Goal: Task Accomplishment & Management: Manage account settings

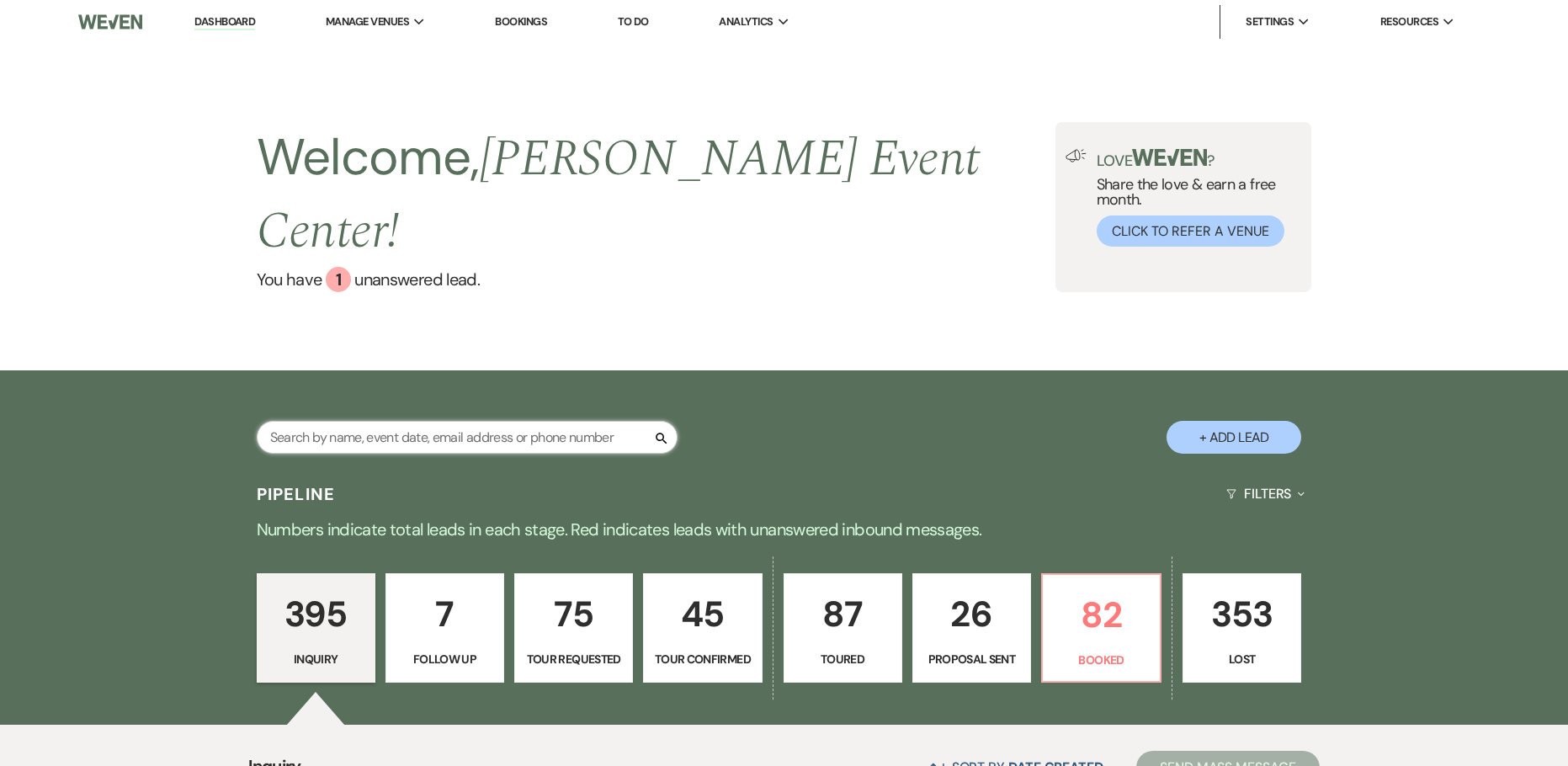
click at [460, 421] on input "text" at bounding box center [467, 437] width 421 height 33
paste input "[PERSON_NAME]"
type input "[PERSON_NAME]"
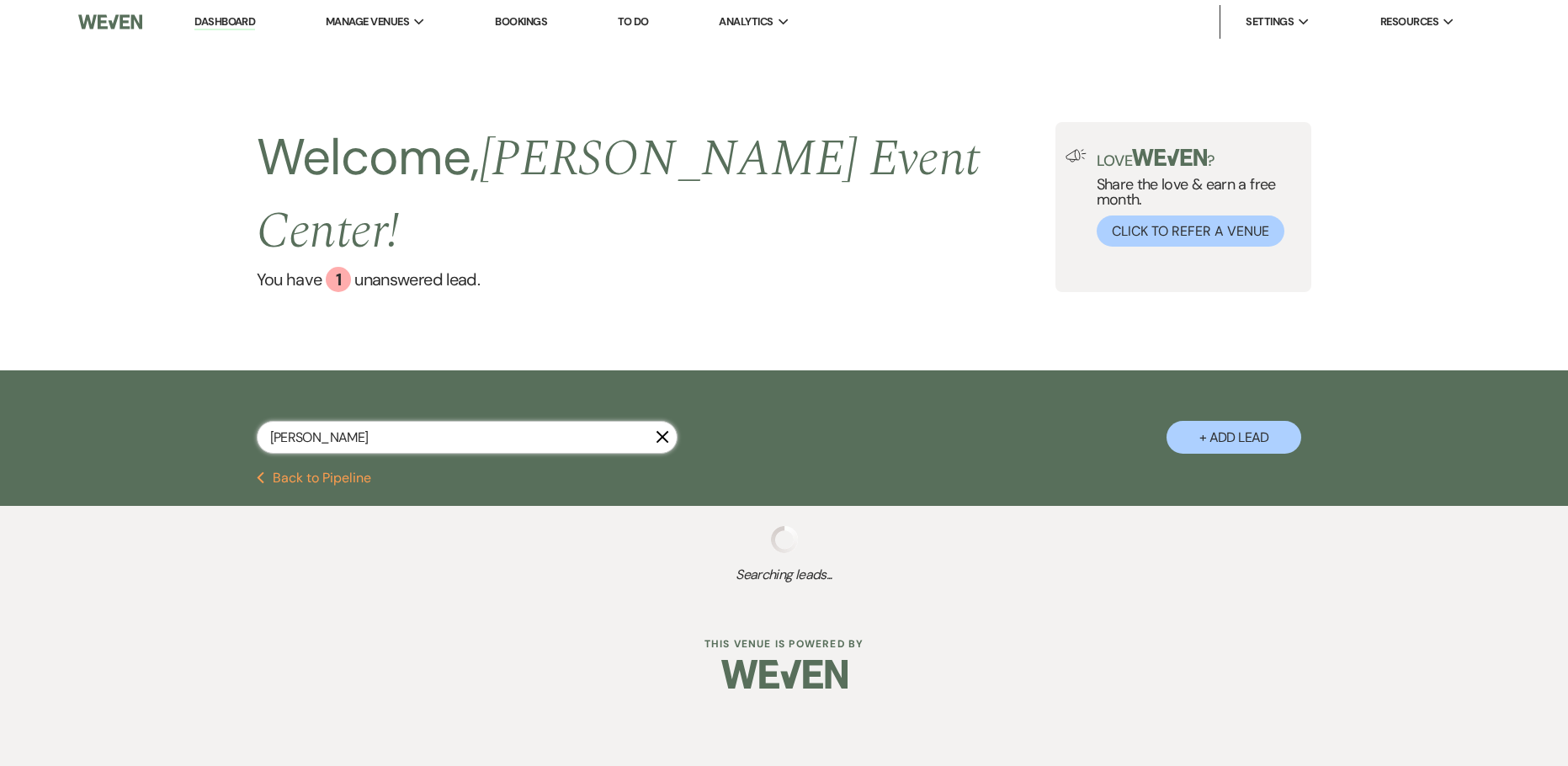
select select "2"
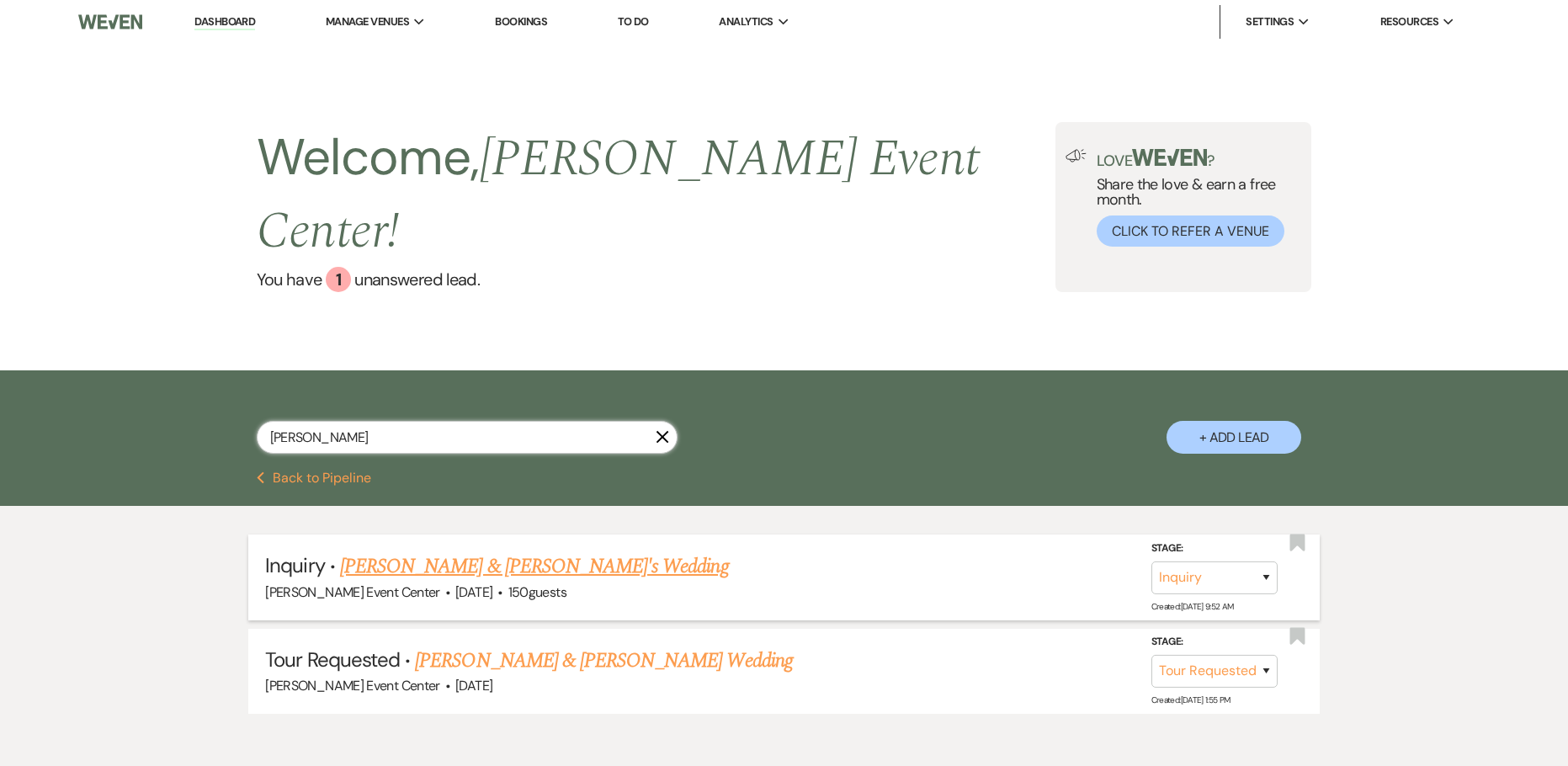
type input "[PERSON_NAME]"
click at [482, 551] on link "[PERSON_NAME] & [PERSON_NAME]'s Wedding" at bounding box center [534, 566] width 389 height 30
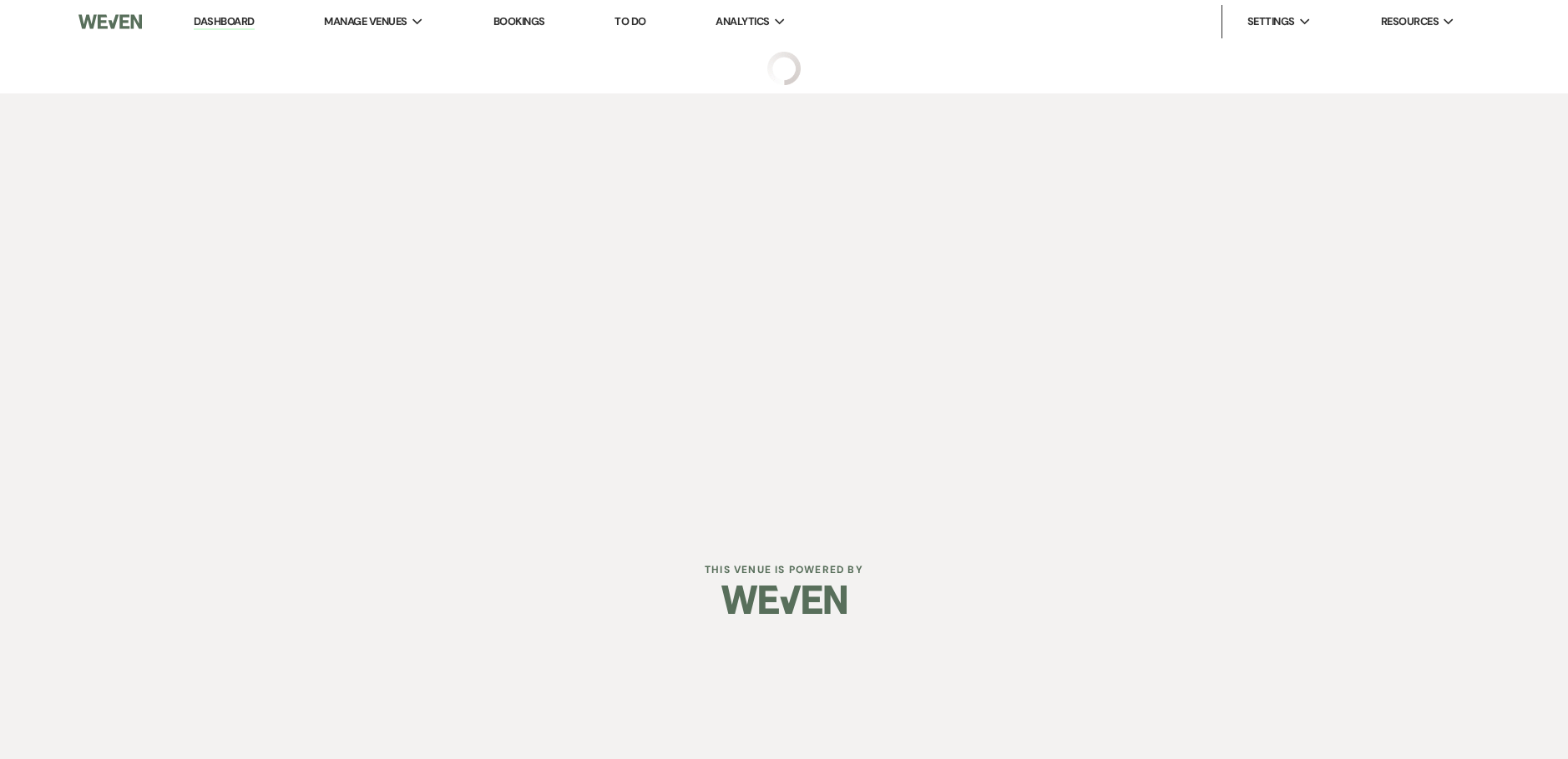
select select "5"
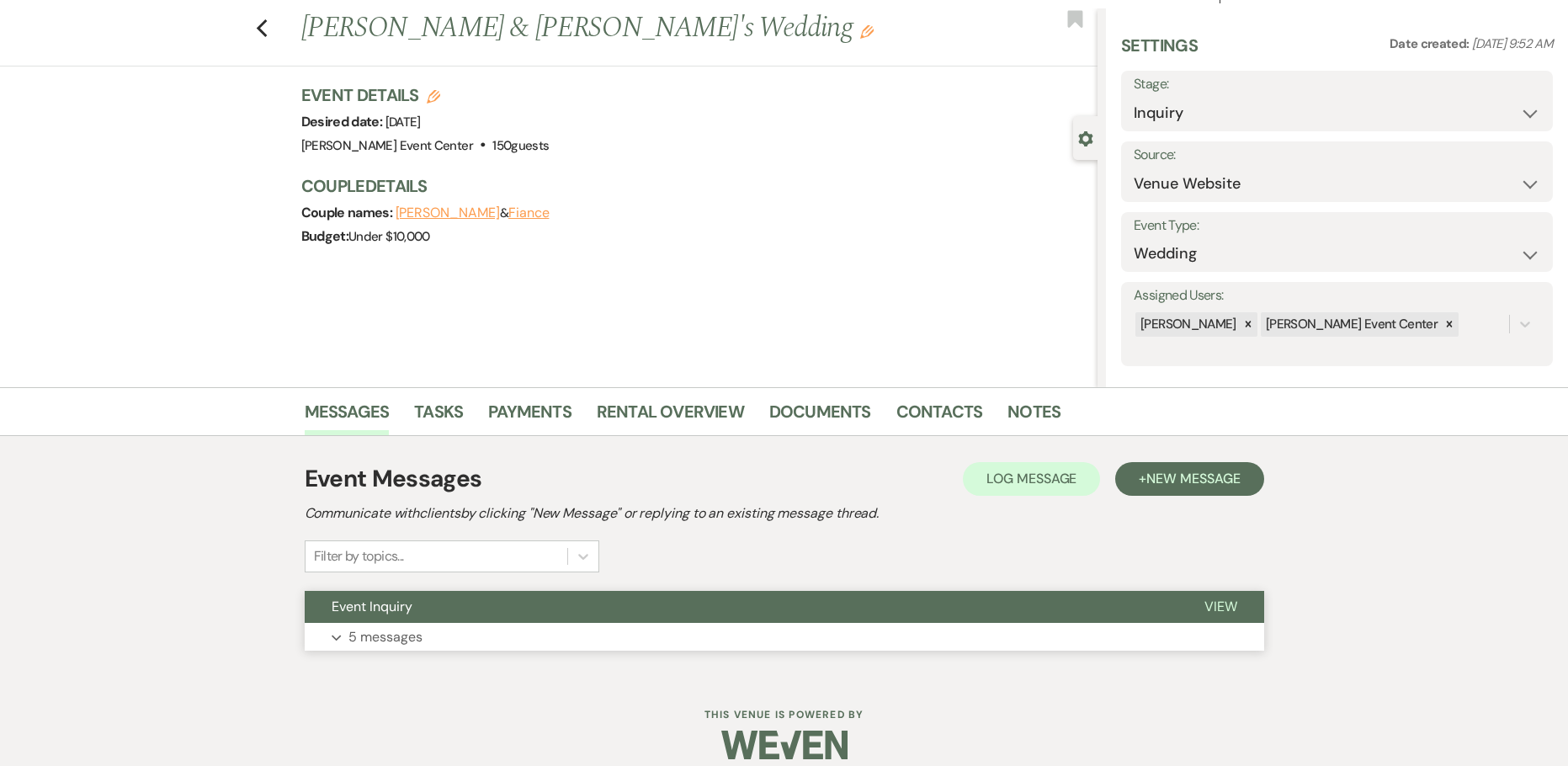
scroll to position [54, 0]
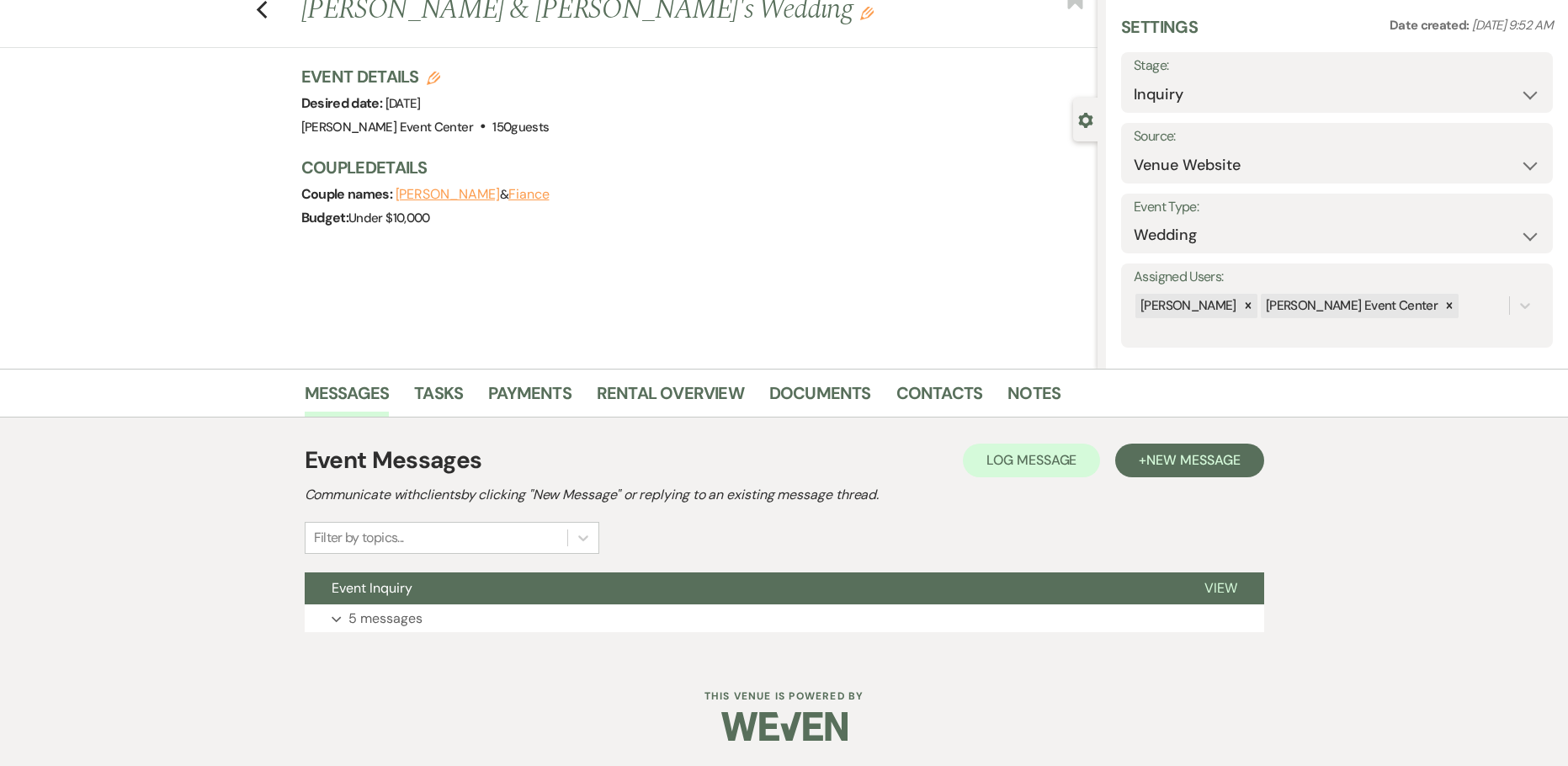
click at [358, 638] on div "Event Messages Log Log Message + New Message Communicate with clients by clicki…" at bounding box center [784, 538] width 960 height 206
click at [378, 624] on p "5 messages" at bounding box center [385, 618] width 74 height 21
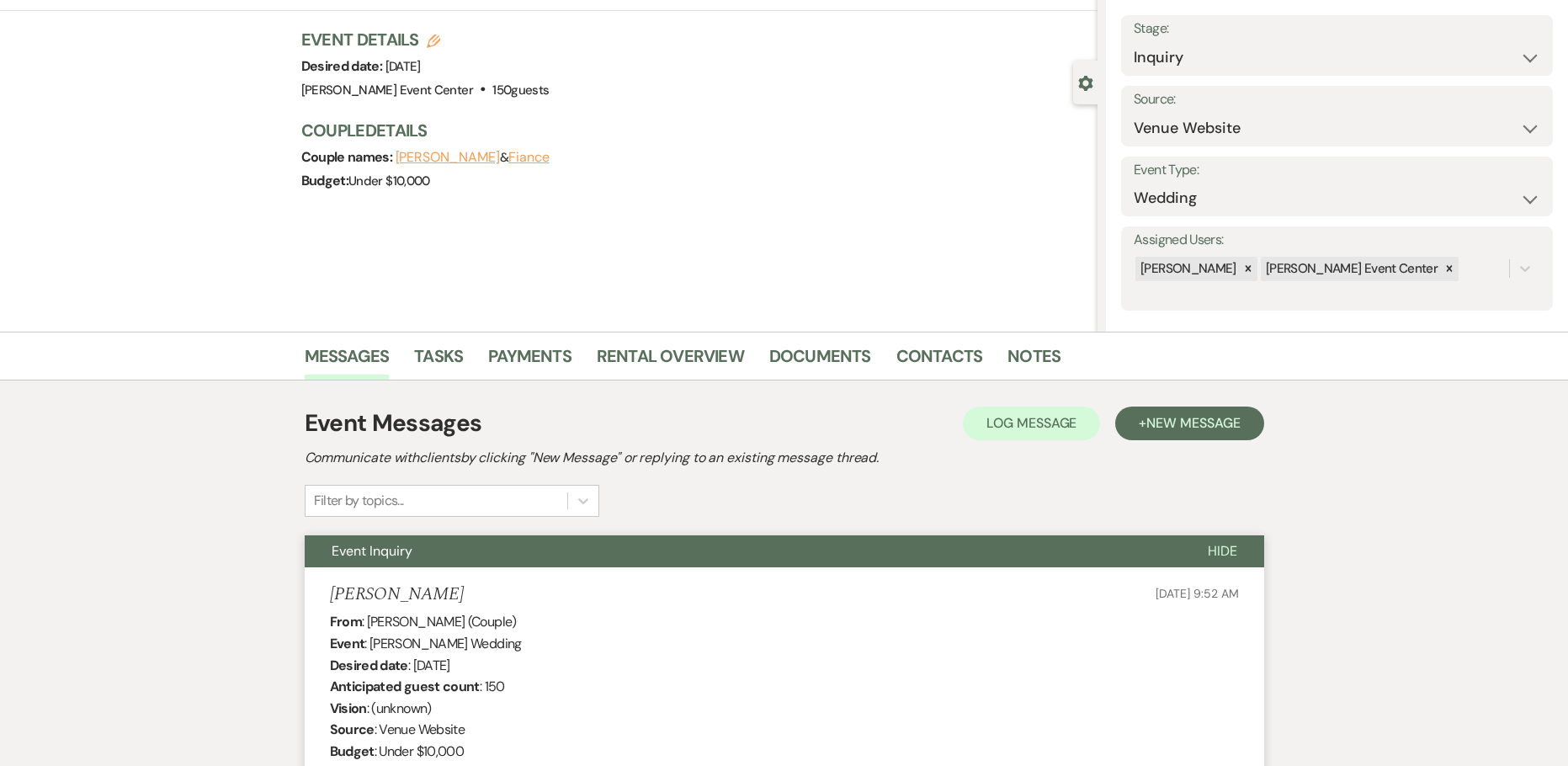
scroll to position [0, 0]
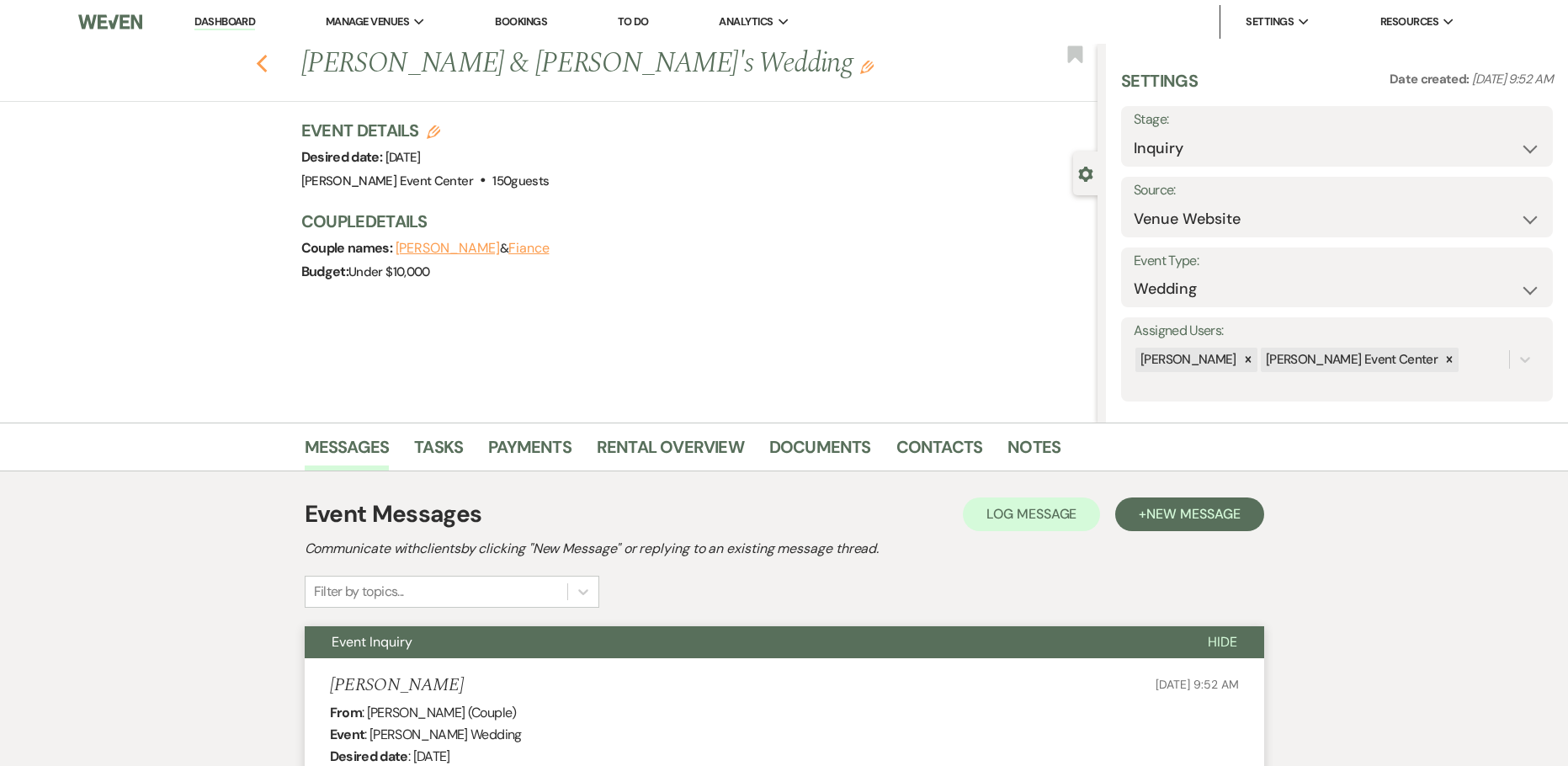
click at [267, 59] on use "button" at bounding box center [261, 64] width 11 height 19
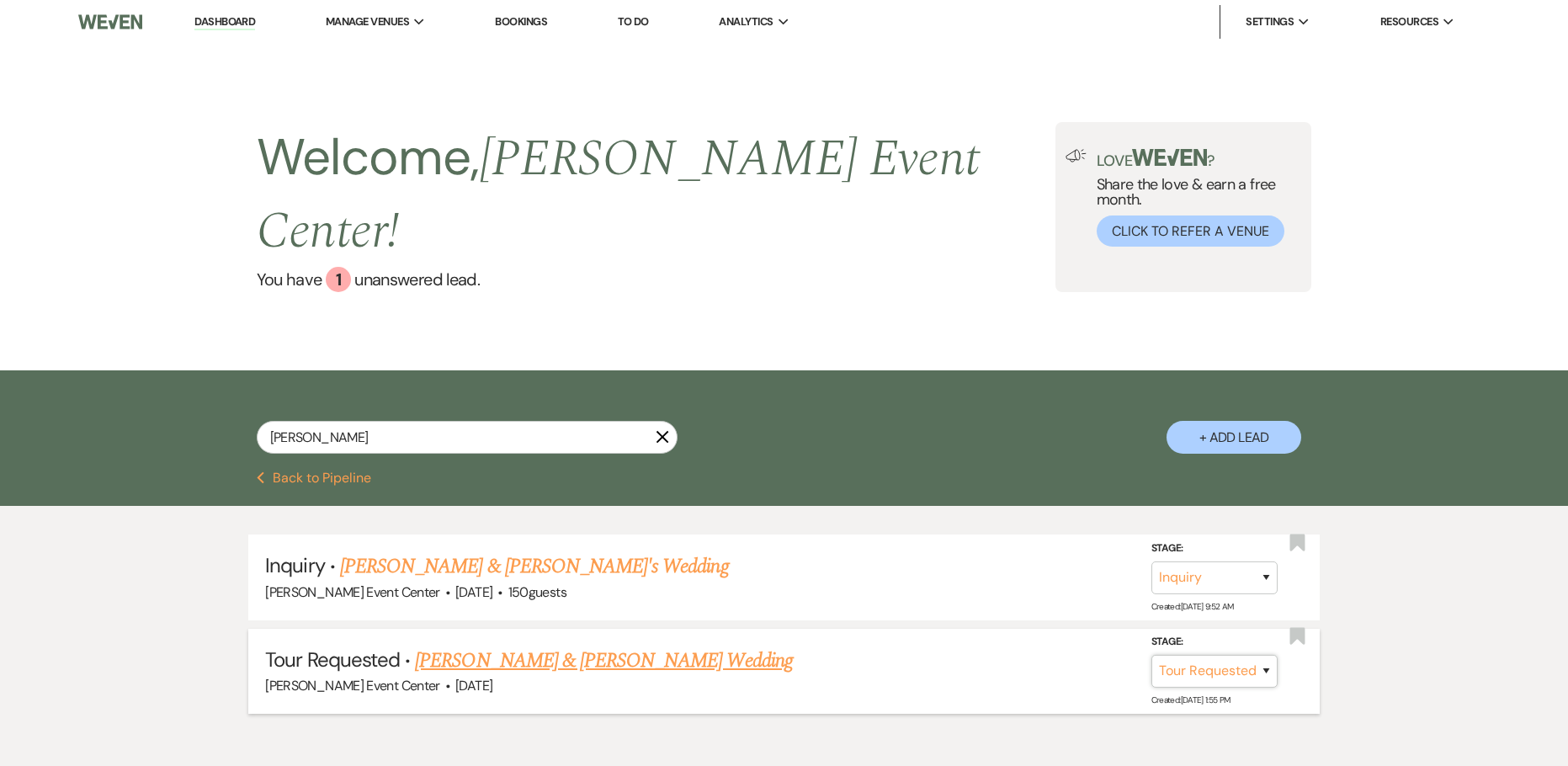
click at [1214, 655] on select "Inquiry Follow Up Tour Requested Tour Confirmed Toured Proposal Sent Booked Lost" at bounding box center [1214, 672] width 126 height 33
select select "8"
click at [1152, 655] on select "Inquiry Follow Up Tour Requested Tour Confirmed Toured Proposal Sent Booked Lost" at bounding box center [1214, 672] width 126 height 33
click at [1014, 655] on select "Booked Elsewhere Budget Date Unavailable No Response Not a Good Match Capacity …" at bounding box center [978, 672] width 145 height 33
select select "4"
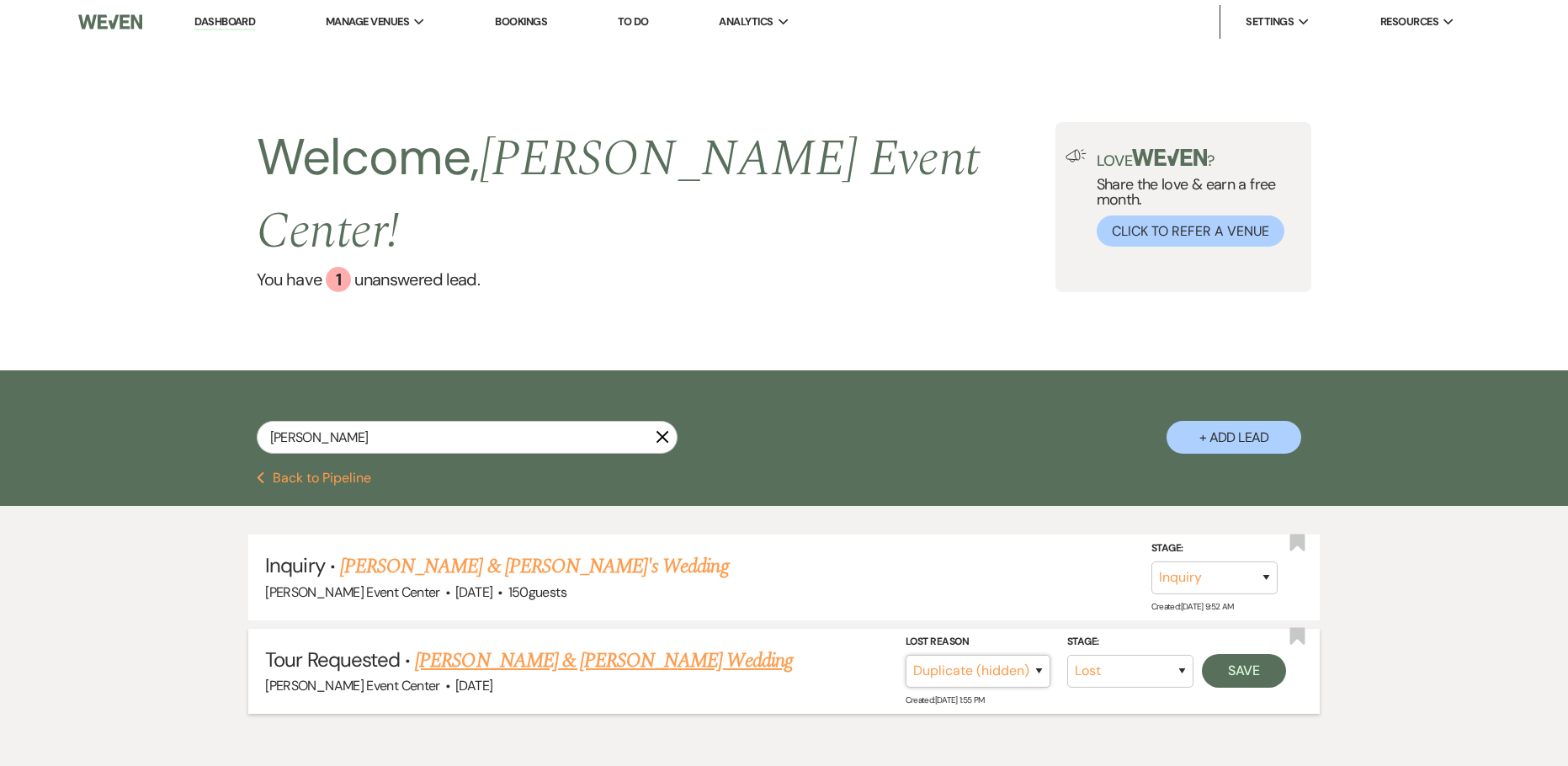
click at [905, 655] on select "Booked Elsewhere Budget Date Unavailable No Response Not a Good Match Capacity …" at bounding box center [978, 672] width 145 height 33
click at [1239, 654] on button "Save" at bounding box center [1244, 671] width 84 height 33
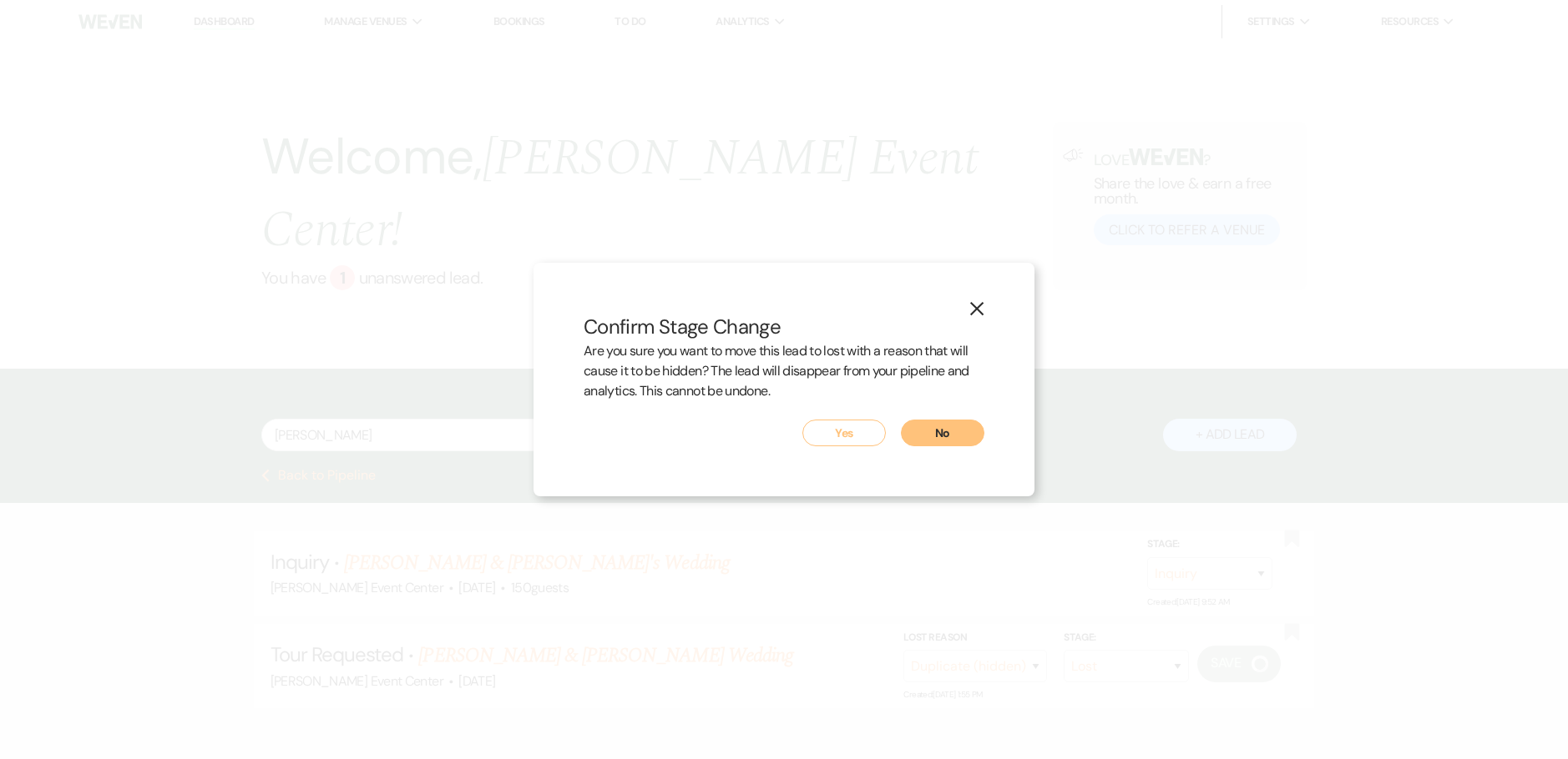
click at [820, 431] on button "Yes" at bounding box center [844, 432] width 83 height 26
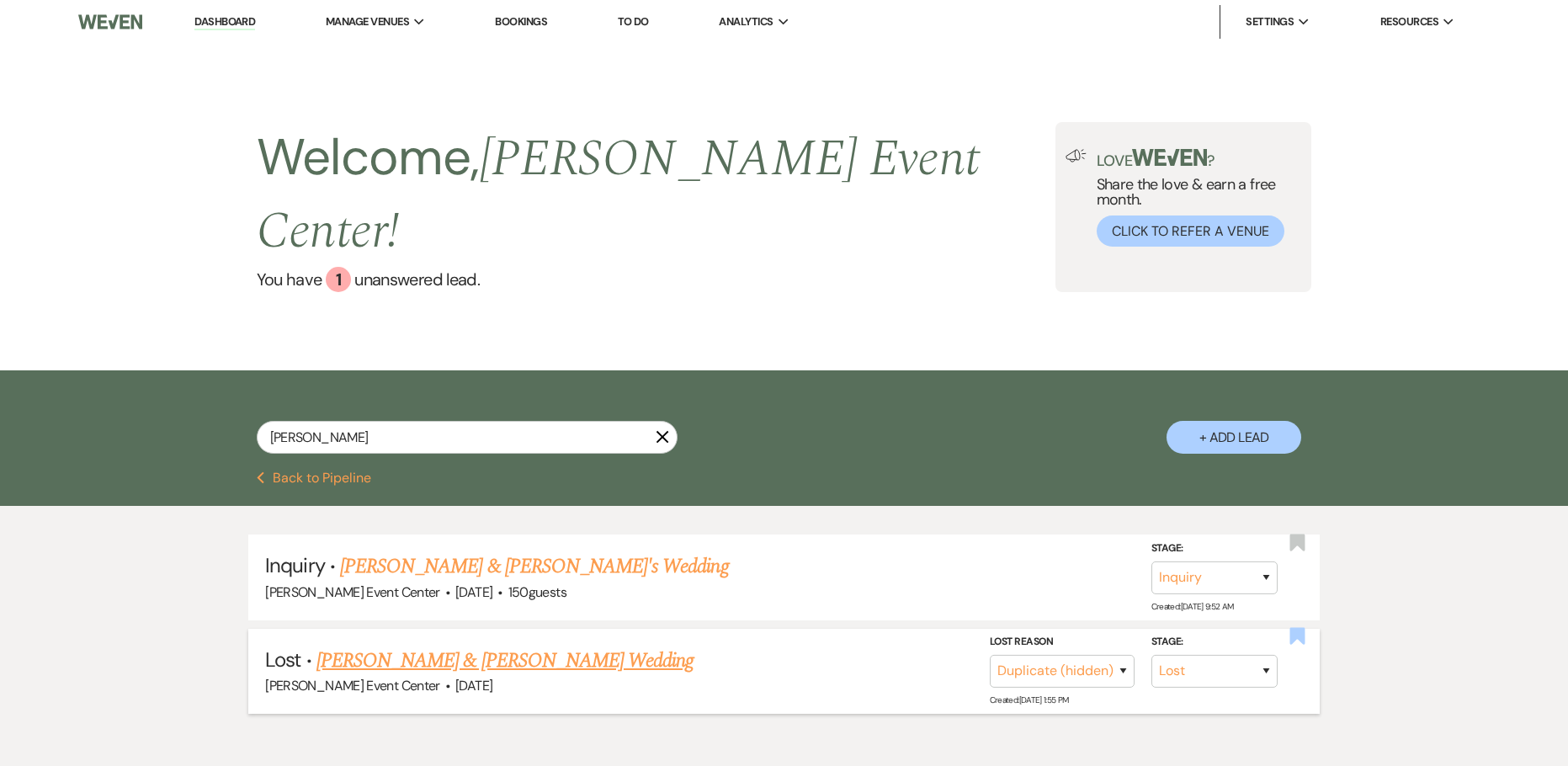
click at [1295, 629] on use "button" at bounding box center [1297, 637] width 15 height 17
click at [415, 551] on link "[PERSON_NAME] & [PERSON_NAME]'s Wedding" at bounding box center [534, 566] width 389 height 30
select select "5"
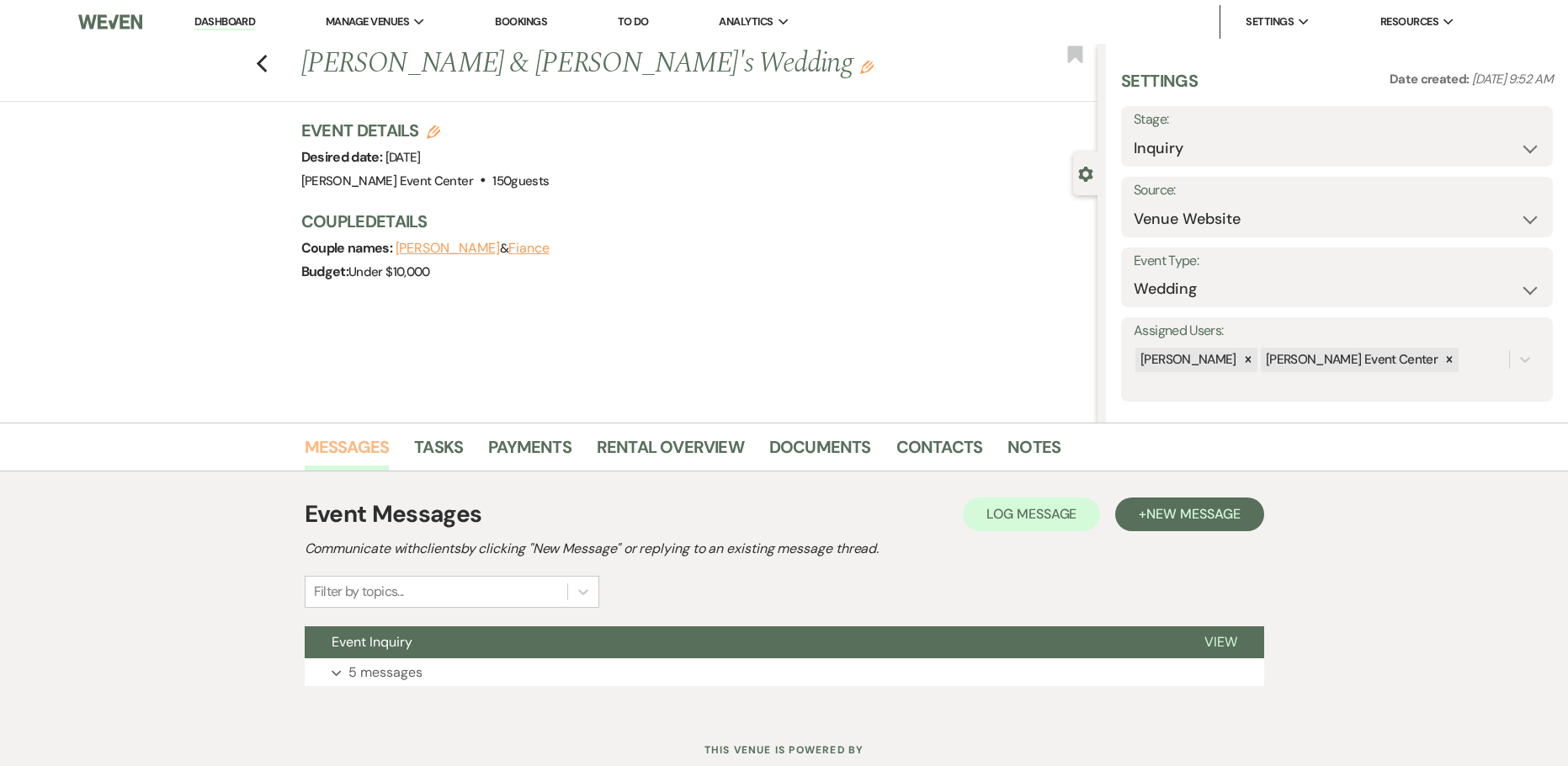
click at [376, 445] on link "Messages" at bounding box center [347, 452] width 85 height 37
click at [397, 659] on button "Expand 5 messages" at bounding box center [784, 672] width 960 height 28
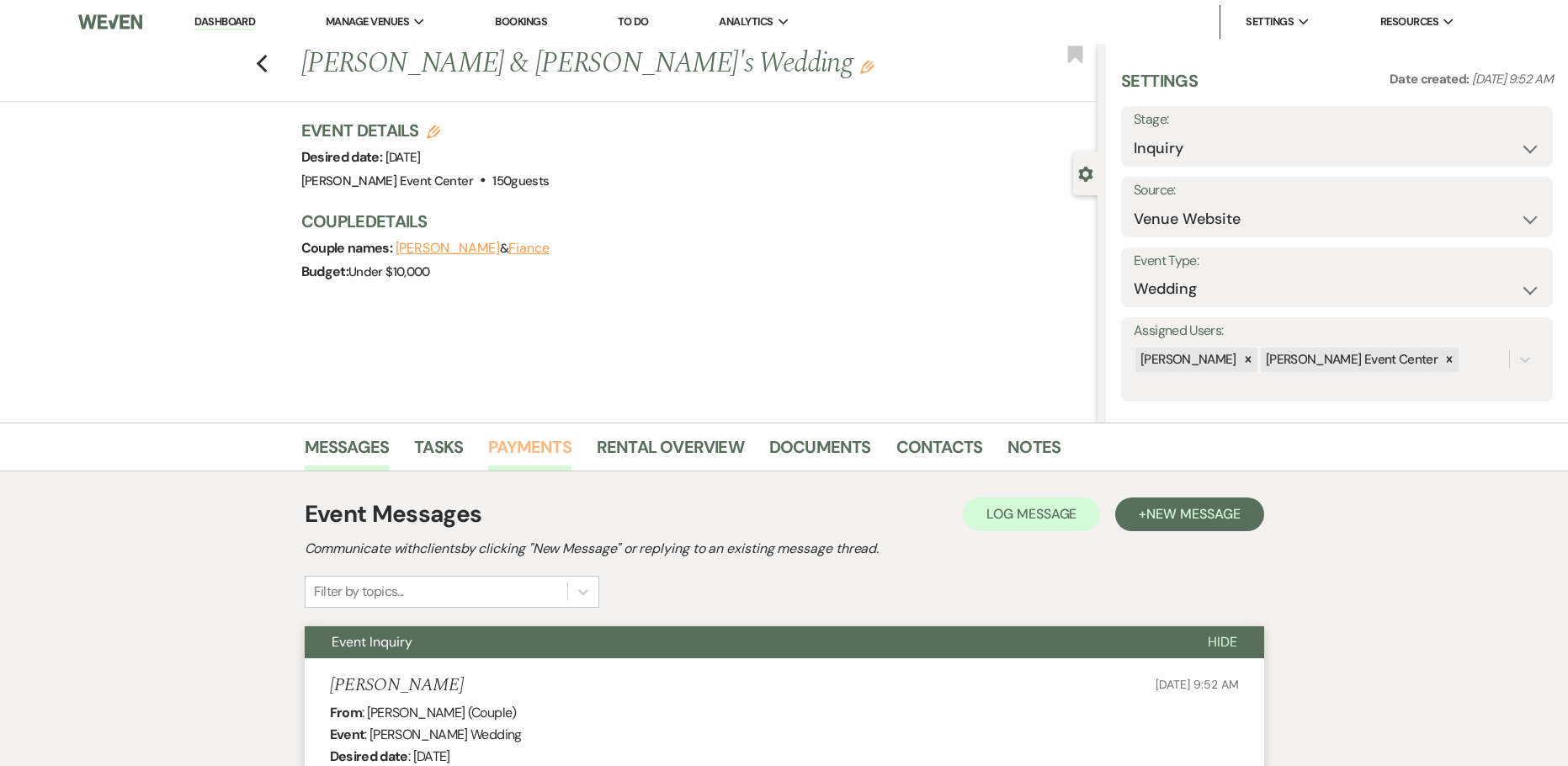
click at [514, 449] on link "Payments" at bounding box center [530, 452] width 83 height 37
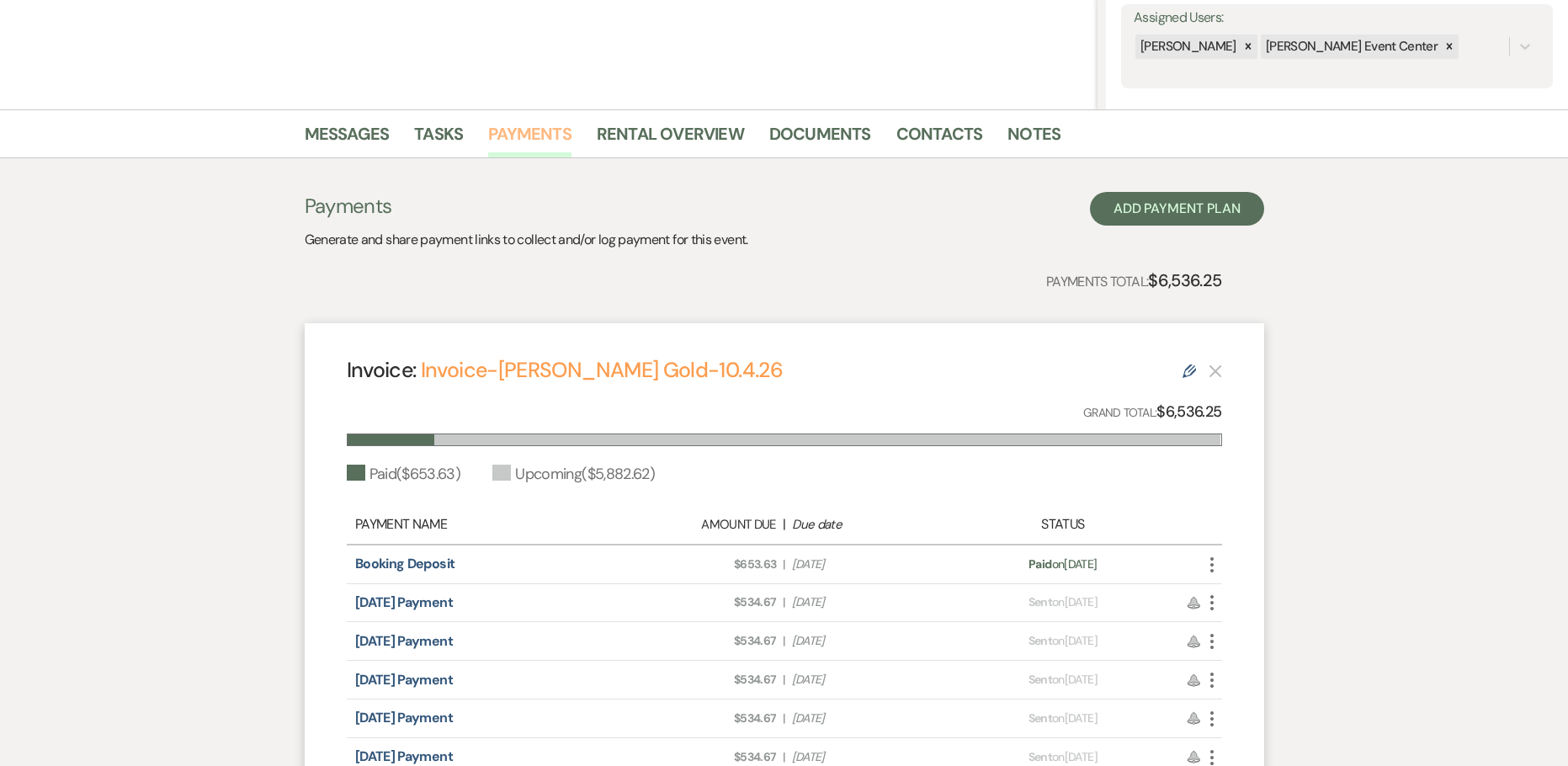
scroll to position [84, 0]
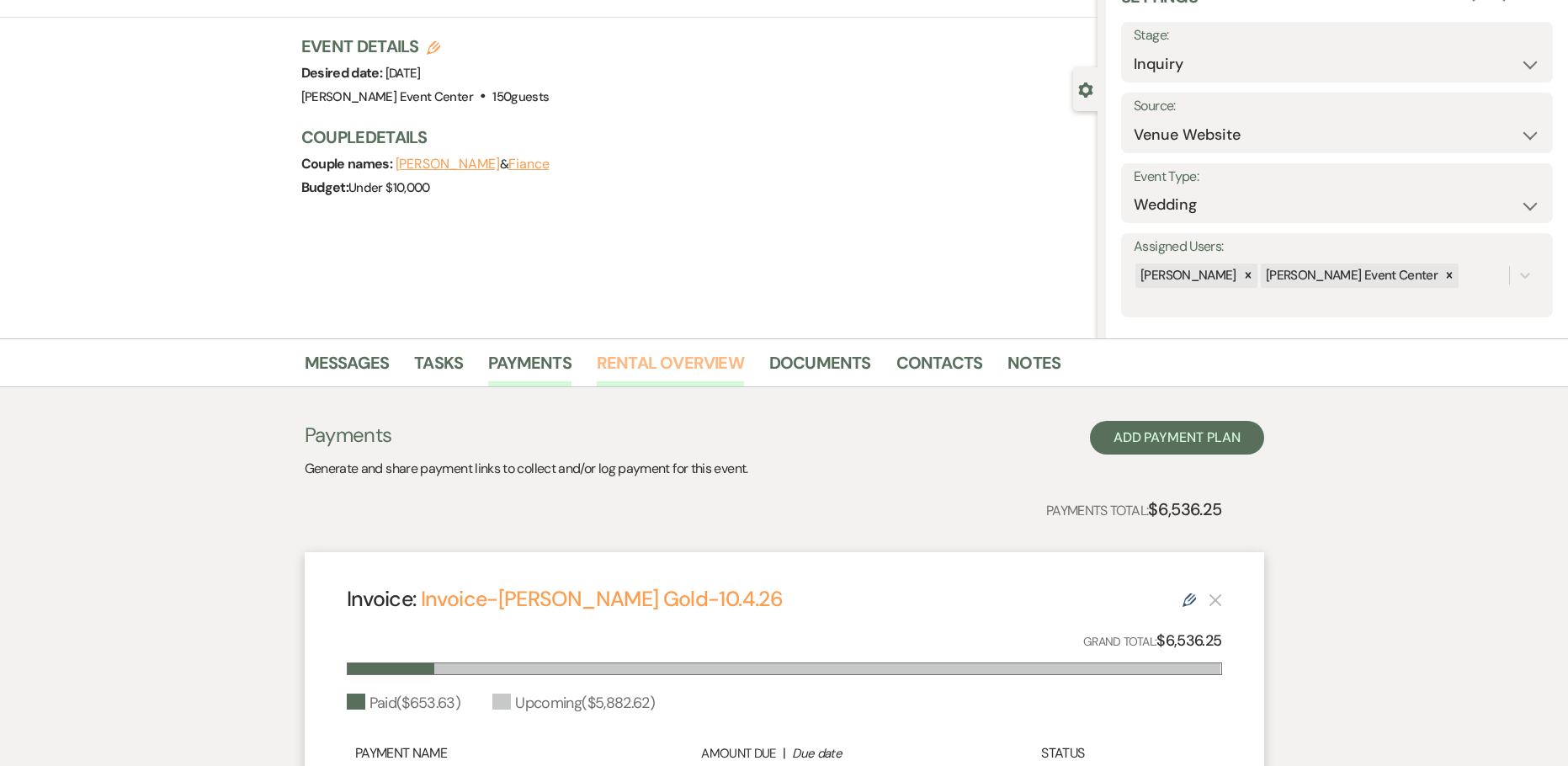
click at [693, 360] on link "Rental Overview" at bounding box center [670, 368] width 148 height 37
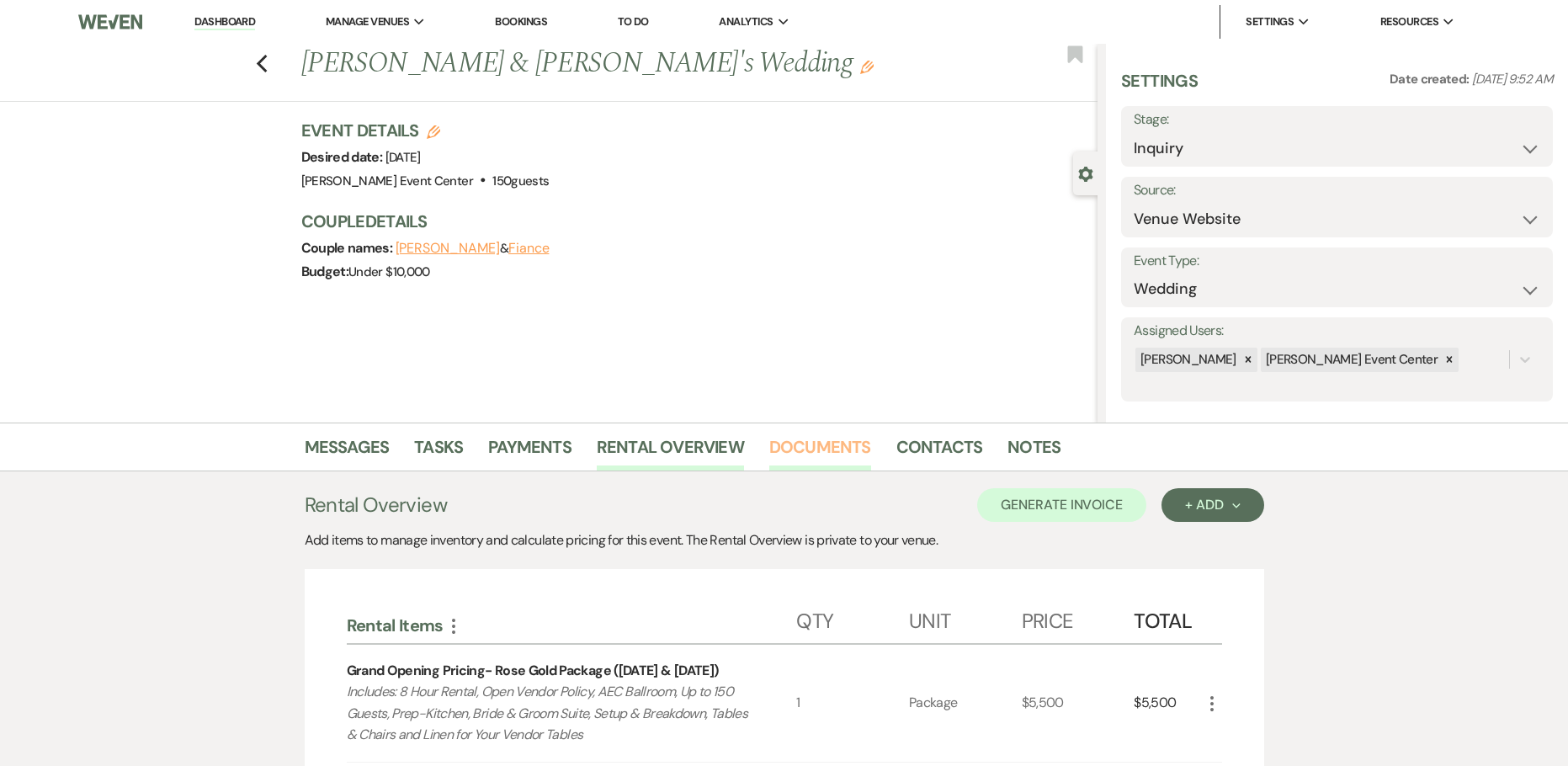
click at [802, 441] on link "Documents" at bounding box center [820, 452] width 102 height 37
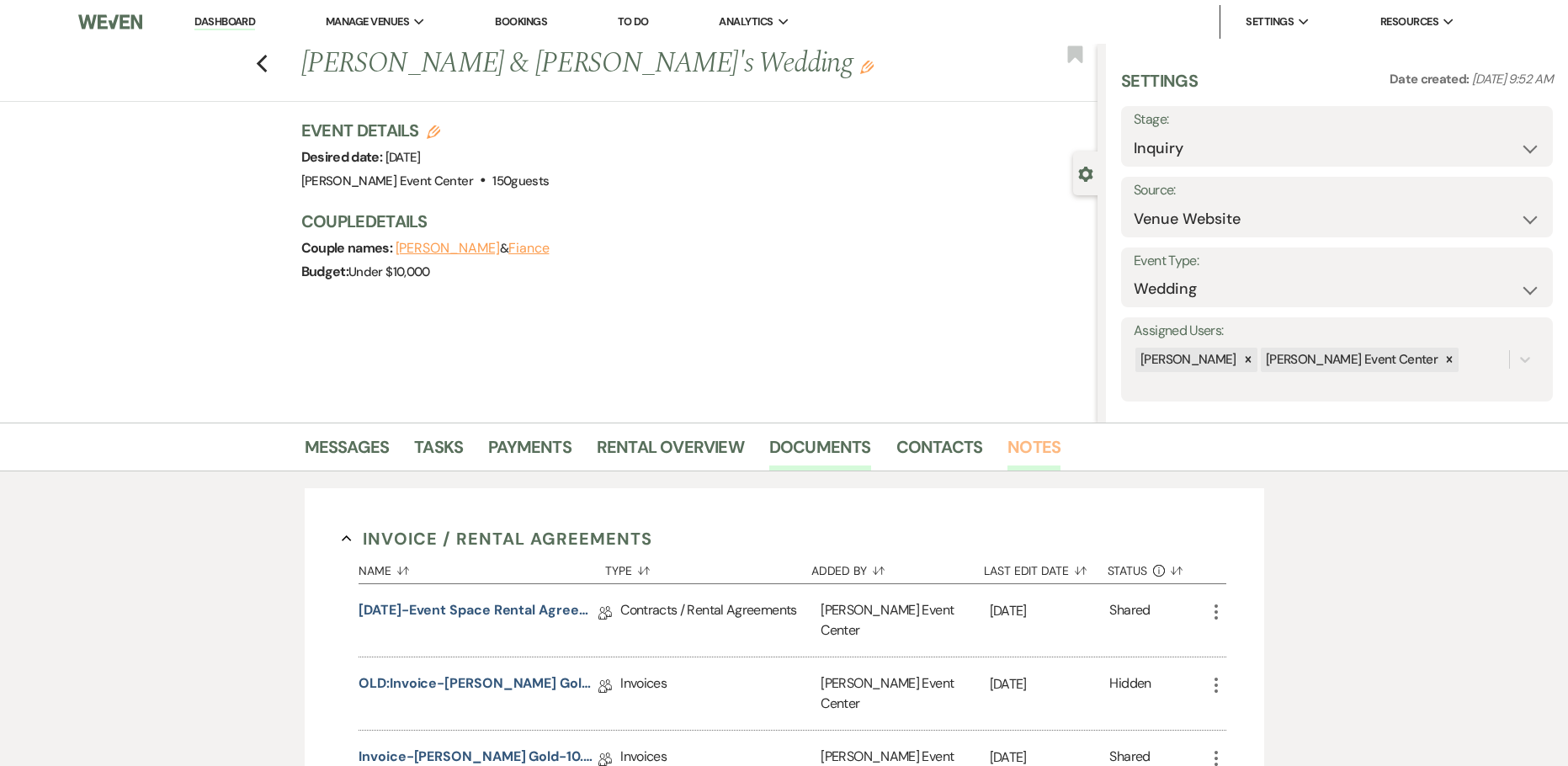
click at [1029, 447] on link "Notes" at bounding box center [1034, 452] width 53 height 37
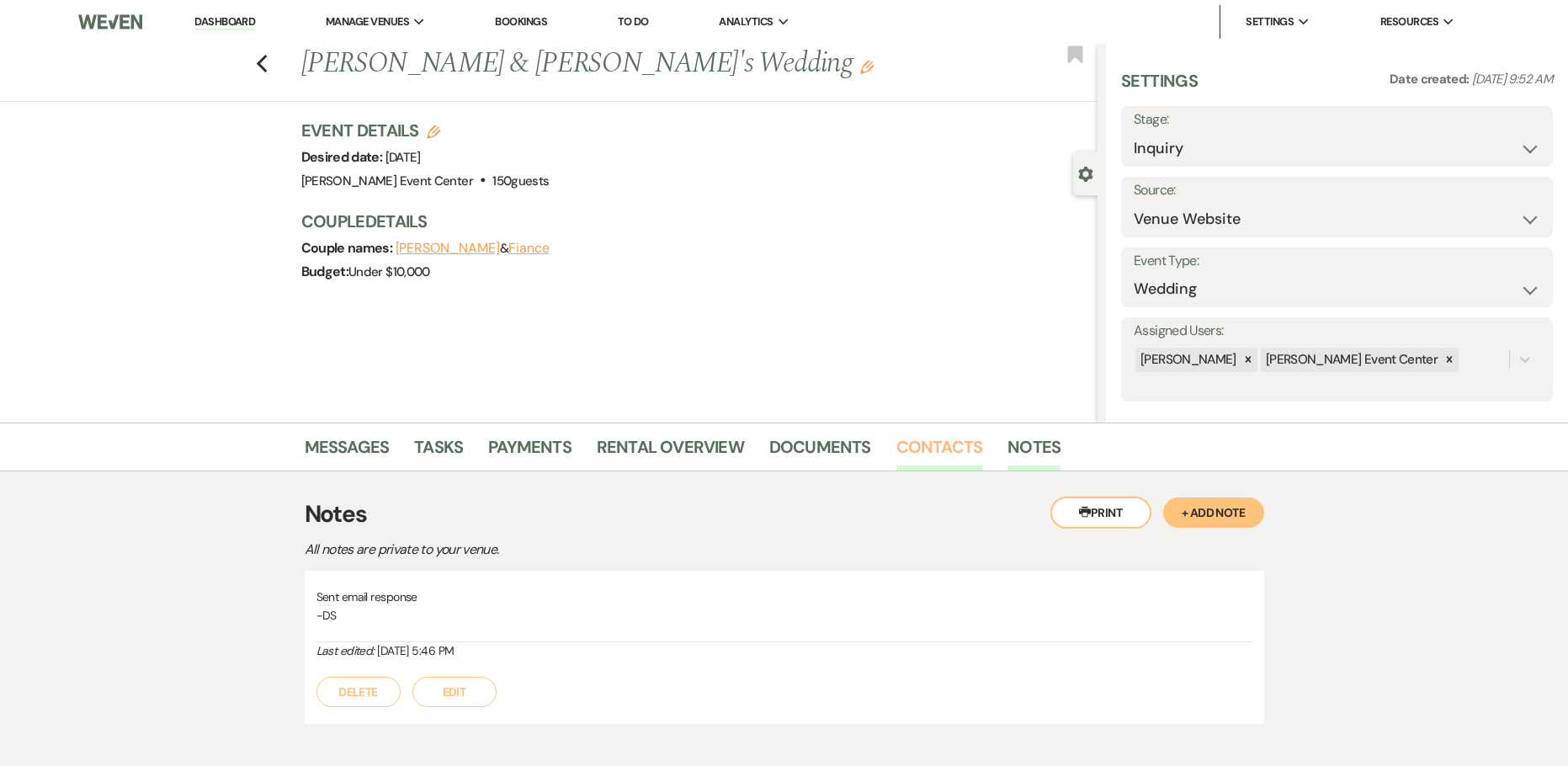
click at [934, 453] on link "Contacts" at bounding box center [939, 452] width 87 height 37
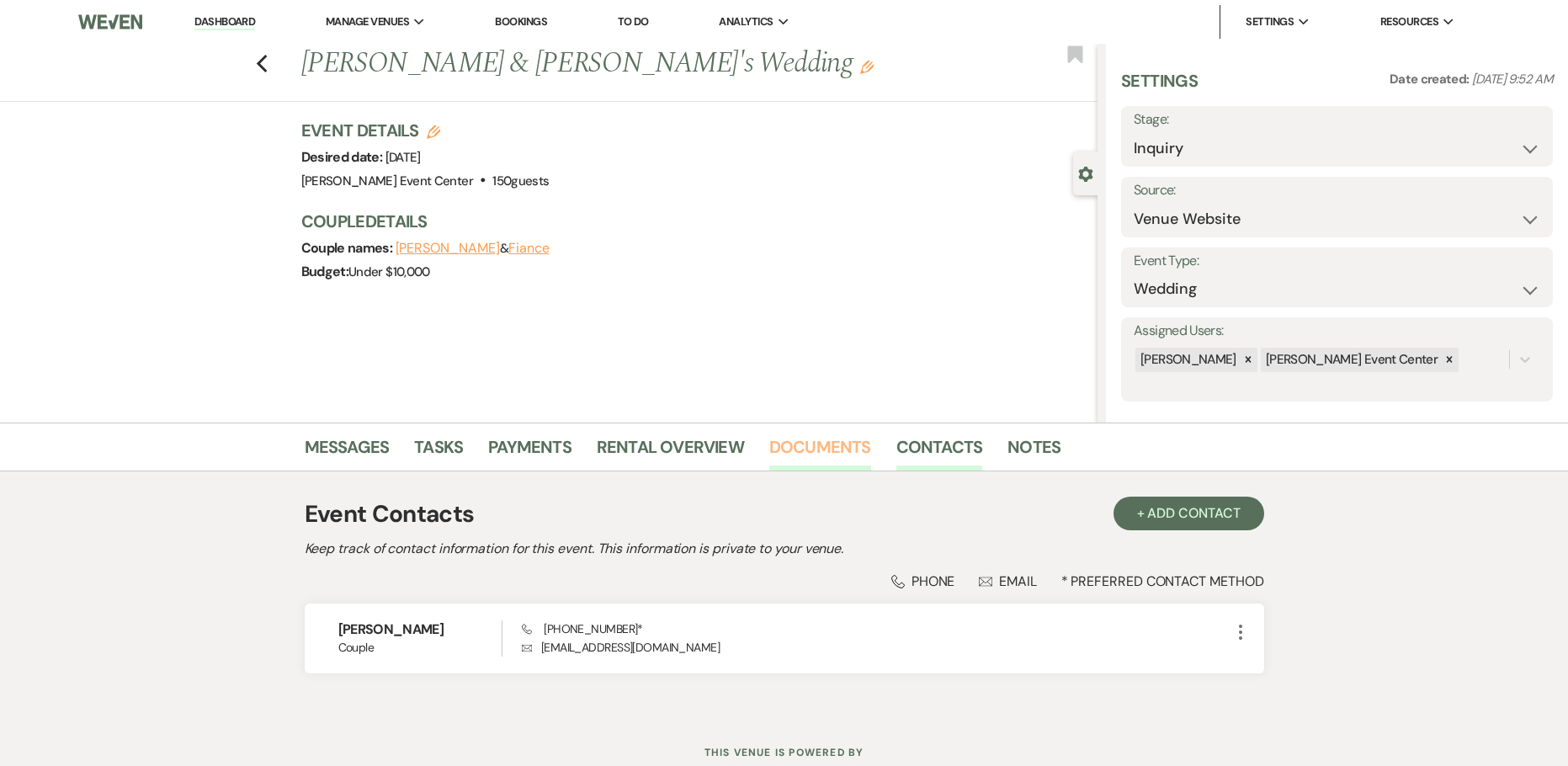
click at [819, 441] on link "Documents" at bounding box center [820, 452] width 102 height 37
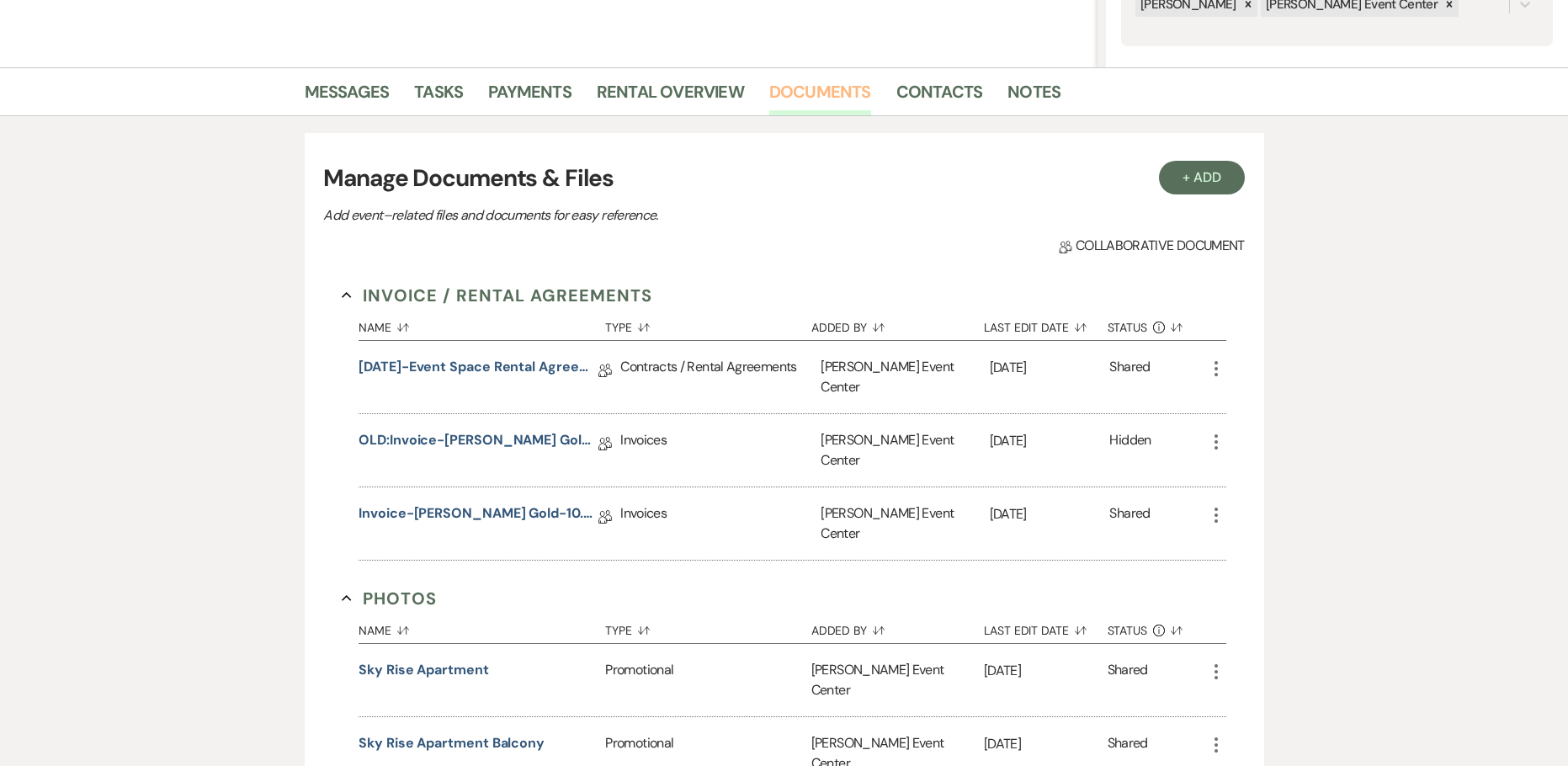
scroll to position [421, 0]
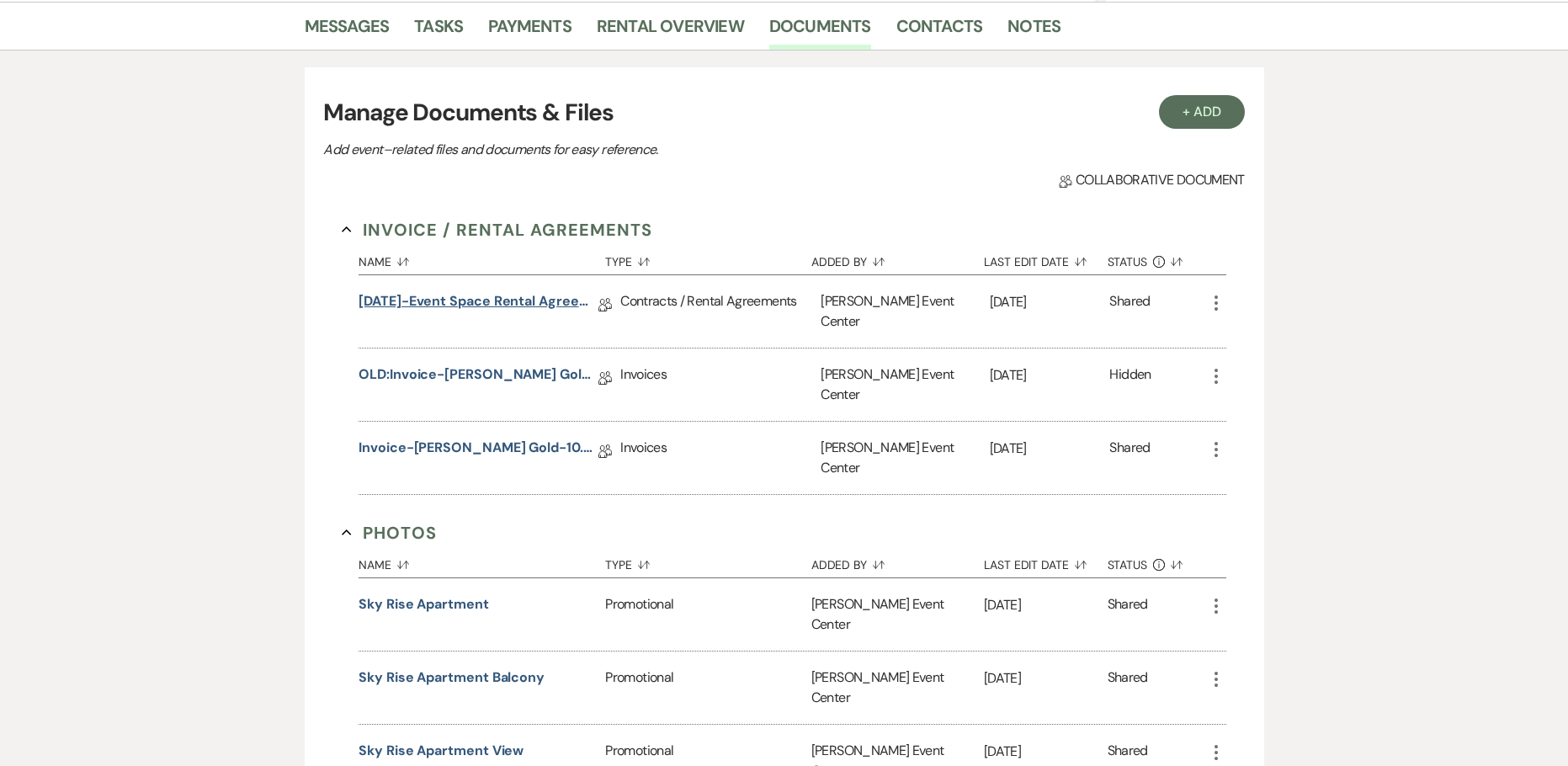
click at [488, 298] on link "[DATE]-Event Space Rental Agreement" at bounding box center [478, 304] width 239 height 26
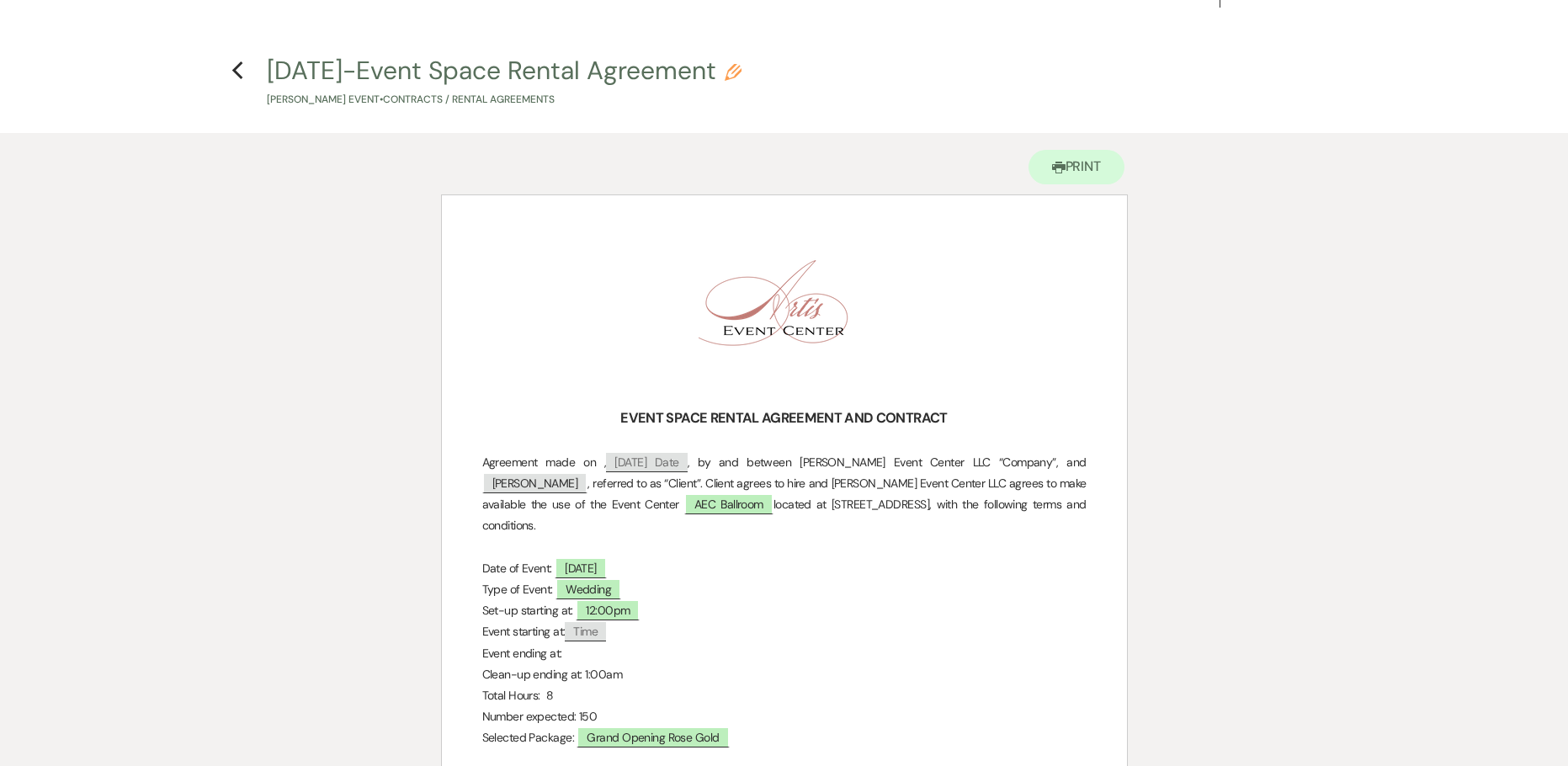
scroll to position [84, 0]
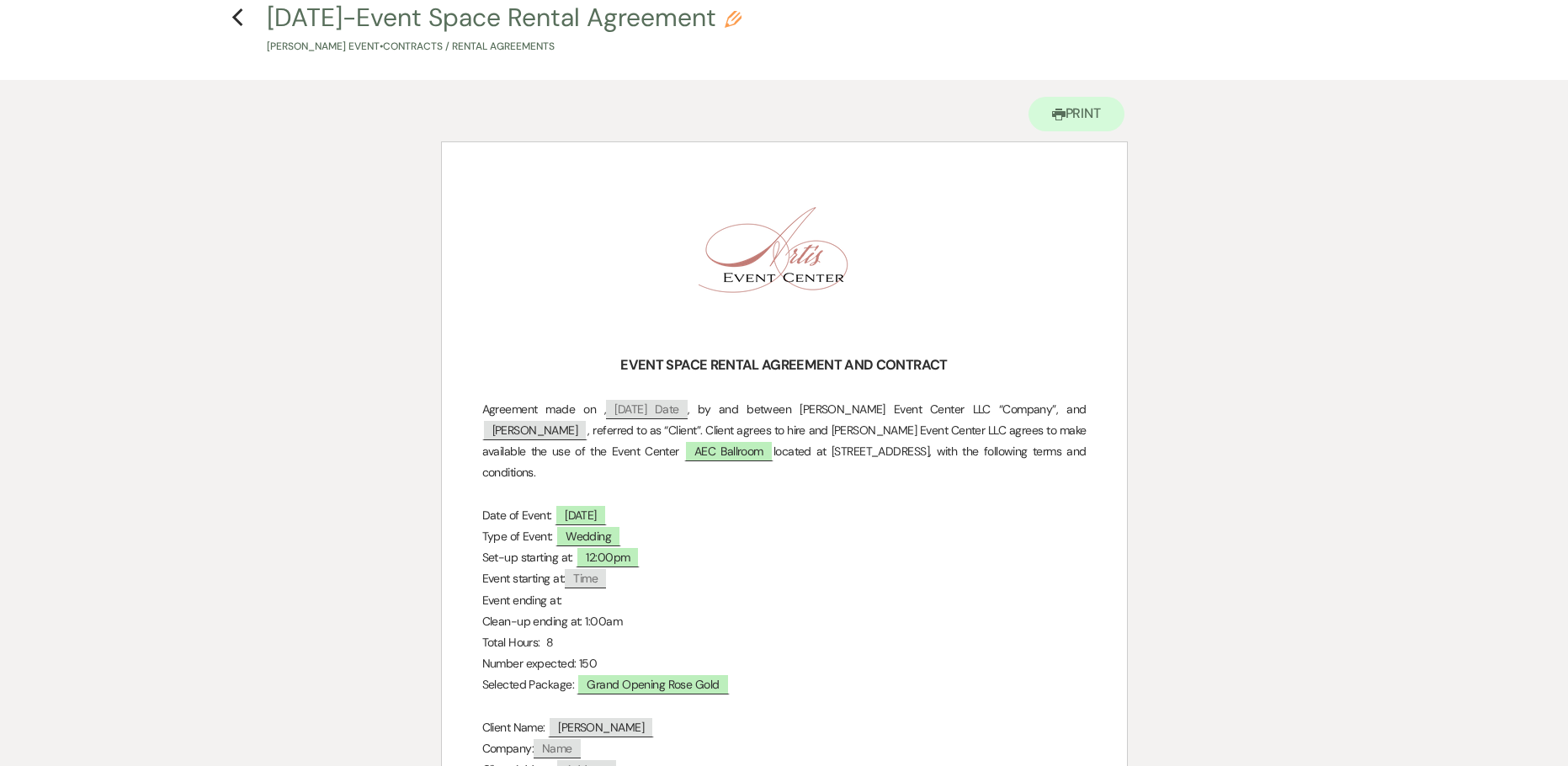
click at [584, 569] on span "Time" at bounding box center [585, 579] width 41 height 20
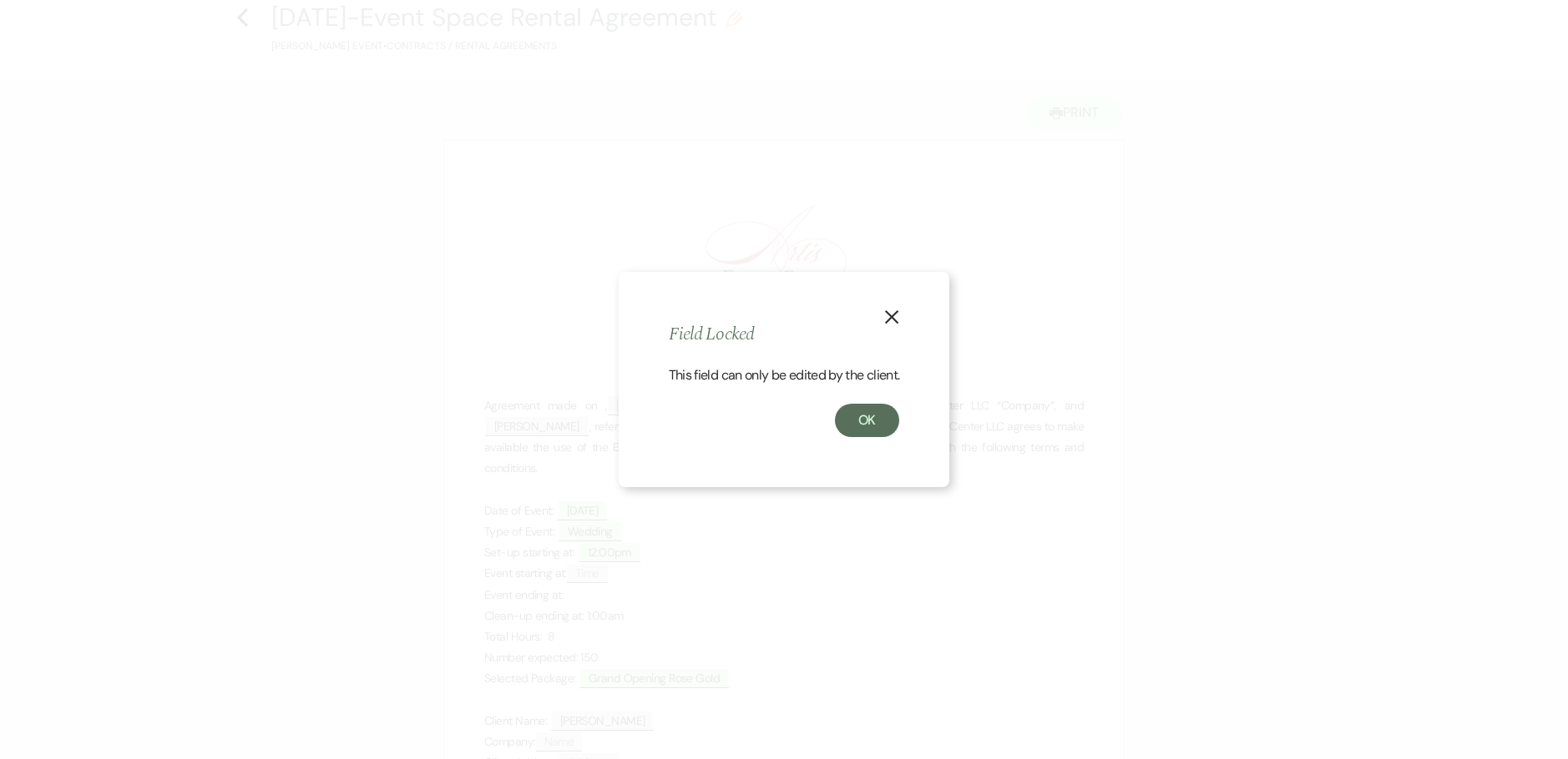
click at [895, 317] on icon "X" at bounding box center [892, 317] width 15 height 15
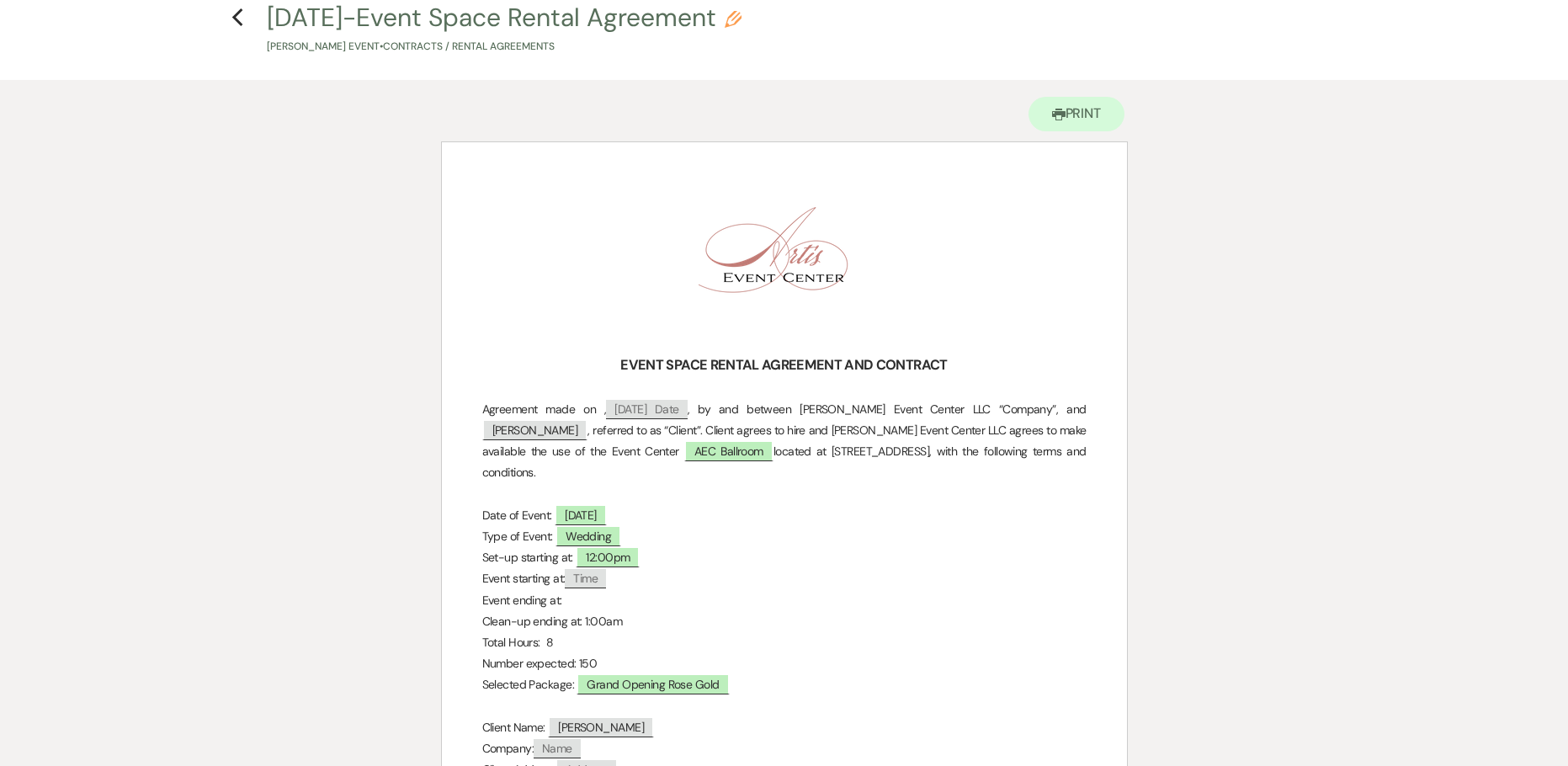
click at [578, 569] on span "Time" at bounding box center [585, 579] width 41 height 20
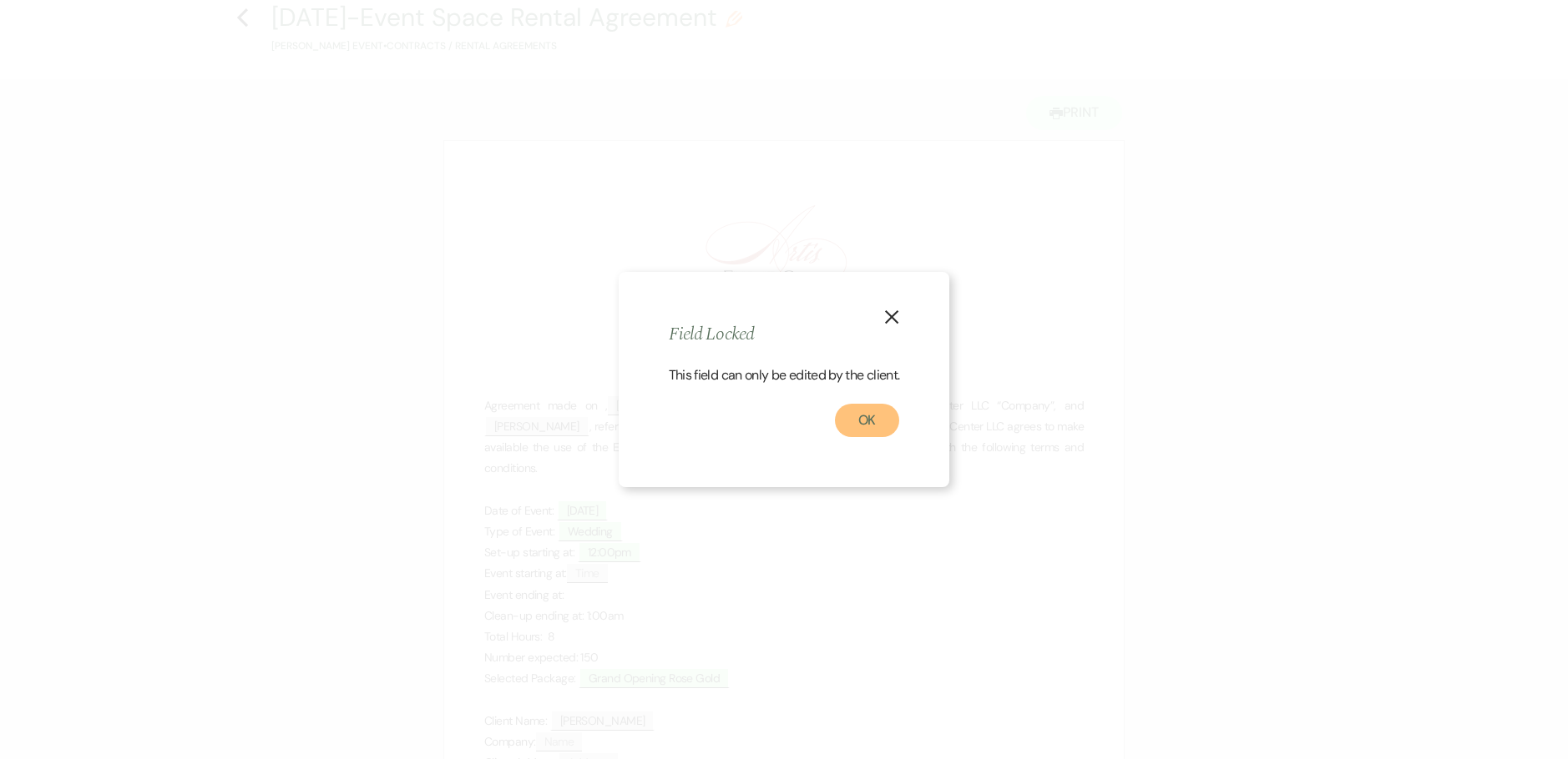
click at [850, 420] on button "OK" at bounding box center [867, 420] width 65 height 33
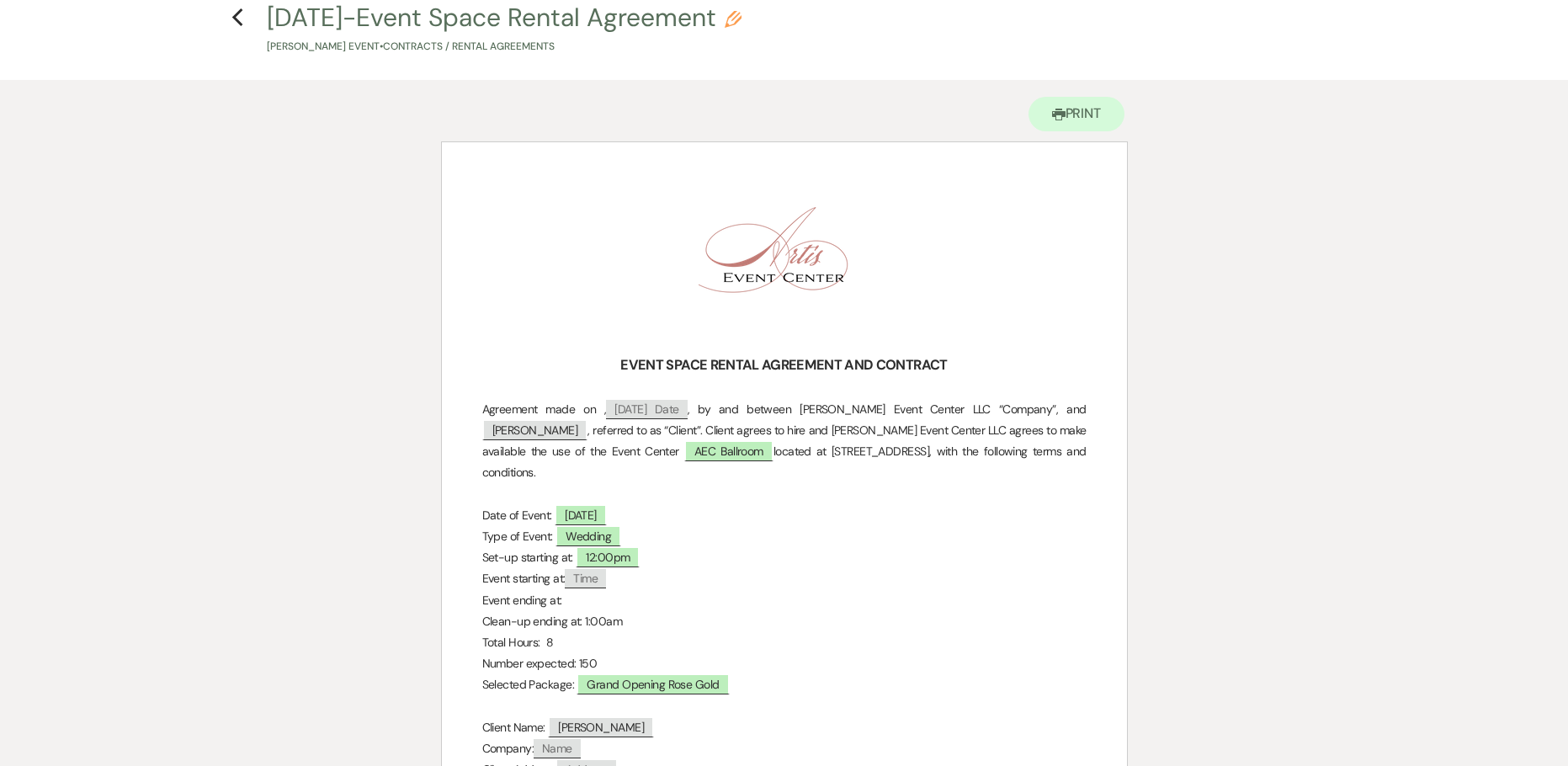
click at [579, 590] on p "Event ending at:" at bounding box center [784, 600] width 604 height 21
click at [568, 590] on p "Event ending at:" at bounding box center [784, 600] width 604 height 21
click at [572, 590] on p "Event ending at:" at bounding box center [784, 600] width 604 height 21
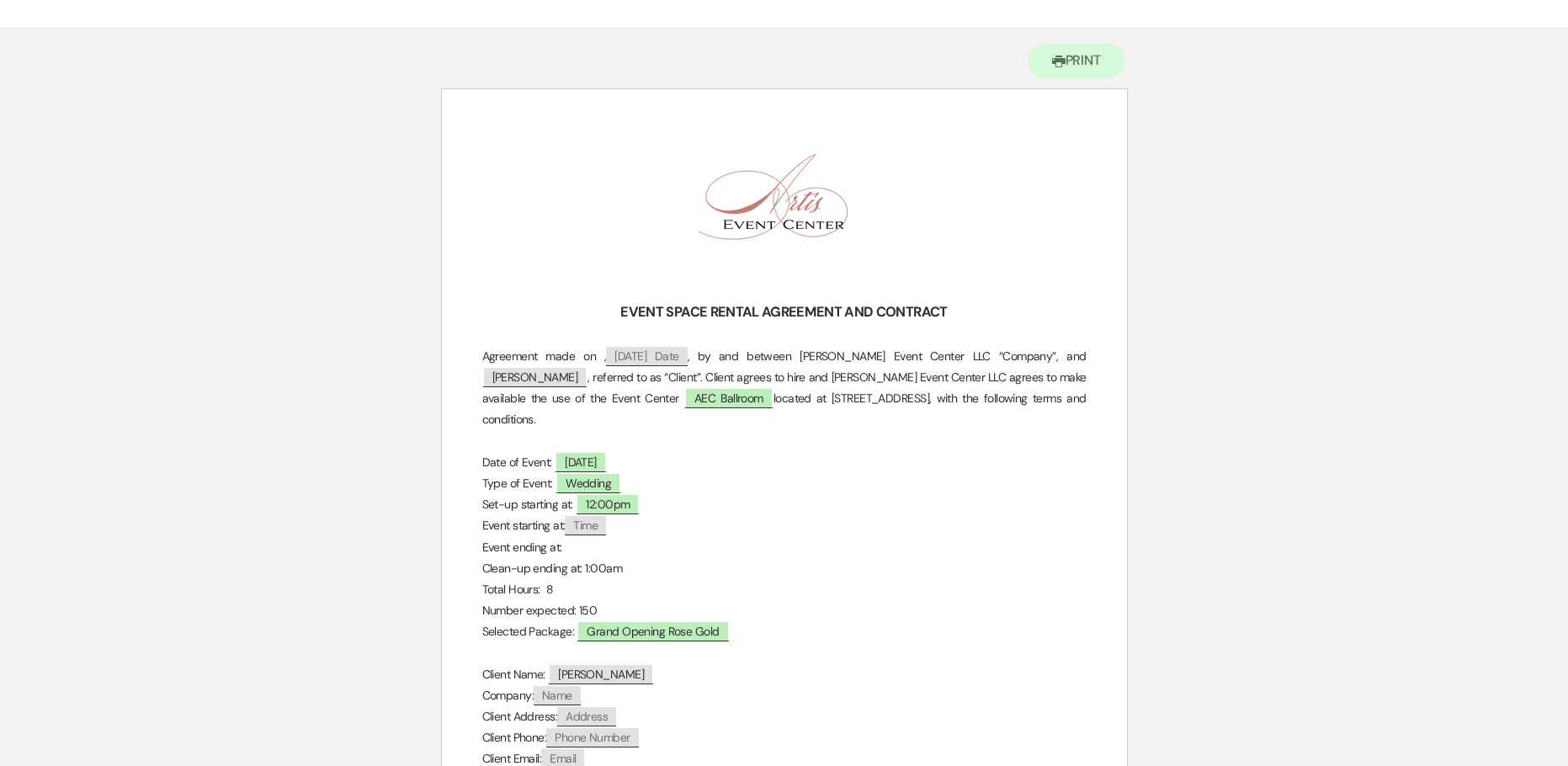
scroll to position [0, 0]
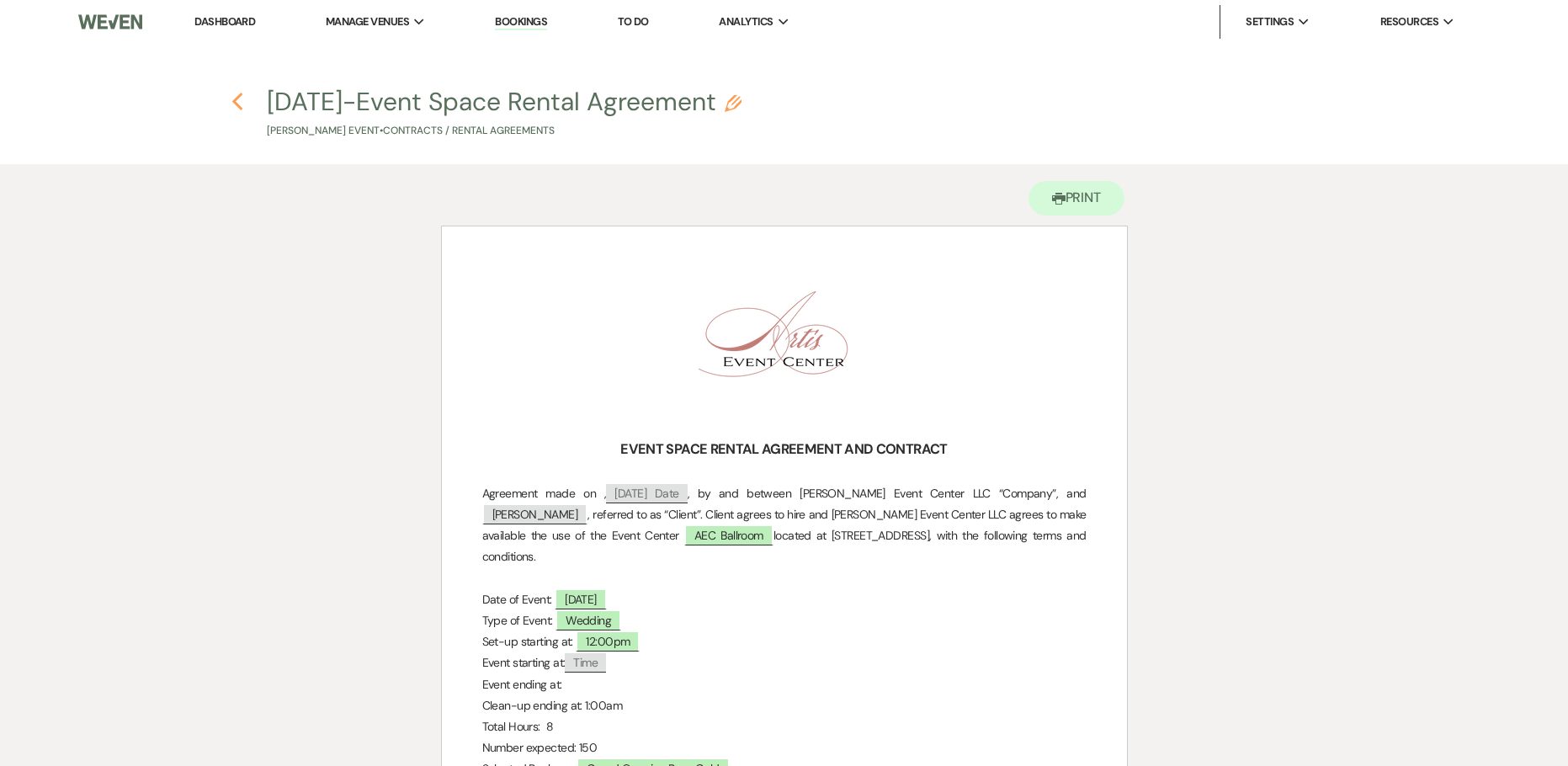
click at [232, 102] on icon "Previous" at bounding box center [238, 102] width 13 height 21
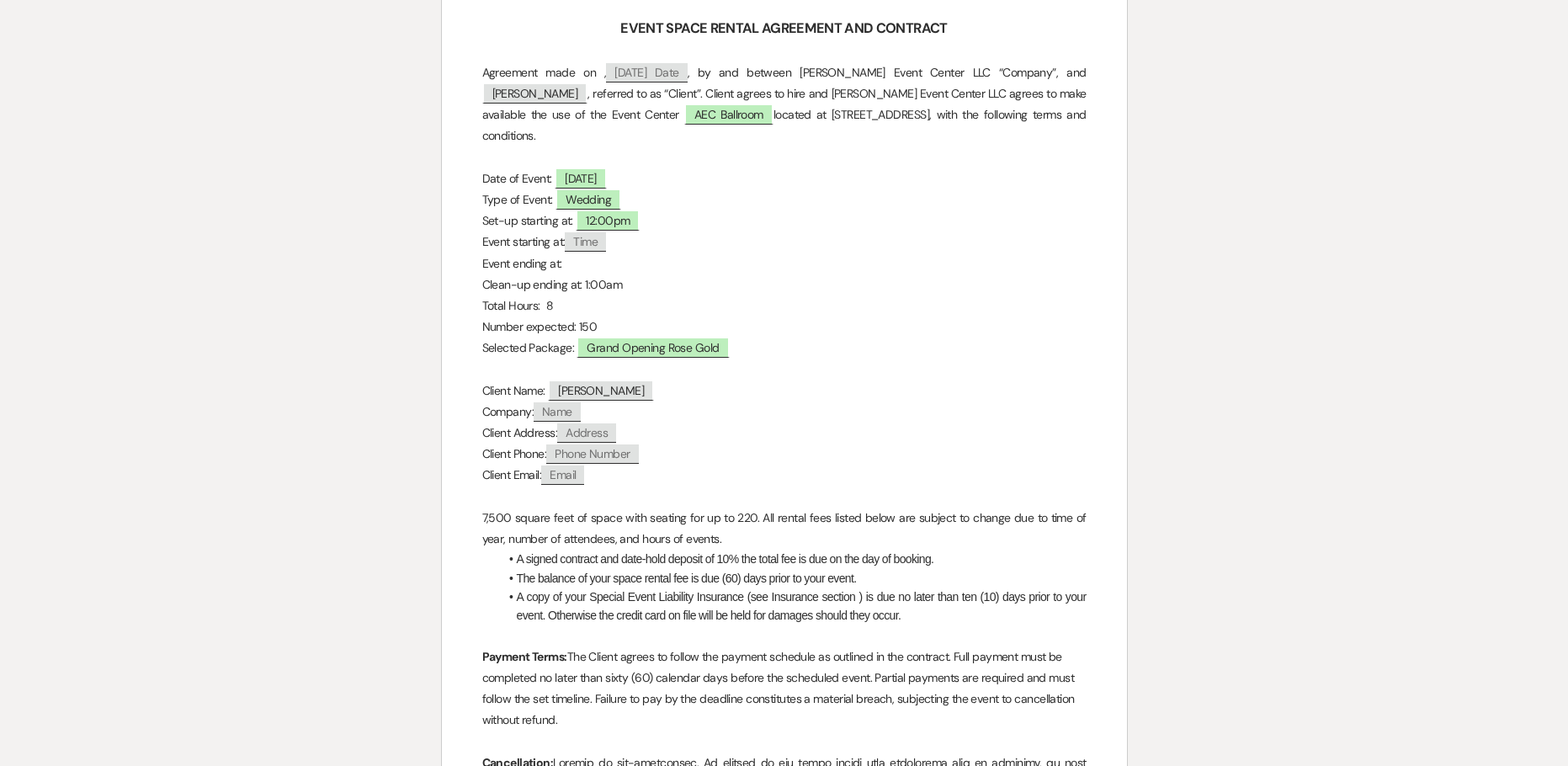
select select "5"
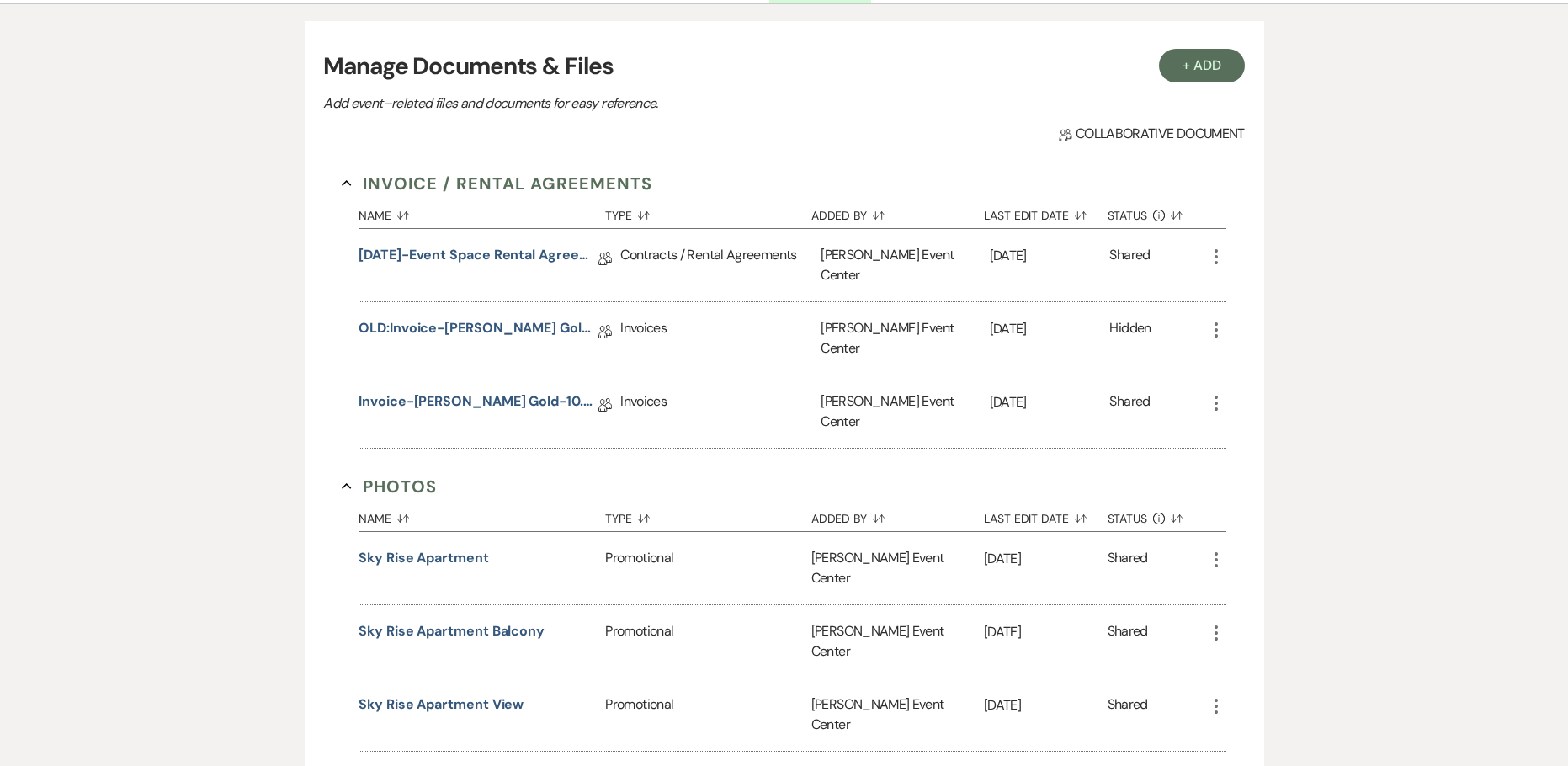
scroll to position [505, 0]
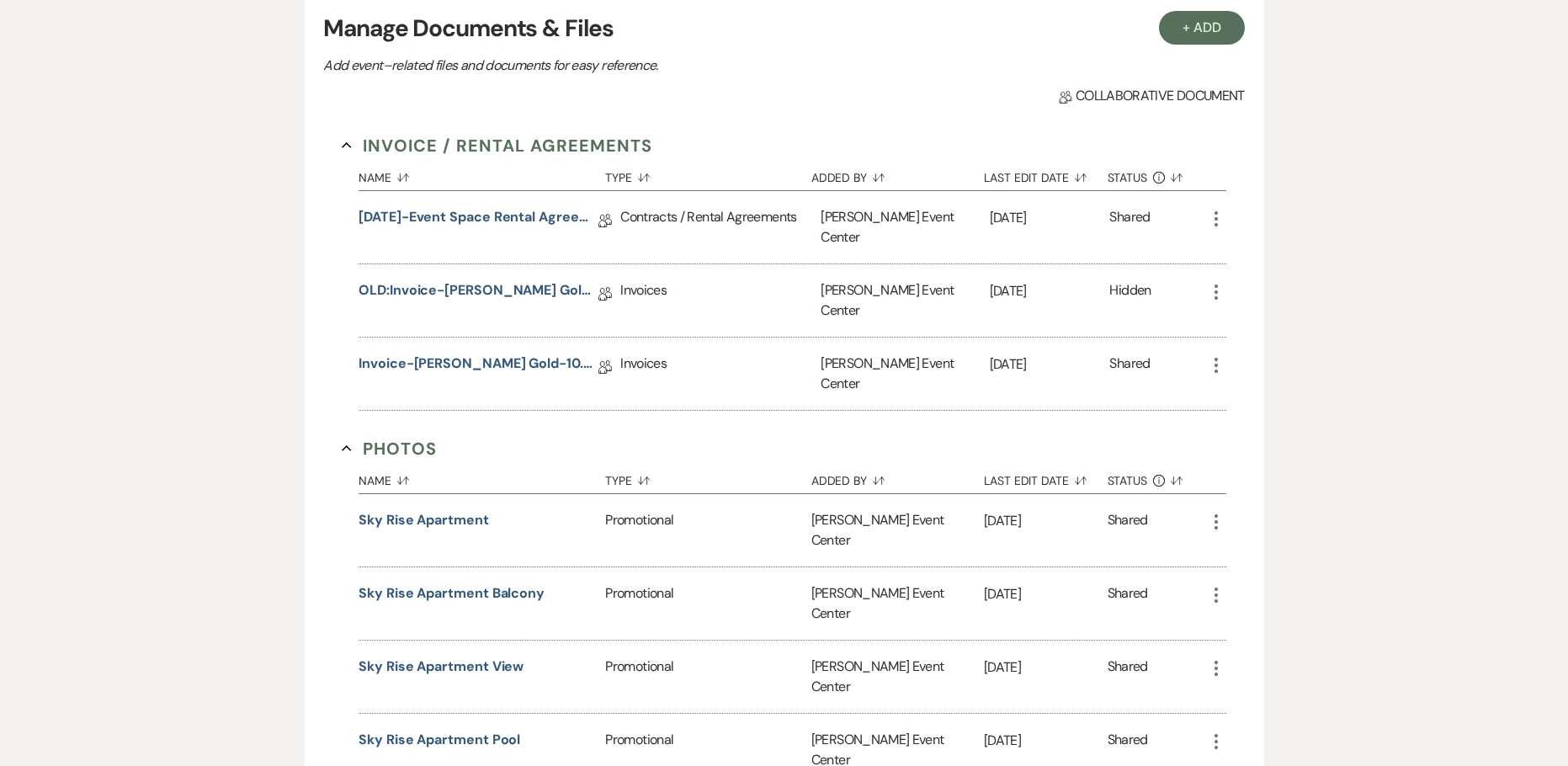
click at [1217, 283] on icon "More" at bounding box center [1216, 293] width 21 height 21
click at [468, 222] on link "[DATE]-Event Space Rental Agreement" at bounding box center [478, 220] width 239 height 26
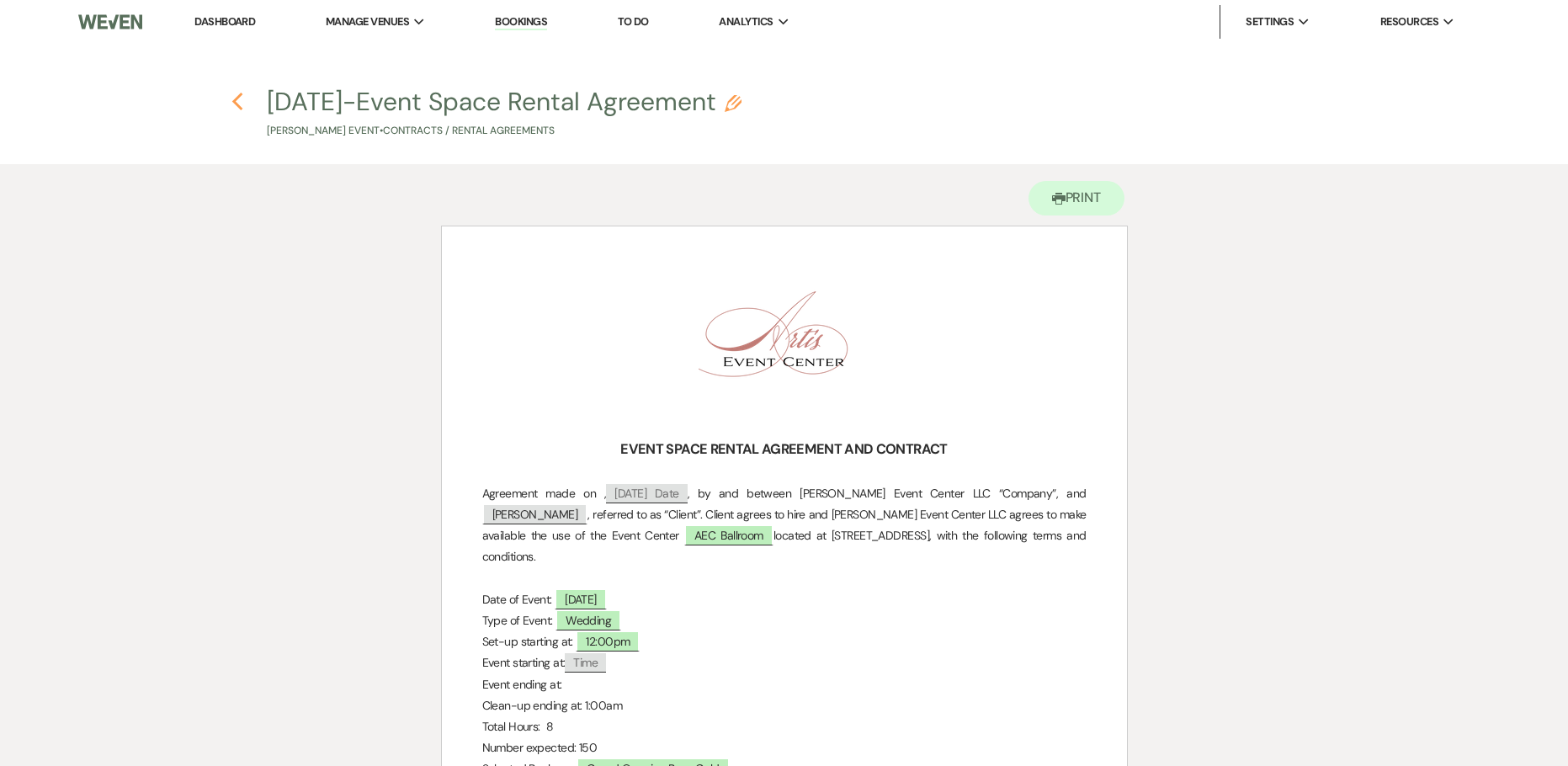
click at [239, 105] on icon "Previous" at bounding box center [238, 102] width 13 height 21
select select "5"
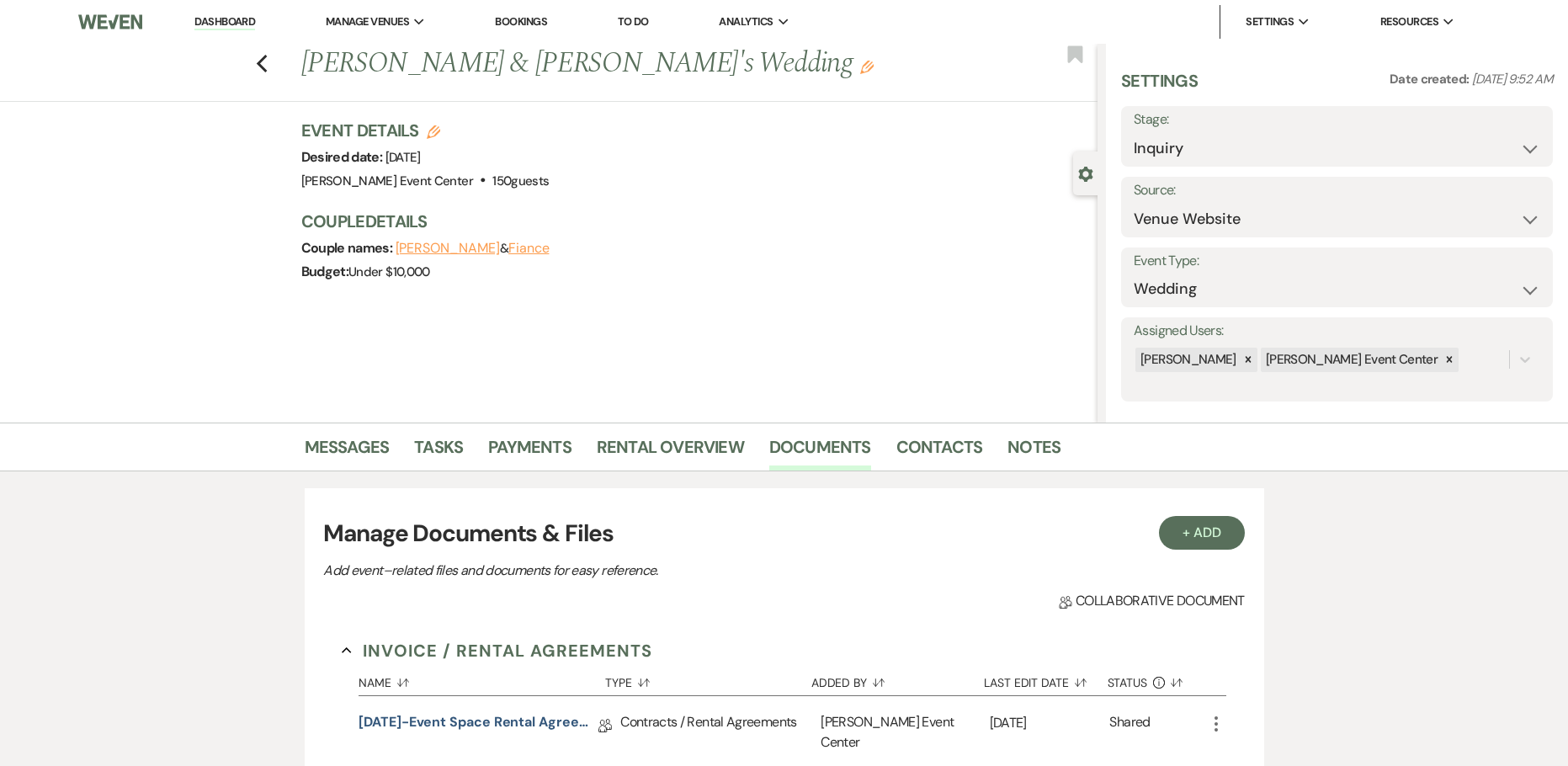
scroll to position [505, 0]
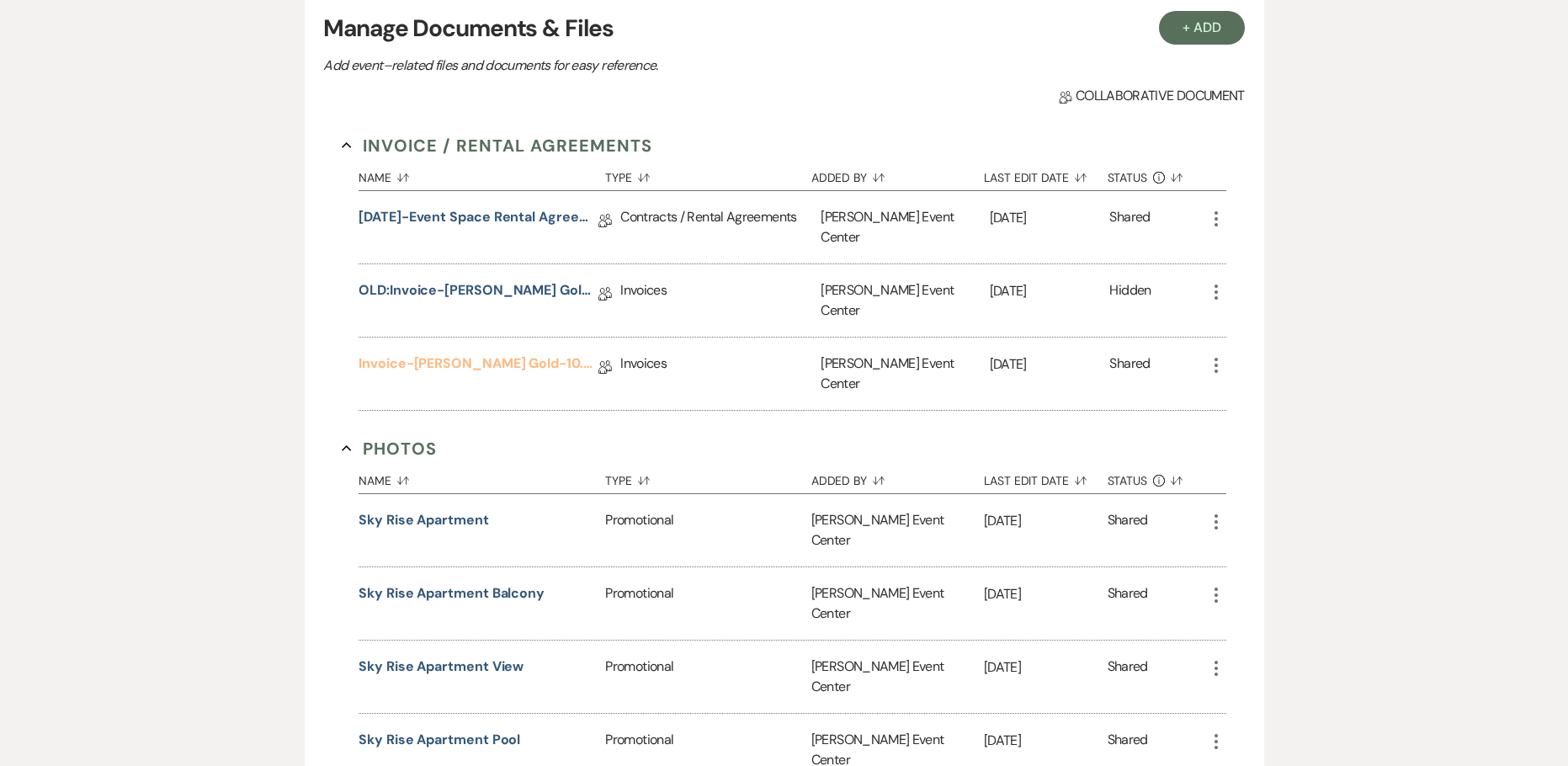
click at [465, 354] on link "Invoice-[PERSON_NAME] Gold-10.4.26" at bounding box center [478, 367] width 239 height 26
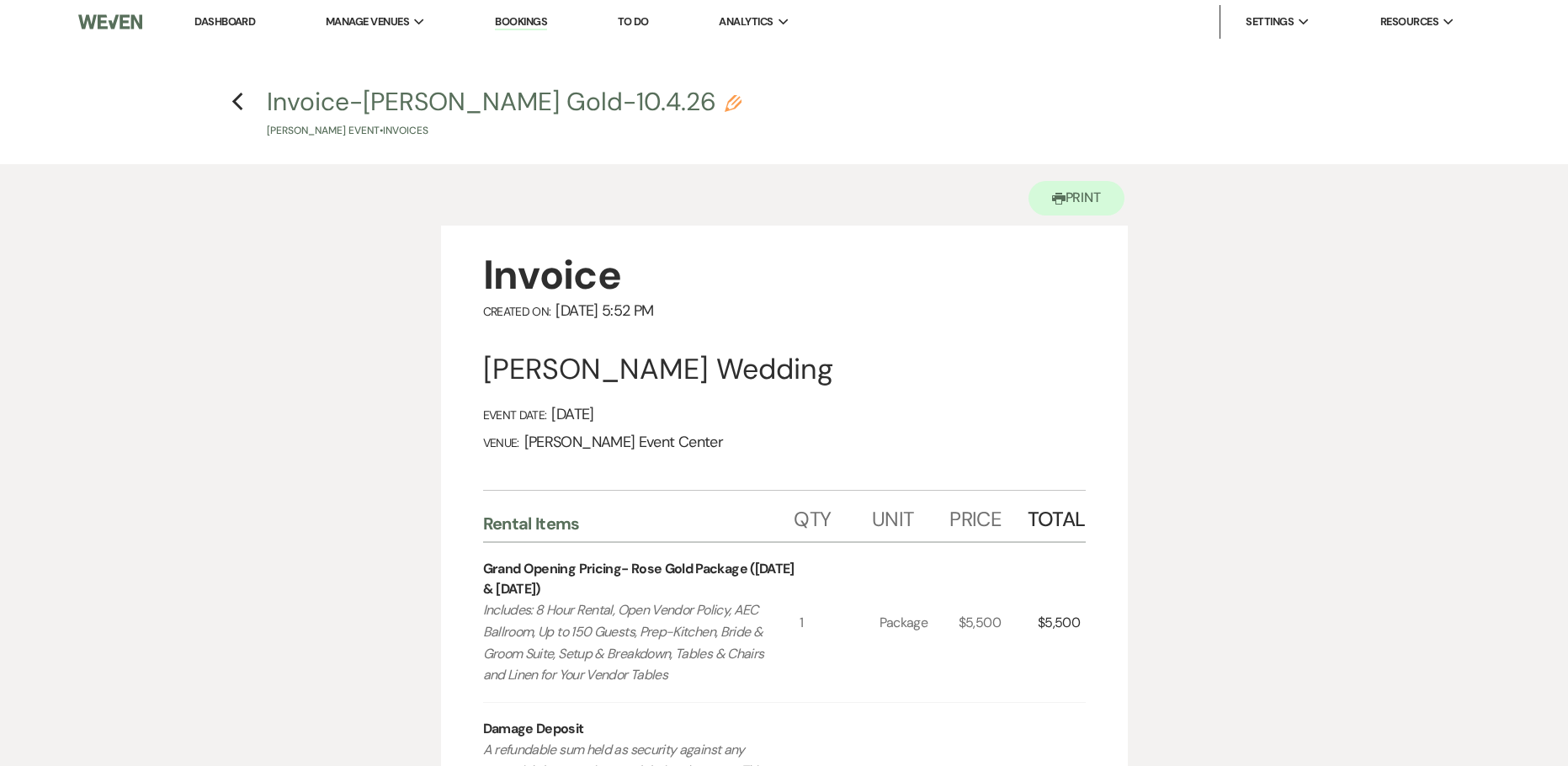
click at [742, 112] on icon "Pencil" at bounding box center [733, 104] width 17 height 17
select select "22"
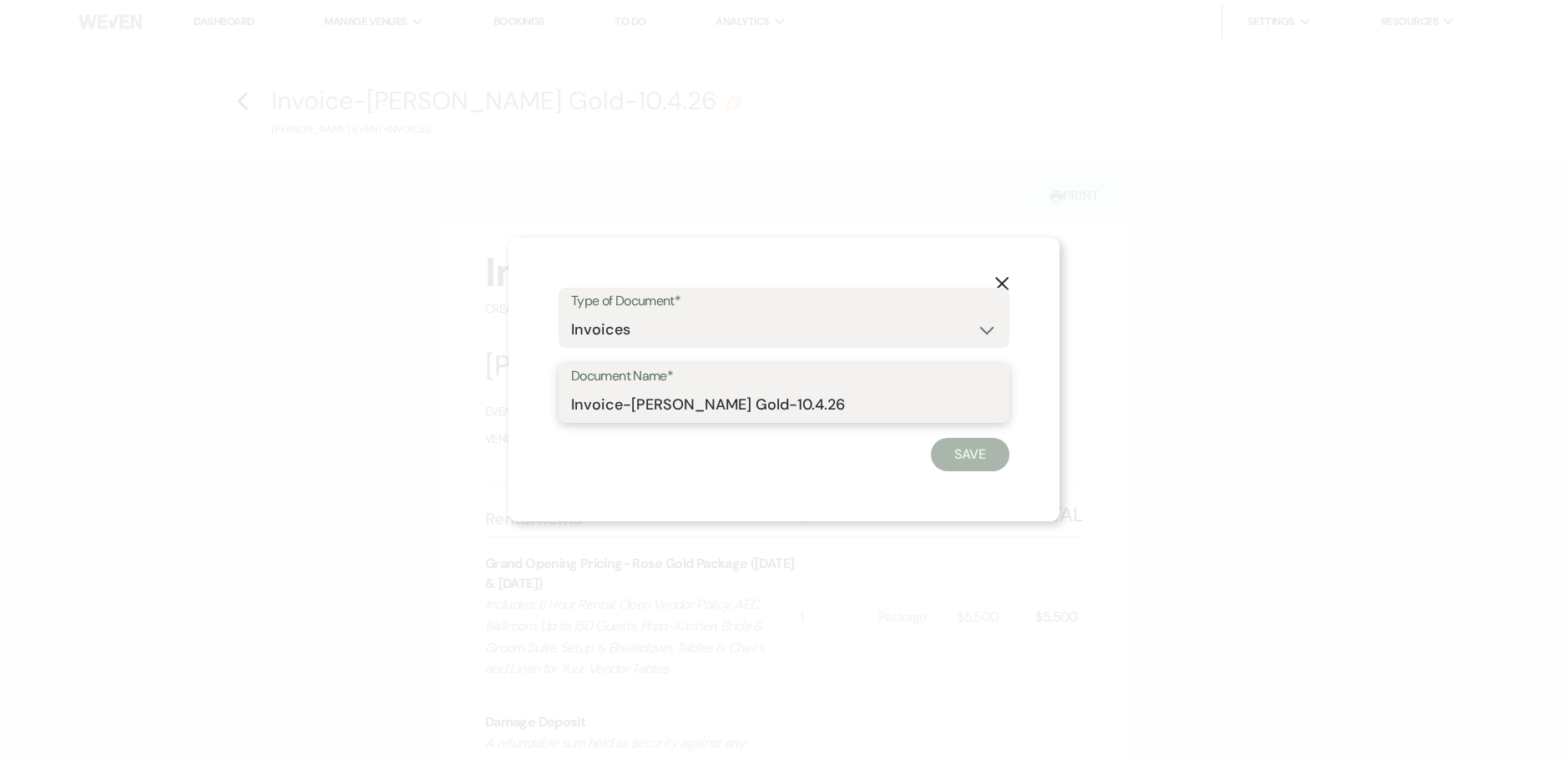
drag, startPoint x: 884, startPoint y: 398, endPoint x: 626, endPoint y: 419, distance: 258.9
click at [626, 419] on input "Invoice-[PERSON_NAME] Gold-10.4.26" at bounding box center [784, 405] width 426 height 32
click at [1005, 285] on icon "X" at bounding box center [1002, 284] width 15 height 15
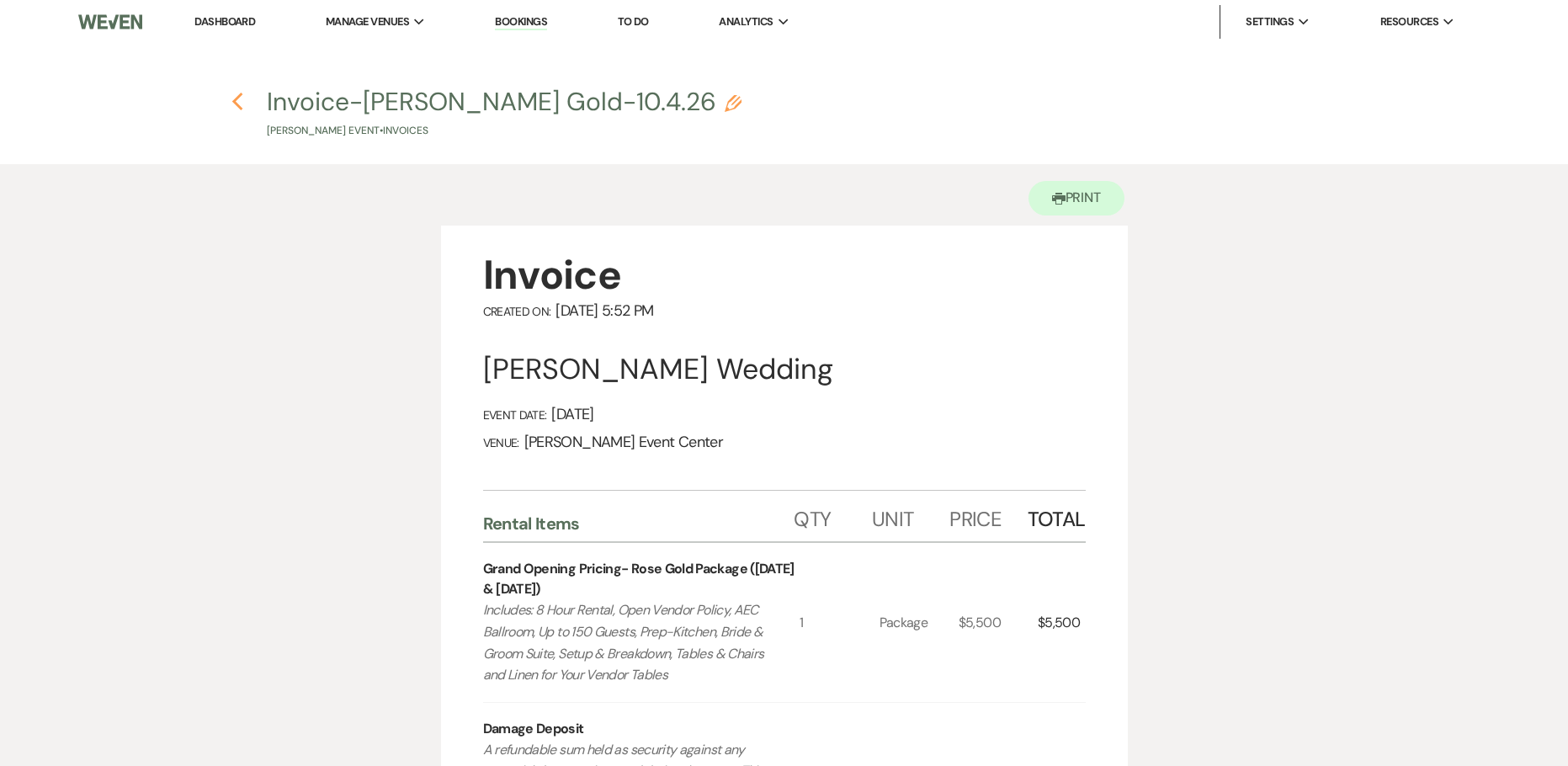
click at [239, 100] on icon "Previous" at bounding box center [238, 102] width 13 height 21
select select "5"
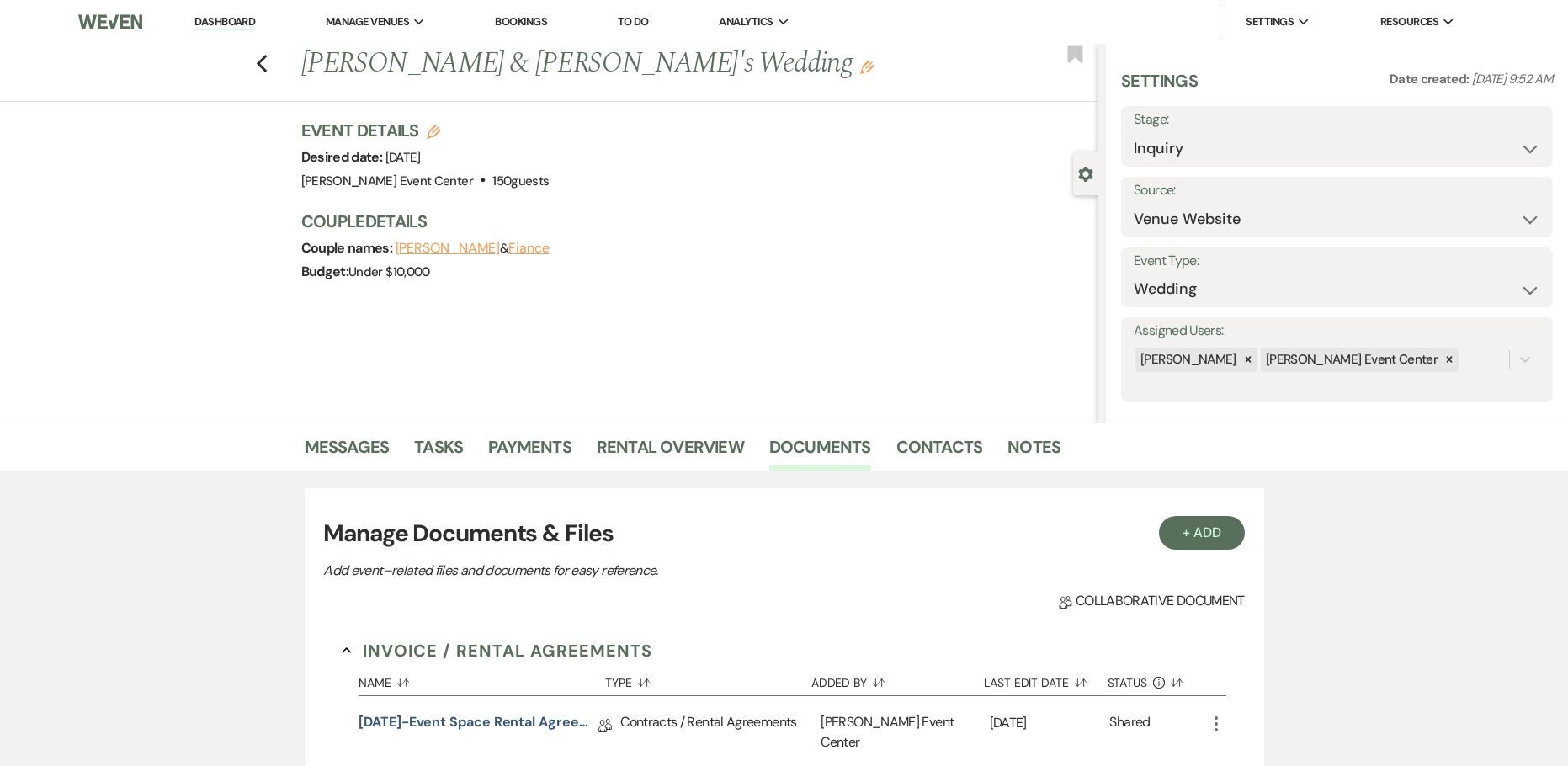
scroll to position [505, 0]
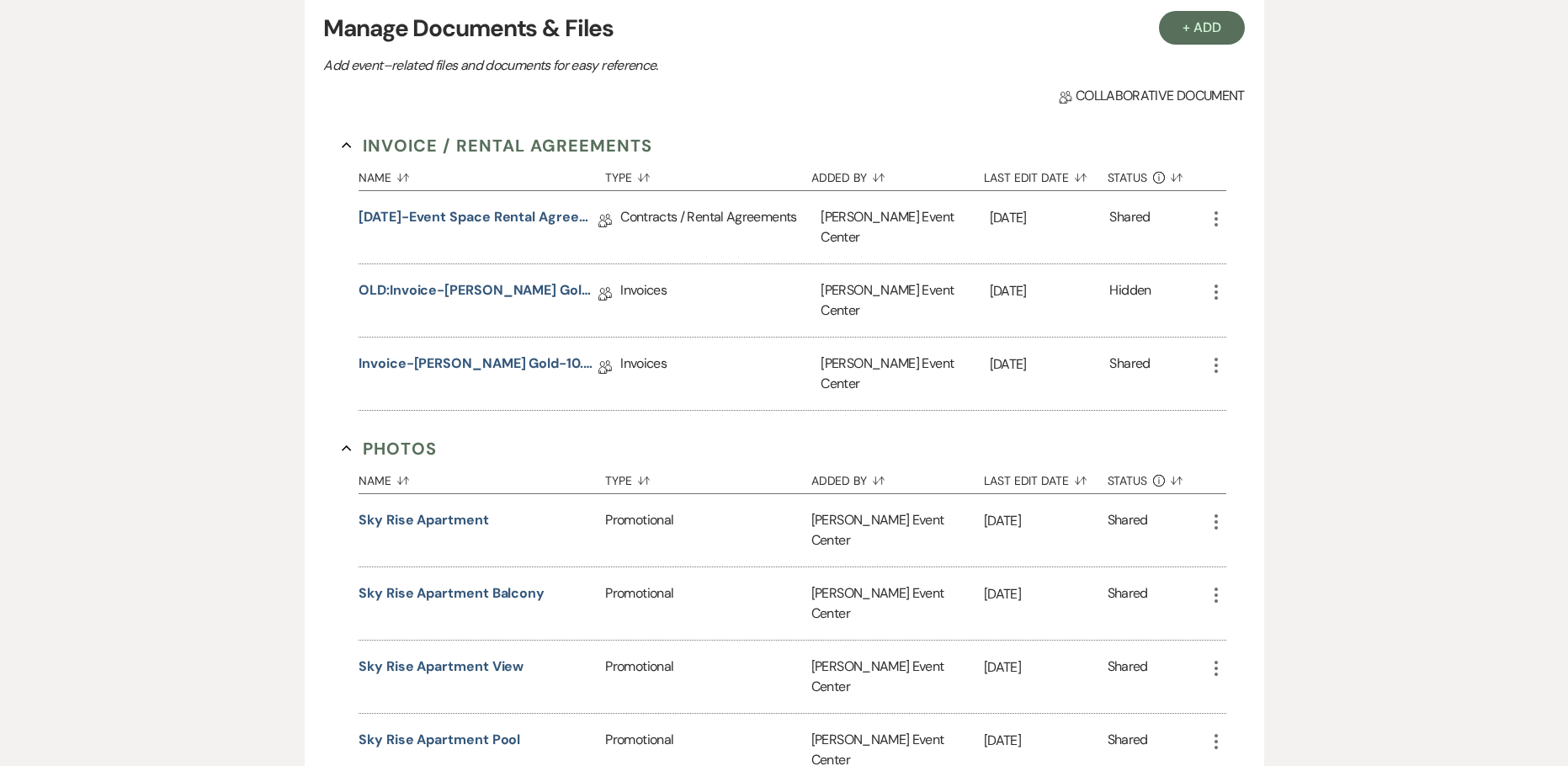
click at [1220, 224] on icon "More" at bounding box center [1216, 219] width 21 height 21
click at [1260, 304] on button "Duplicate Clone" at bounding box center [1291, 309] width 170 height 28
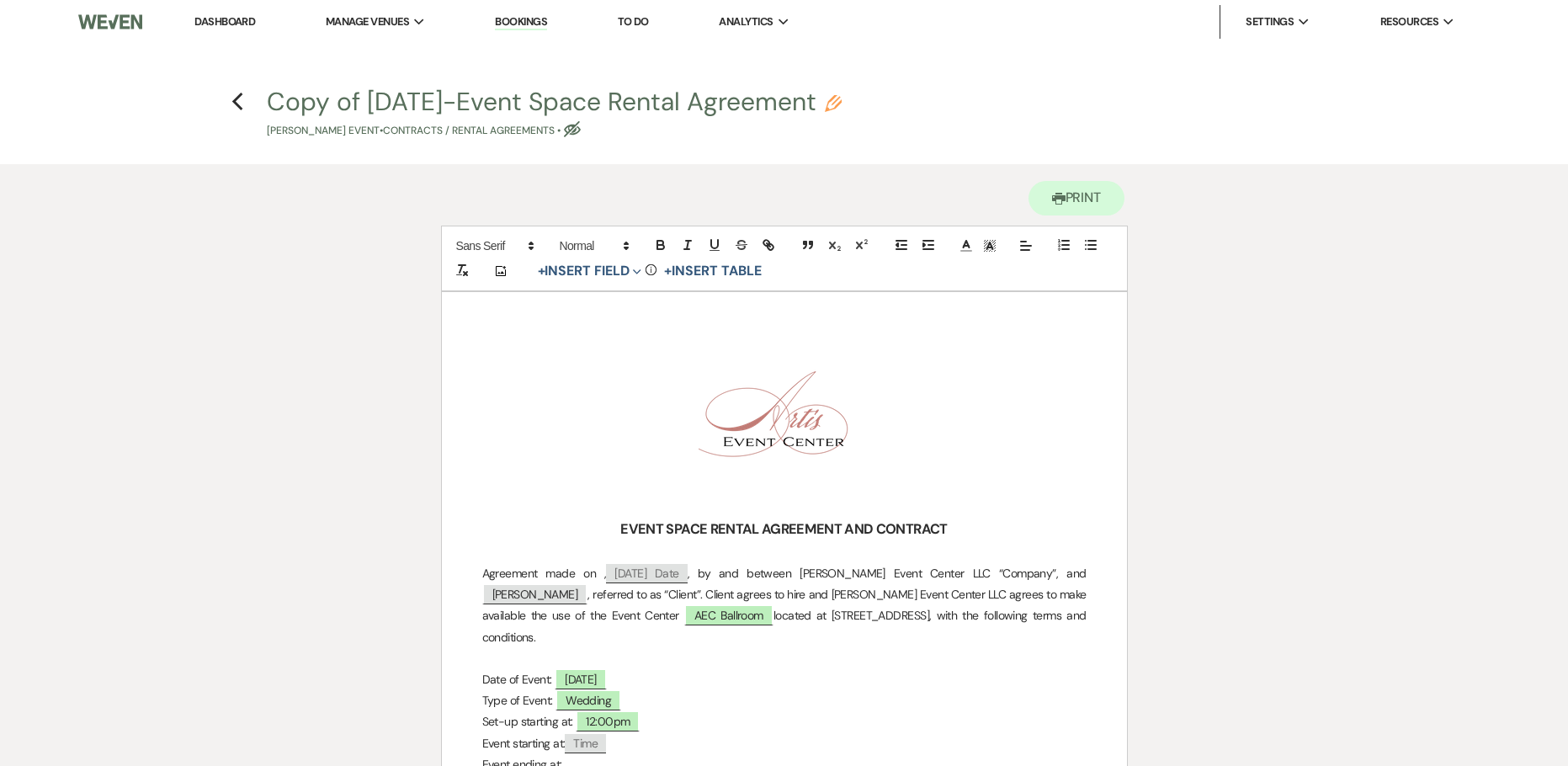
click at [839, 96] on icon "Pencil" at bounding box center [833, 104] width 17 height 17
select select "10"
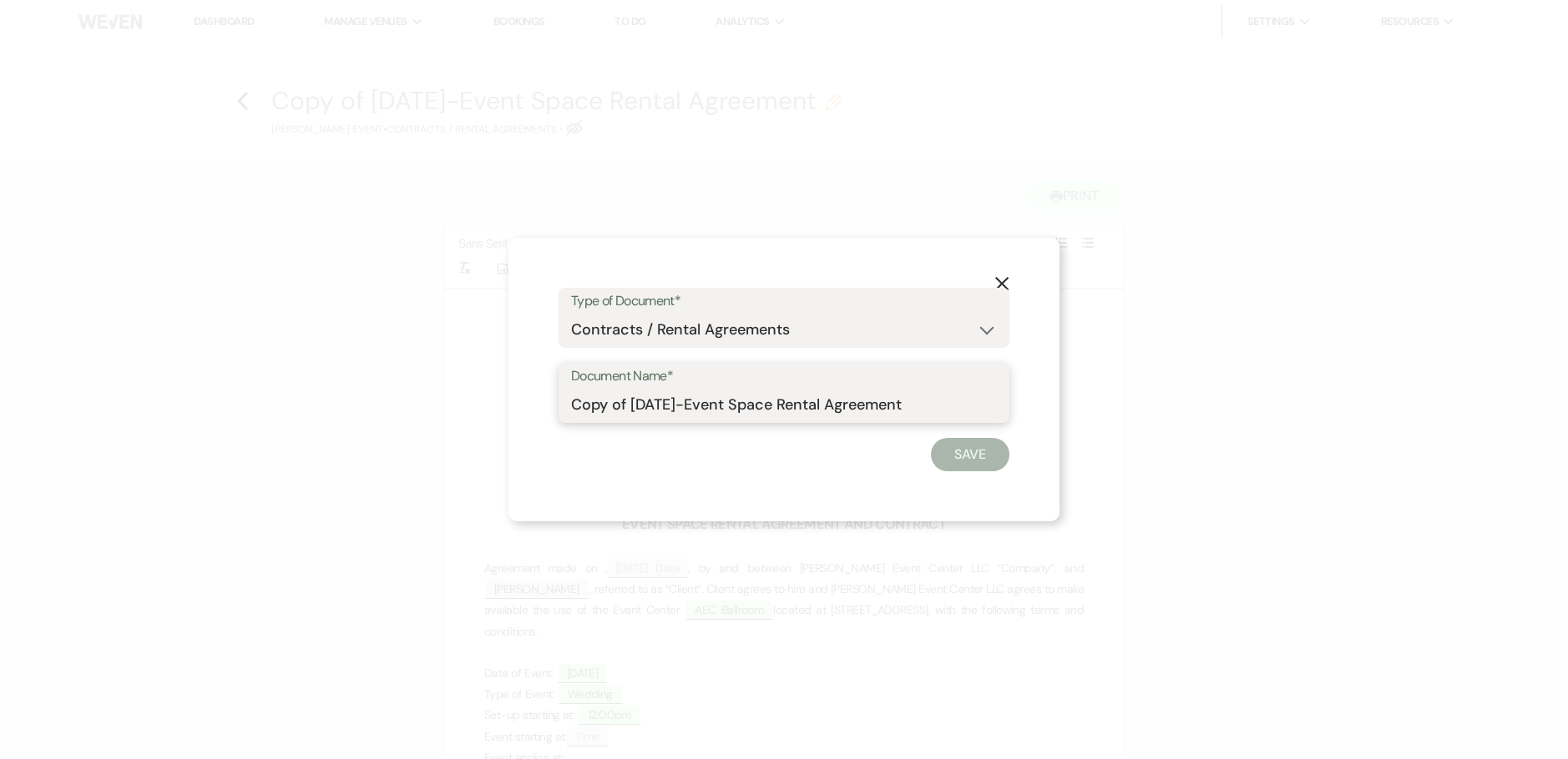
click at [918, 402] on input "Copy of [DATE]-Event Space Rental Agreement" at bounding box center [784, 405] width 426 height 32
paste input "[PERSON_NAME] Gold-10.4.26"
click at [881, 415] on input "Copy of [DATE]-Event Space Rental Agreement-[PERSON_NAME] Gold-10.4.26" at bounding box center [784, 405] width 426 height 32
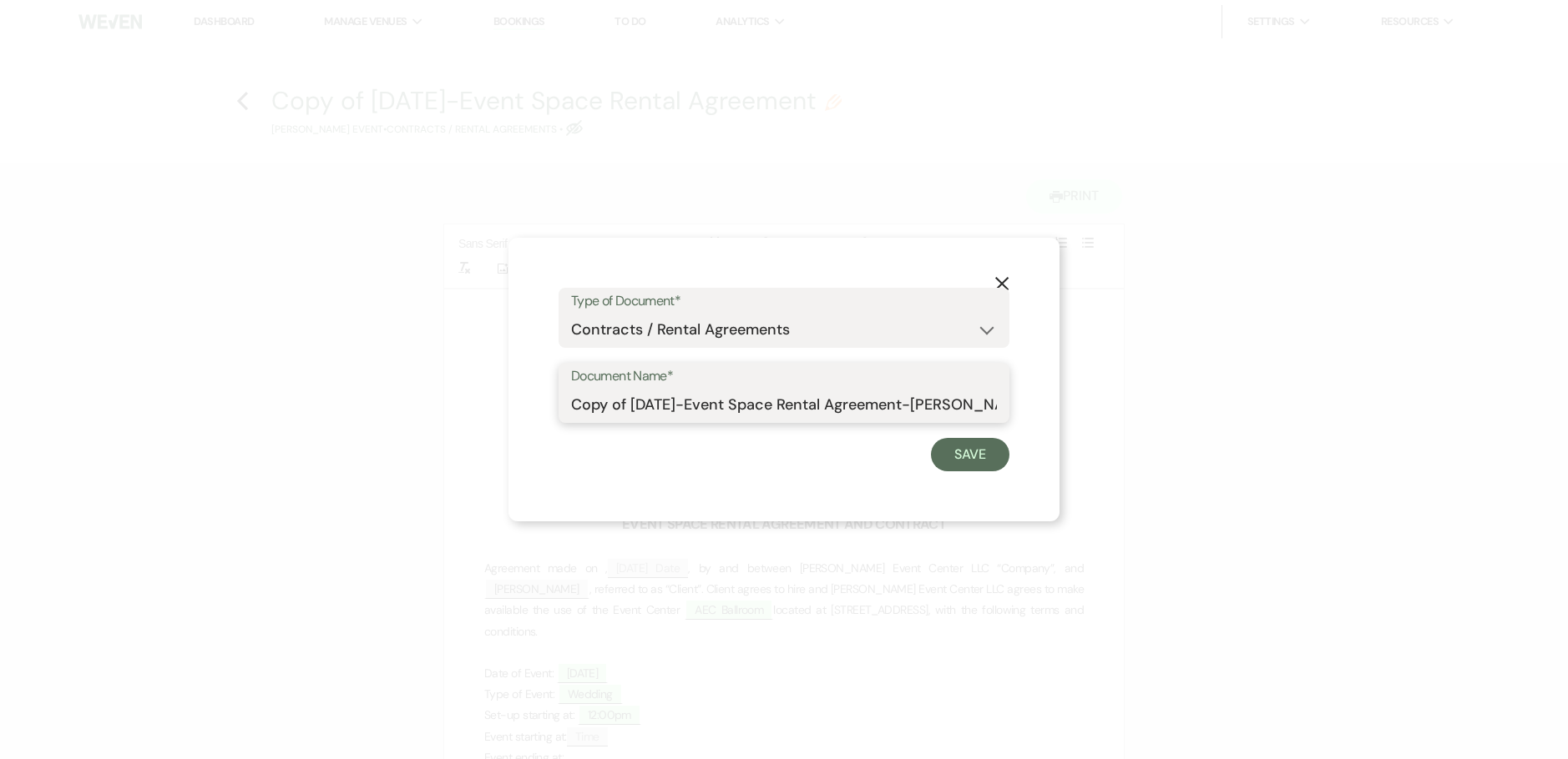
drag, startPoint x: 883, startPoint y: 407, endPoint x: 492, endPoint y: 398, distance: 391.1
click at [492, 398] on div "X Type of Document* Special Event Insurance Vendor Certificate of Insurance Con…" at bounding box center [784, 380] width 1568 height 759
click at [687, 403] on input "Copy of [DATE]-Event Space Rental Agreement-[PERSON_NAME] Gold-10.4.26" at bounding box center [784, 405] width 426 height 32
drag, startPoint x: 687, startPoint y: 403, endPoint x: 545, endPoint y: 376, distance: 144.5
click at [565, 402] on div "Document Name* Copy of [DATE]-Event Space Rental Agreement-[PERSON_NAME] Gold-1…" at bounding box center [784, 393] width 451 height 60
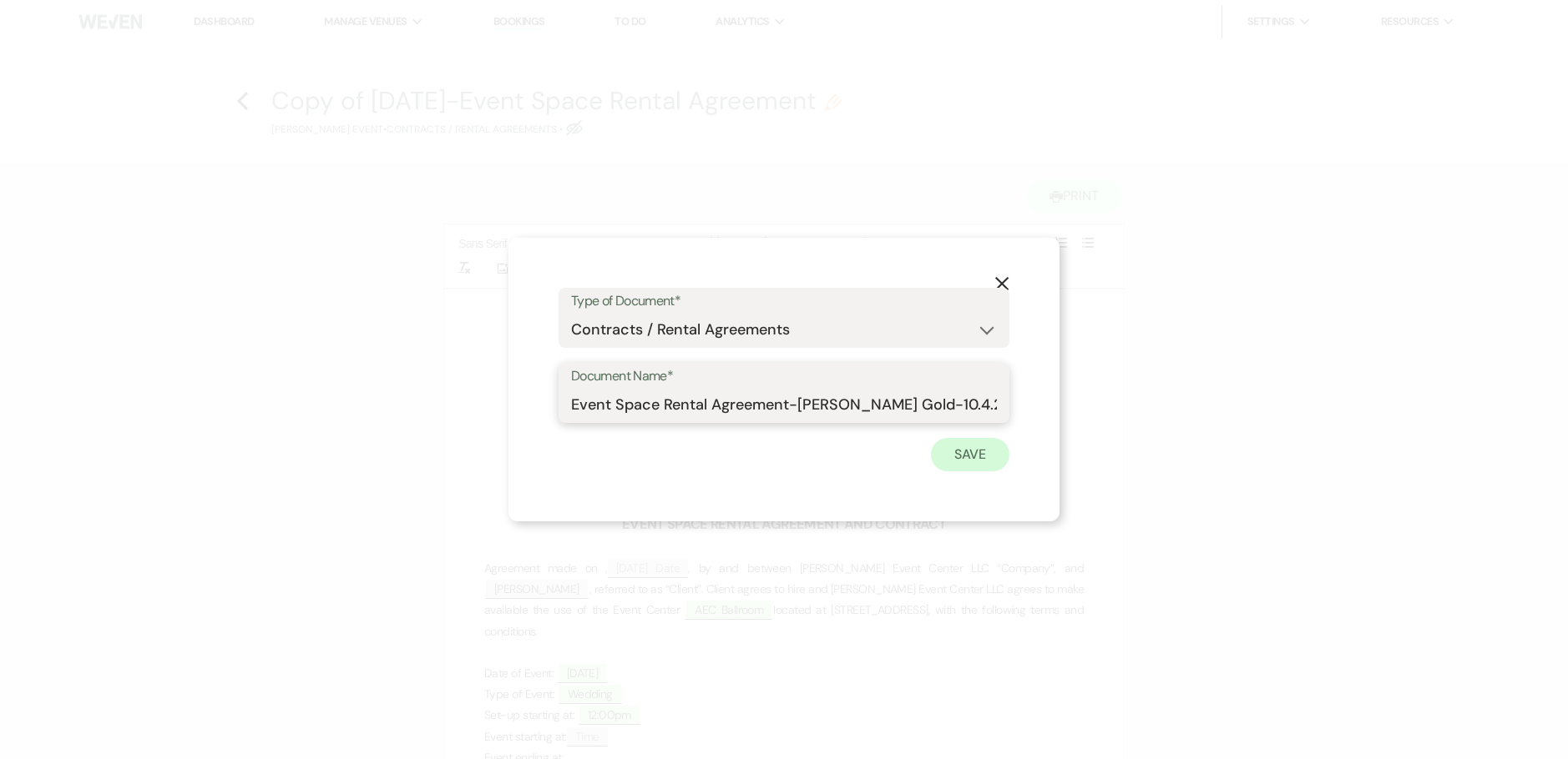
type input "Event Space Rental Agreement-[PERSON_NAME] Gold-10.4.26"
click at [961, 457] on button "Save" at bounding box center [970, 454] width 78 height 33
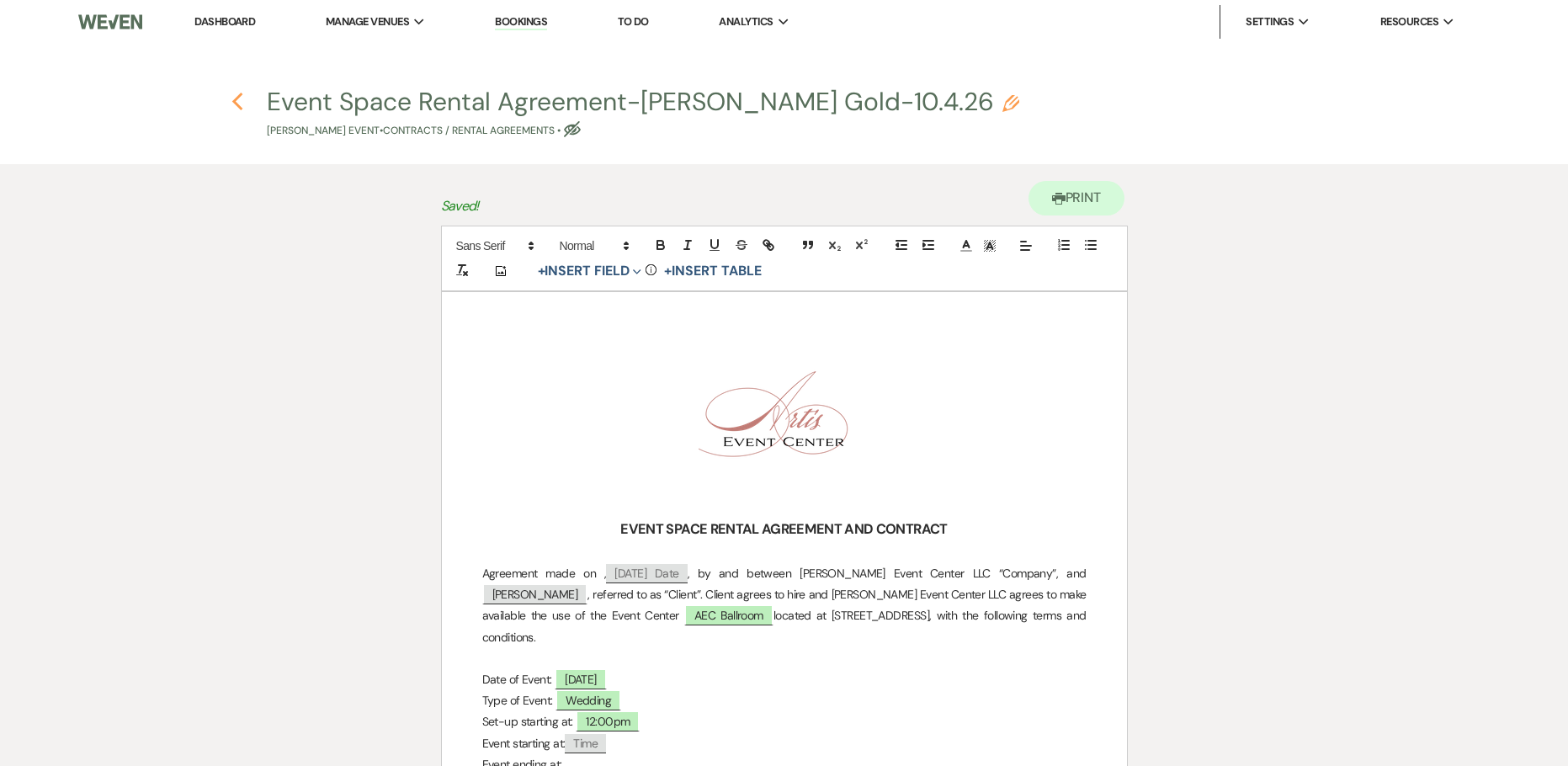
click at [240, 100] on icon "Previous" at bounding box center [238, 102] width 13 height 21
select select "5"
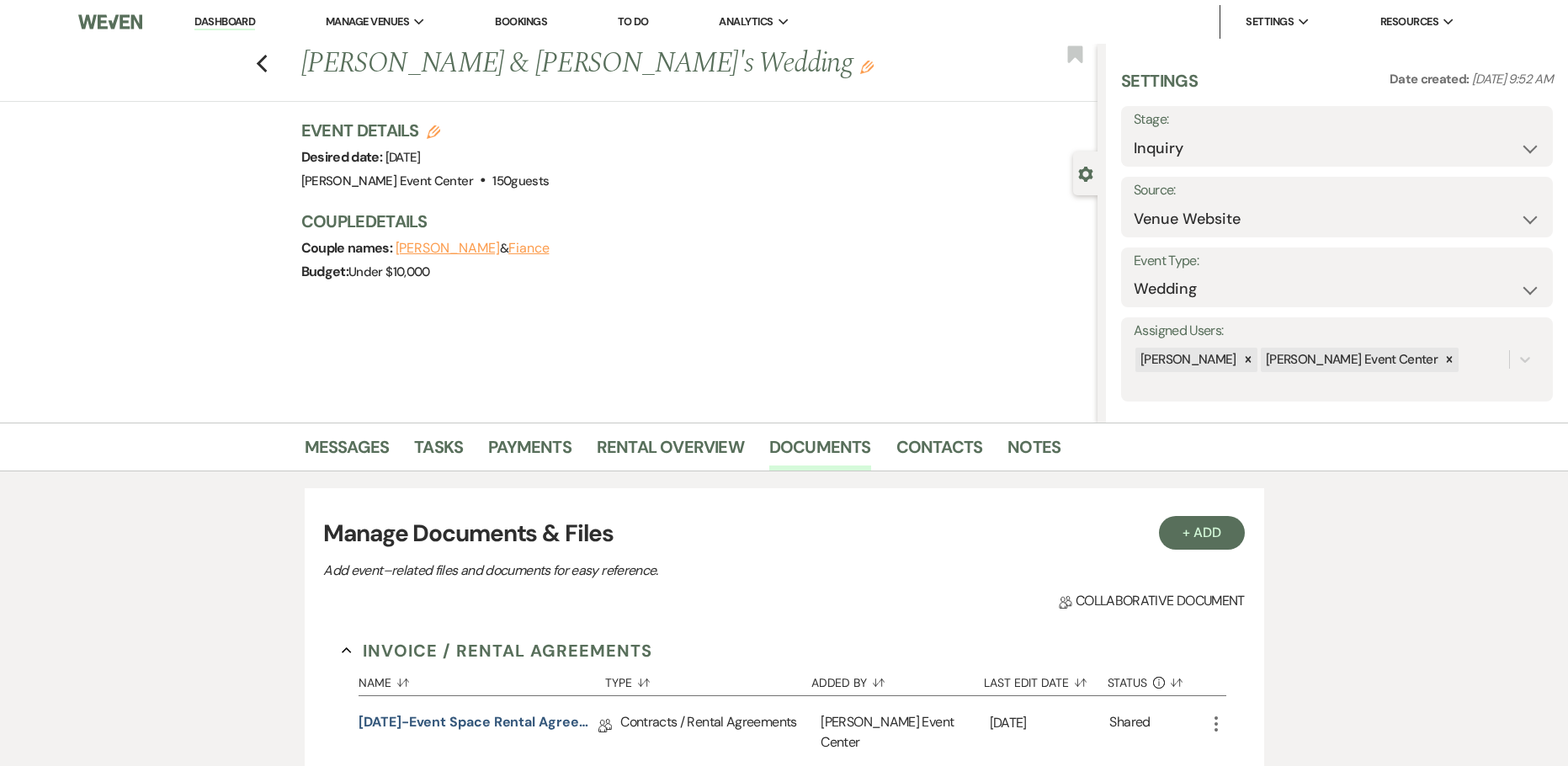
scroll to position [505, 0]
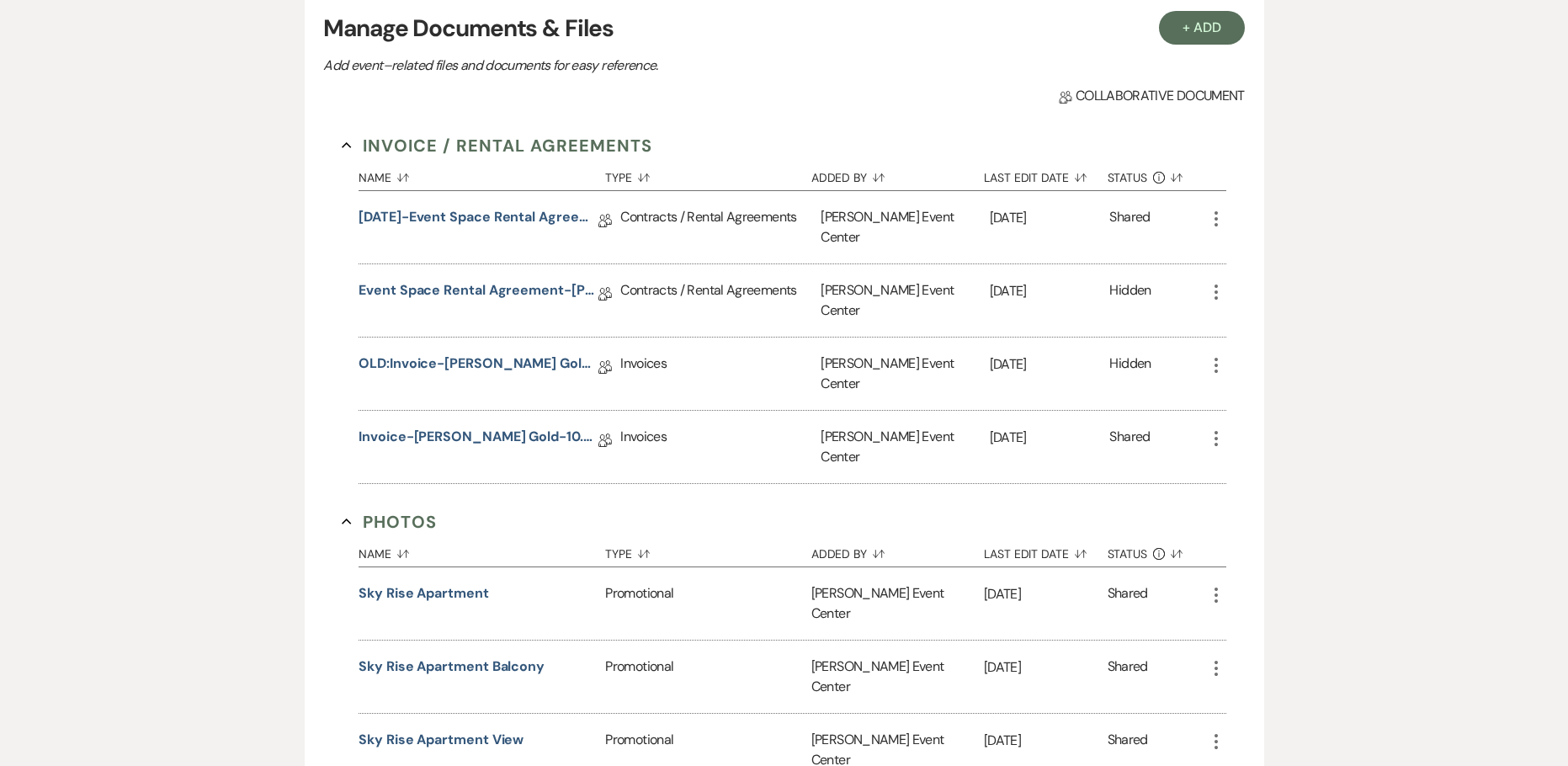
click at [1214, 215] on icon "More" at bounding box center [1216, 219] width 21 height 21
click at [1258, 284] on button "Settings Gear Rename" at bounding box center [1291, 281] width 170 height 28
select select "10"
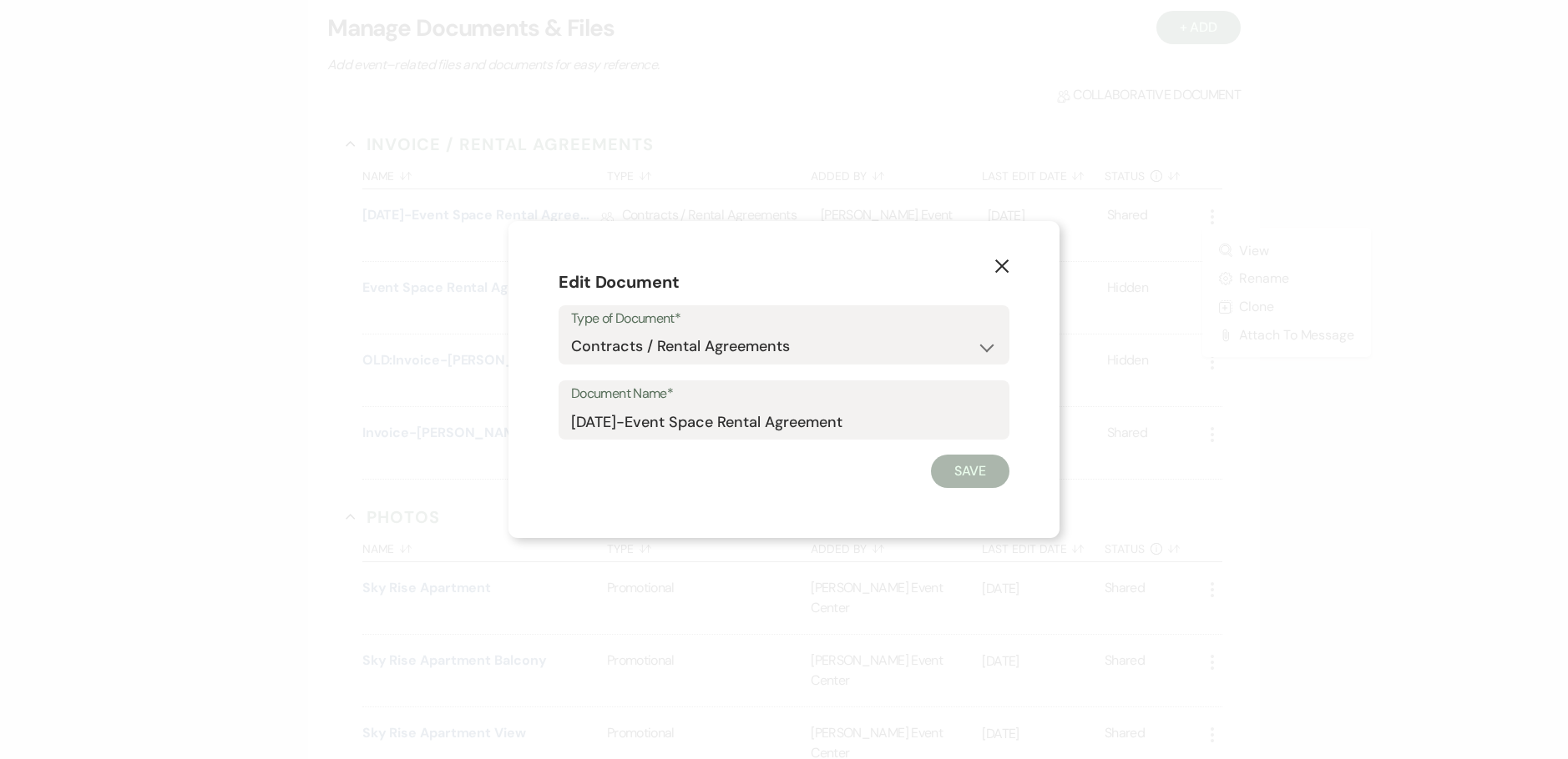
click at [569, 419] on div "Document Name* [DATE]-Event Space Rental Agreement" at bounding box center [784, 410] width 451 height 60
click at [572, 421] on input "[DATE]-Event Space Rental Agreement" at bounding box center [784, 422] width 426 height 32
type input "OLD:[DATE]-Event Space Rental Agreement"
click at [989, 465] on button "Save" at bounding box center [970, 471] width 78 height 33
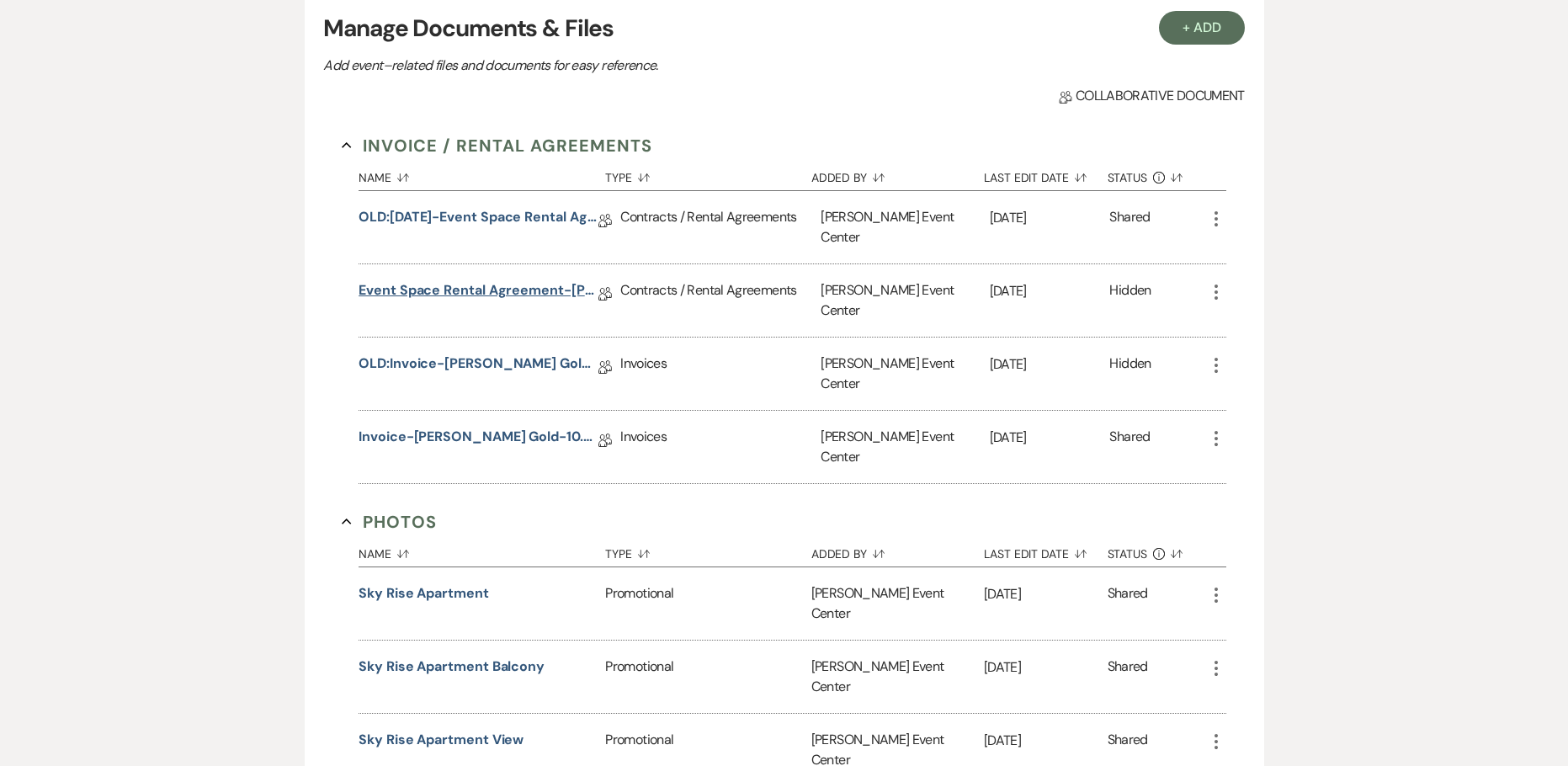
click at [437, 281] on link "Event Space Rental Agreement-[PERSON_NAME] Gold-10.4.26" at bounding box center [478, 294] width 239 height 26
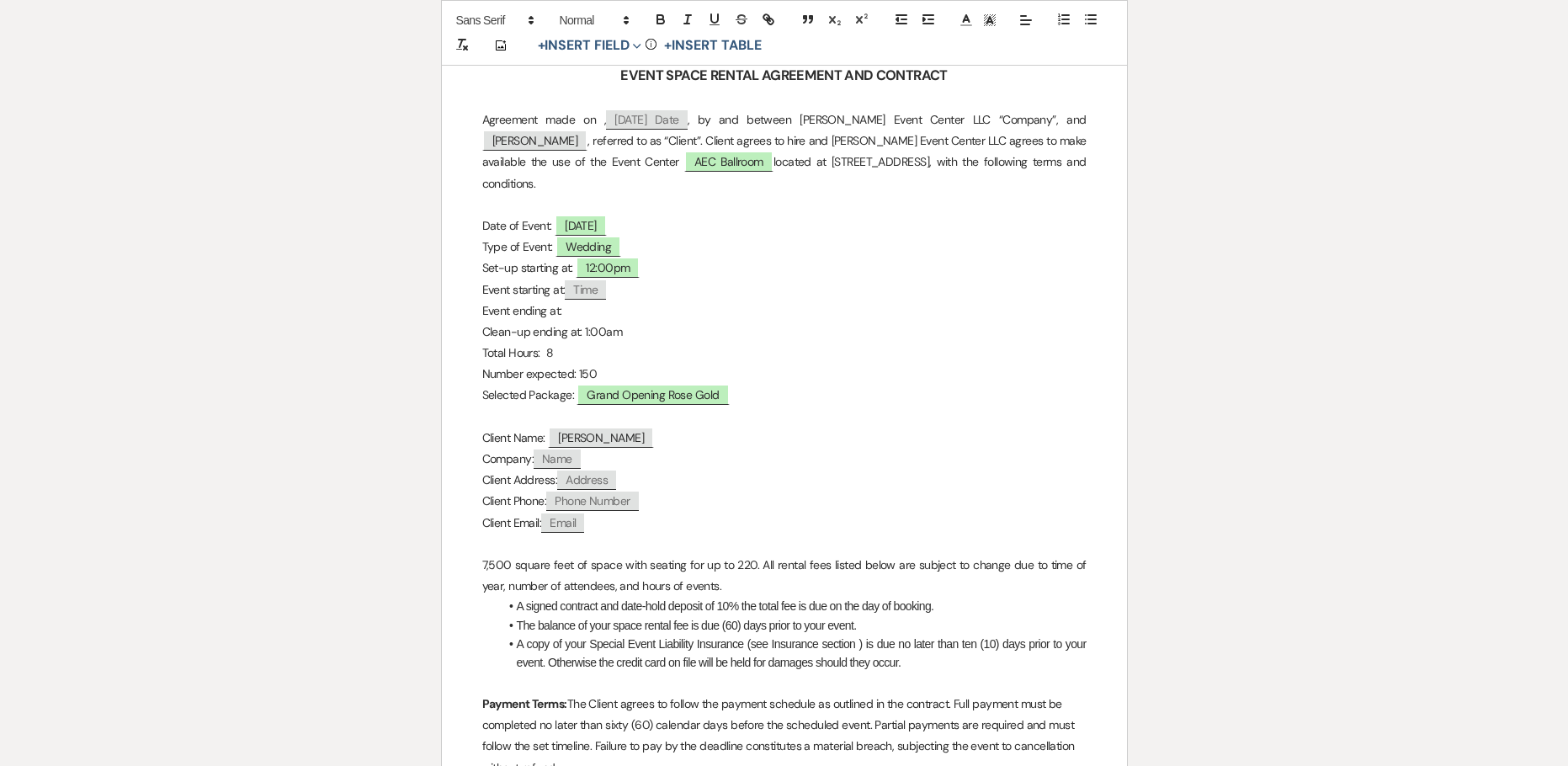
scroll to position [505, 0]
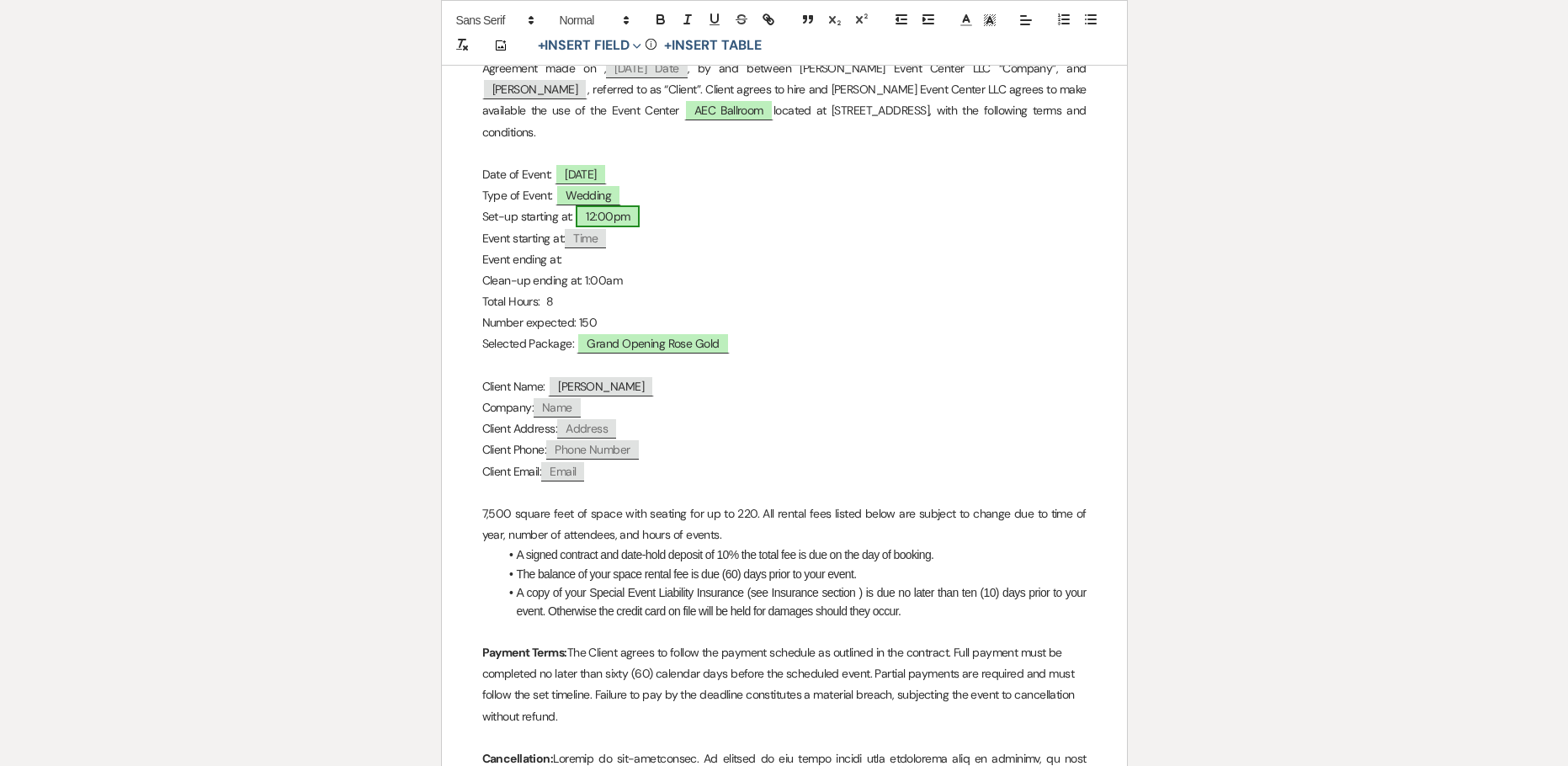
click at [623, 205] on span "12:00pm" at bounding box center [608, 216] width 64 height 21
select select "owner"
select select "Time"
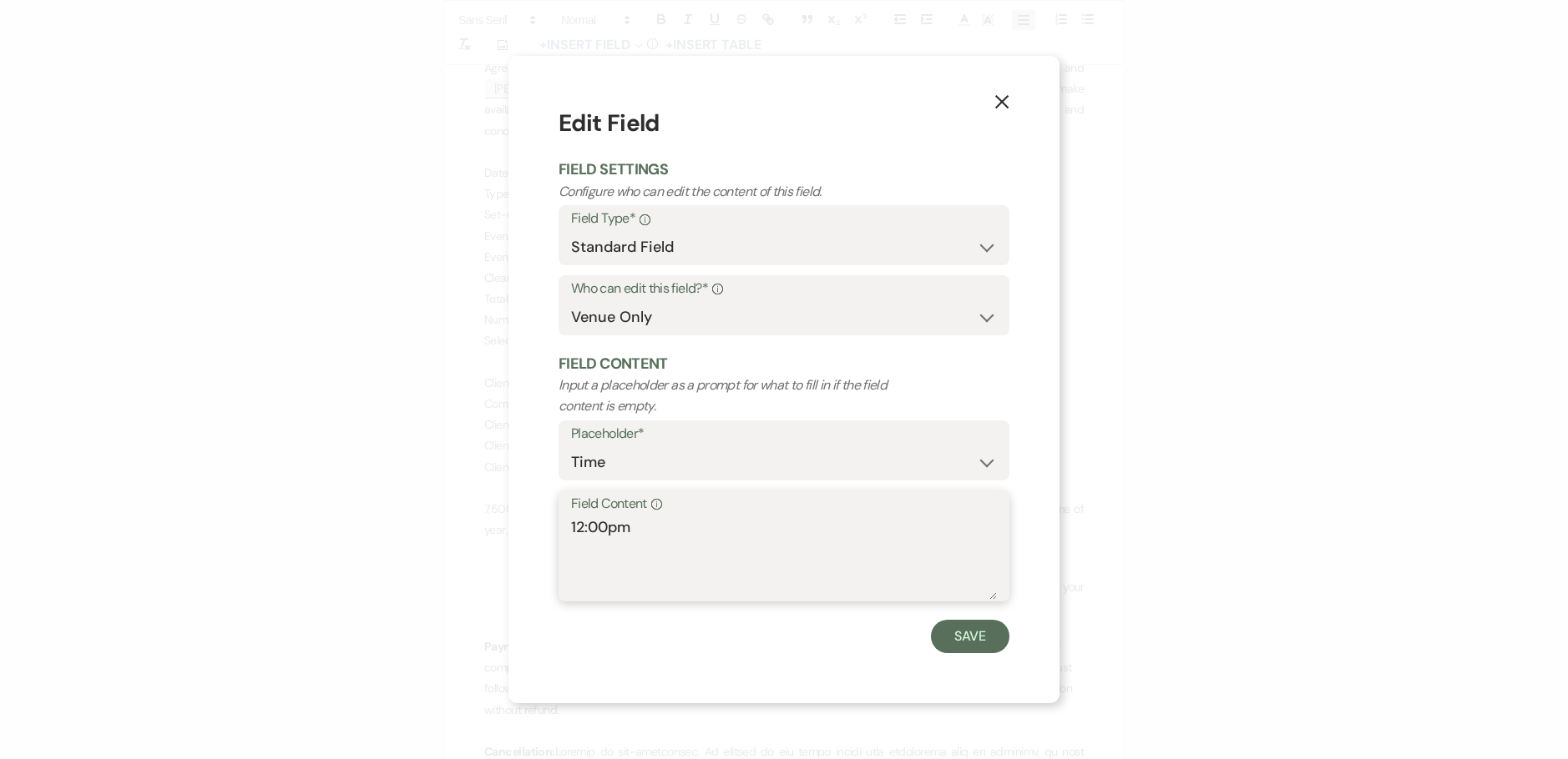
drag, startPoint x: 578, startPoint y: 522, endPoint x: 529, endPoint y: 526, distance: 49.2
click at [529, 526] on div "X Edit Field Field Settings Configure who can edit the content of this field. F…" at bounding box center [783, 380] width 551 height 647
type textarea "4:00pm"
click at [952, 625] on button "Save" at bounding box center [970, 636] width 78 height 33
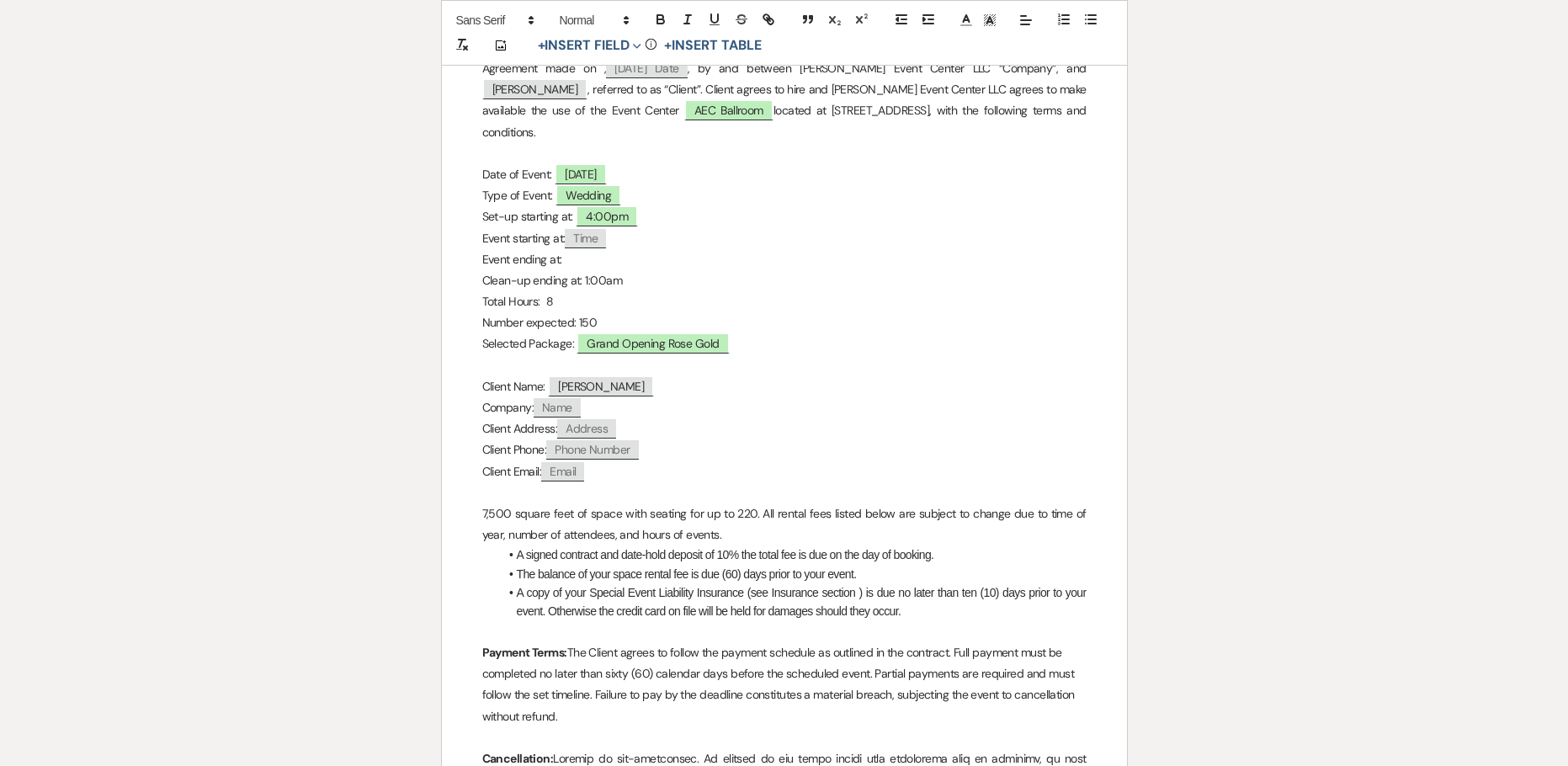
click at [585, 271] on p "Clean-up ending at: 1:00am" at bounding box center [784, 281] width 604 height 21
click at [574, 249] on p "Event ending at:" at bounding box center [784, 259] width 604 height 21
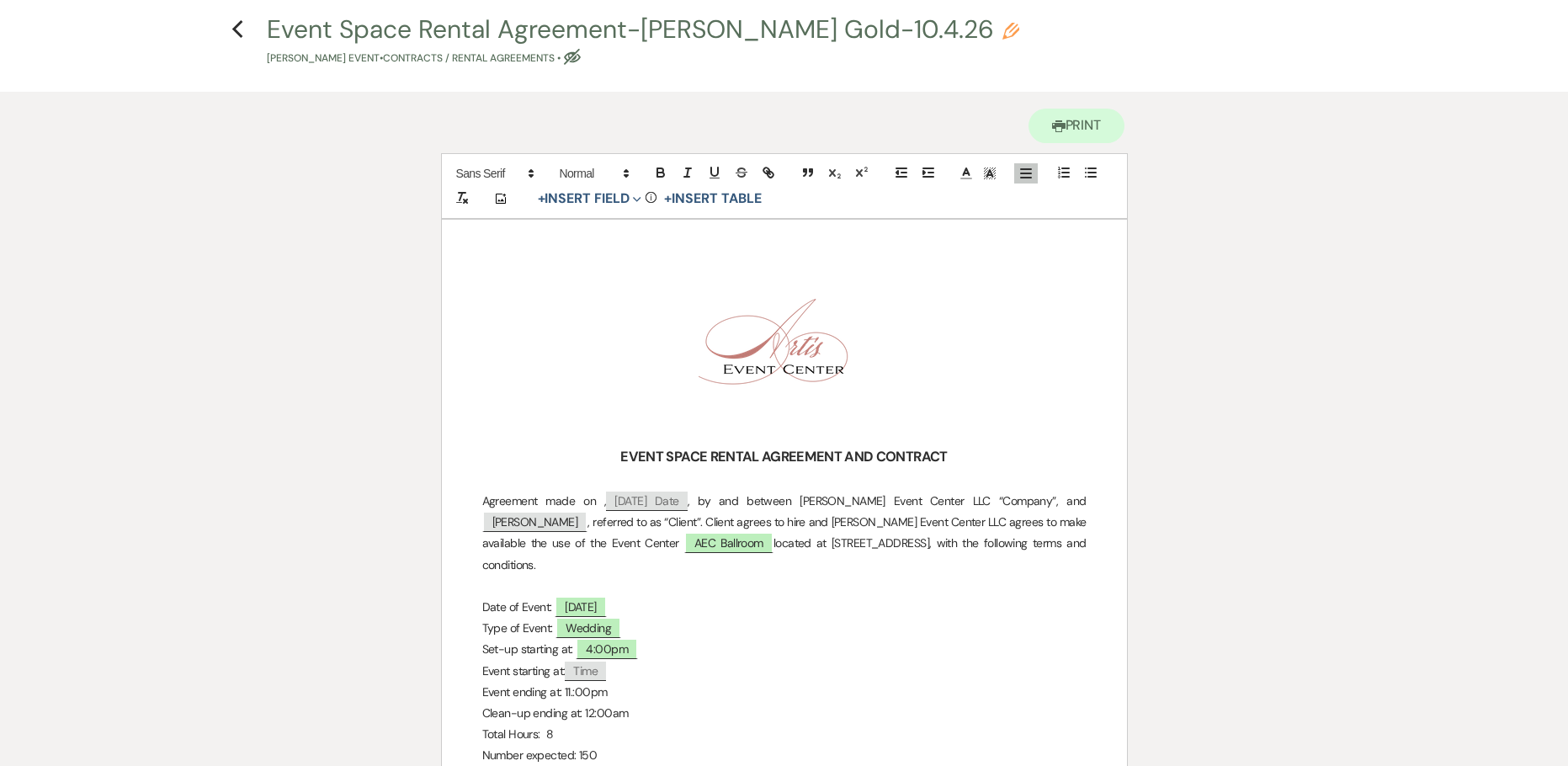
scroll to position [0, 0]
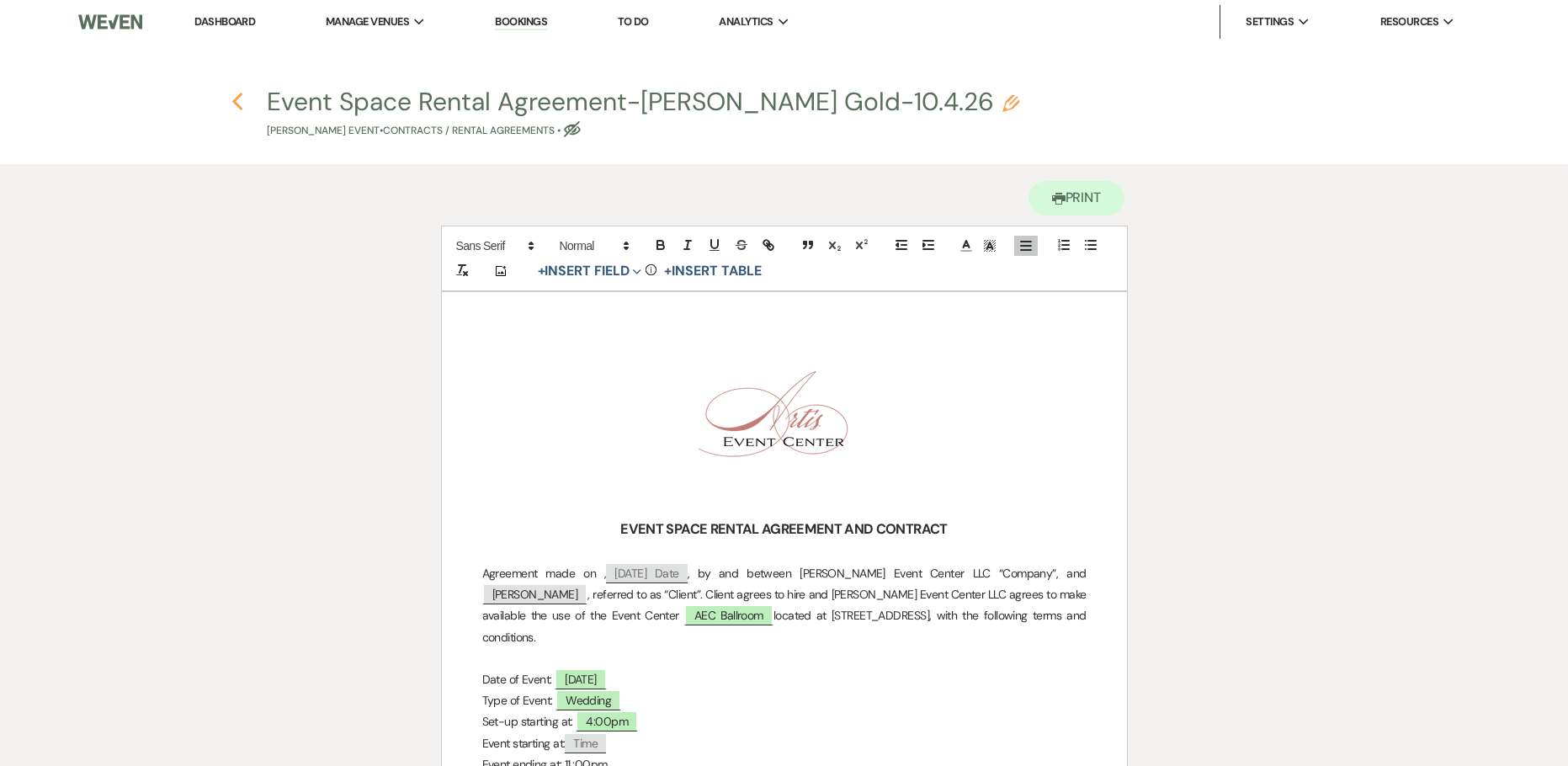
click at [239, 106] on use "button" at bounding box center [237, 102] width 11 height 19
select select "5"
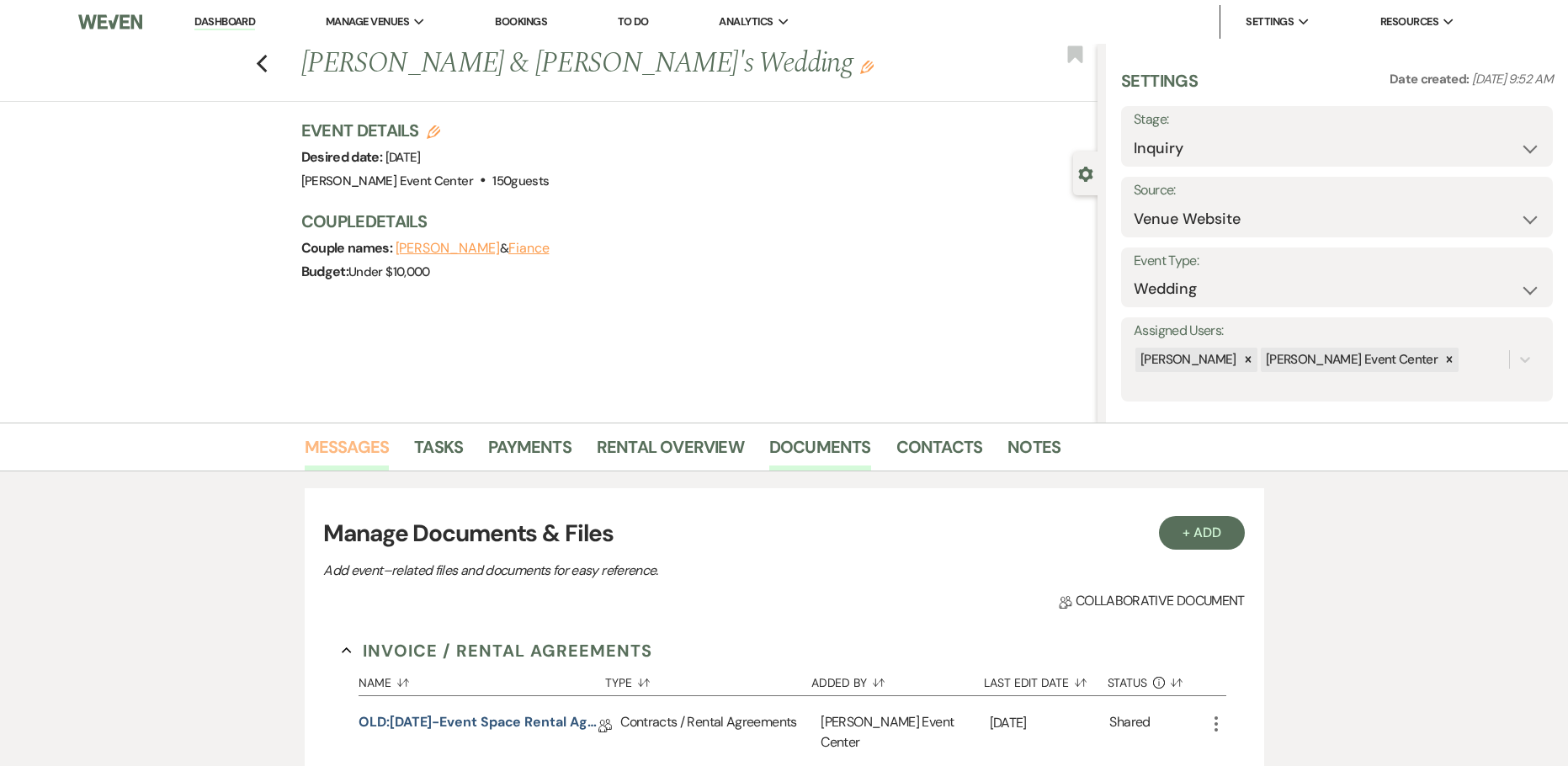
click at [350, 438] on link "Messages" at bounding box center [347, 452] width 85 height 37
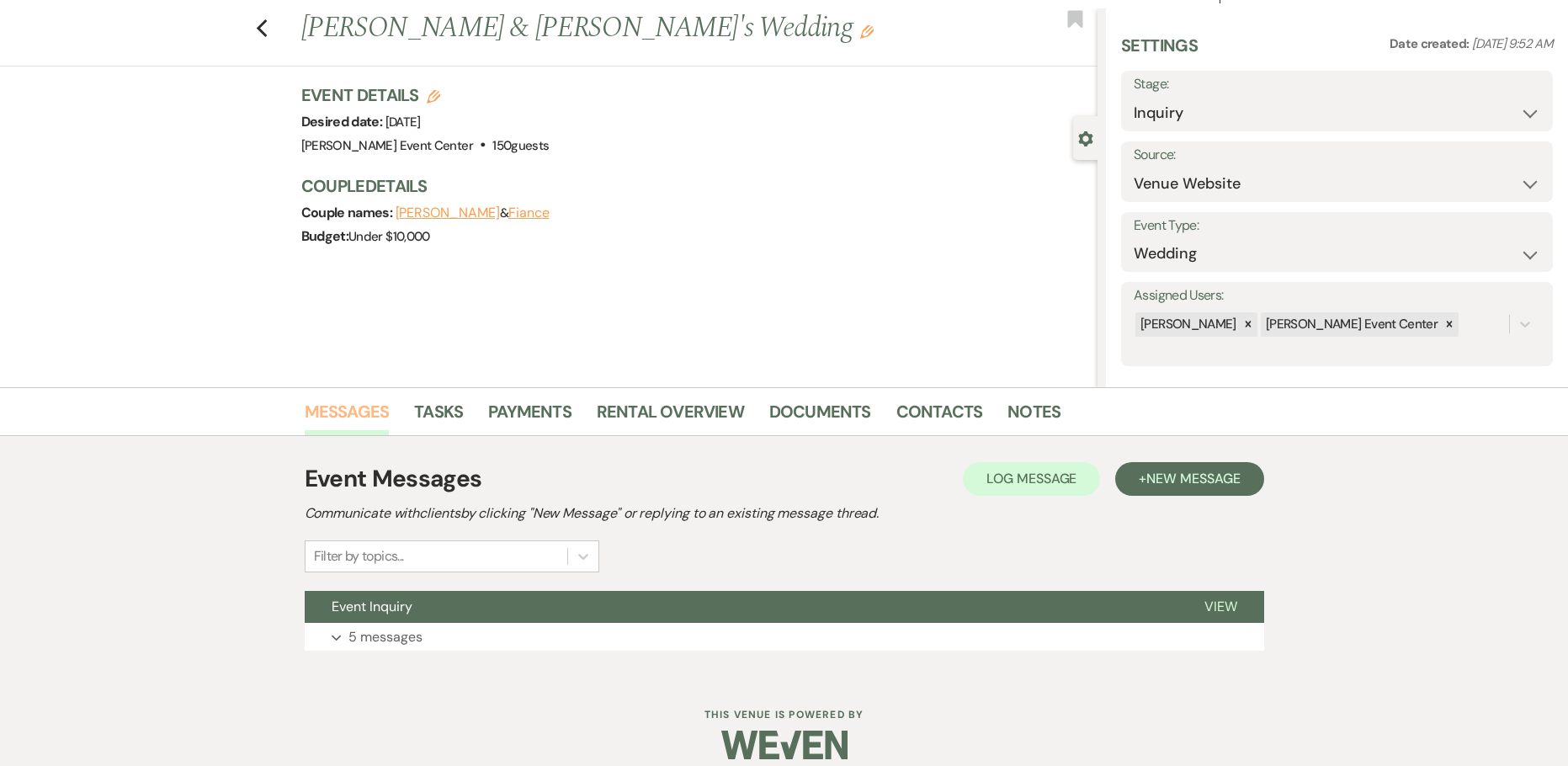
scroll to position [54, 0]
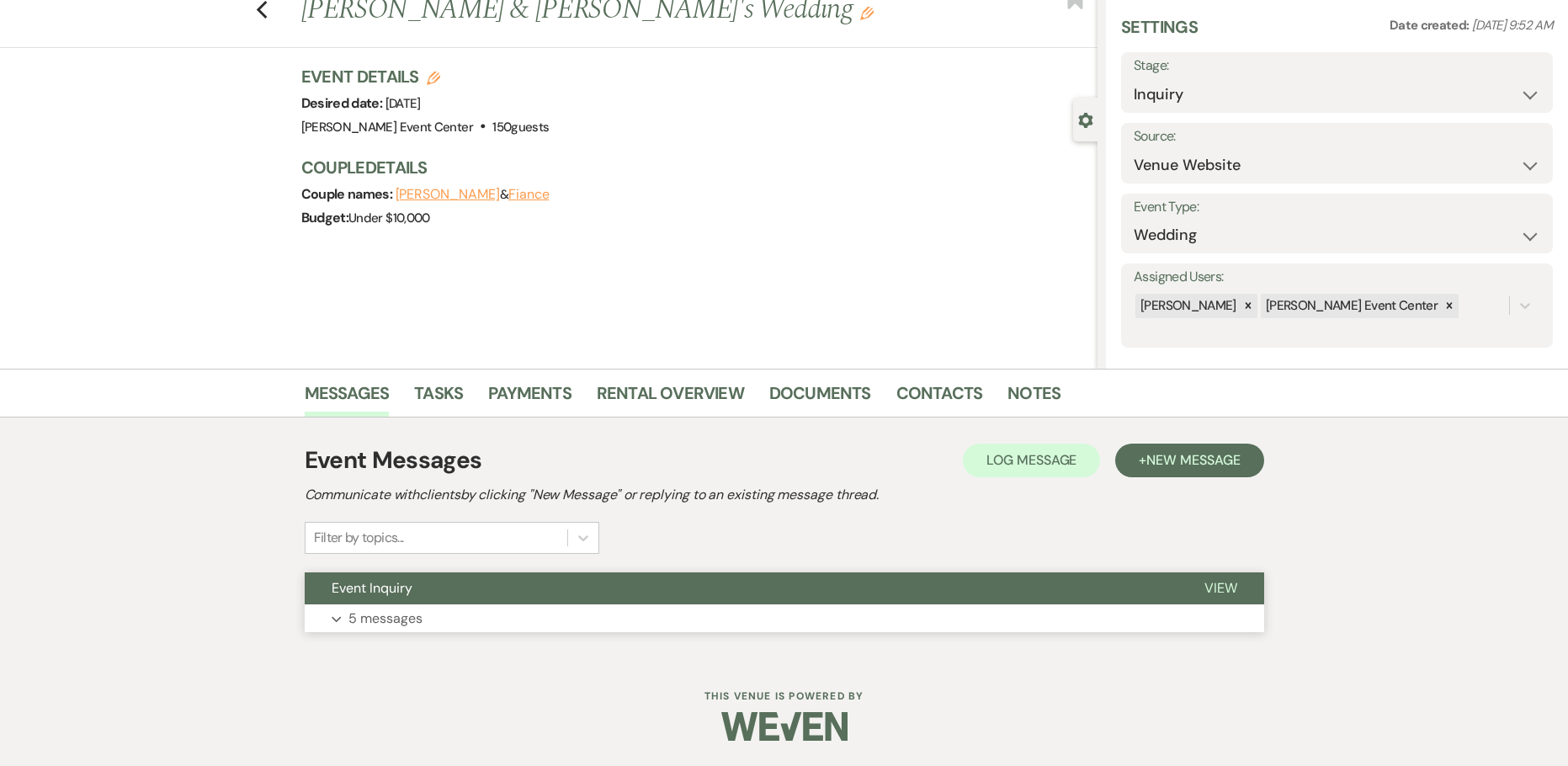
click at [377, 621] on p "5 messages" at bounding box center [385, 618] width 74 height 21
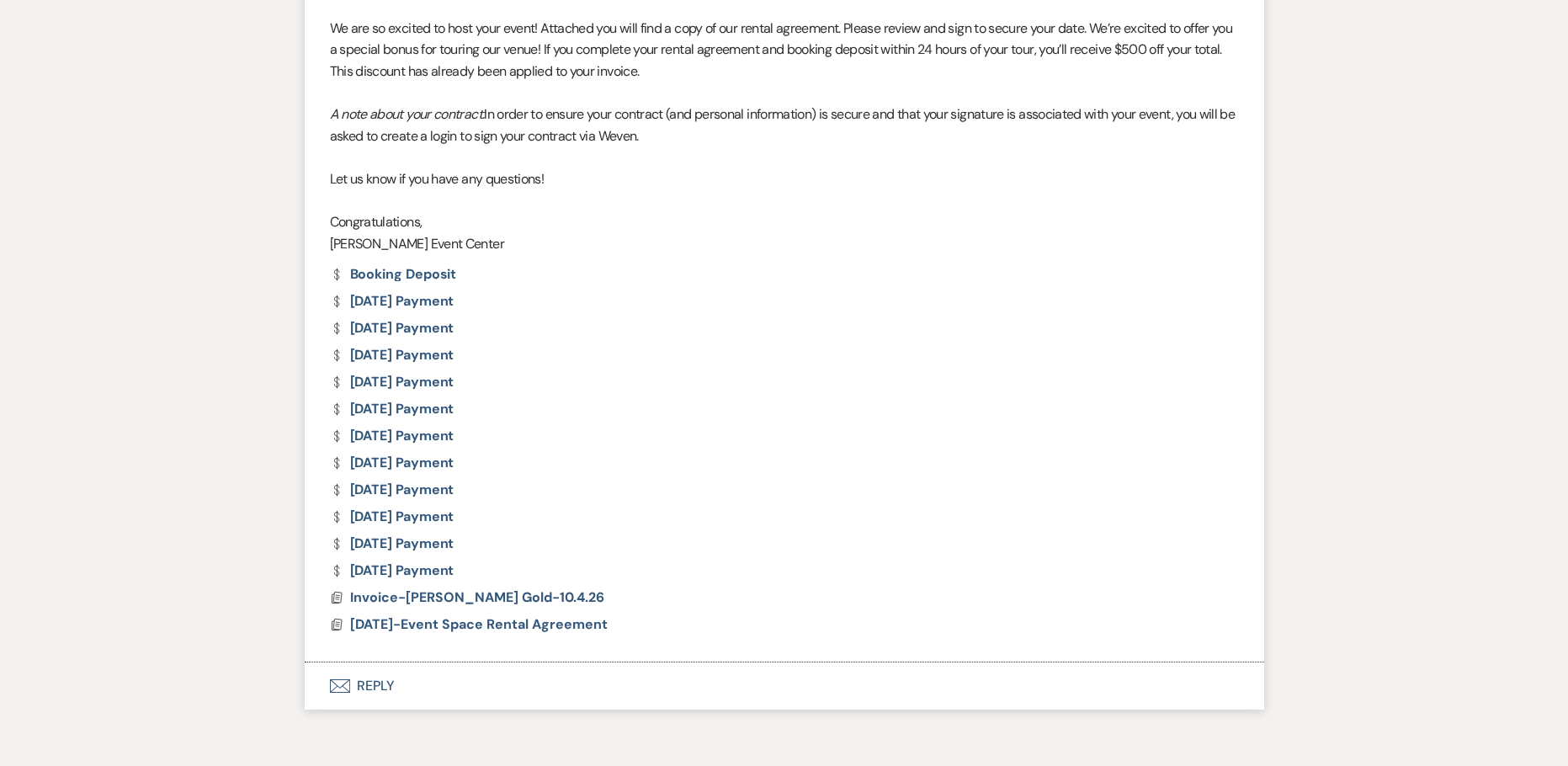
scroll to position [2219, 0]
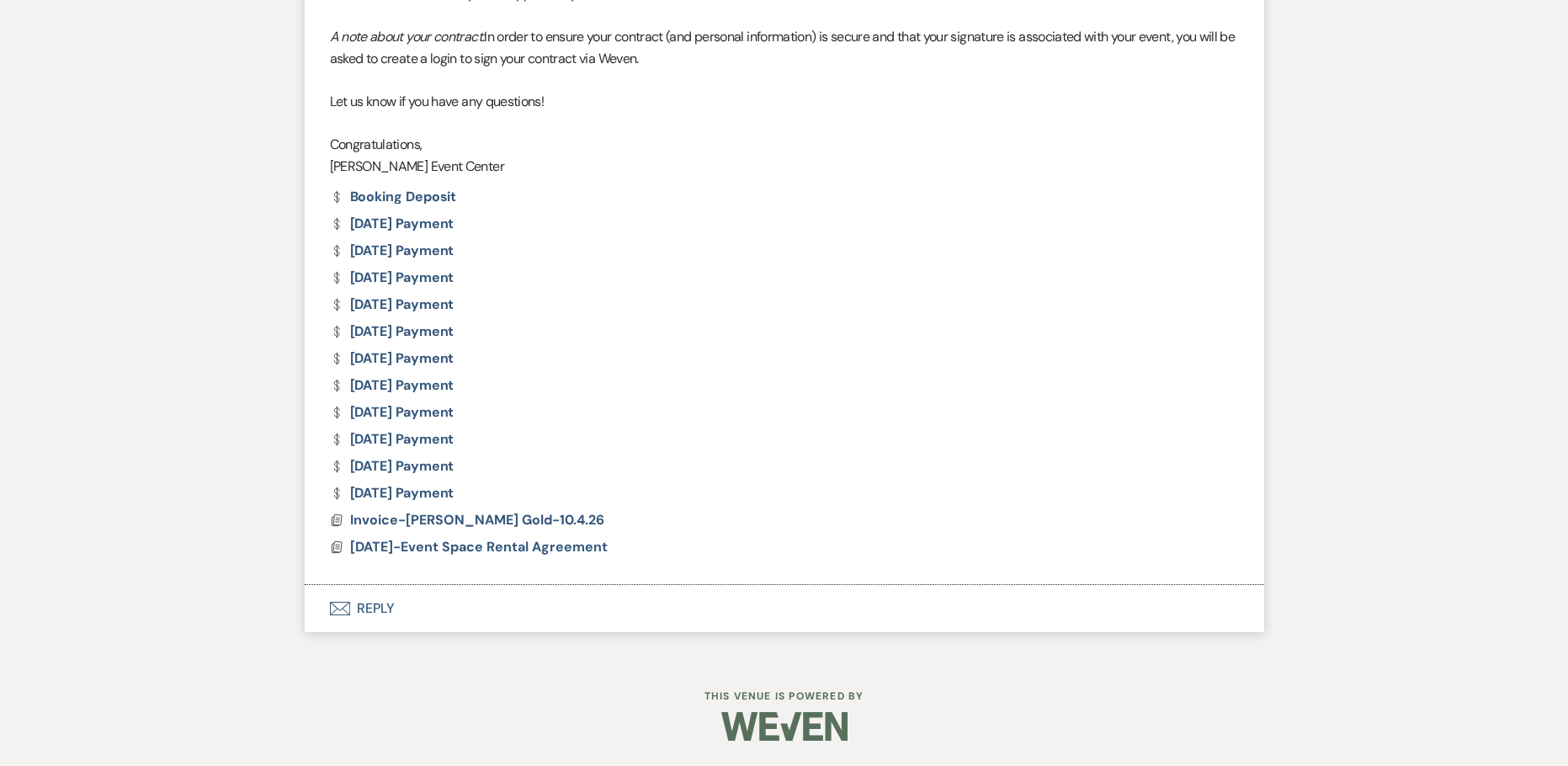
click at [385, 606] on button "Envelope Reply" at bounding box center [784, 609] width 960 height 47
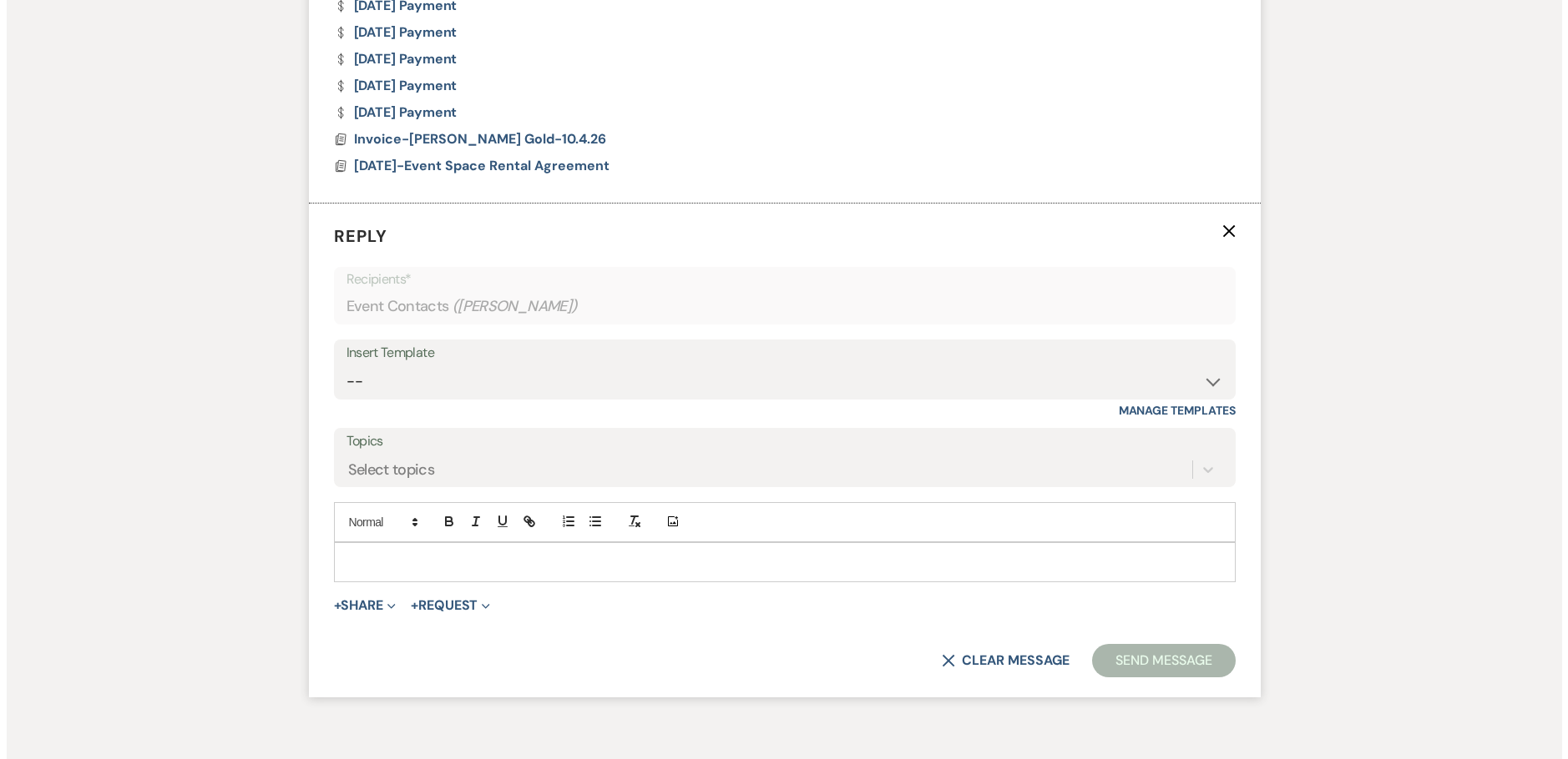
scroll to position [2578, 0]
click at [367, 597] on button "+ Share Expand" at bounding box center [358, 602] width 63 height 14
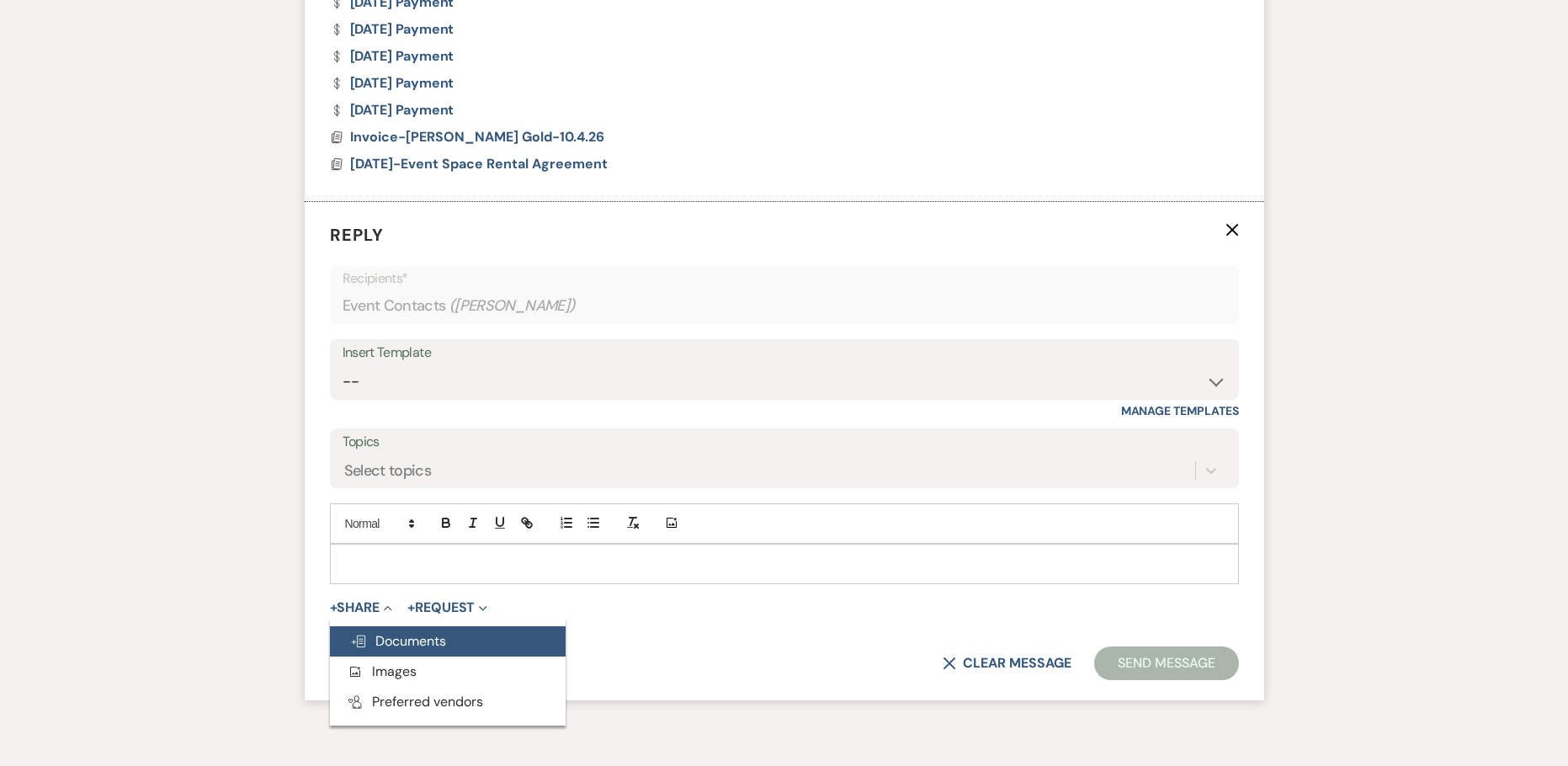
click at [395, 629] on button "Doc Upload Documents" at bounding box center [447, 641] width 236 height 30
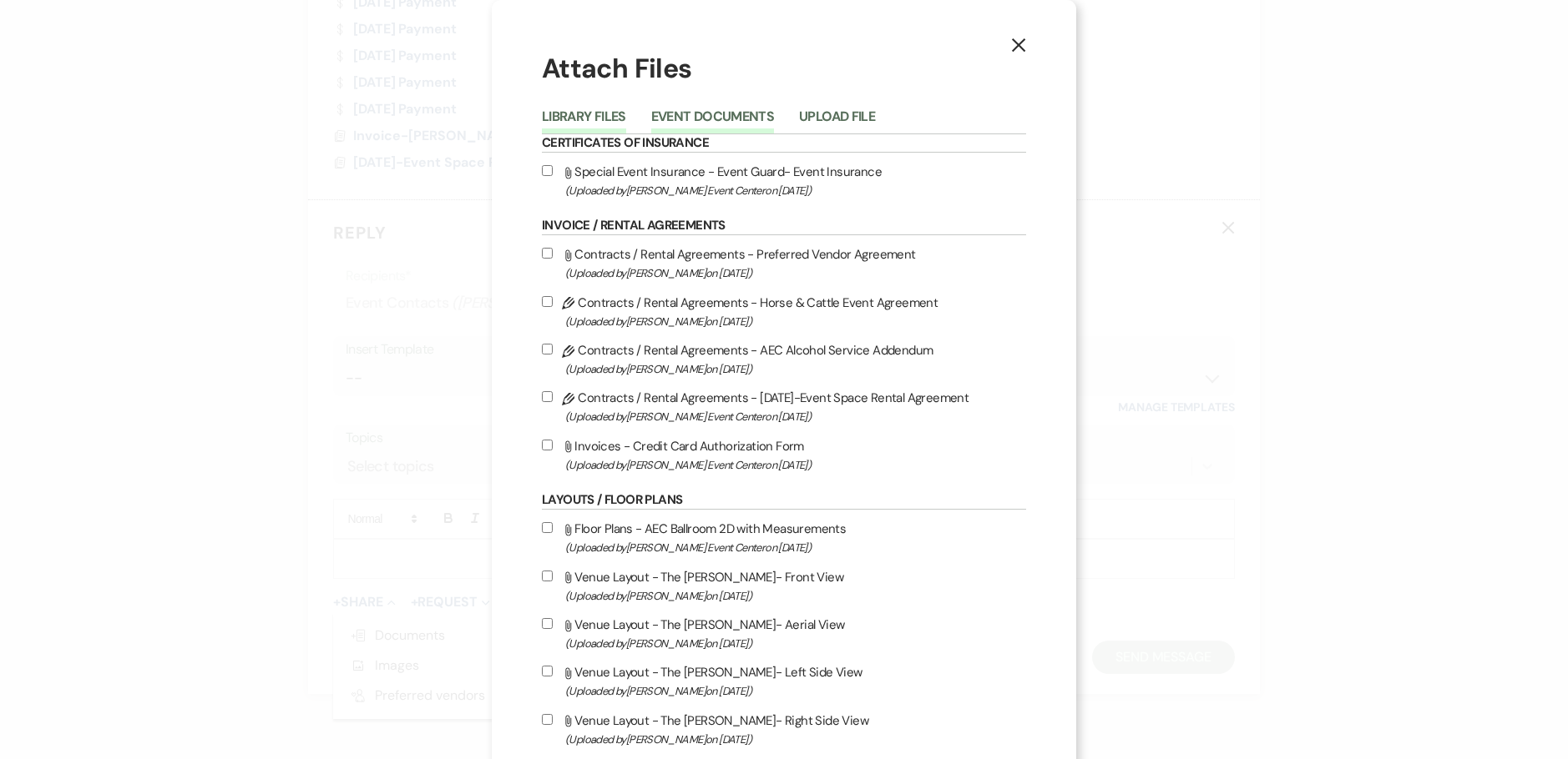
click at [678, 125] on button "Event Documents" at bounding box center [712, 121] width 123 height 23
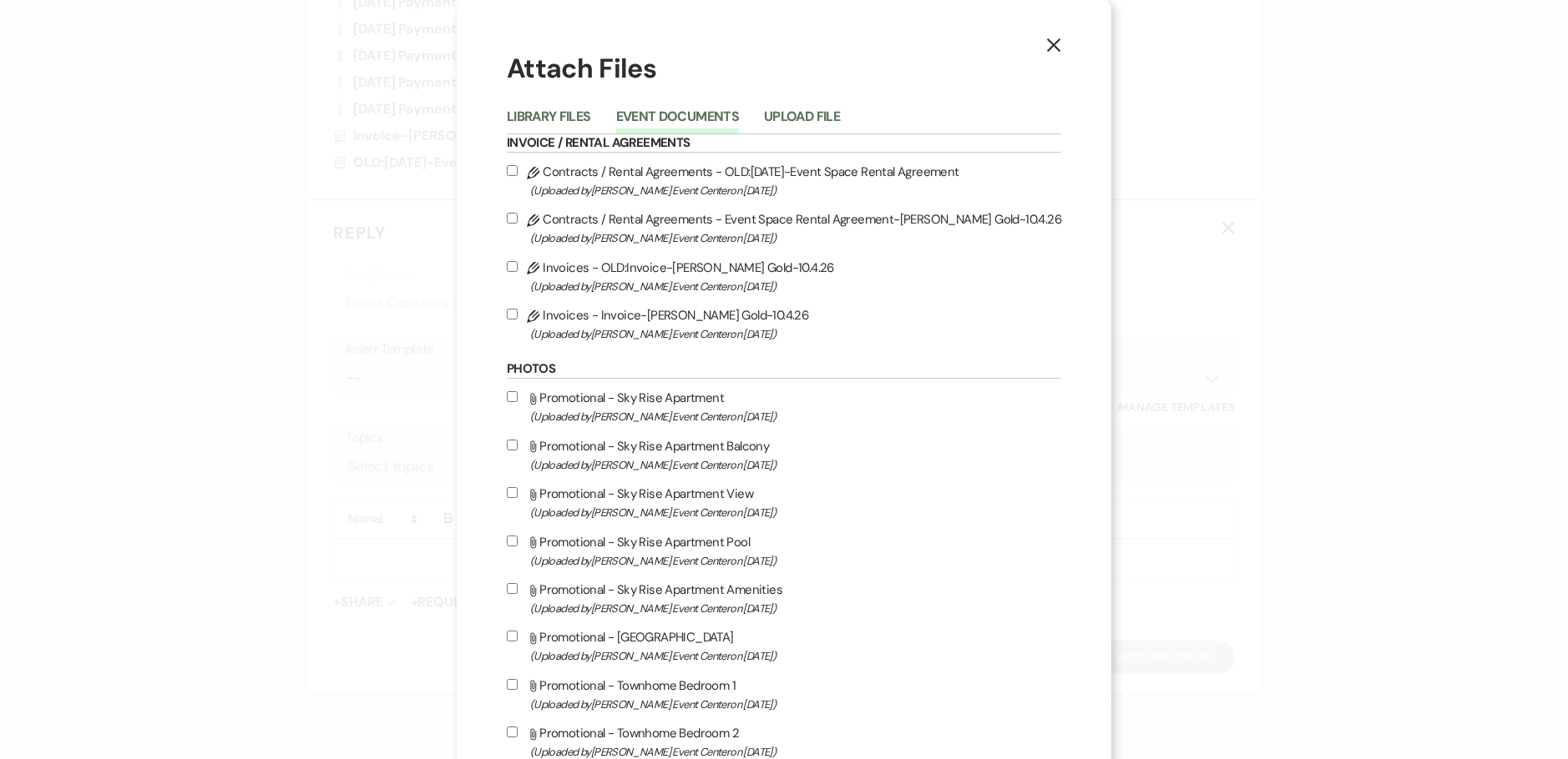
click at [506, 217] on input "Pencil Contracts / Rental Agreements - Event Space Rental Agreement-[PERSON_NAM…" at bounding box center [512, 218] width 11 height 11
checkbox input "true"
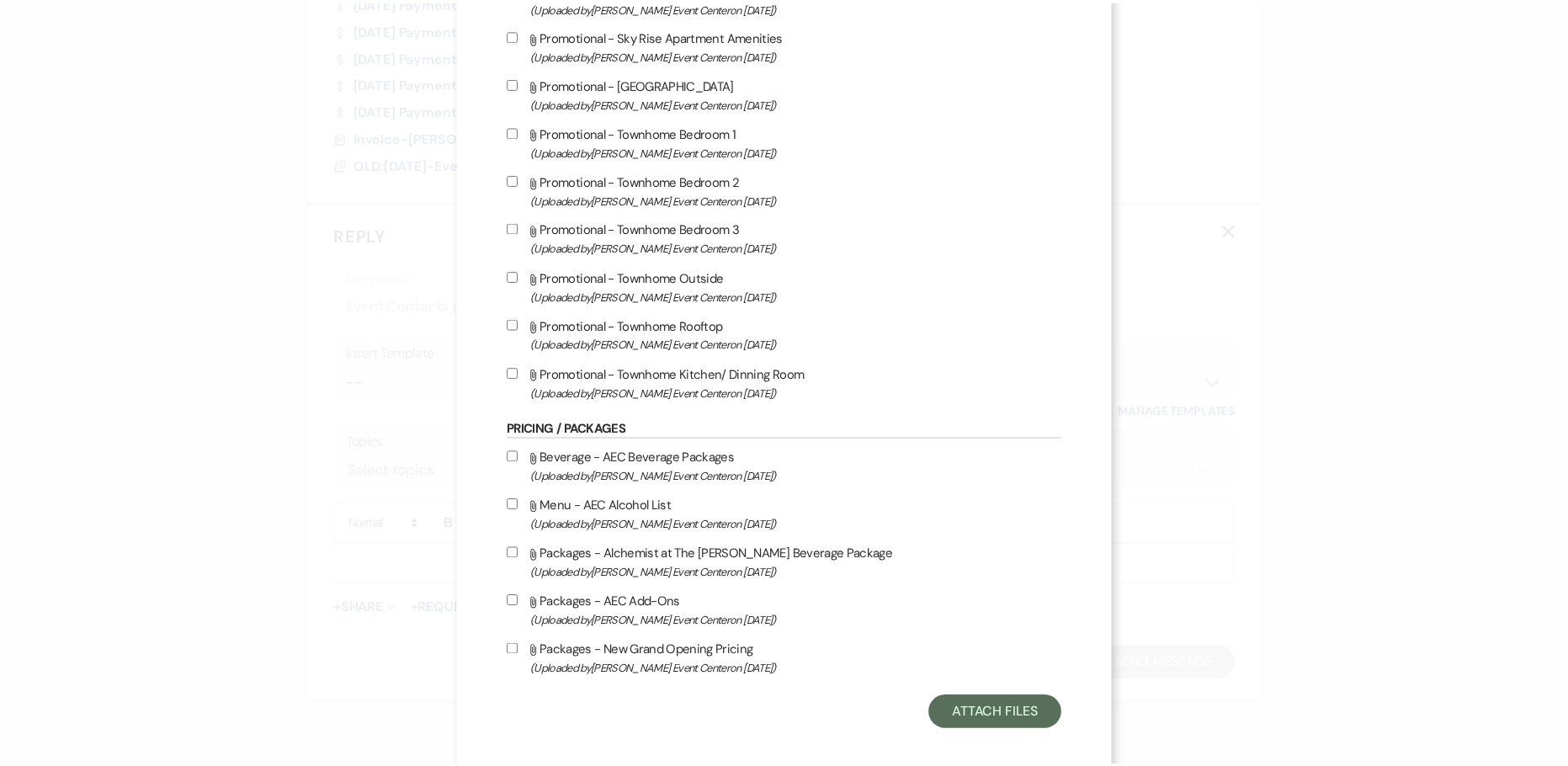
scroll to position [574, 0]
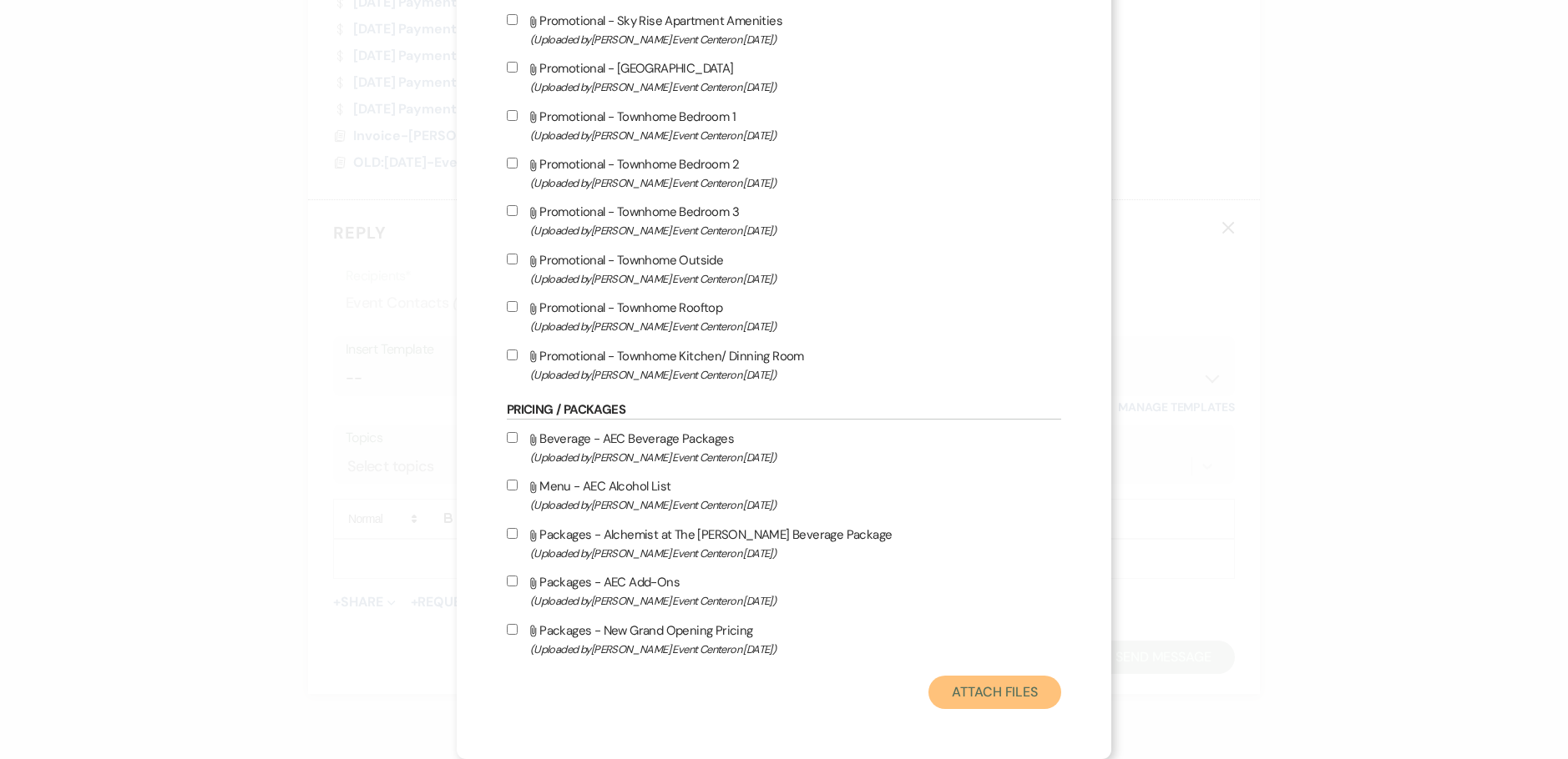
click at [1024, 686] on button "Attach Files" at bounding box center [994, 692] width 133 height 33
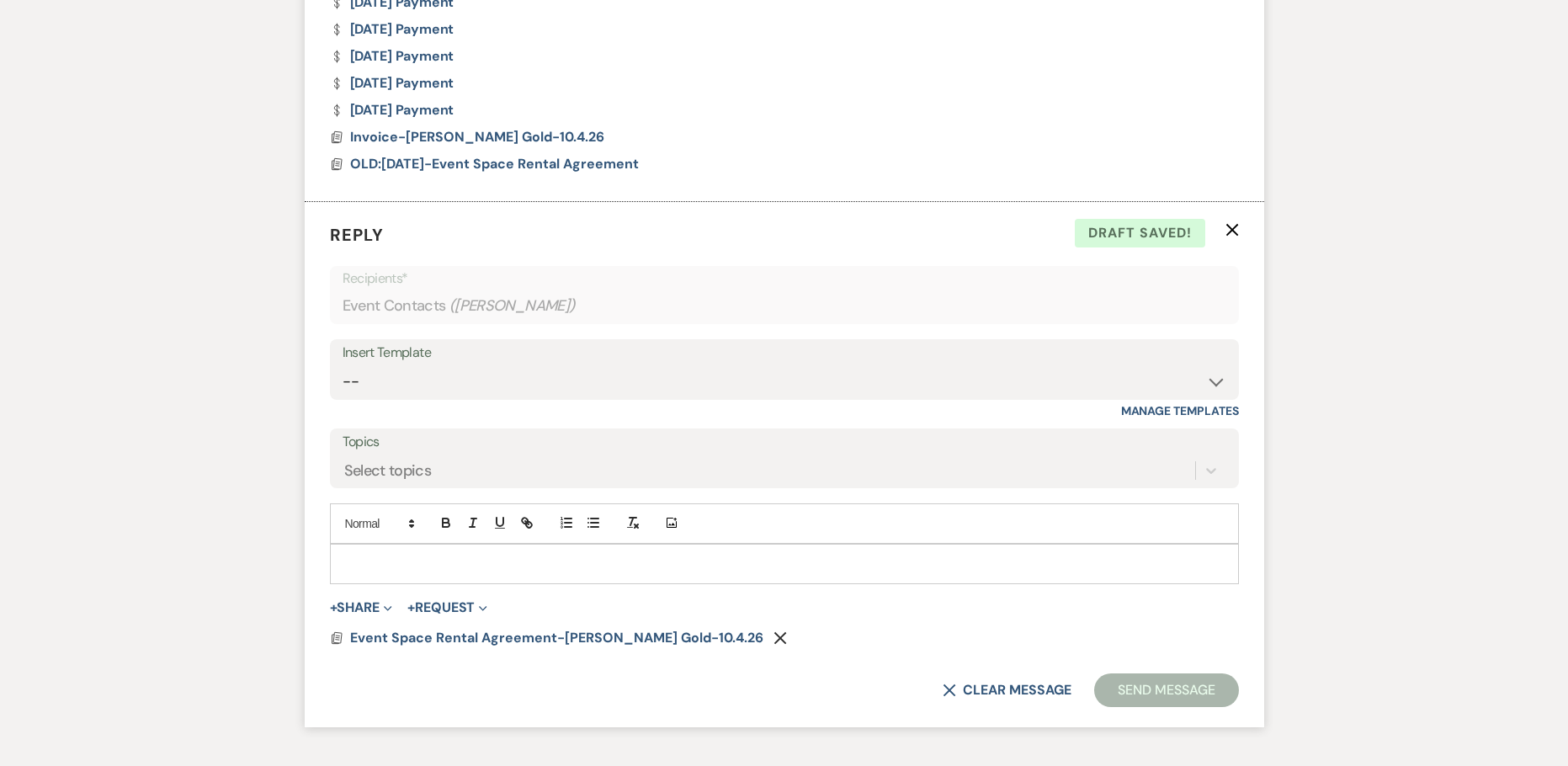
click at [389, 568] on p at bounding box center [784, 564] width 882 height 19
click at [1142, 688] on button "Send Message" at bounding box center [1166, 690] width 144 height 33
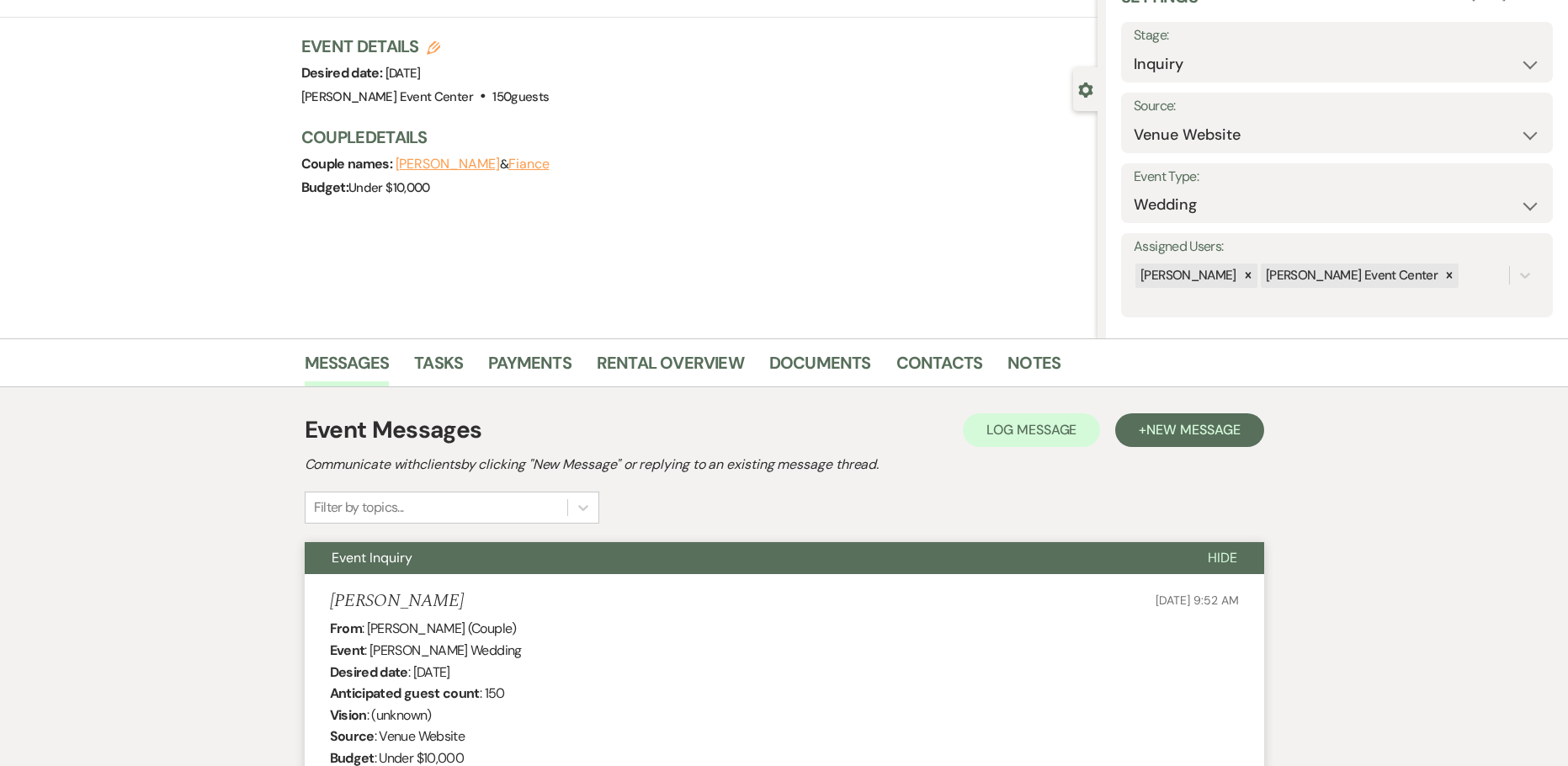
scroll to position [0, 0]
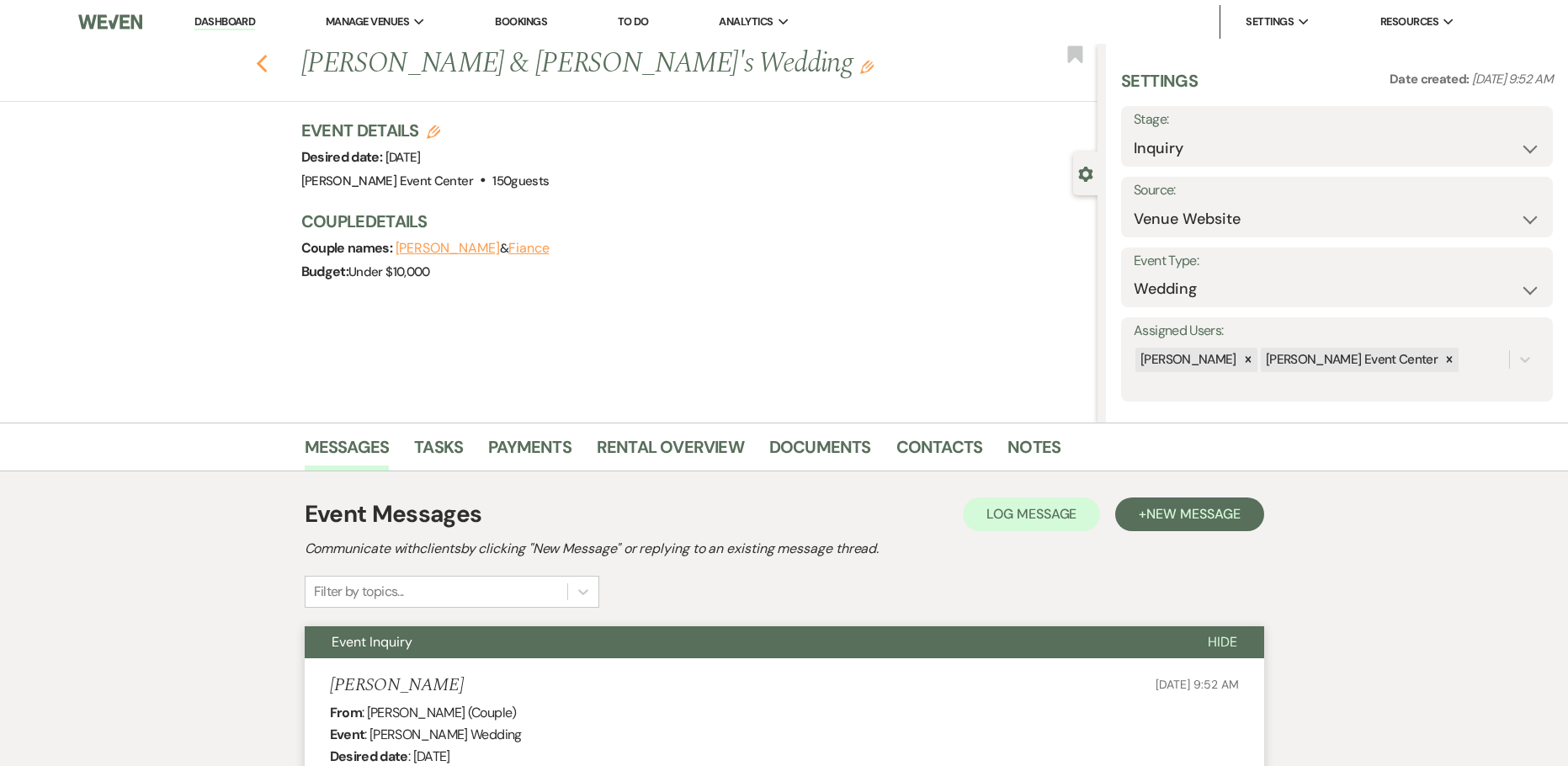
click at [269, 65] on icon "Previous" at bounding box center [262, 64] width 13 height 21
select select "8"
select select "4"
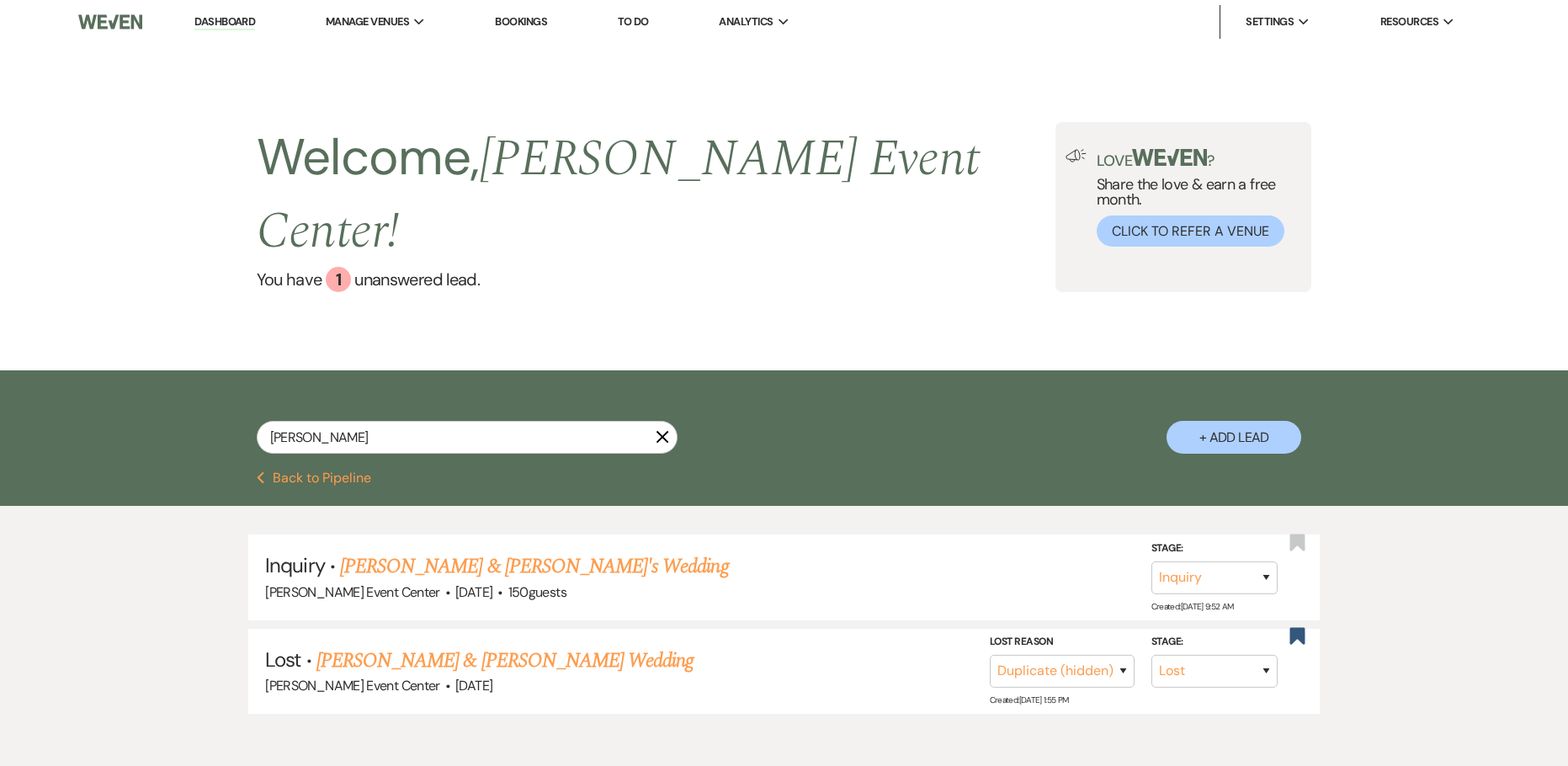
drag, startPoint x: 220, startPoint y: 27, endPoint x: 490, endPoint y: 271, distance: 363.9
click at [220, 27] on link "Dashboard" at bounding box center [225, 22] width 61 height 16
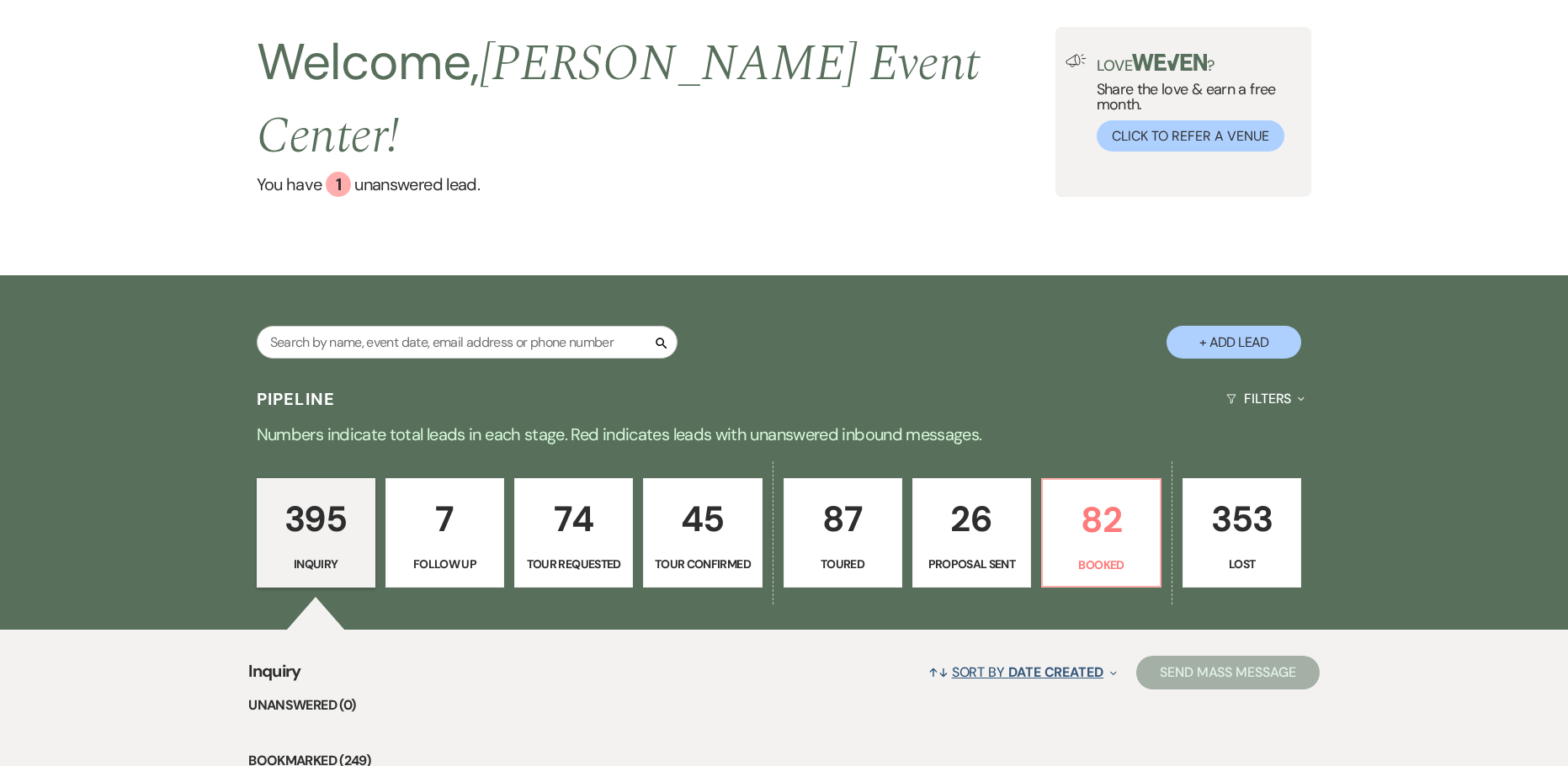
scroll to position [337, 0]
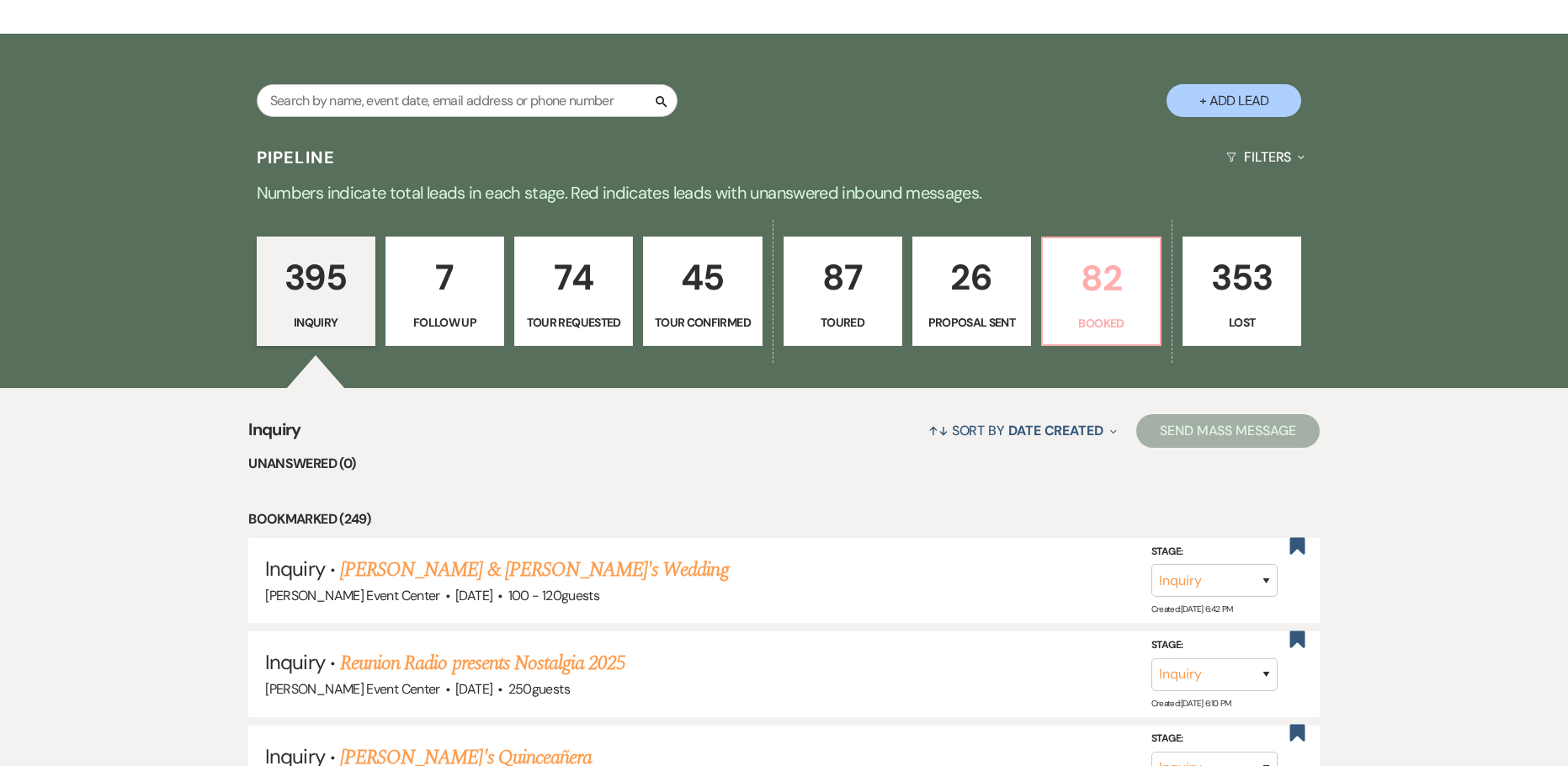
click at [1087, 265] on p "82" at bounding box center [1101, 278] width 97 height 57
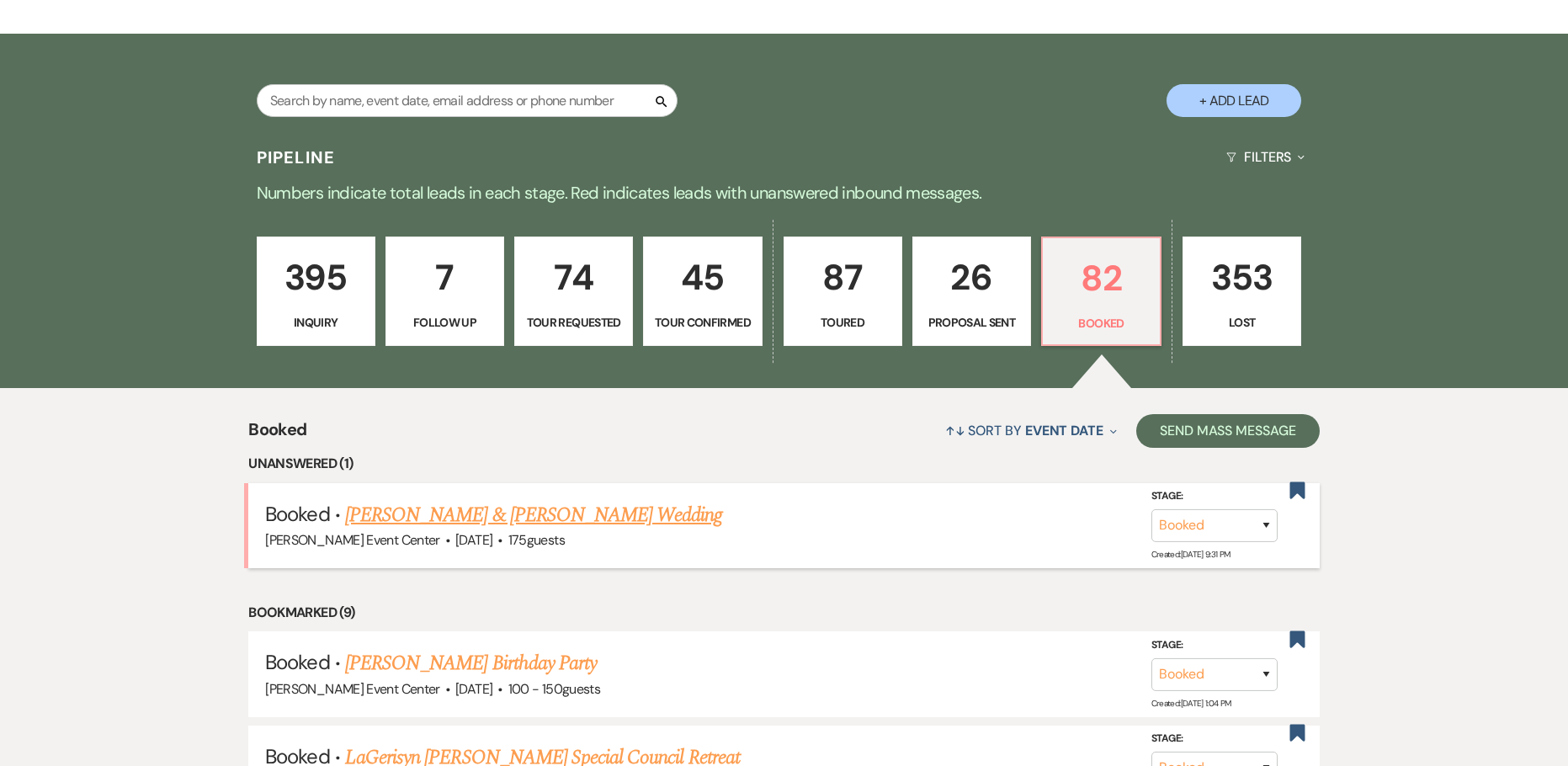
click at [526, 501] on link "[PERSON_NAME] & [PERSON_NAME] Wedding" at bounding box center [533, 515] width 377 height 30
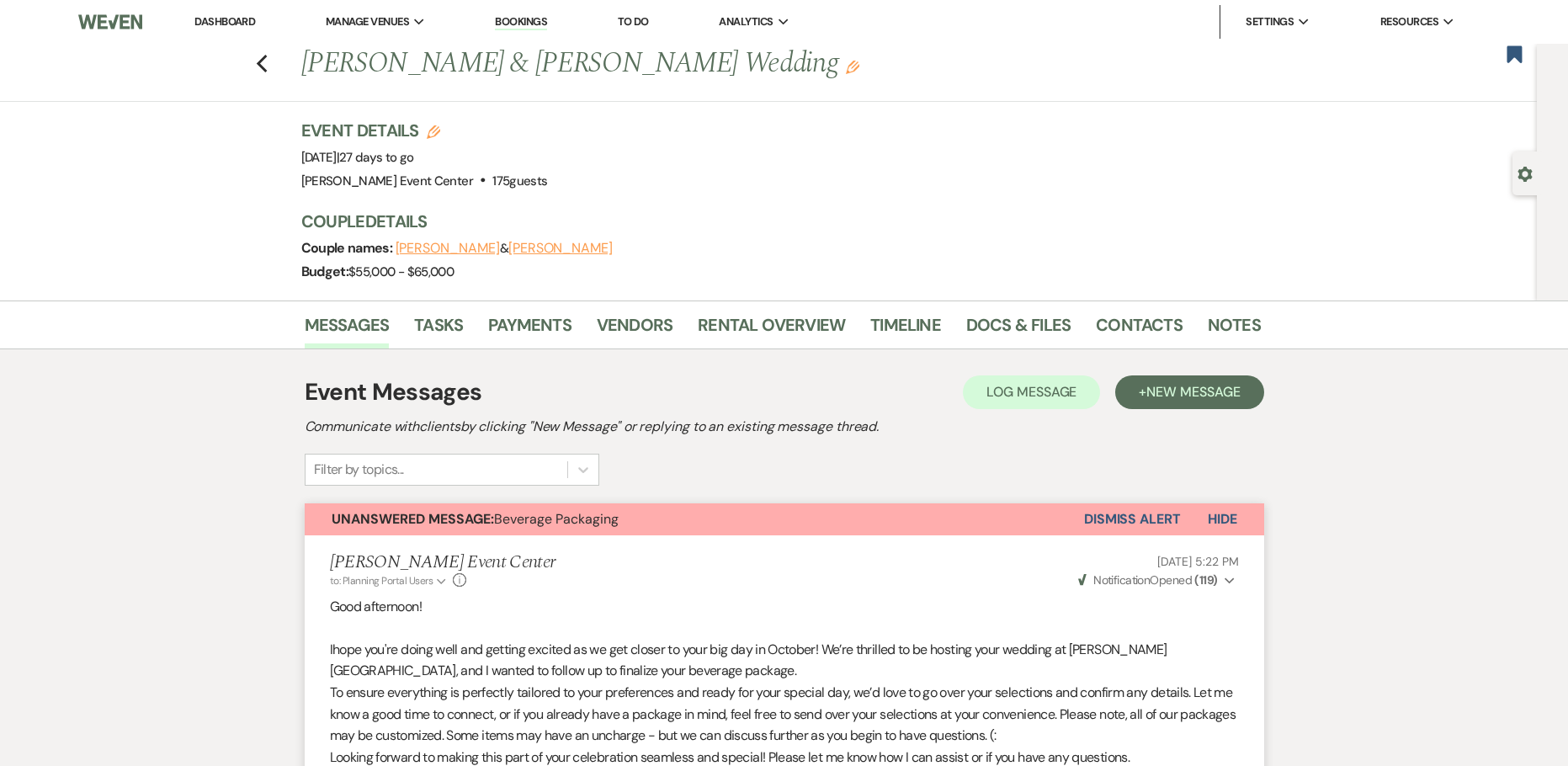
click at [1097, 523] on button "Dismiss Alert" at bounding box center [1132, 519] width 97 height 32
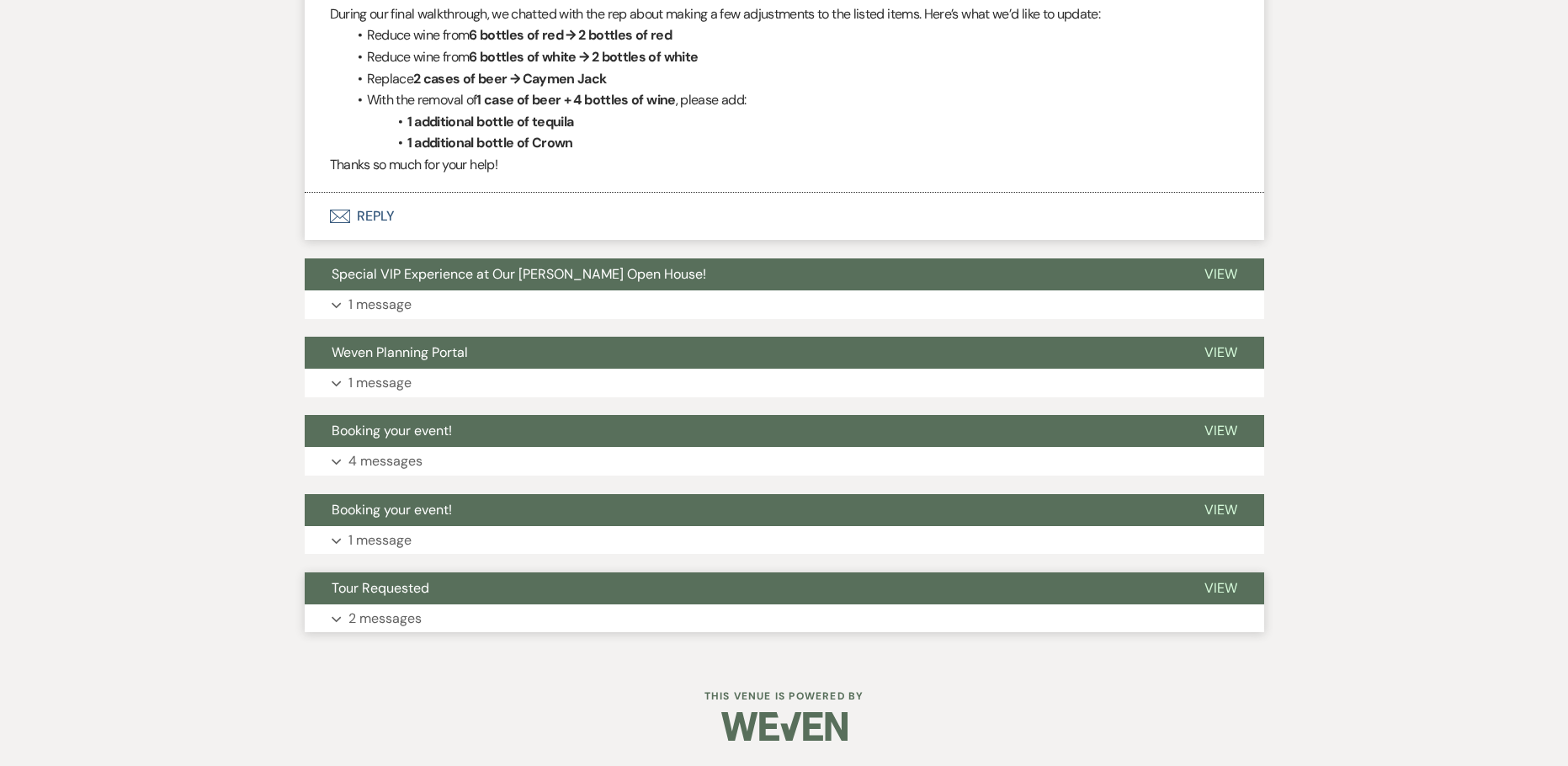
scroll to position [1529, 0]
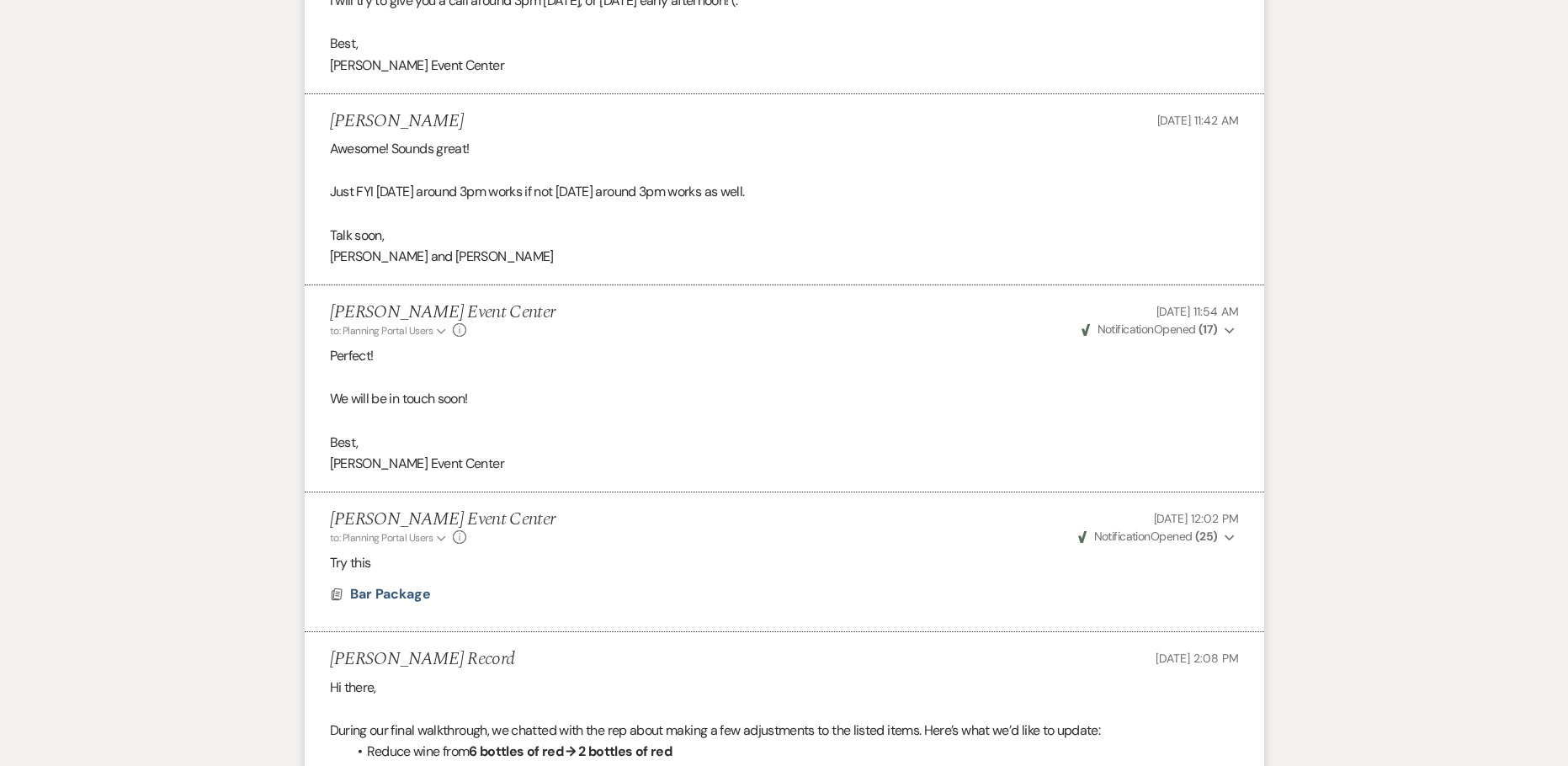
scroll to position [1277, 0]
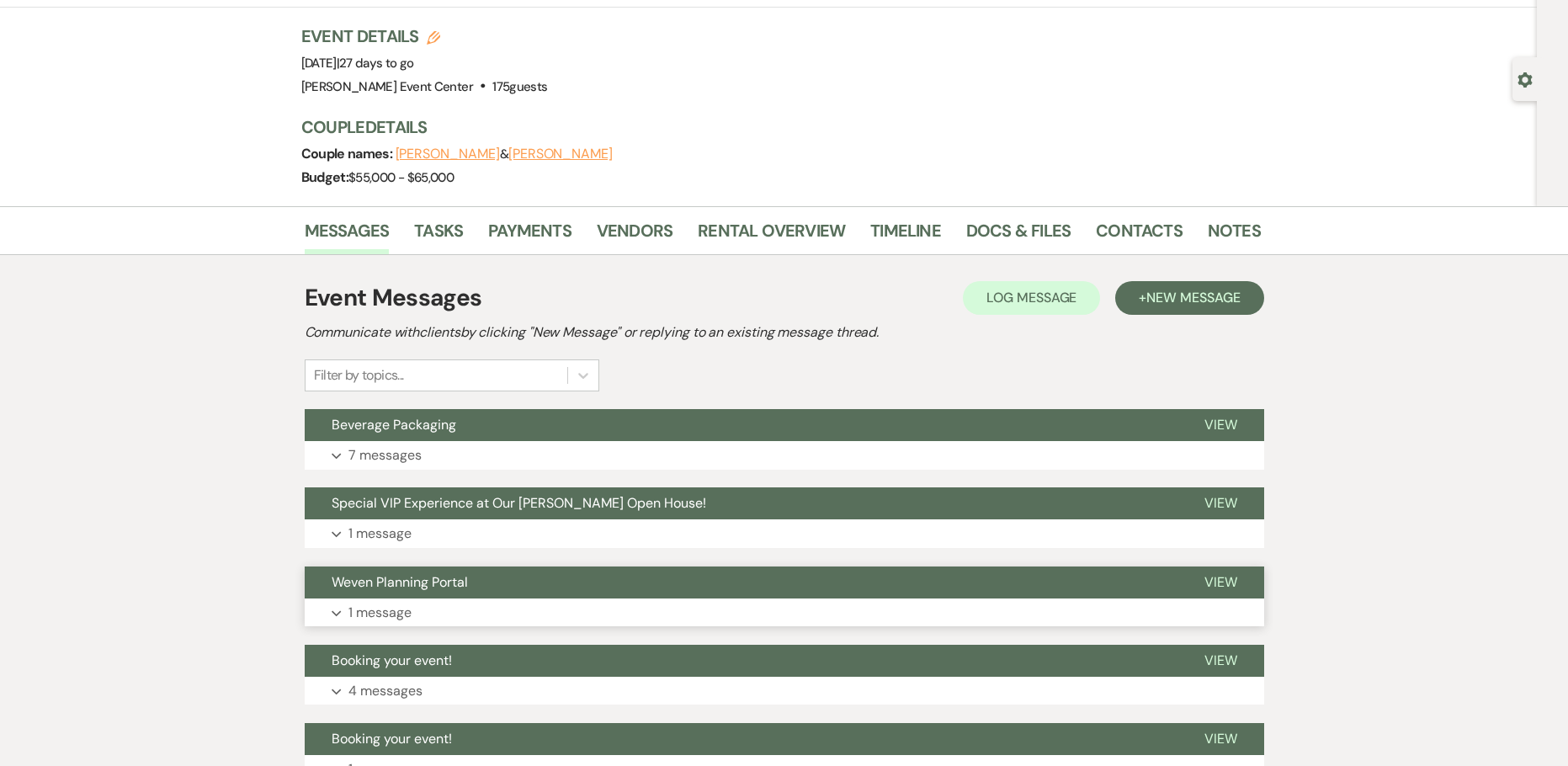
scroll to position [325, 0]
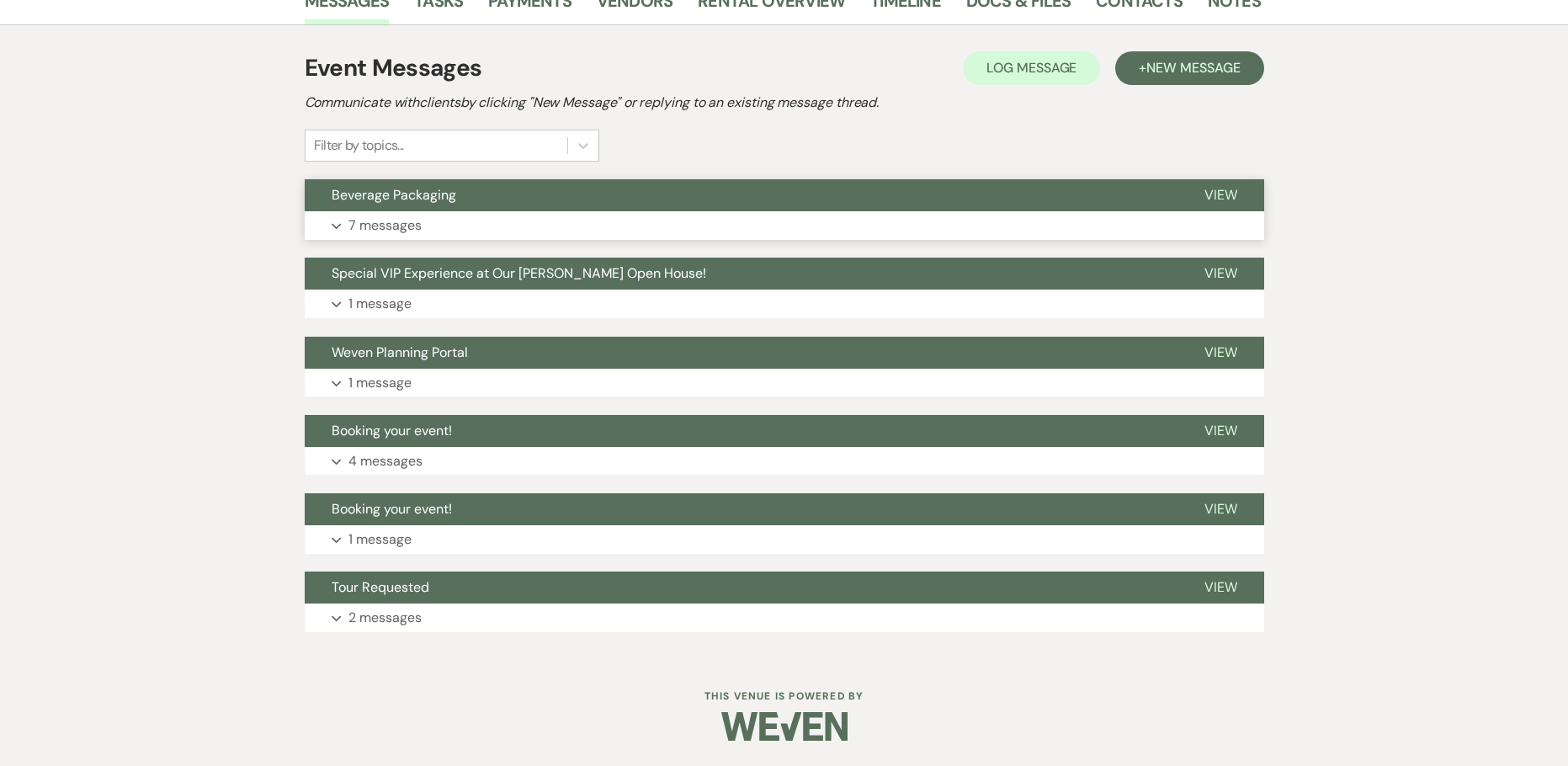
click at [352, 230] on p "7 messages" at bounding box center [384, 225] width 73 height 21
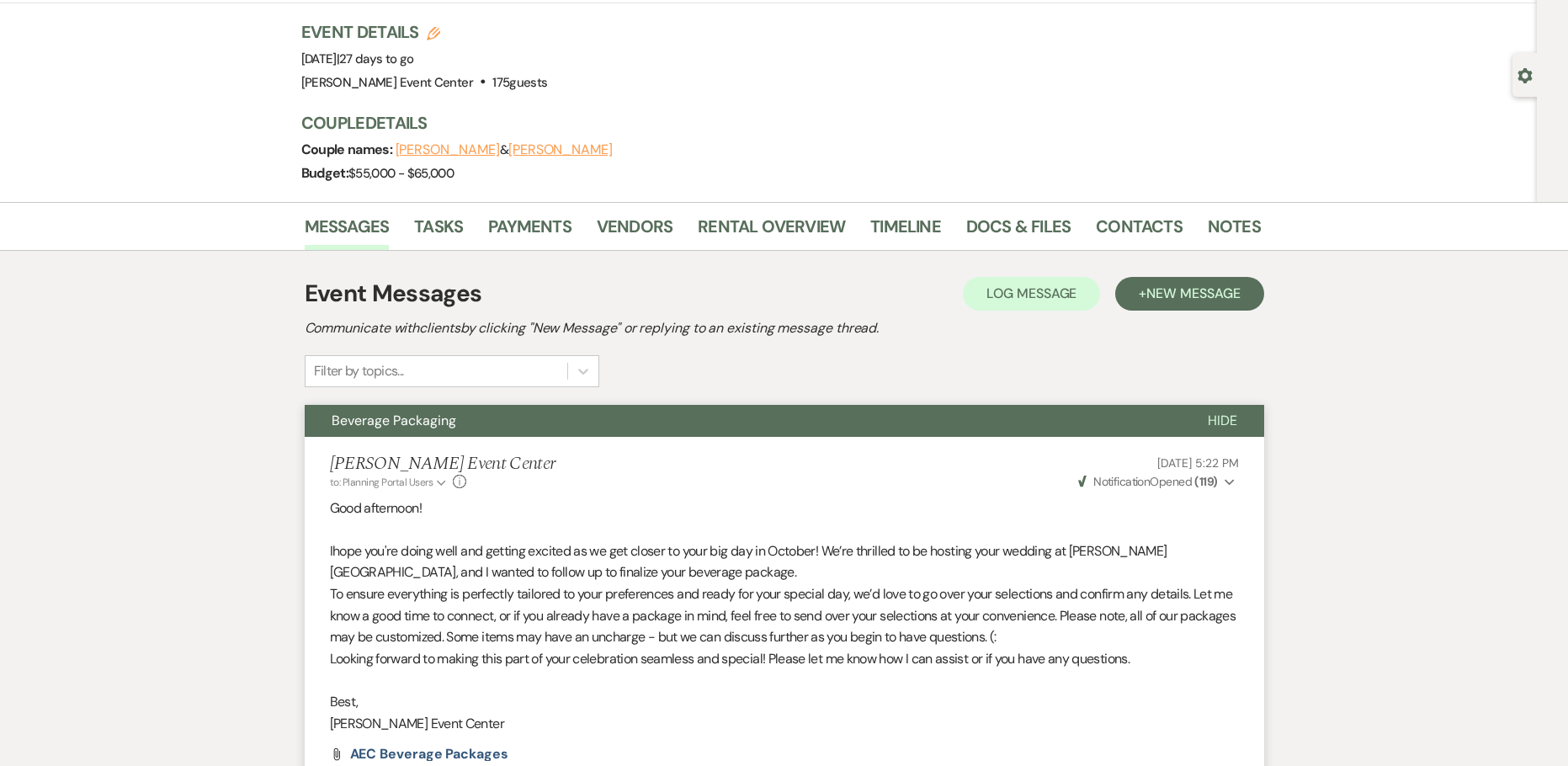
scroll to position [0, 0]
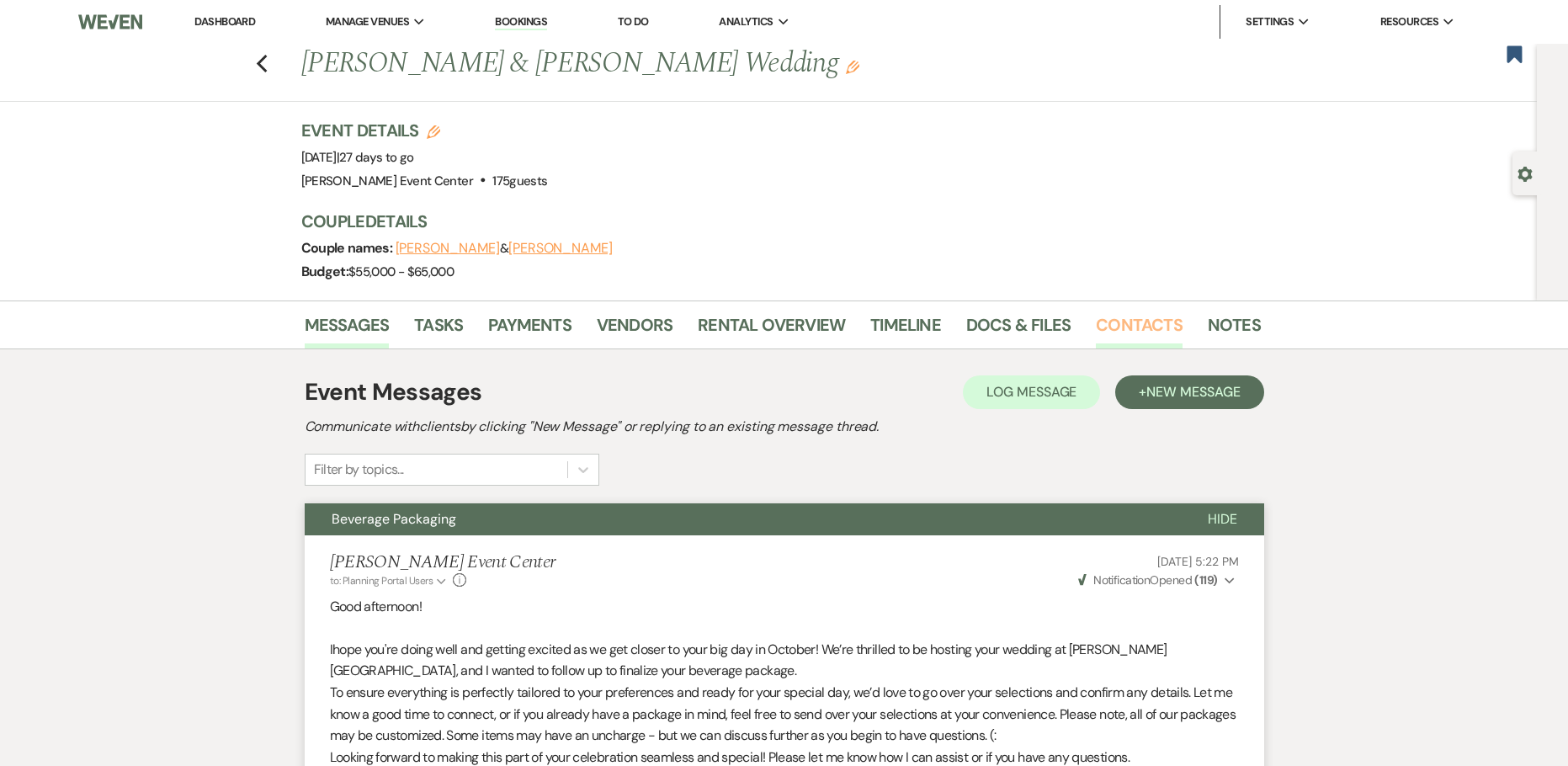
drag, startPoint x: 1085, startPoint y: 329, endPoint x: 1102, endPoint y: 328, distance: 17.0
click at [1093, 329] on ul "Messages Tasks Payments Vendors Rental Overview Timeline Docs & Files Contacts …" at bounding box center [784, 328] width 960 height 40
click at [1118, 329] on link "Contacts" at bounding box center [1139, 330] width 87 height 37
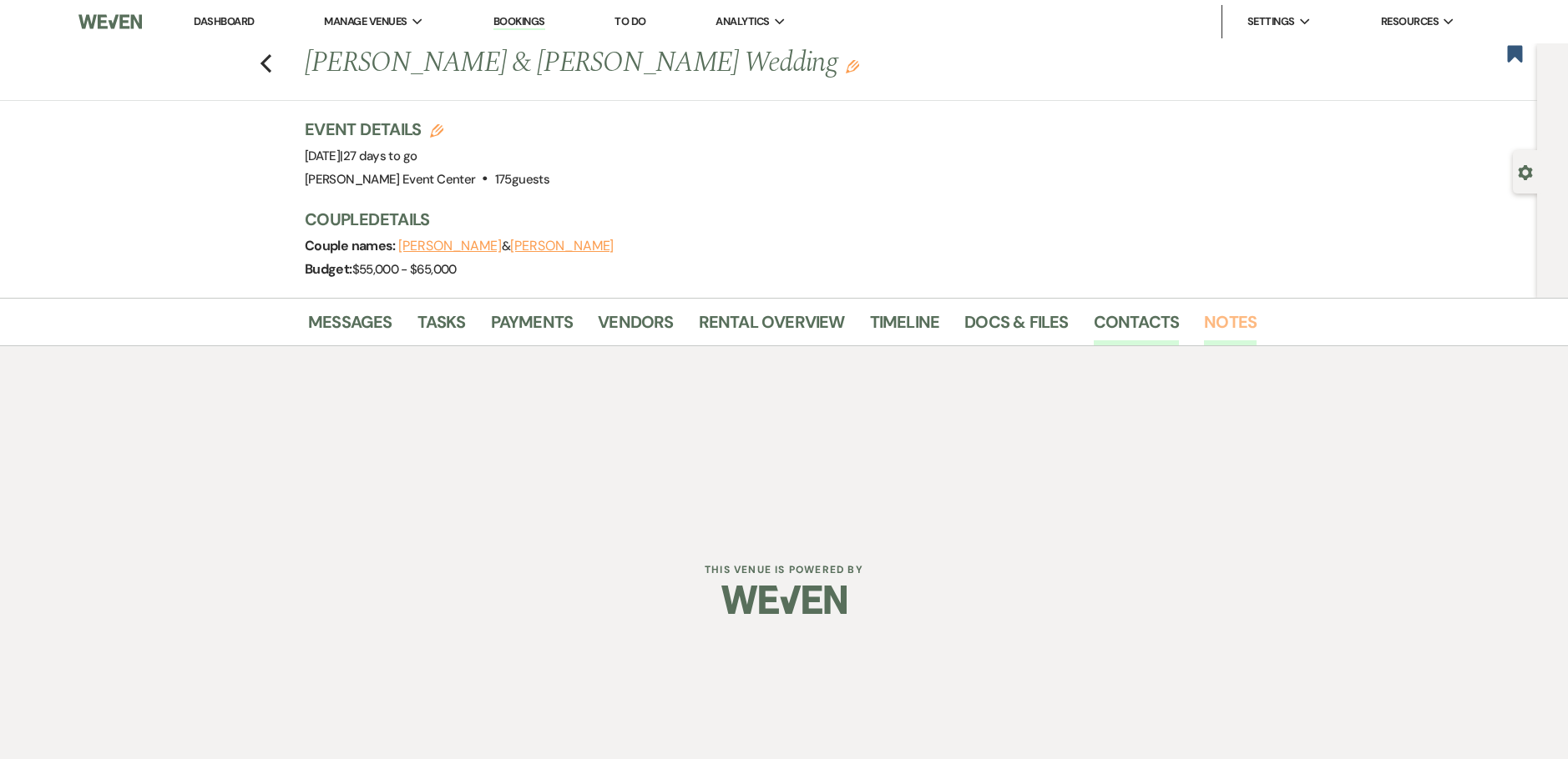
click at [1216, 333] on link "Notes" at bounding box center [1230, 327] width 53 height 37
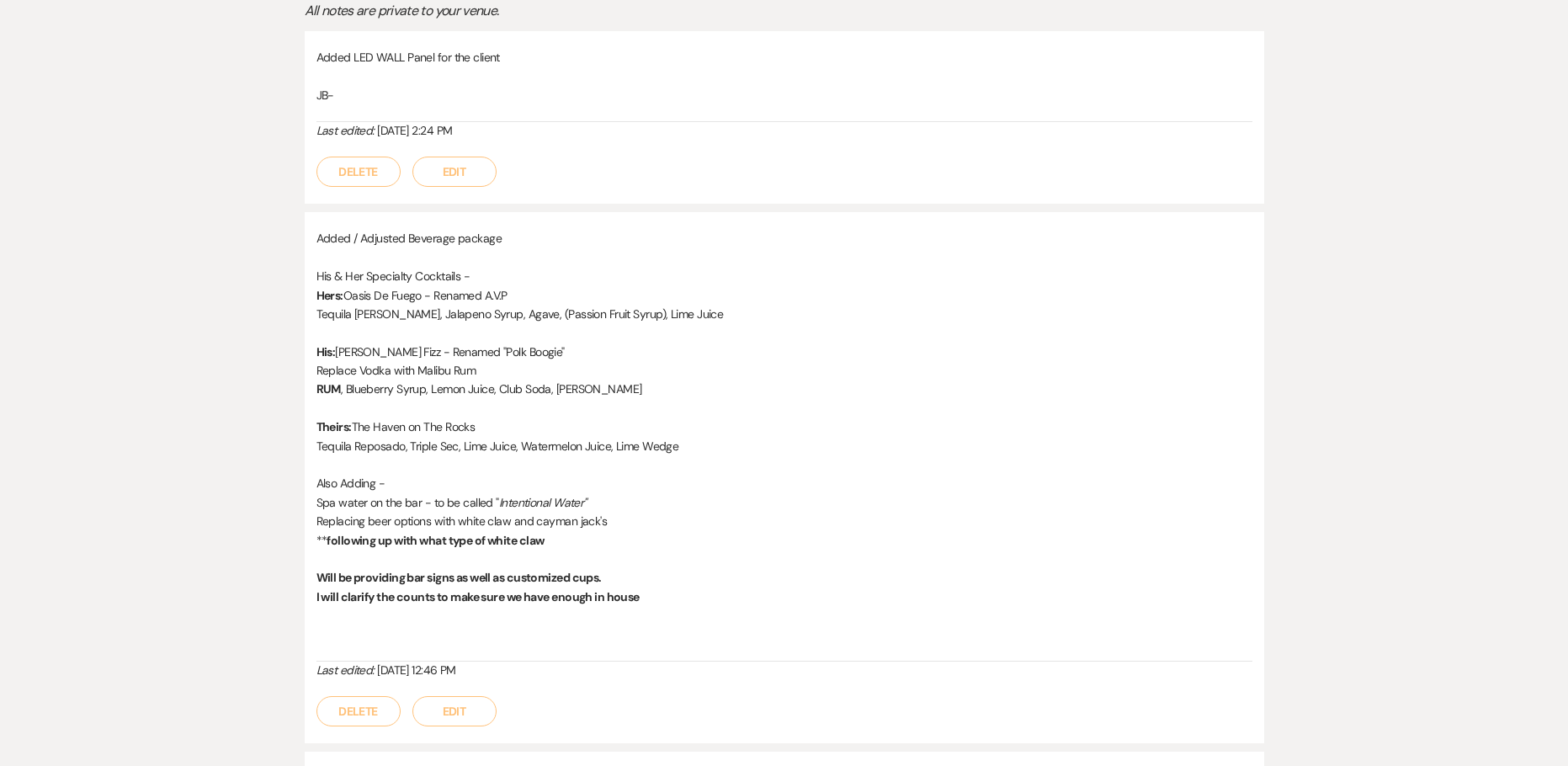
scroll to position [421, 0]
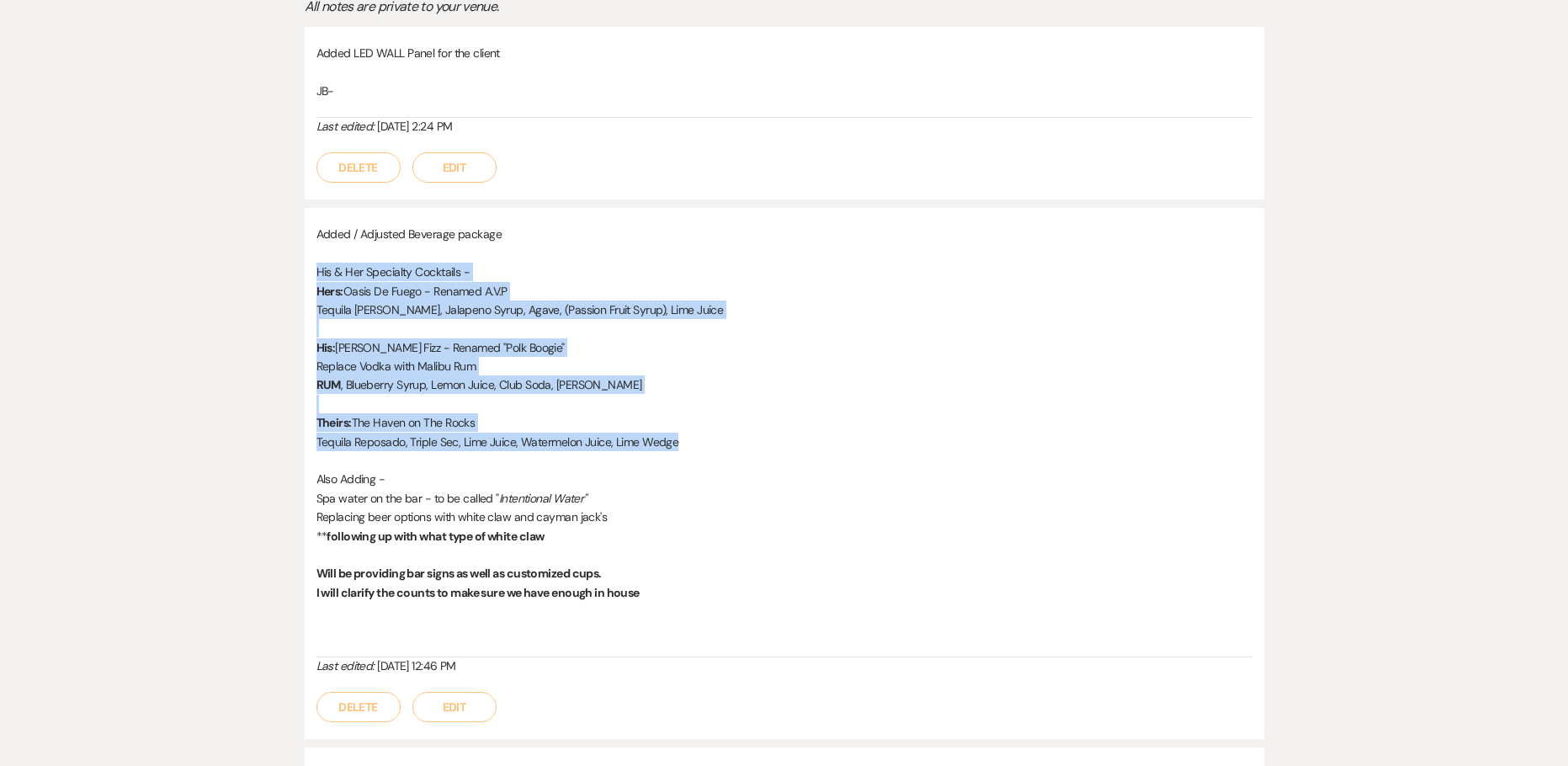
drag, startPoint x: 312, startPoint y: 271, endPoint x: 769, endPoint y: 442, distance: 487.9
click at [769, 442] on div "Added / Adjusted Beverage package His & Her Specialty Cocktails - Hers: Oasis D…" at bounding box center [784, 473] width 960 height 532
click at [698, 440] on p "Tequila Reposado, Triple Sec, Lime Juice, Watermelon Juice, Lime Wedge" at bounding box center [784, 442] width 935 height 19
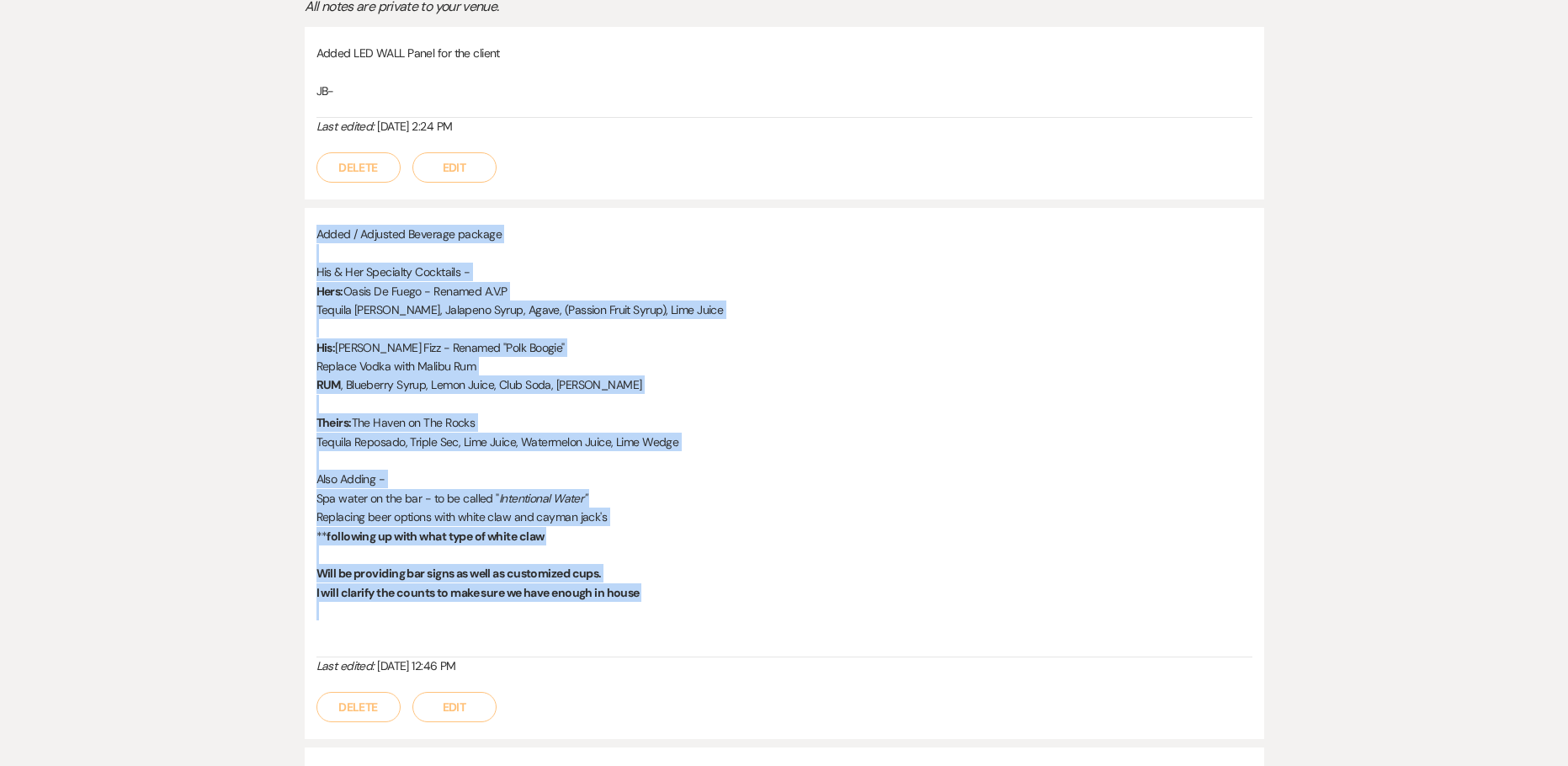
drag, startPoint x: 312, startPoint y: 235, endPoint x: 729, endPoint y: 607, distance: 558.8
click at [729, 607] on div "Added / Adjusted Beverage package His & Her Specialty Cocktails - Hers: Oasis D…" at bounding box center [784, 473] width 960 height 532
click at [698, 598] on p "I will clarify the counts to make sure we have enough in house" at bounding box center [784, 593] width 935 height 19
drag, startPoint x: 681, startPoint y: 601, endPoint x: 260, endPoint y: 231, distance: 560.5
click at [260, 231] on div "Messages Tasks Payments Vendors Rental Overview Timeline Docs & Files Contacts …" at bounding box center [784, 432] width 1568 height 1104
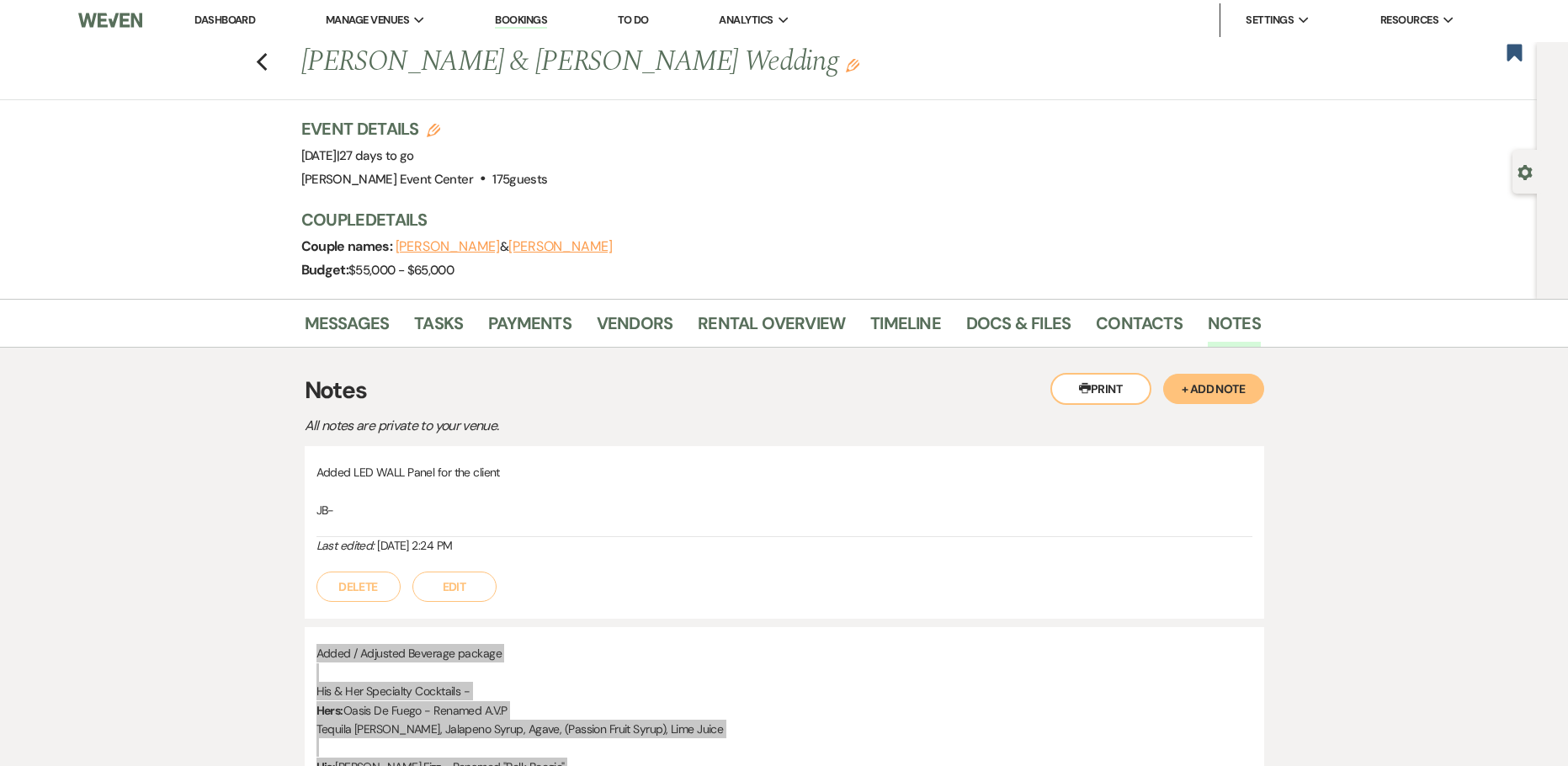
scroll to position [0, 0]
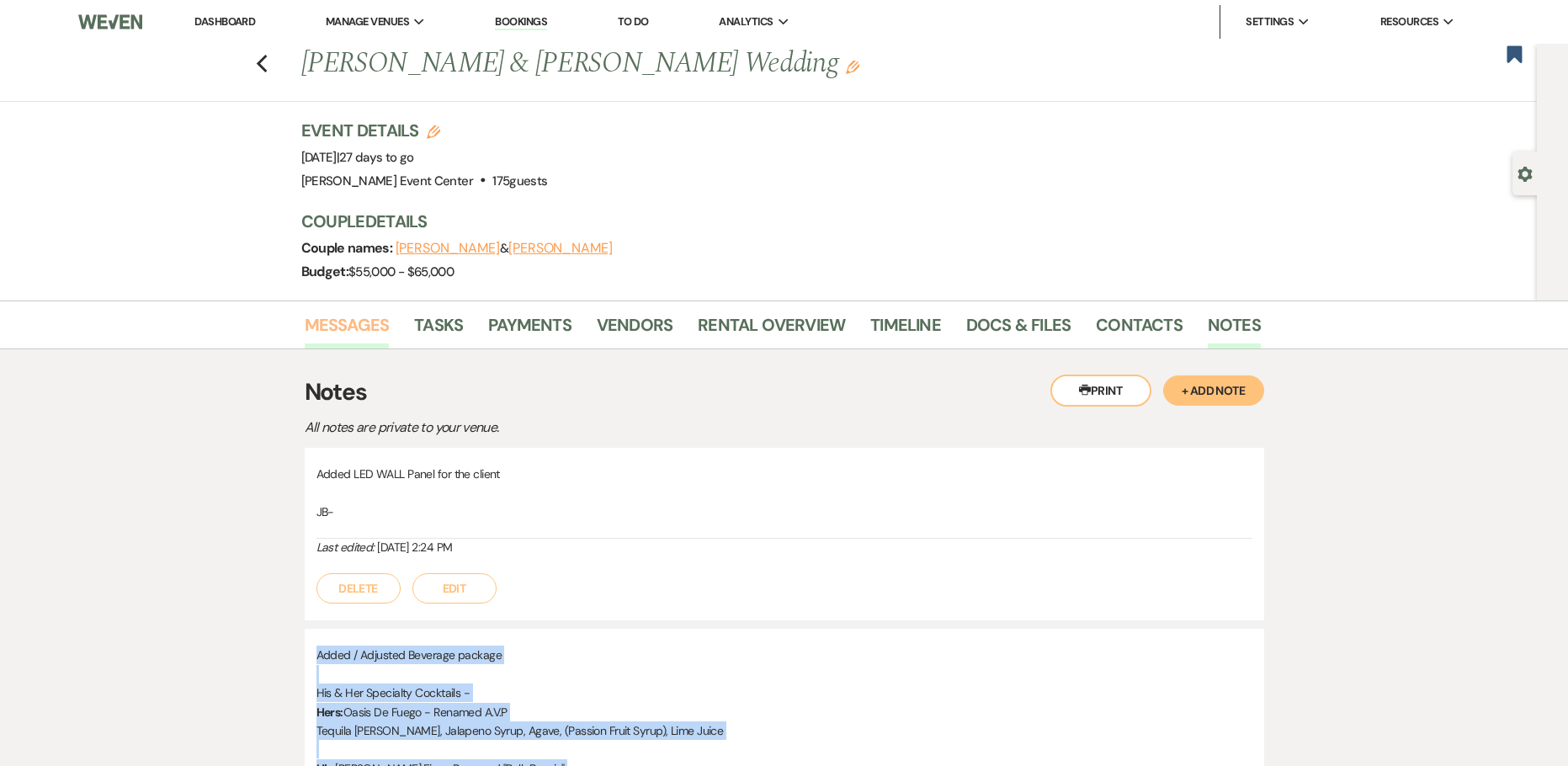
click at [366, 315] on link "Messages" at bounding box center [347, 330] width 85 height 37
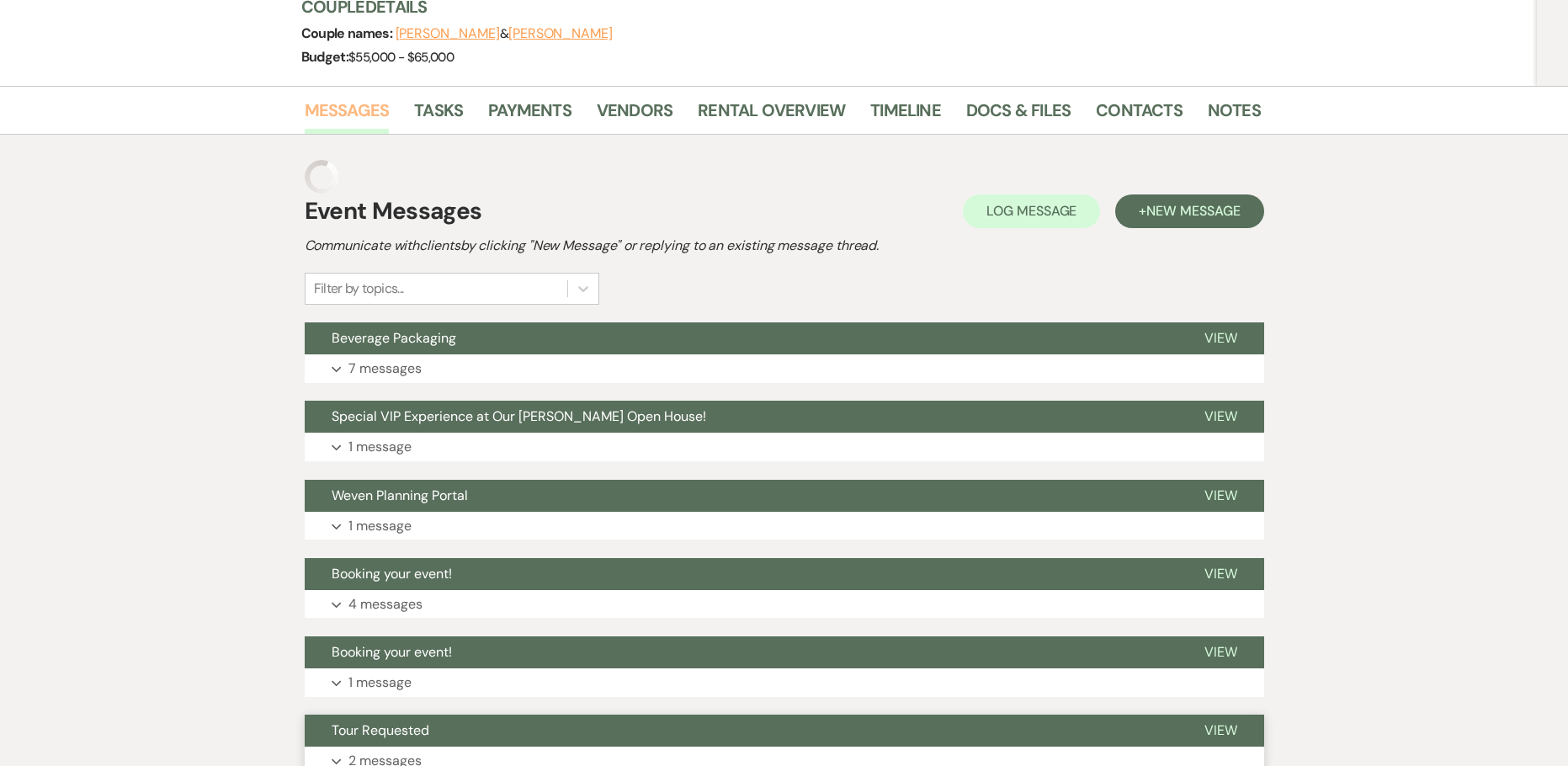
scroll to position [325, 0]
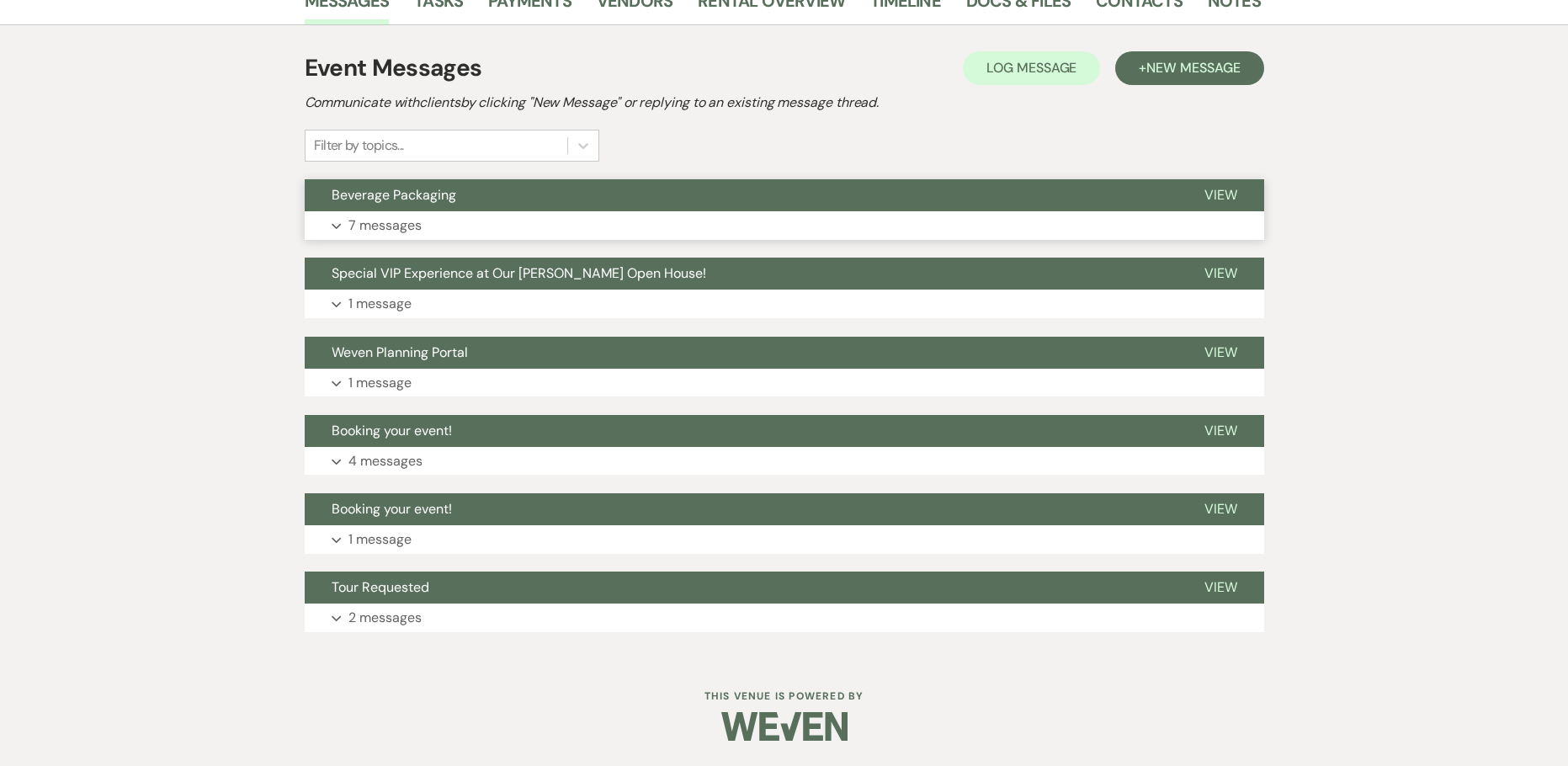
click at [427, 230] on button "Expand 7 messages" at bounding box center [784, 225] width 960 height 28
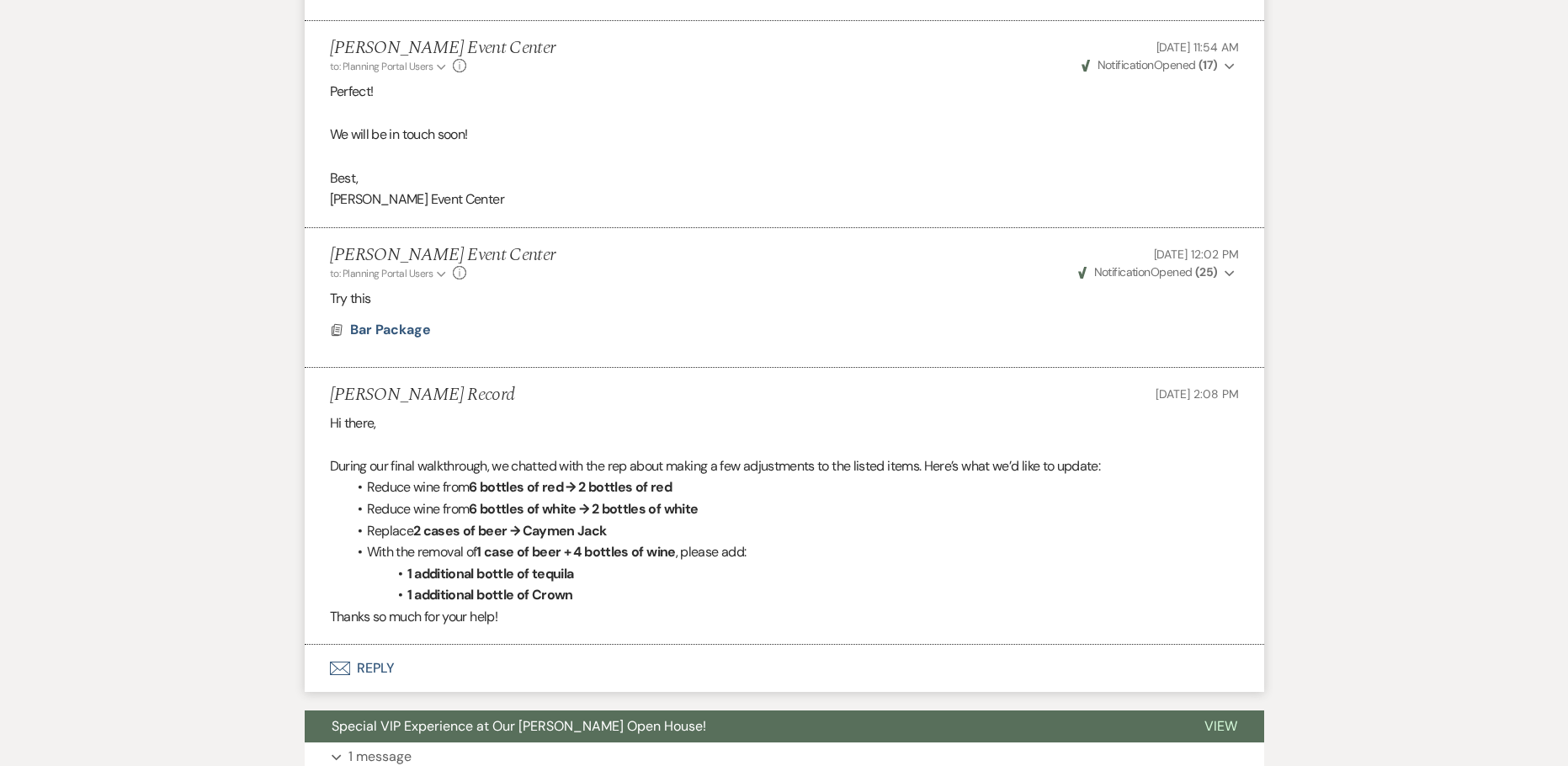
scroll to position [1600, 0]
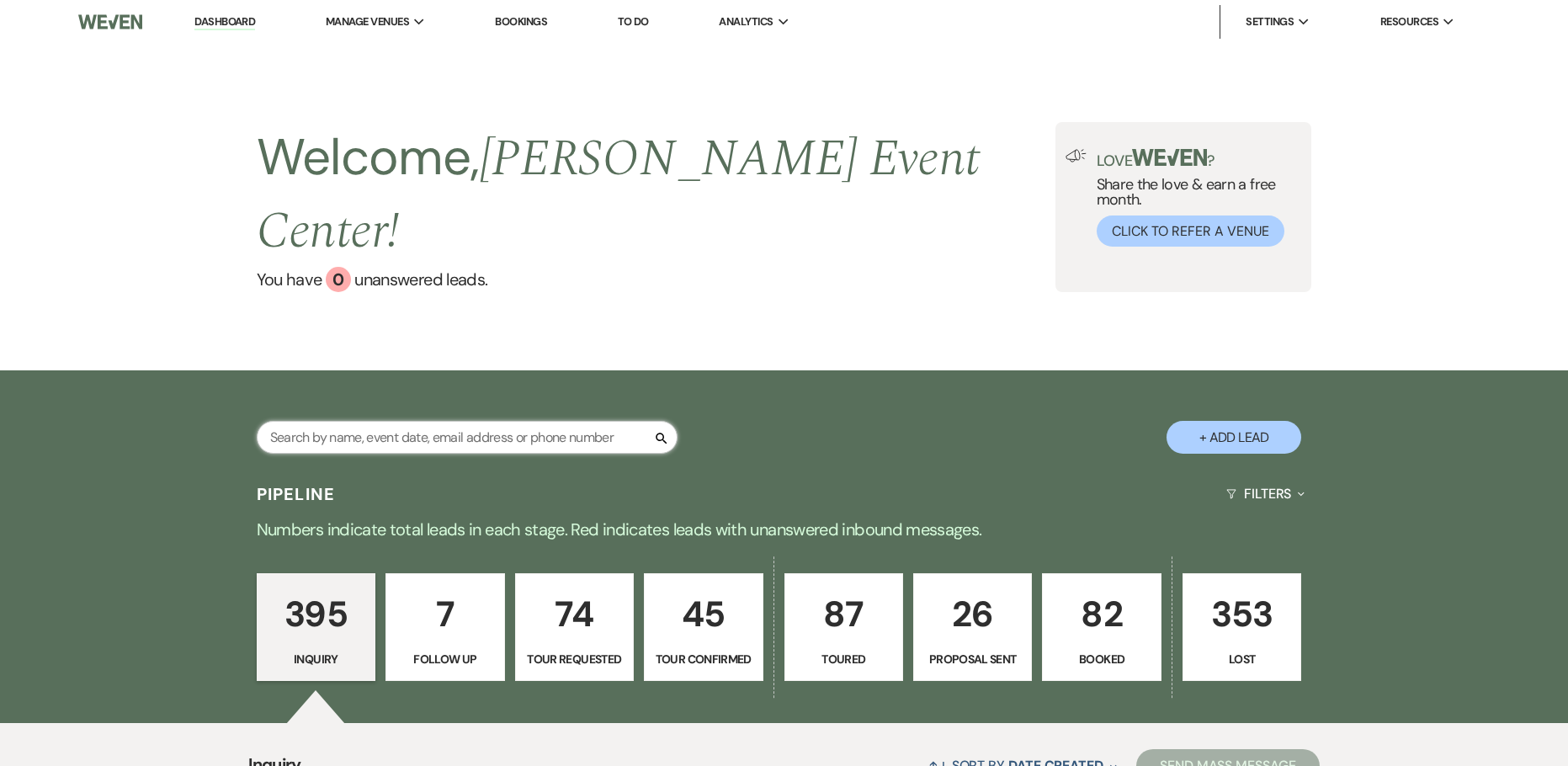
click at [372, 421] on input "text" at bounding box center [467, 437] width 421 height 33
type input "handy"
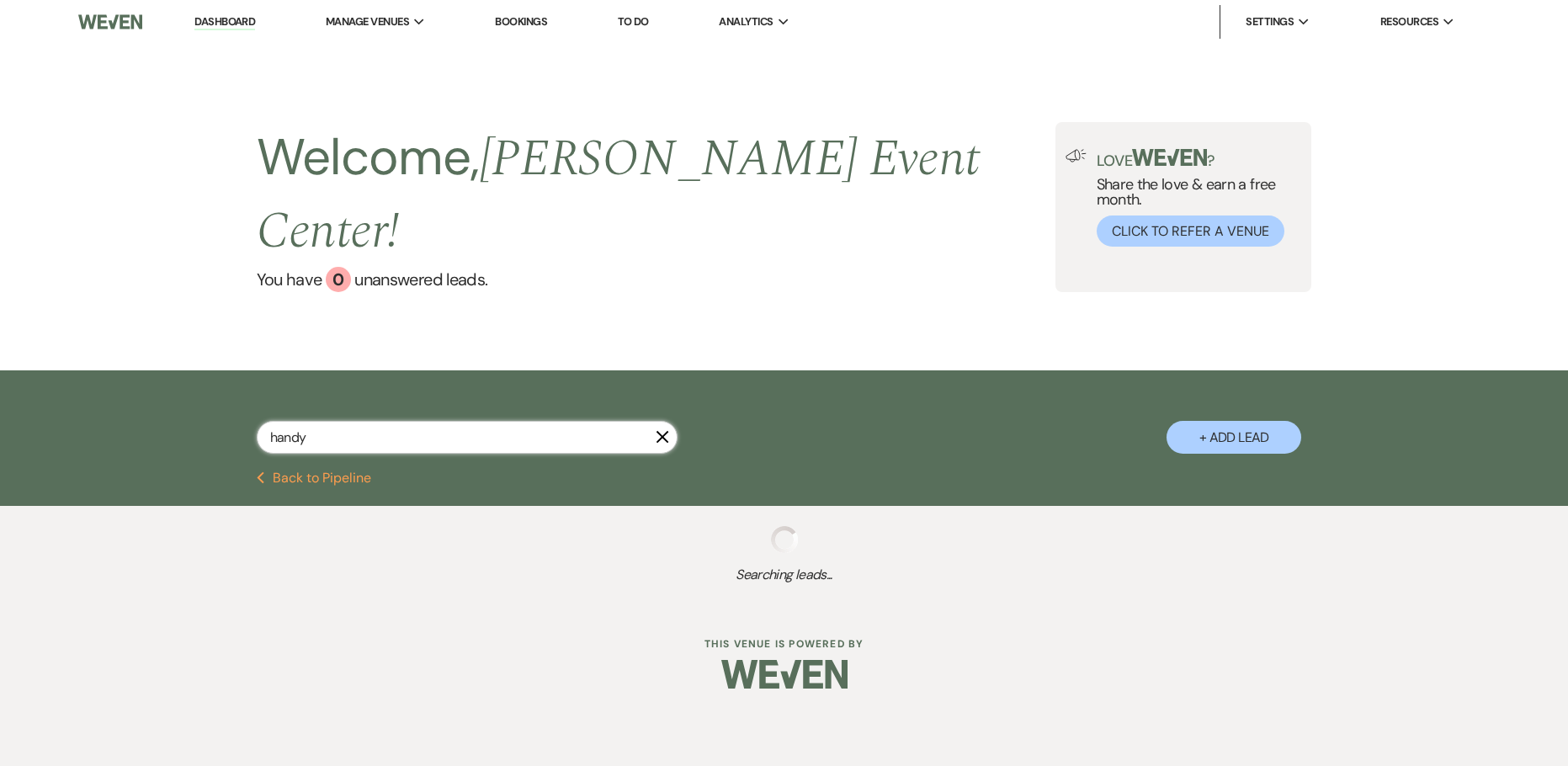
select select "2"
select select "8"
select select "4"
select select "8"
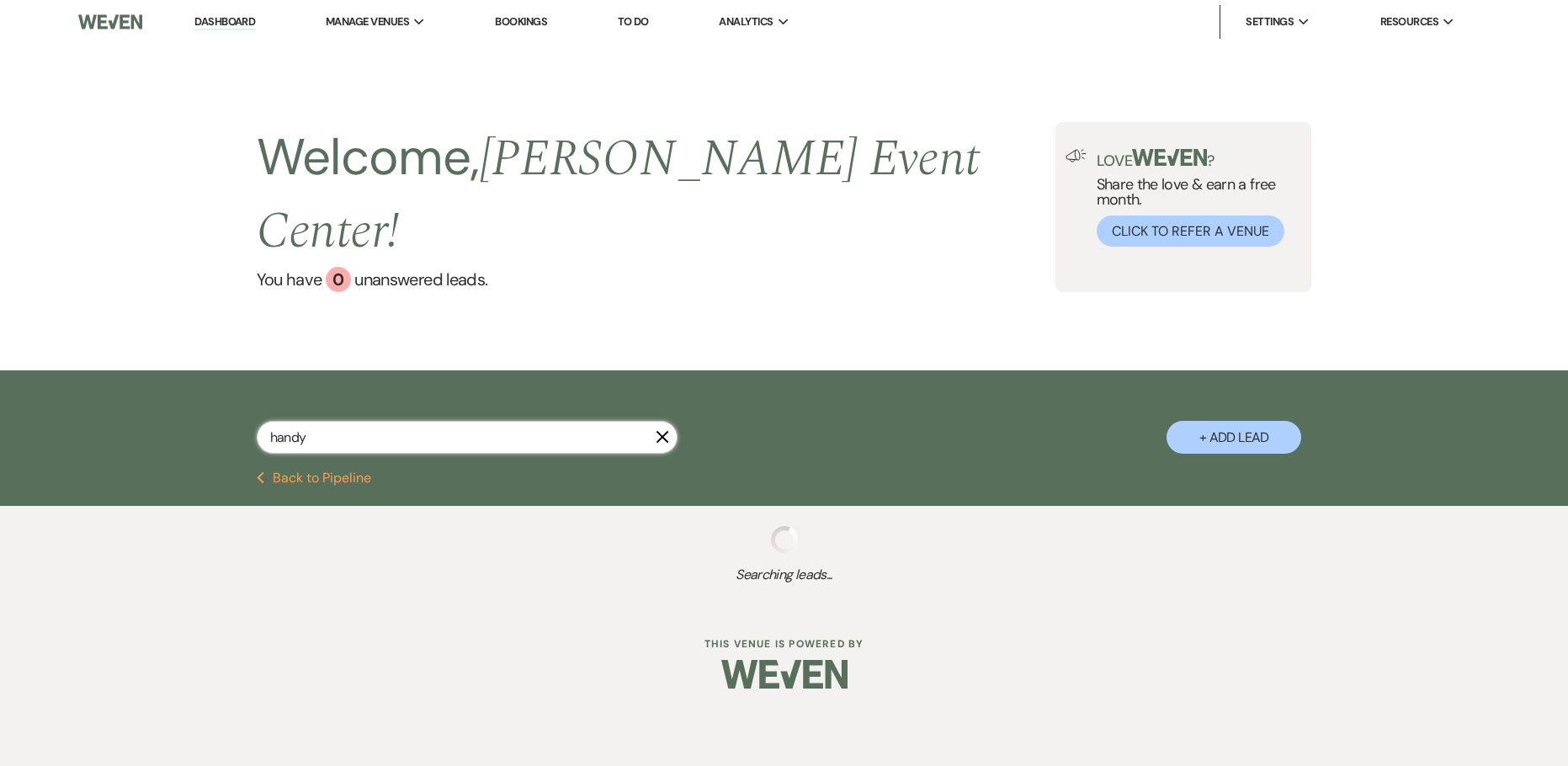
select select "1"
select select "6"
select select "8"
select select "1"
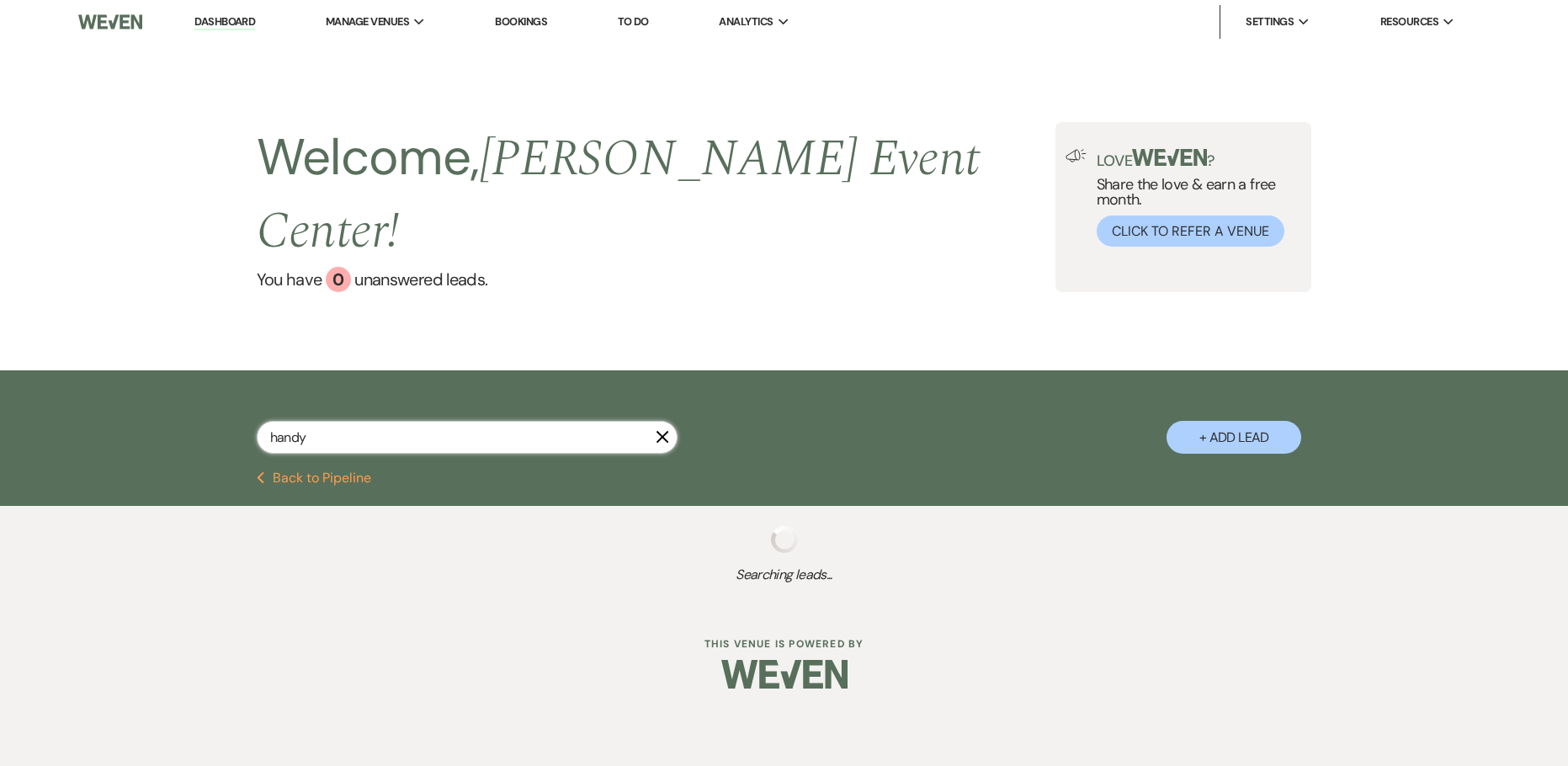
select select "2"
select select "8"
select select "2"
select select "8"
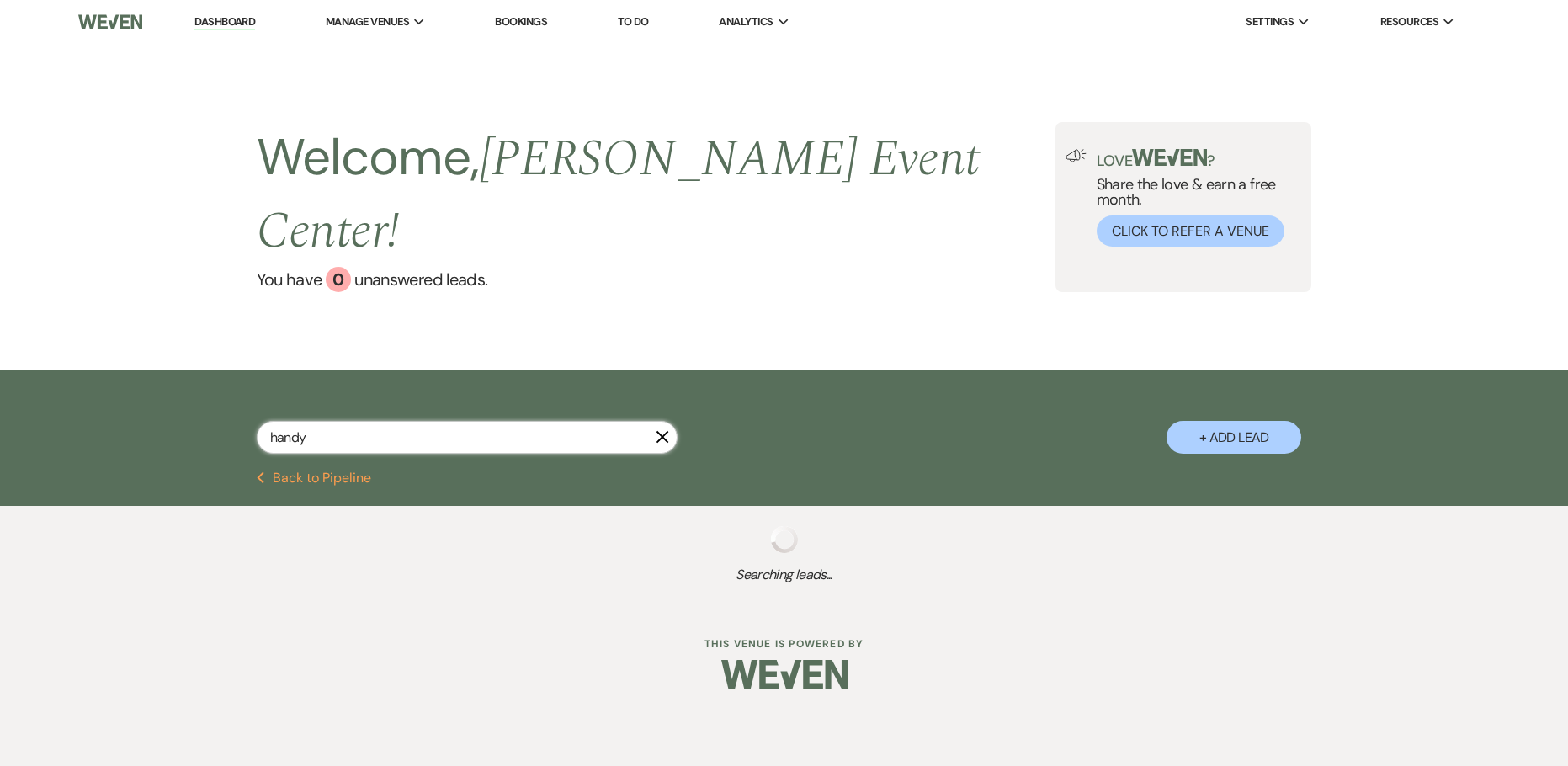
select select "8"
select select "4"
select select "5"
select select "4"
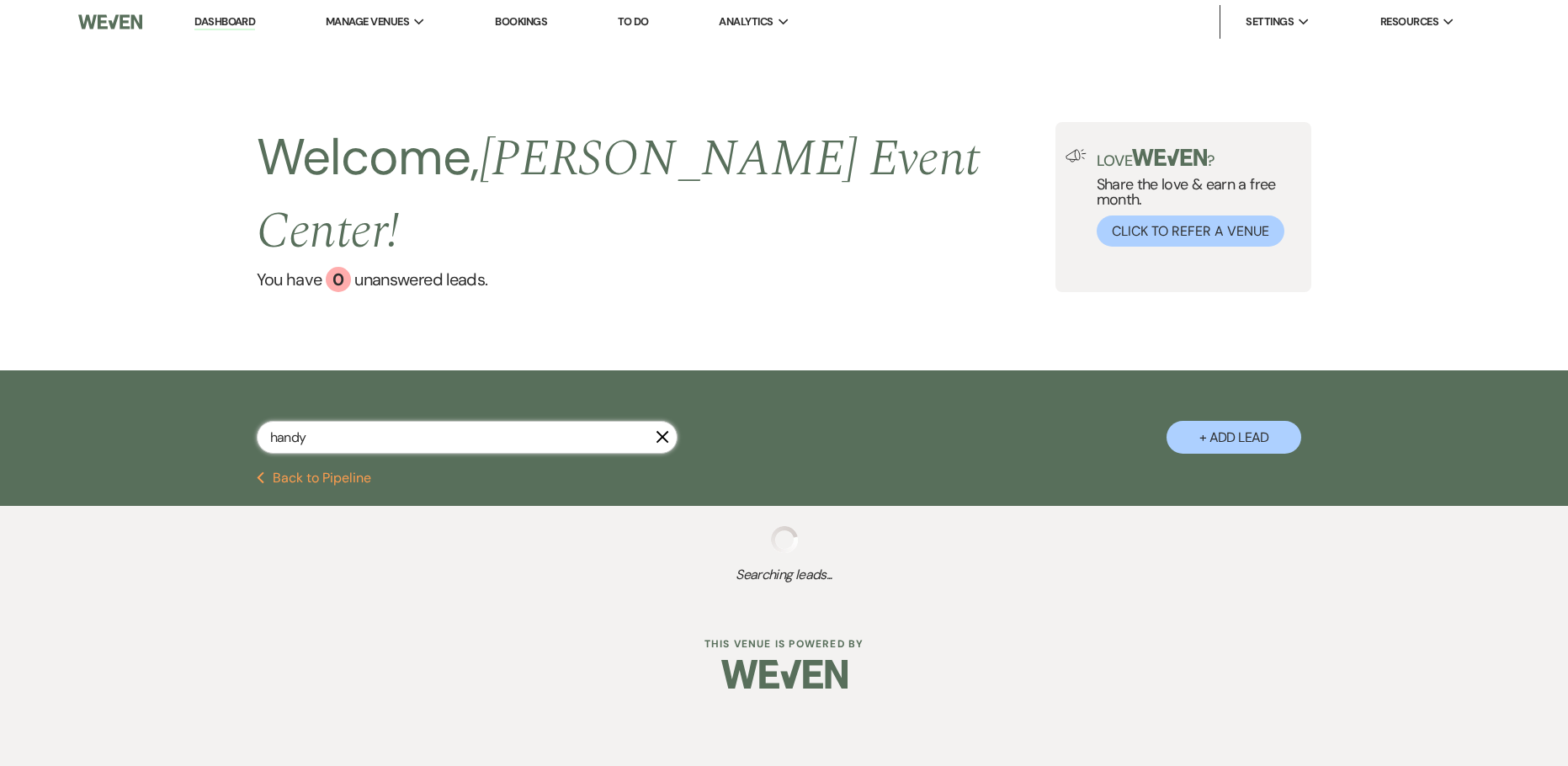
select select "8"
select select "7"
select select "2"
select select "8"
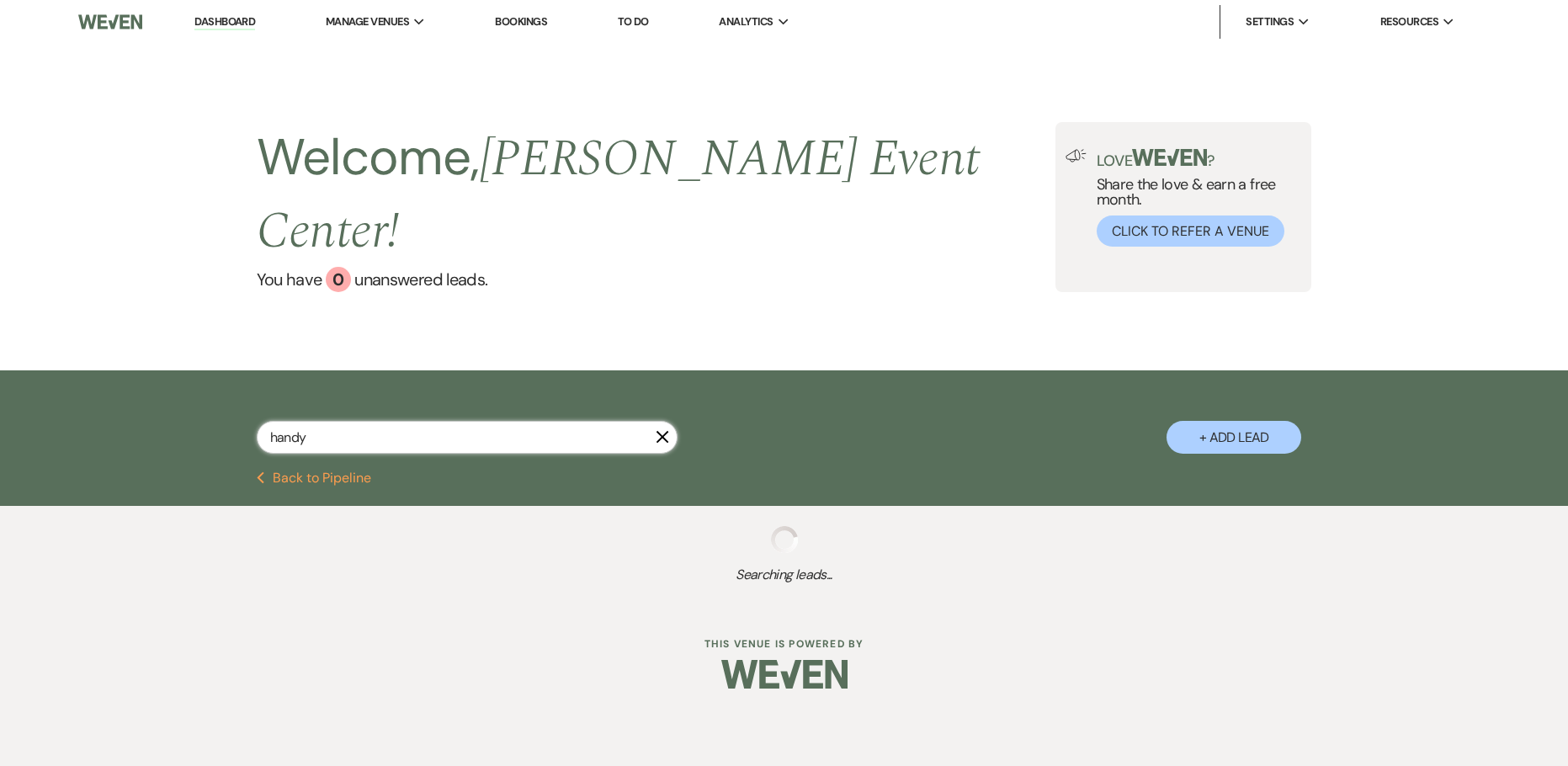
select select "4"
select select "8"
select select "11"
select select "8"
select select "6"
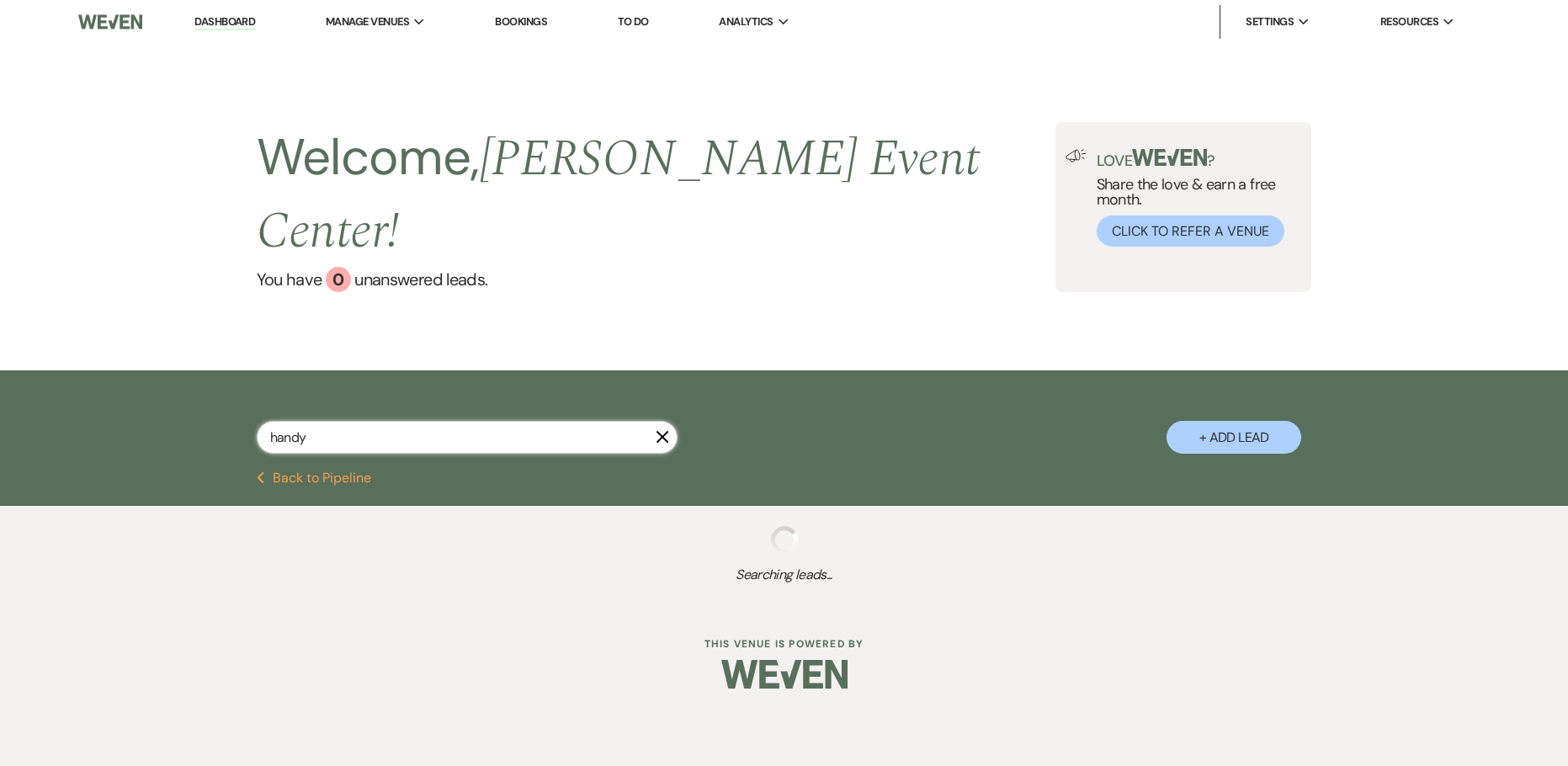
select select "8"
select select "6"
select select "8"
select select "11"
select select "8"
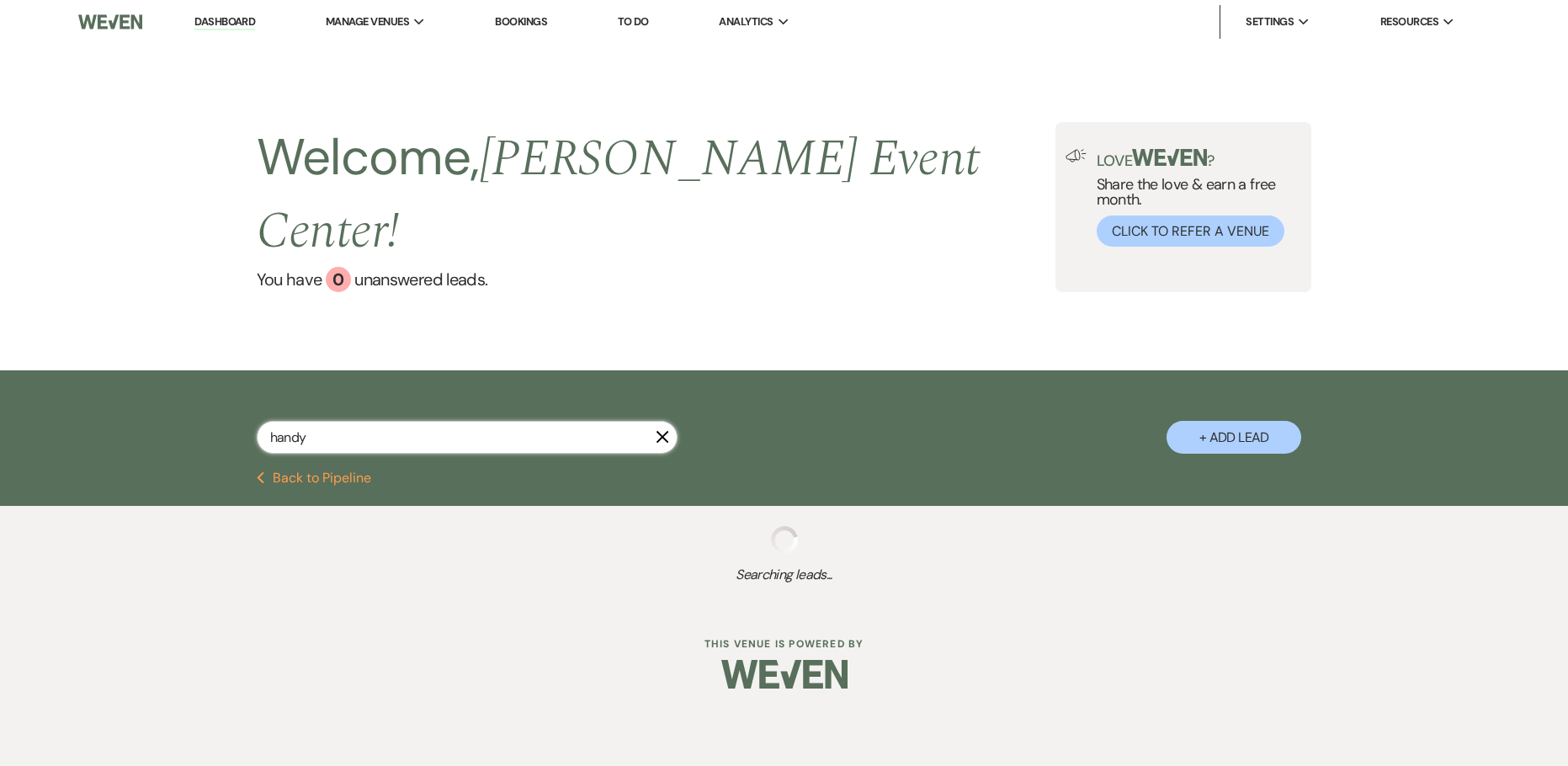
select select "5"
select select "8"
select select "4"
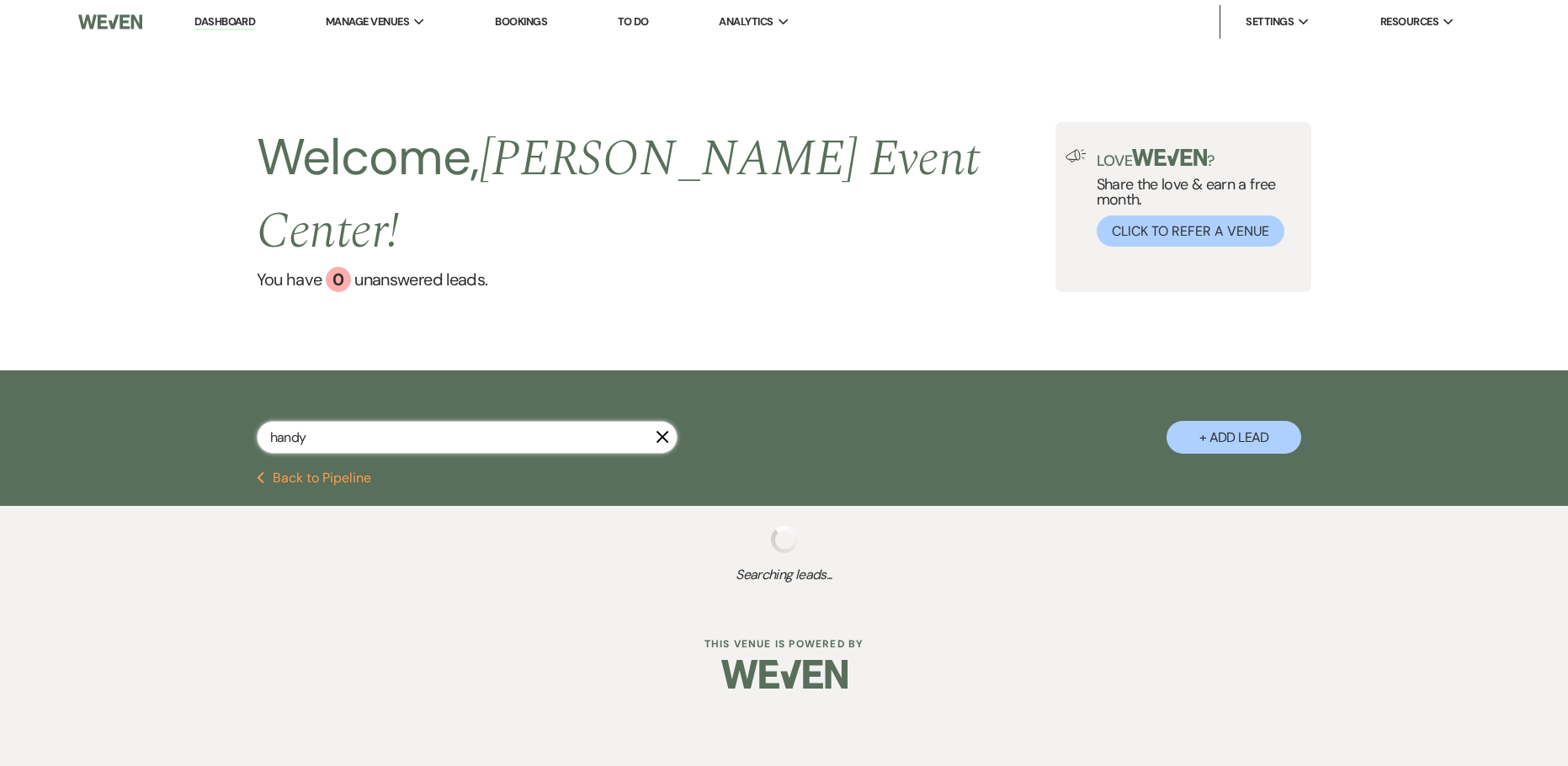
select select "8"
select select "4"
select select "5"
select select "4"
select select "8"
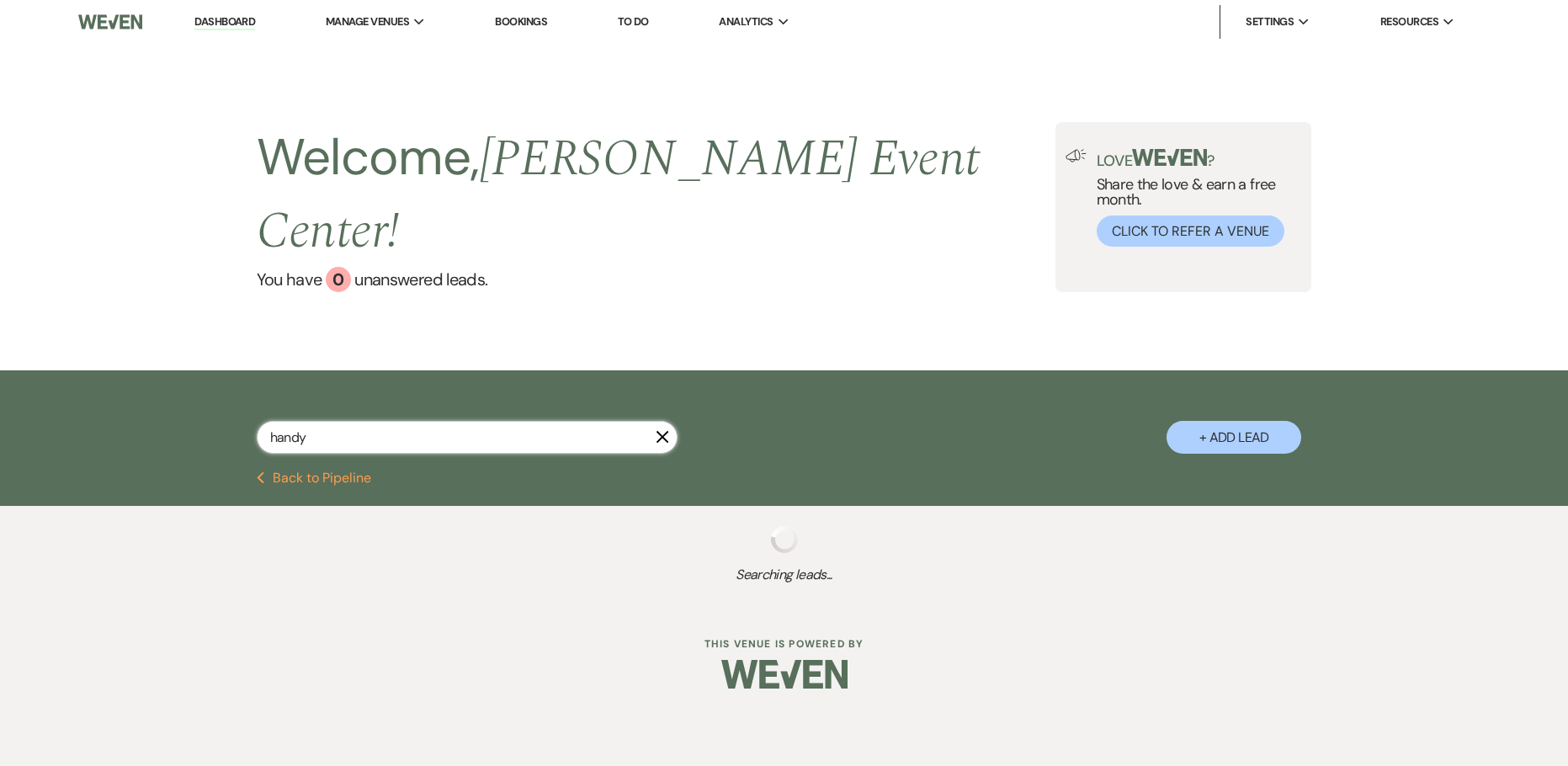
select select "4"
select select "8"
select select "6"
select select "8"
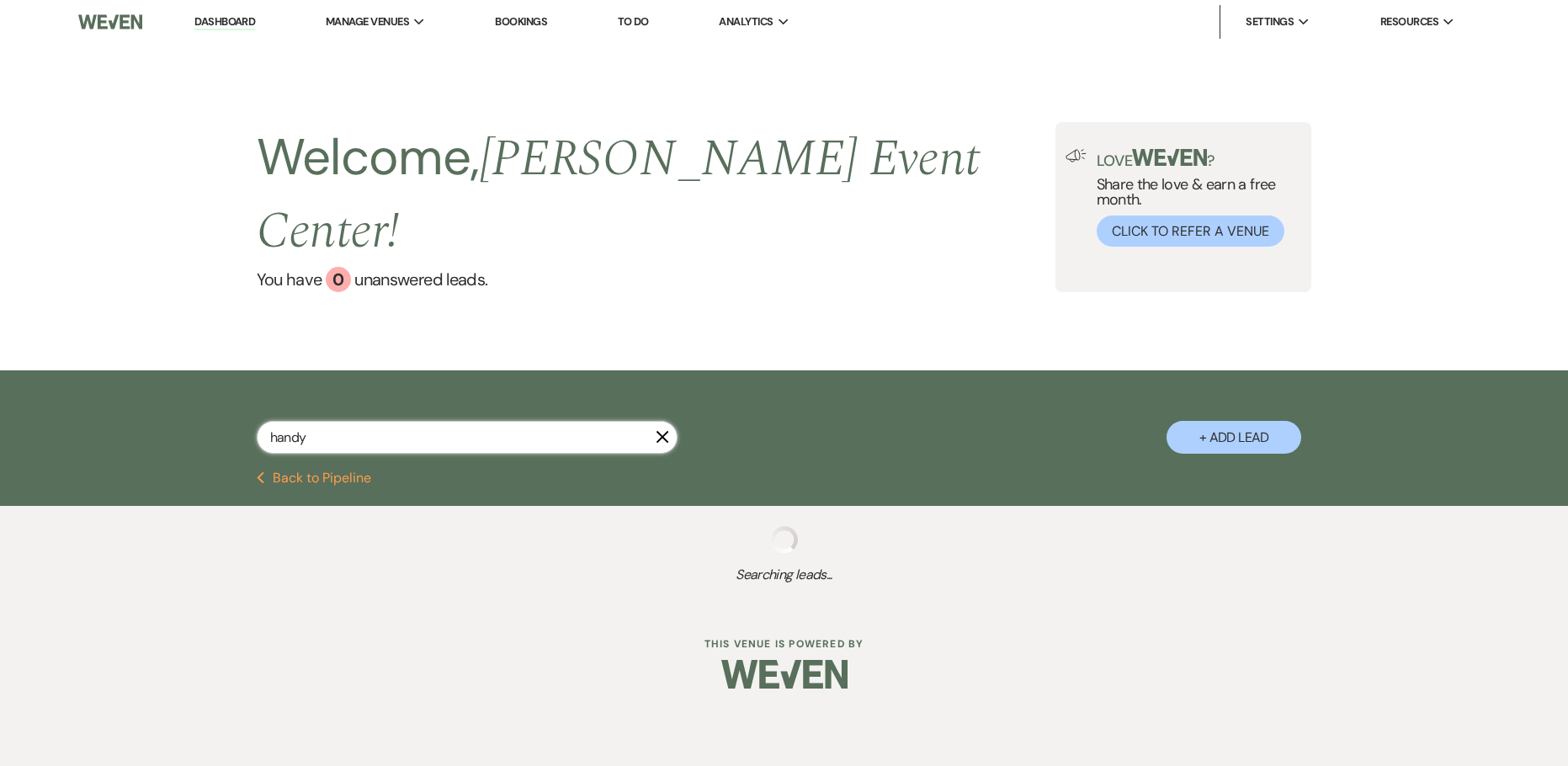
select select "8"
select select "6"
select select "8"
select select "4"
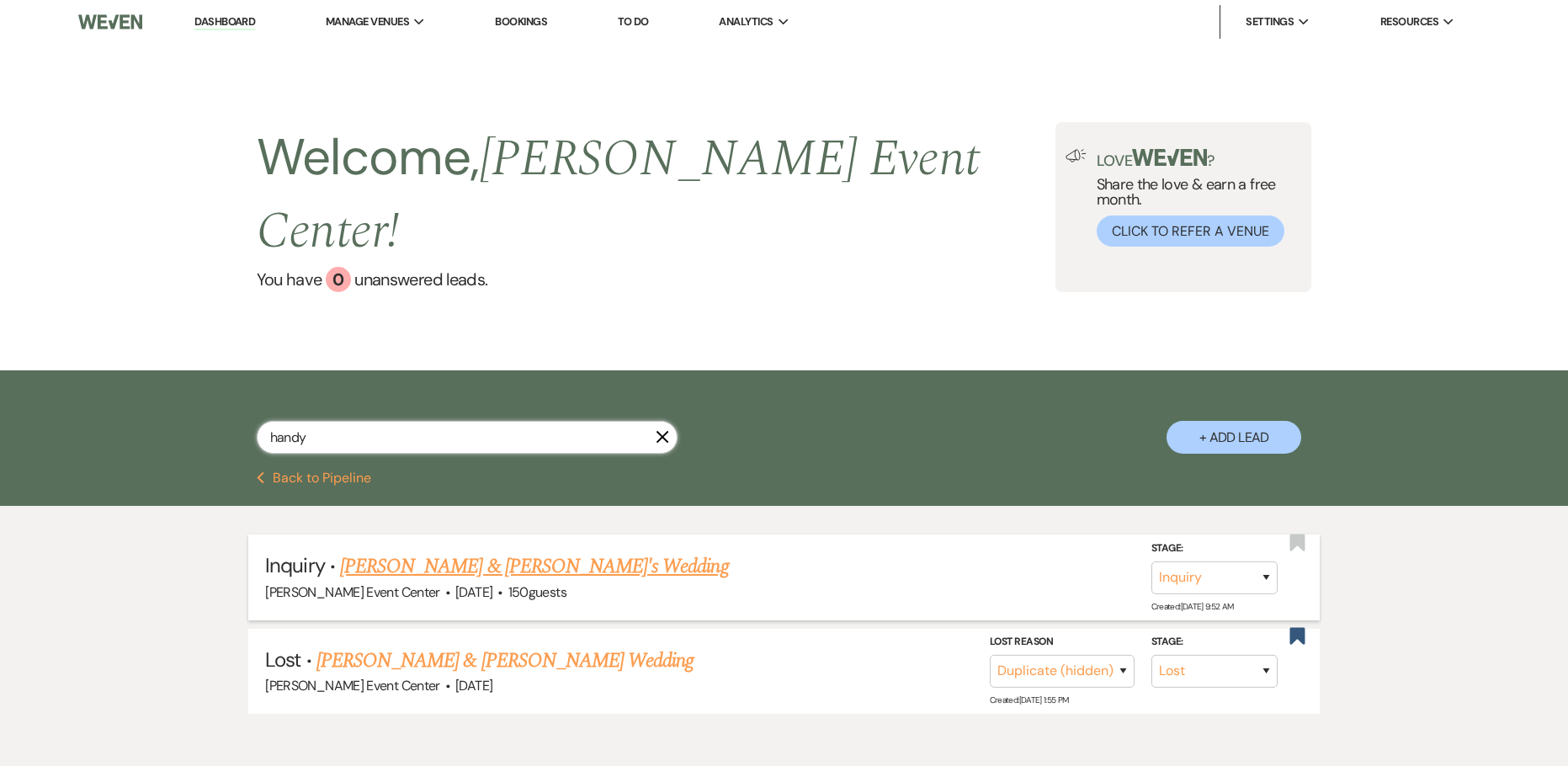
type input "handy"
click at [442, 551] on link "[PERSON_NAME] & [PERSON_NAME]'s Wedding" at bounding box center [534, 566] width 389 height 30
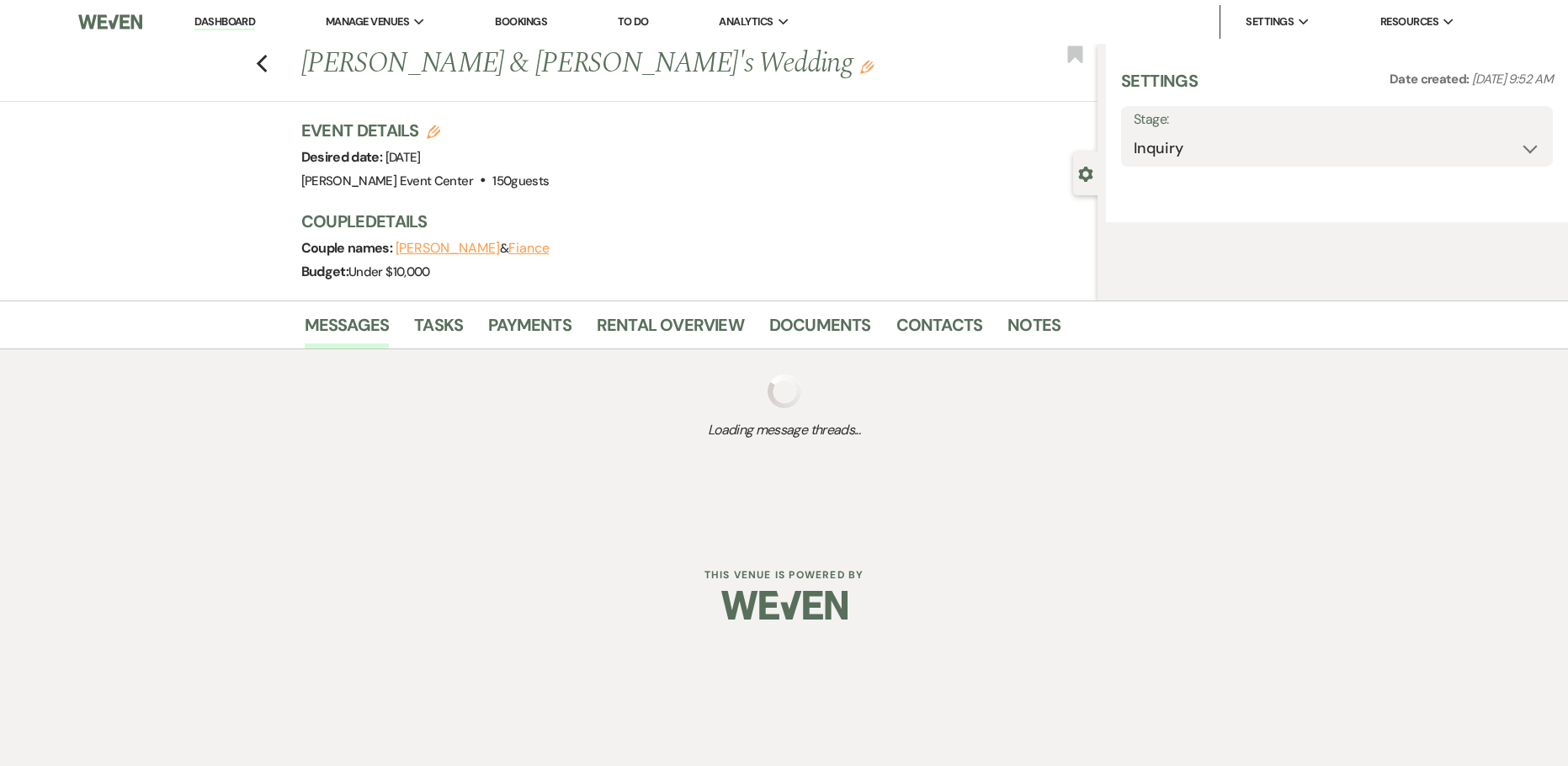
select select "5"
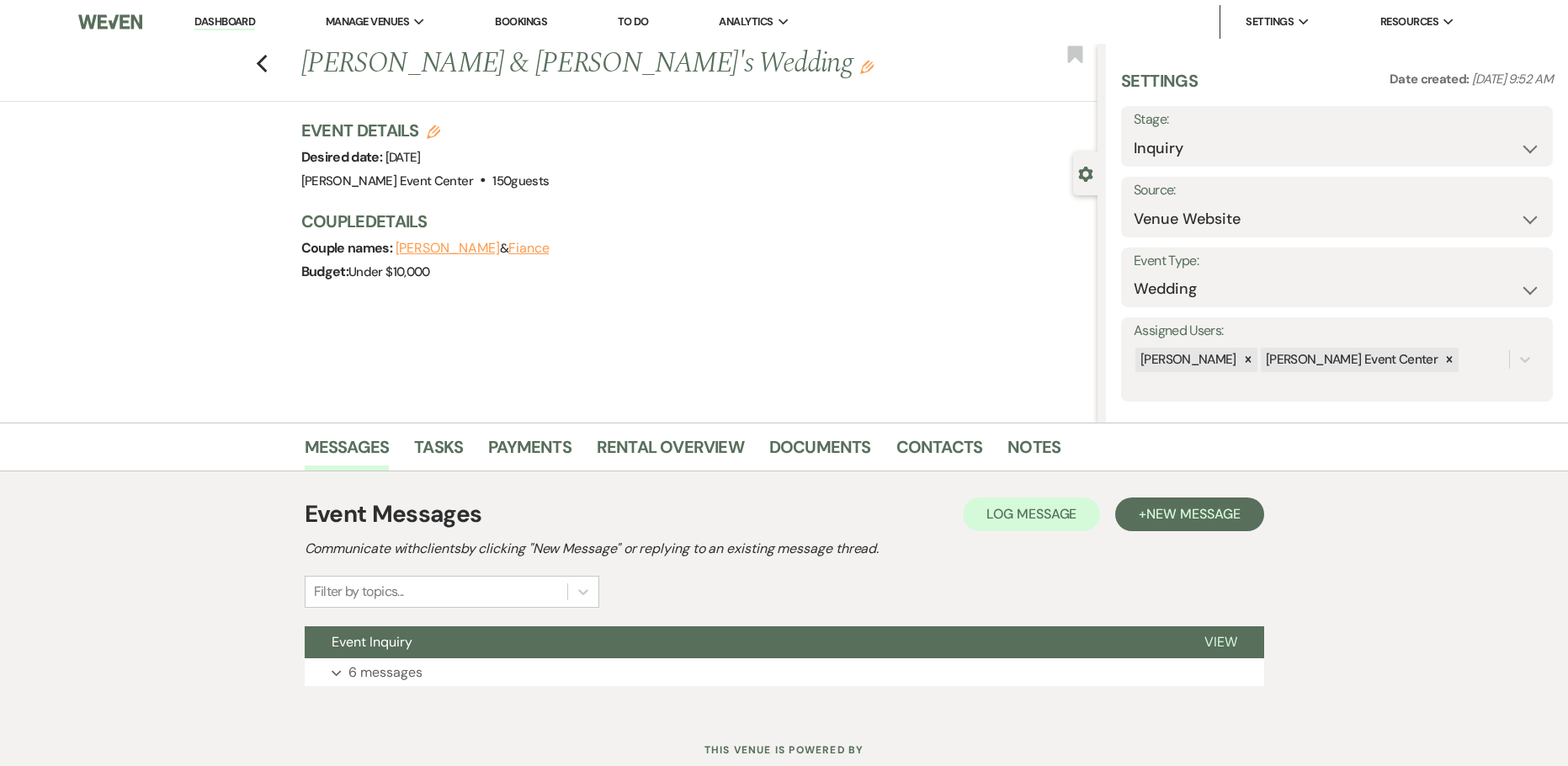
scroll to position [54, 0]
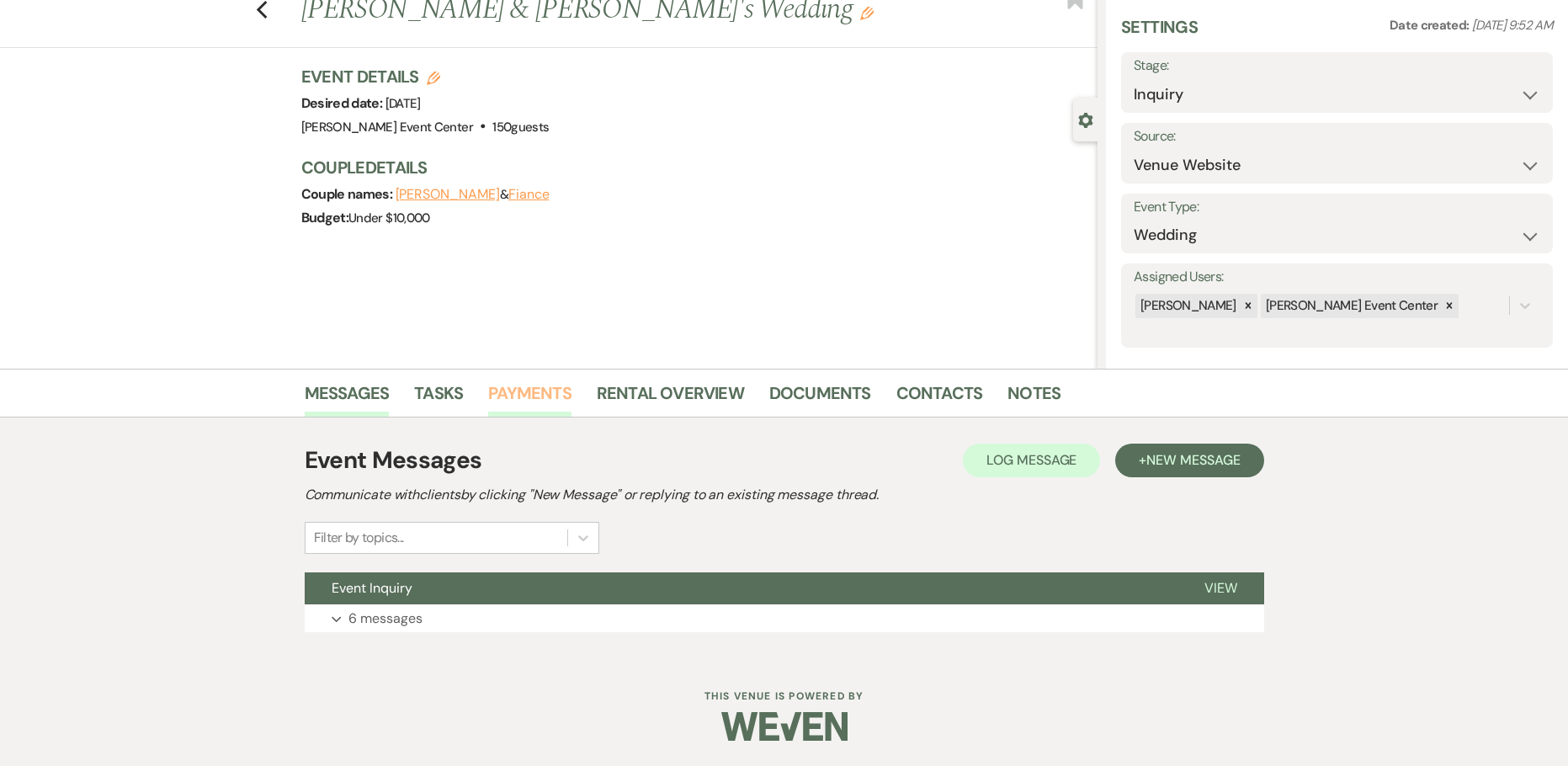
click at [499, 395] on link "Payments" at bounding box center [530, 398] width 83 height 37
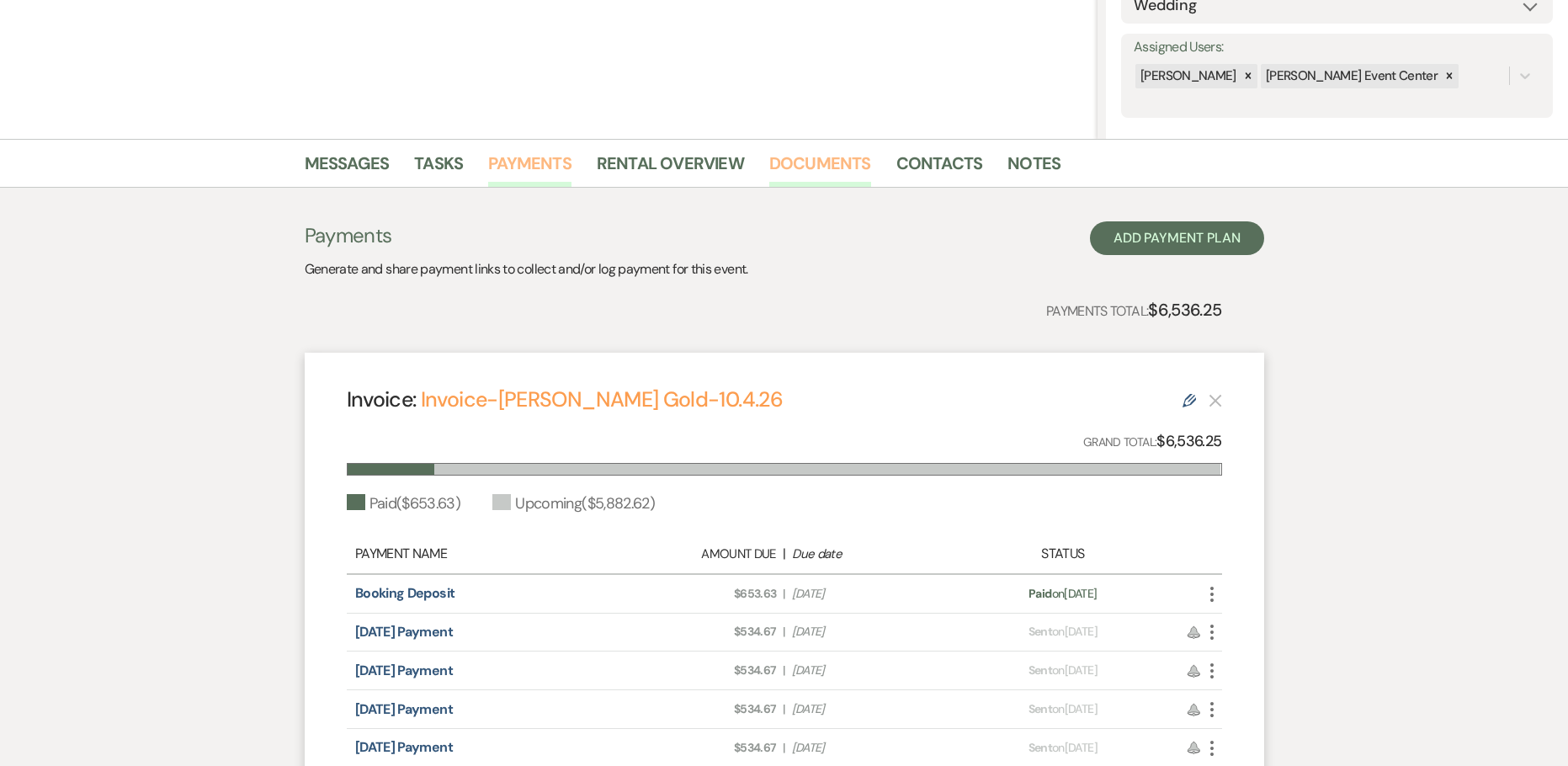
scroll to position [84, 0]
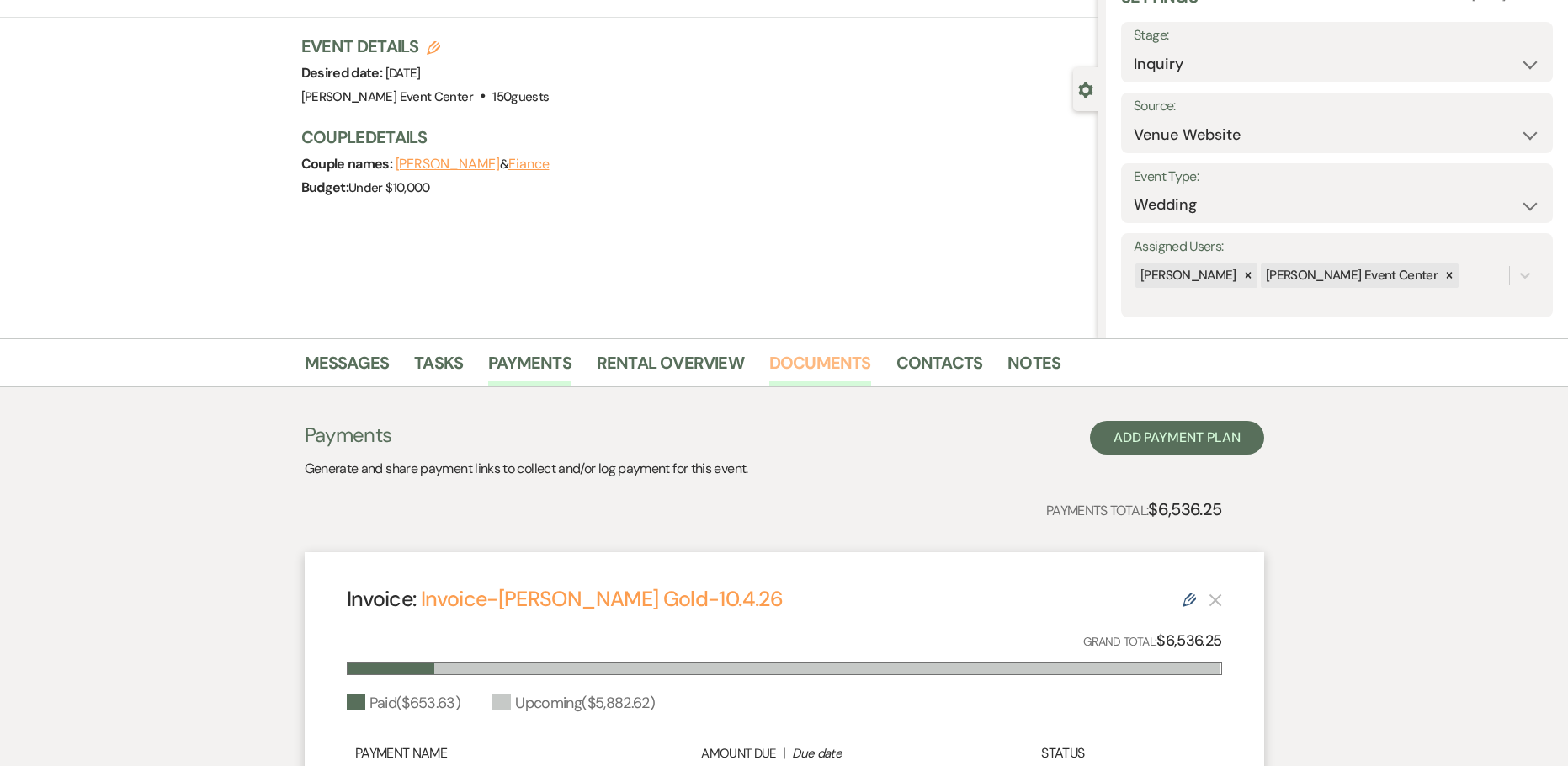
click at [807, 353] on link "Documents" at bounding box center [820, 368] width 102 height 37
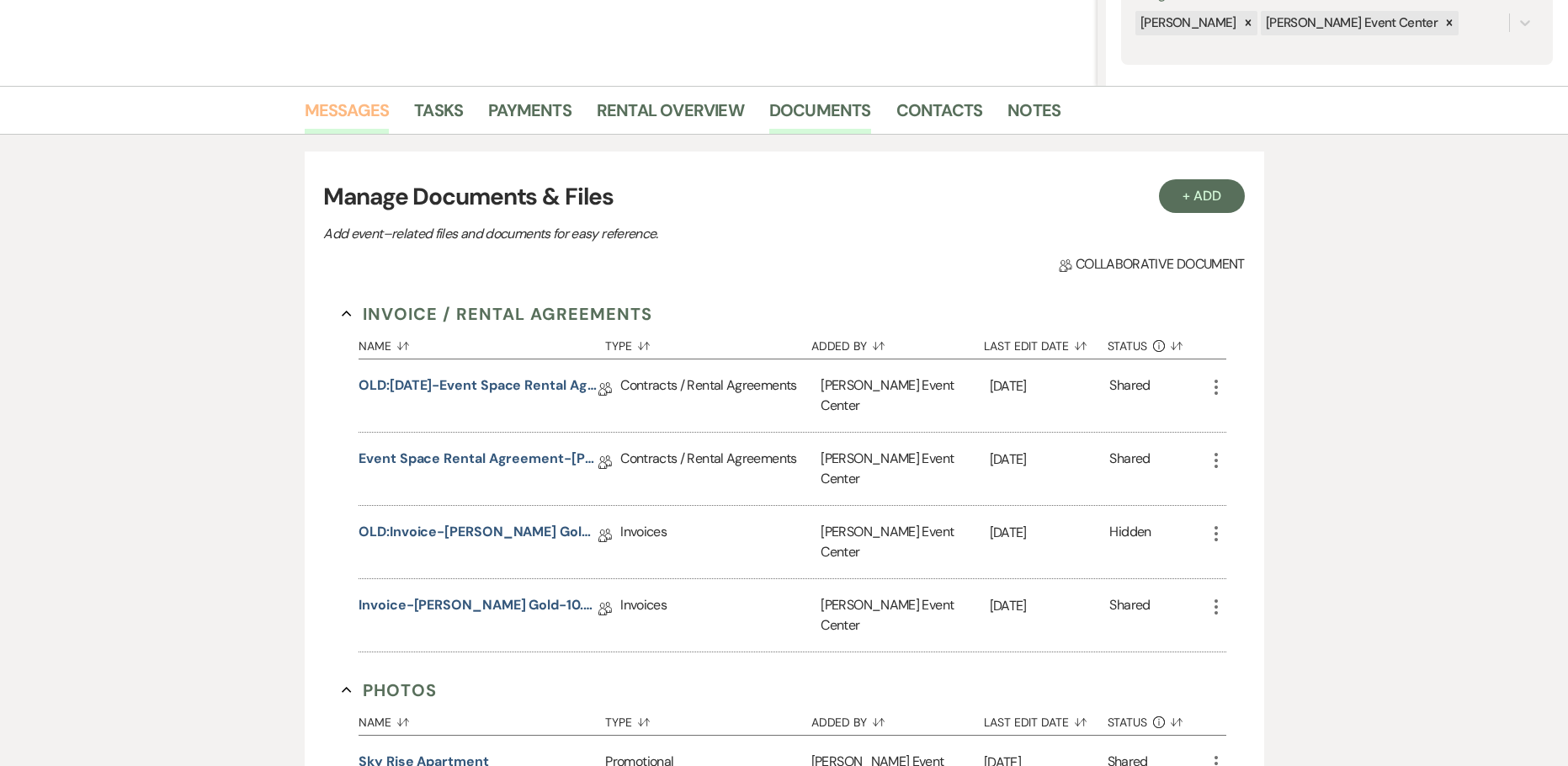
click at [348, 108] on link "Messages" at bounding box center [347, 115] width 85 height 37
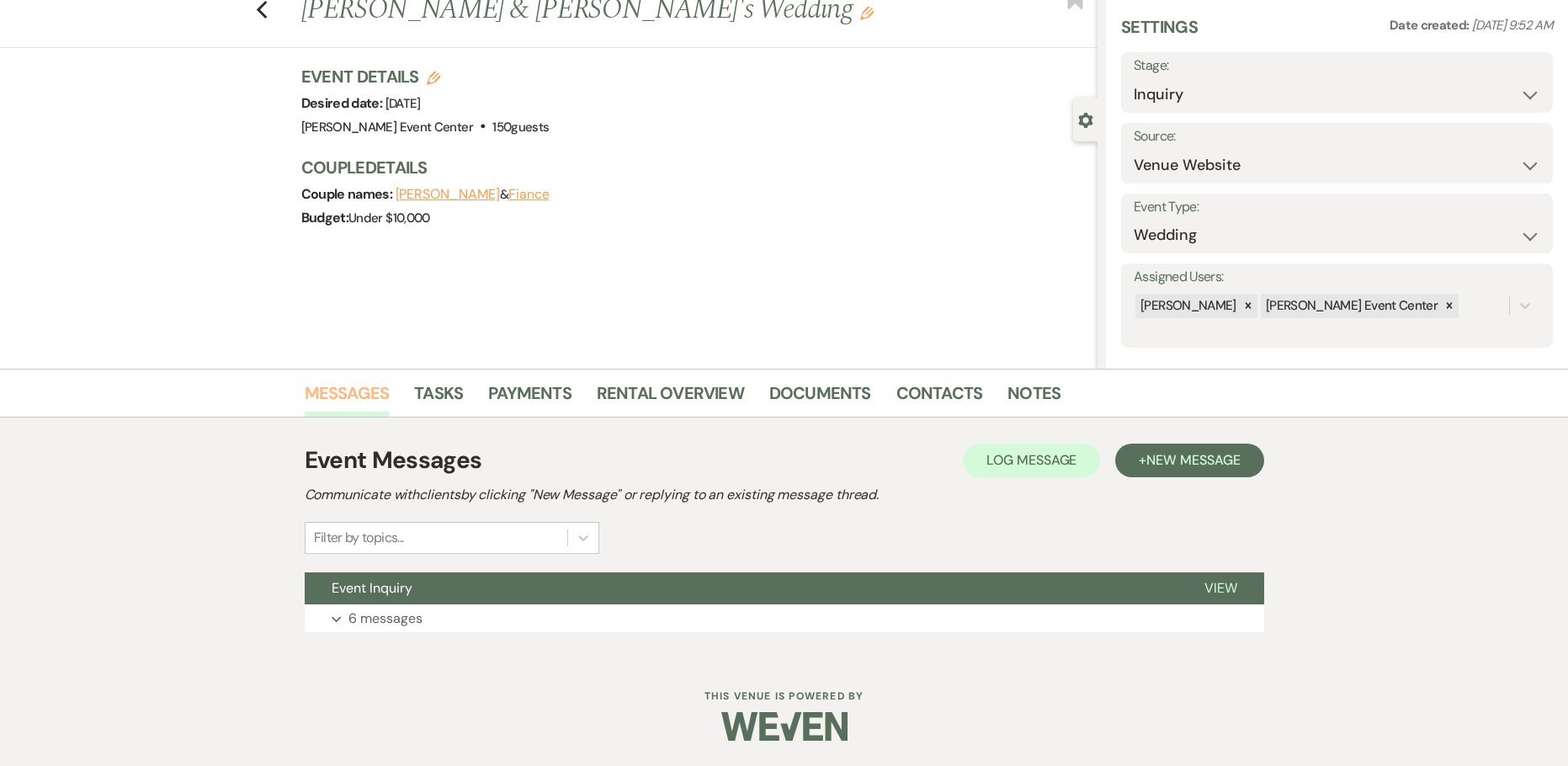
scroll to position [54, 0]
click at [389, 624] on p "6 messages" at bounding box center [385, 618] width 74 height 21
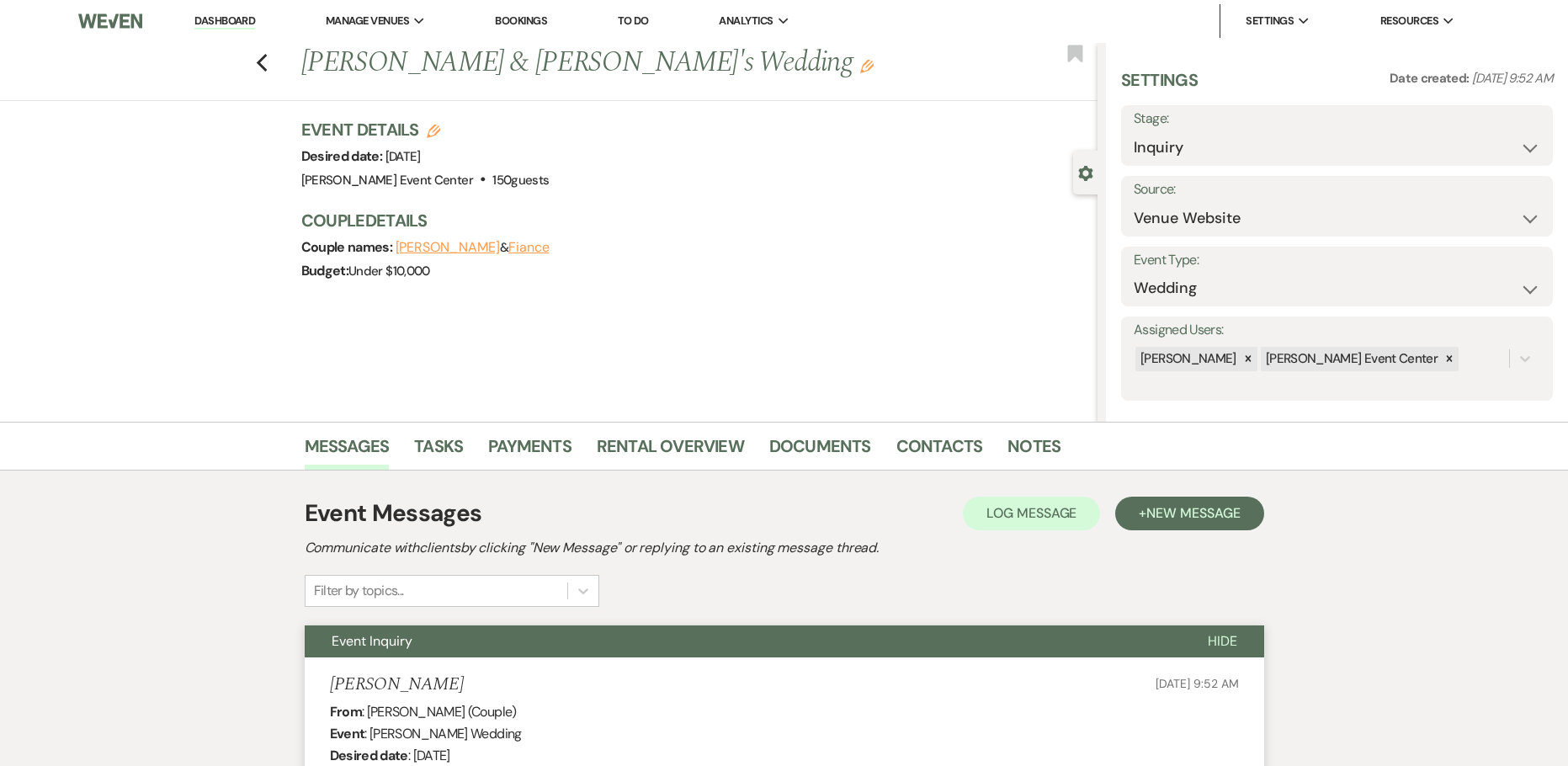
scroll to position [0, 0]
click at [269, 65] on icon "Previous" at bounding box center [262, 64] width 13 height 21
select select "8"
select select "4"
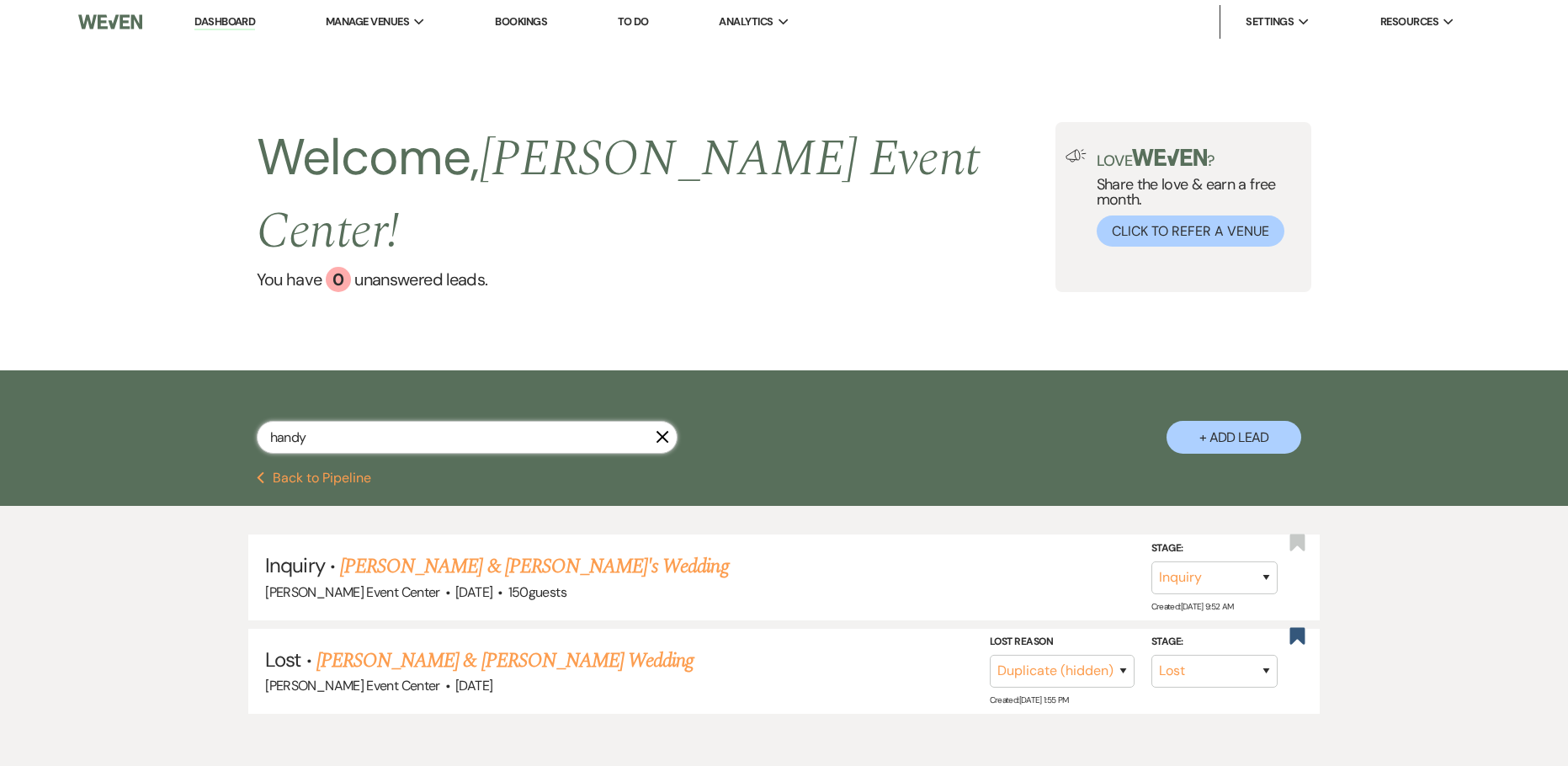
drag, startPoint x: 361, startPoint y: 397, endPoint x: 231, endPoint y: 401, distance: 130.1
click at [240, 401] on div "handy X + Add Lead" at bounding box center [784, 423] width 1212 height 88
paste input "Jada Sneed"
type input "Jada Sneed"
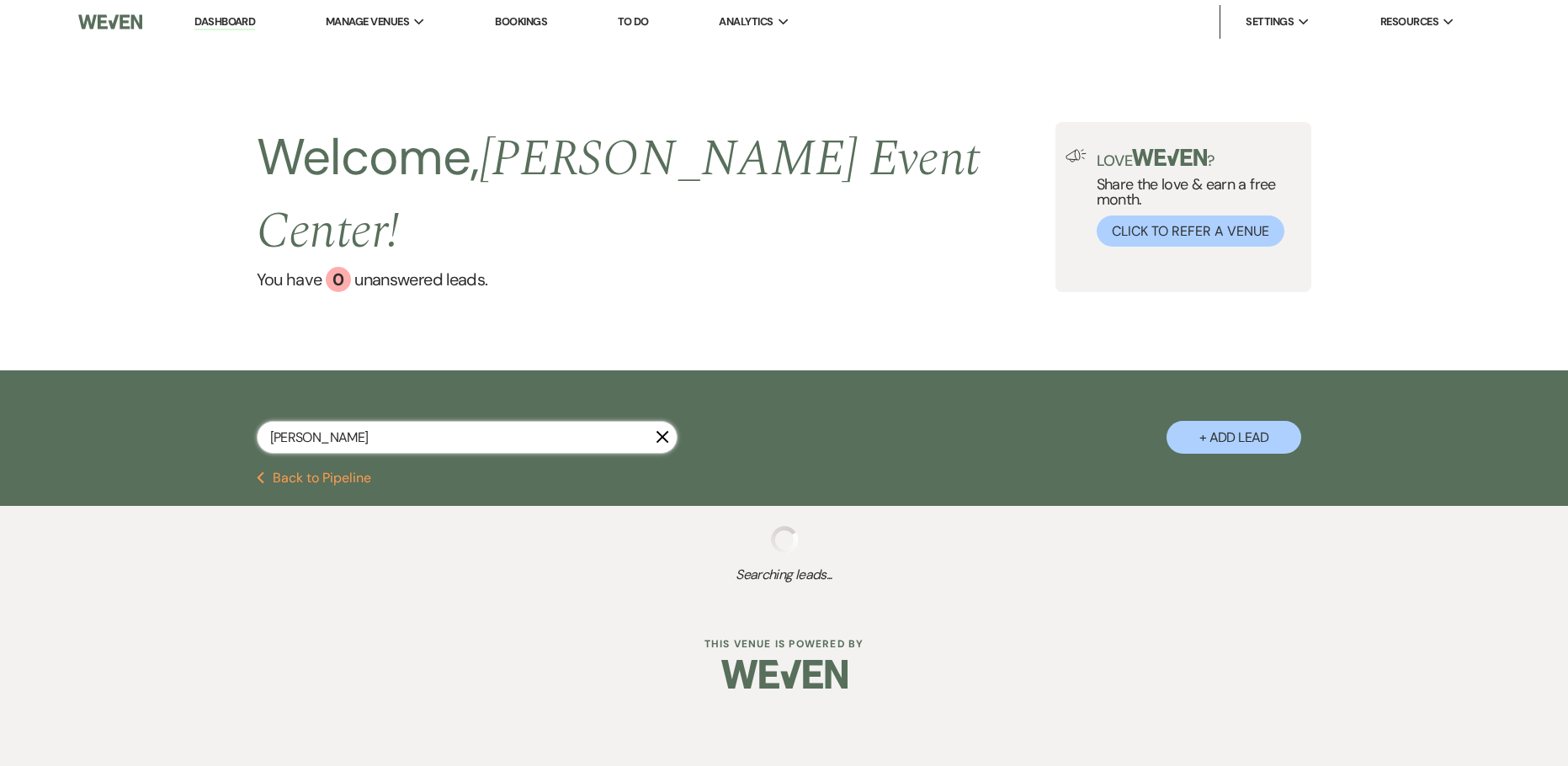
select select "2"
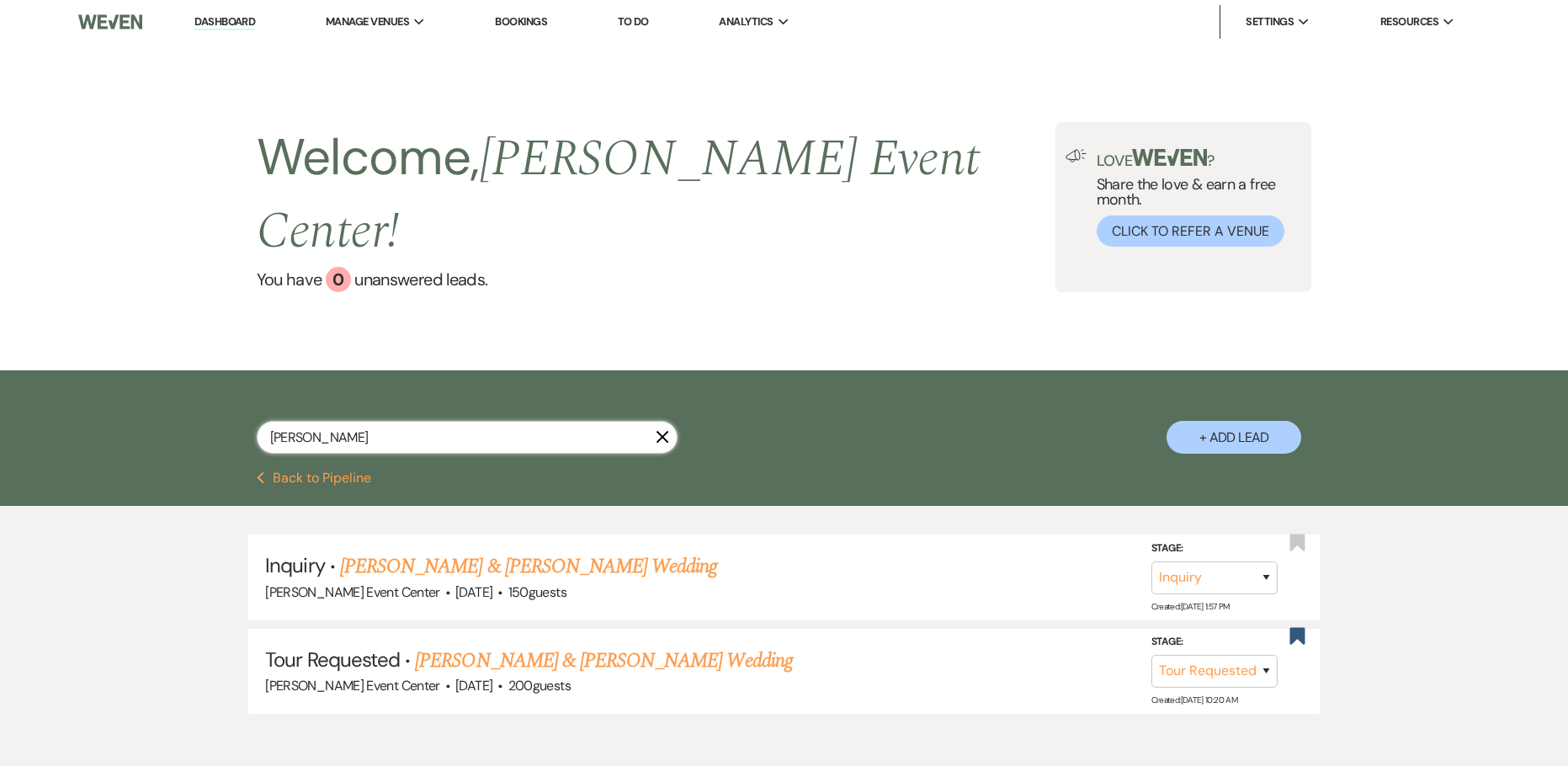
type input "Jada Sneed"
click at [611, 646] on link "Josiah Sneed & Keionna Johnson's Wedding" at bounding box center [602, 660] width 377 height 30
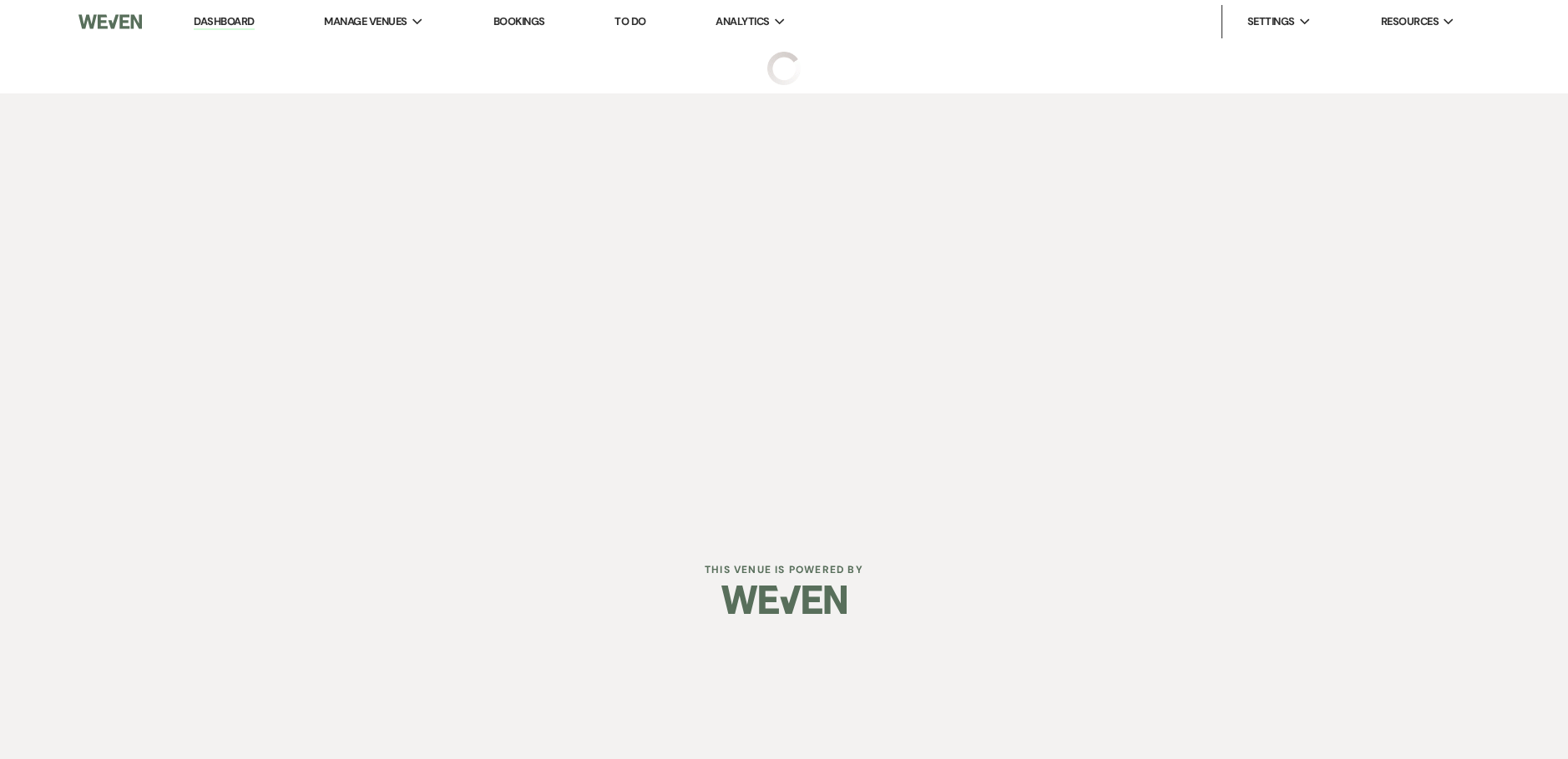
select select "2"
select select "5"
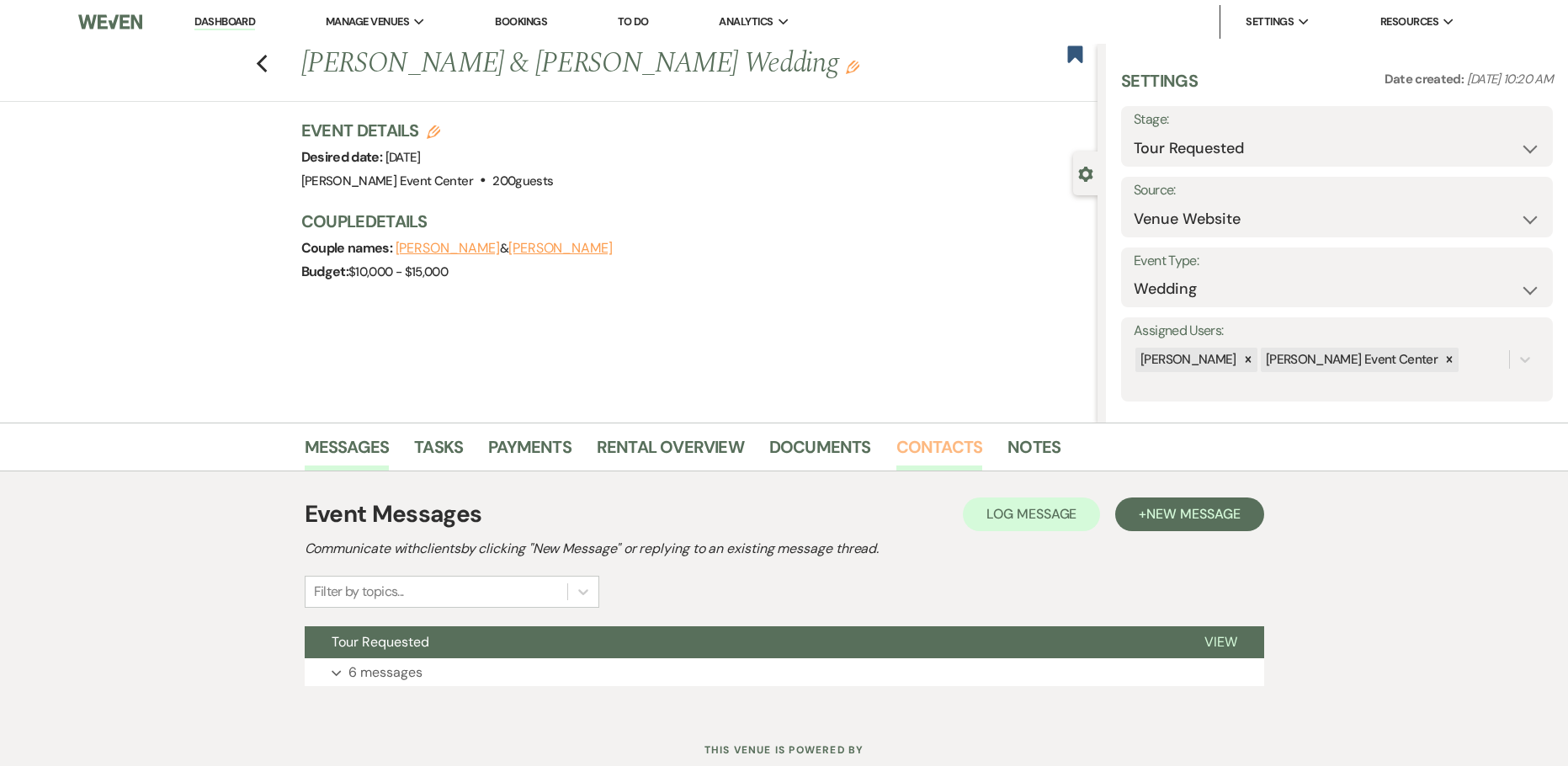
click at [928, 450] on link "Contacts" at bounding box center [939, 452] width 87 height 37
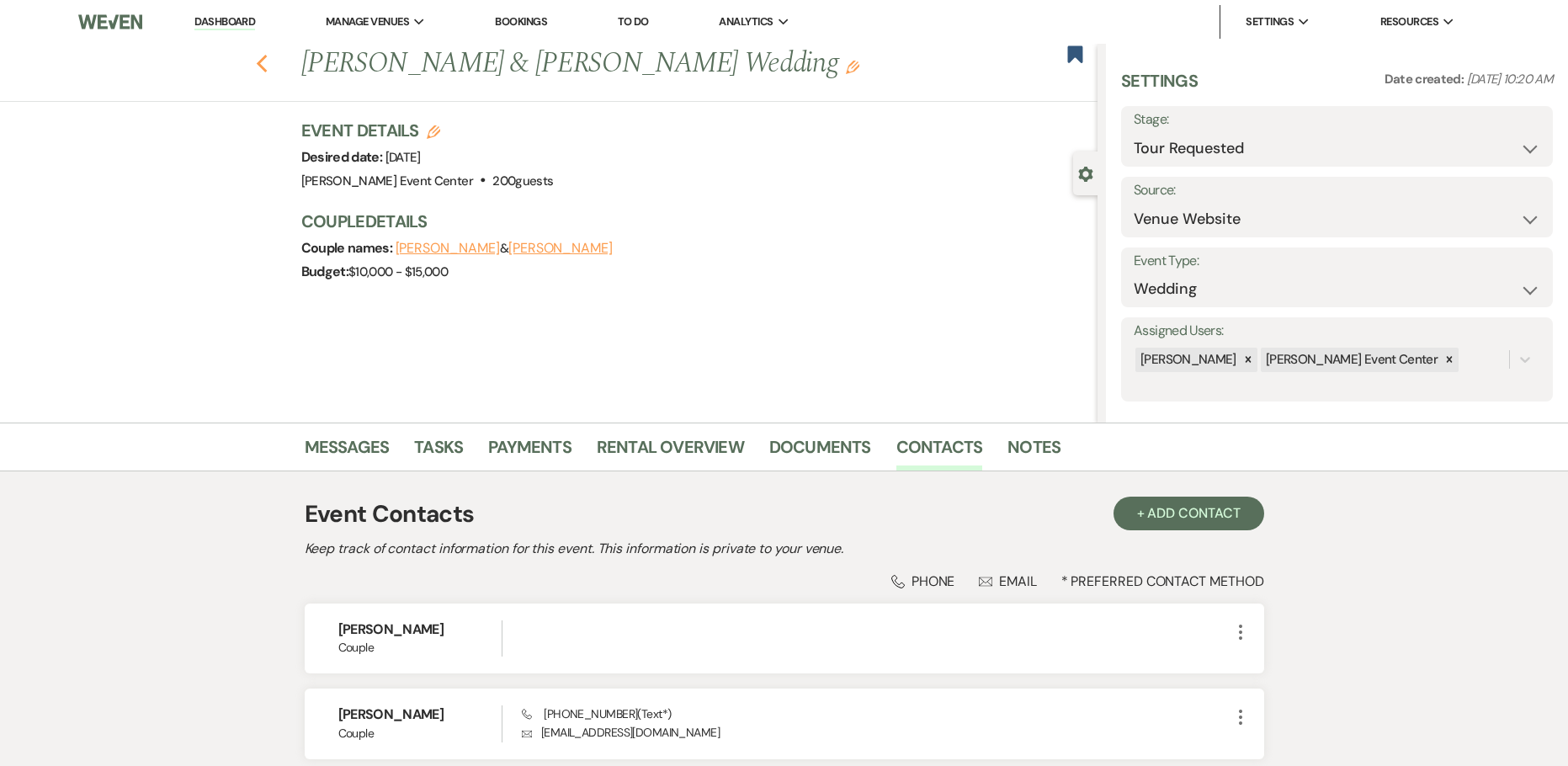
click at [263, 62] on icon "Previous" at bounding box center [262, 64] width 13 height 21
select select "2"
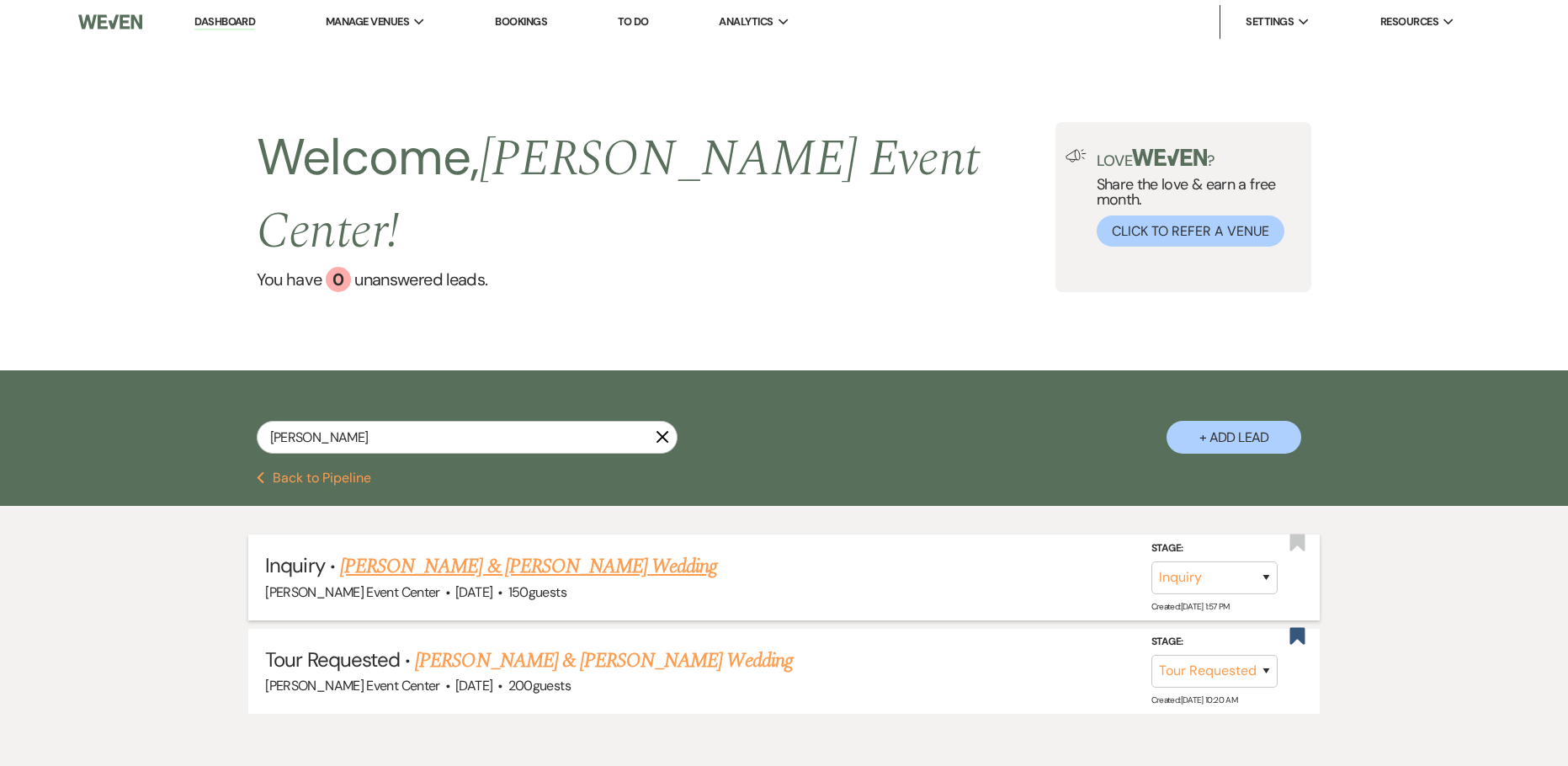
click at [523, 551] on link "[PERSON_NAME] & [PERSON_NAME] Wedding" at bounding box center [528, 566] width 377 height 30
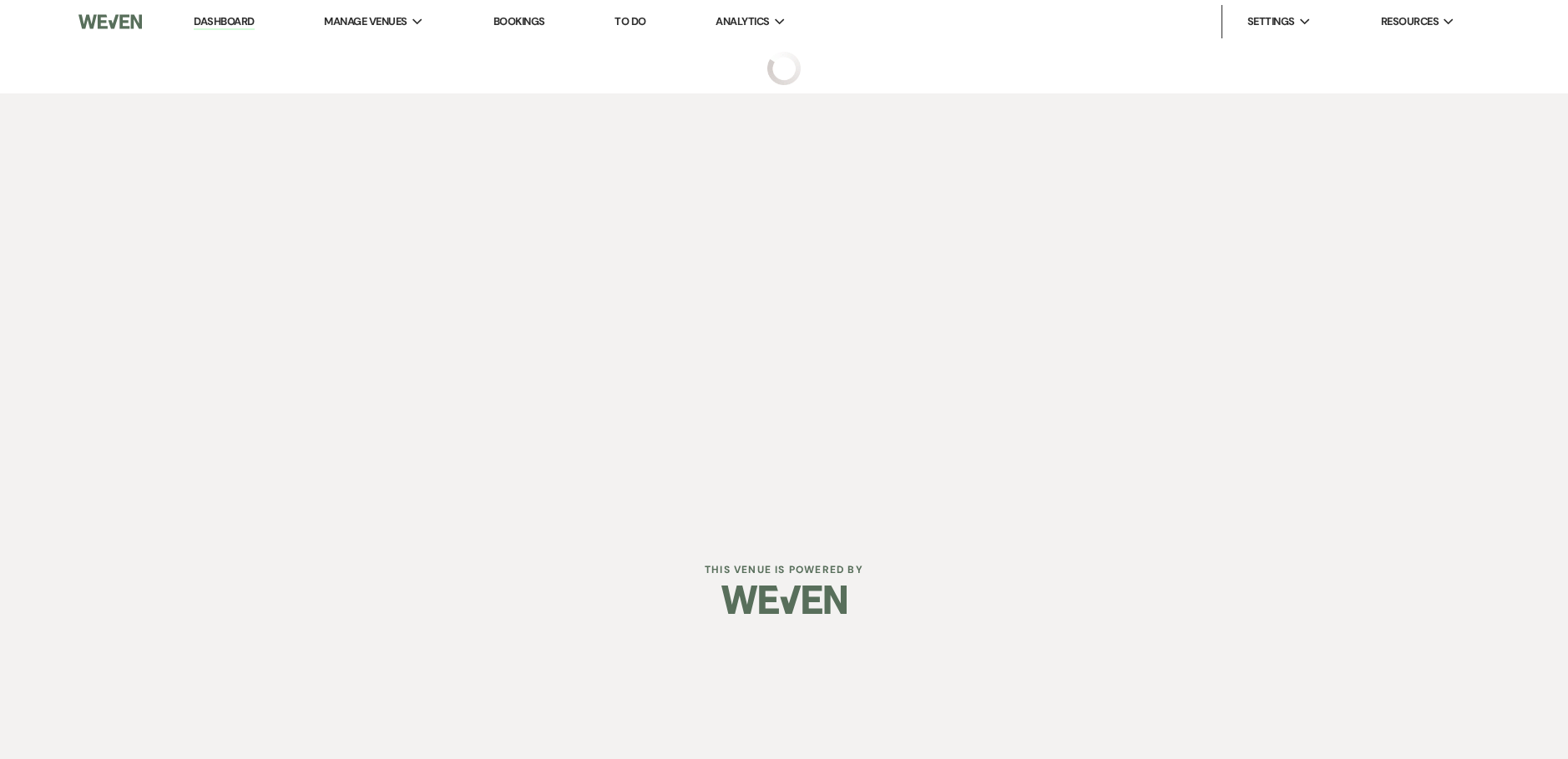
select select "5"
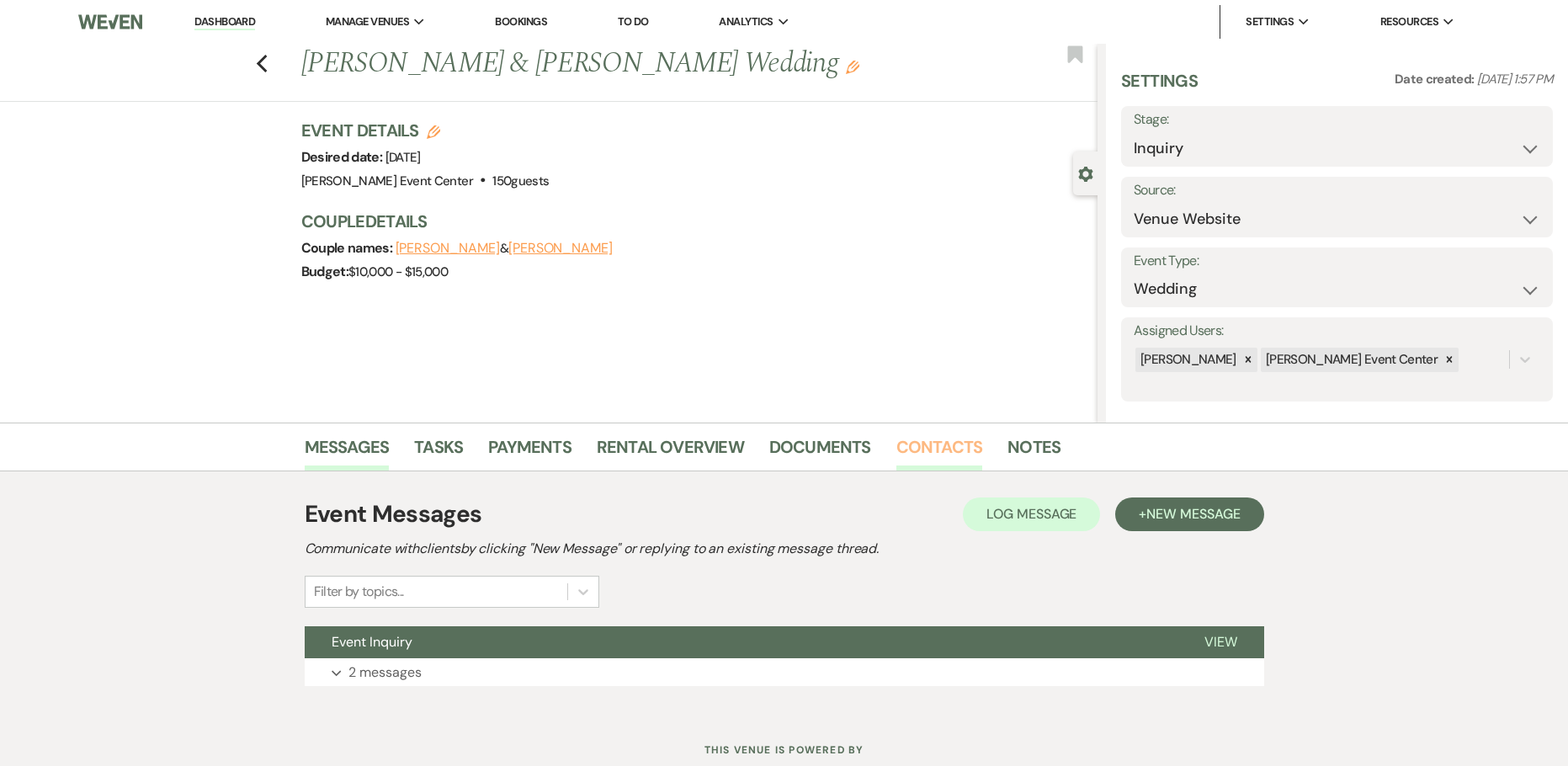
click at [939, 447] on link "Contacts" at bounding box center [939, 452] width 87 height 37
